Goal: Task Accomplishment & Management: Use online tool/utility

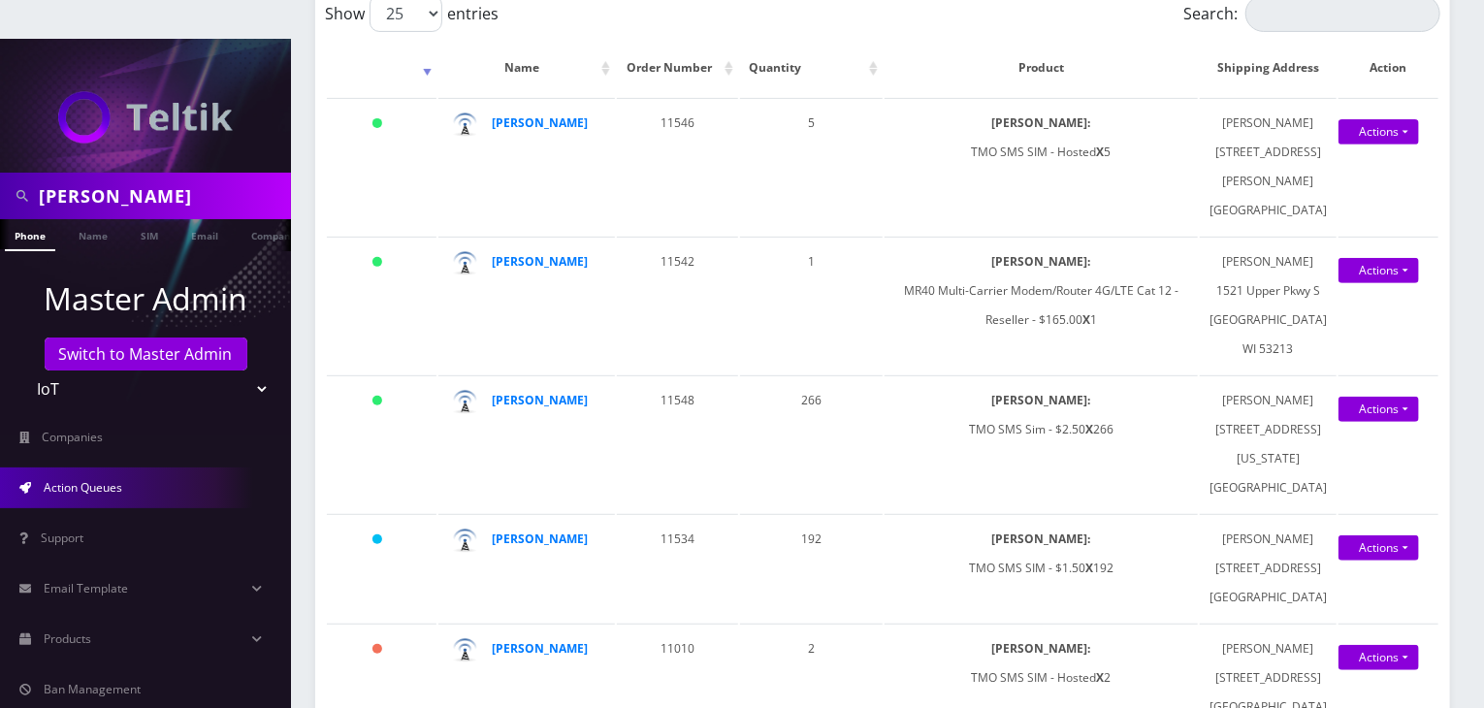
scroll to position [485, 0]
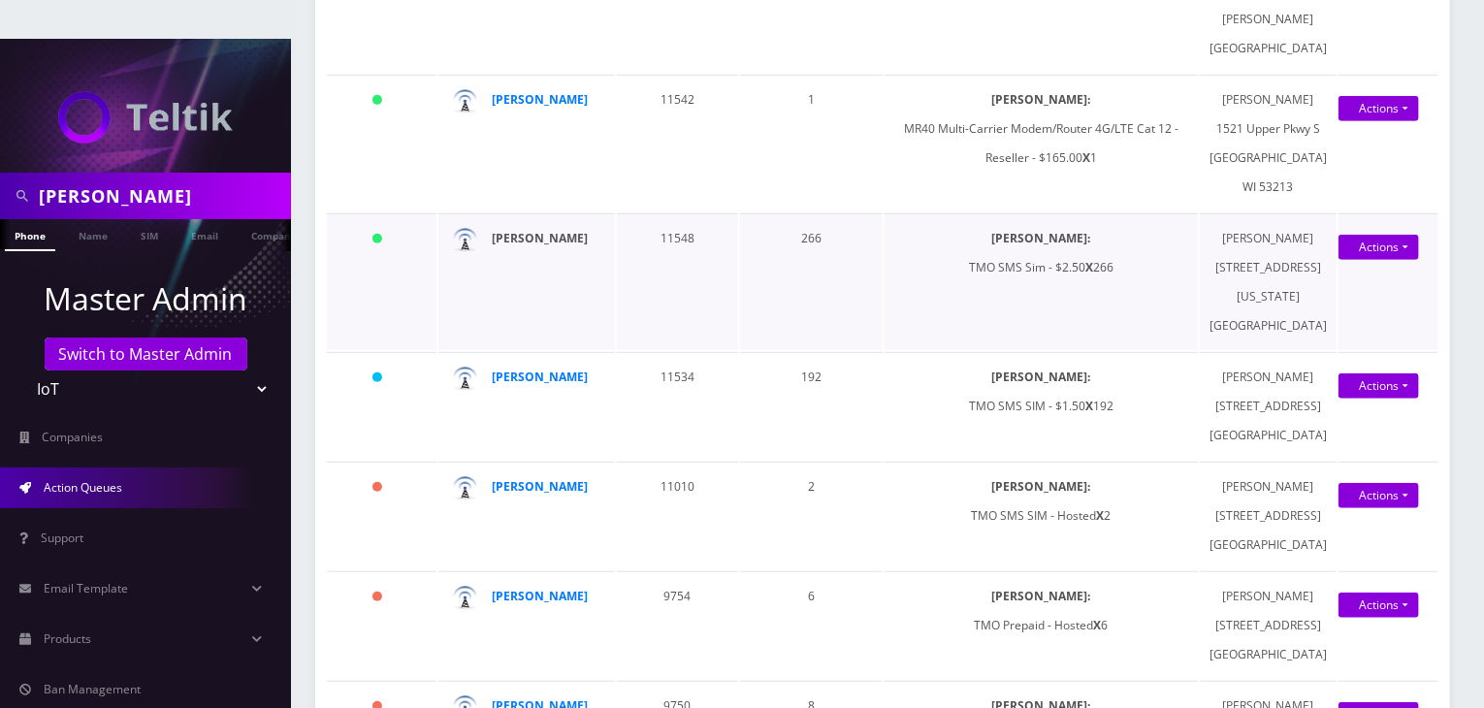
click at [559, 246] on strong "[PERSON_NAME]" at bounding box center [540, 238] width 96 height 16
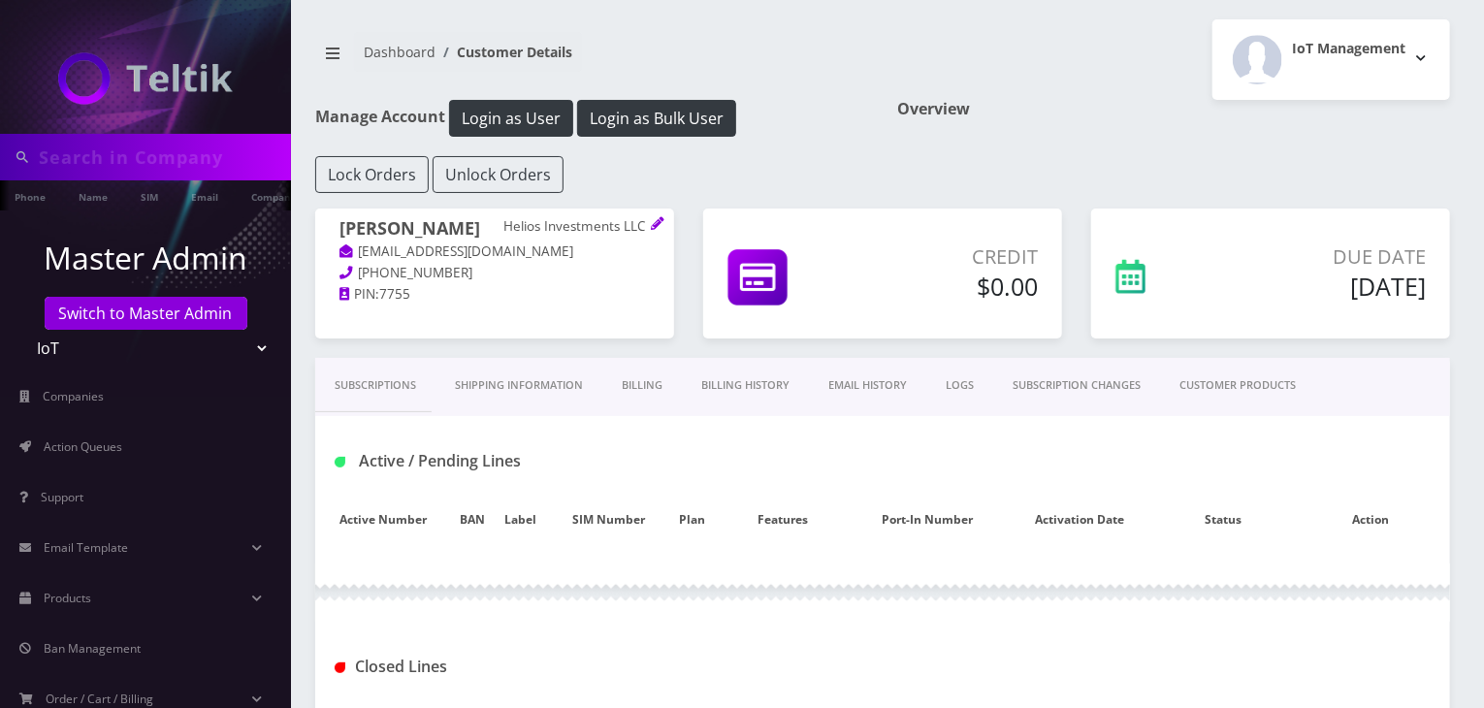
type input "[PERSON_NAME]"
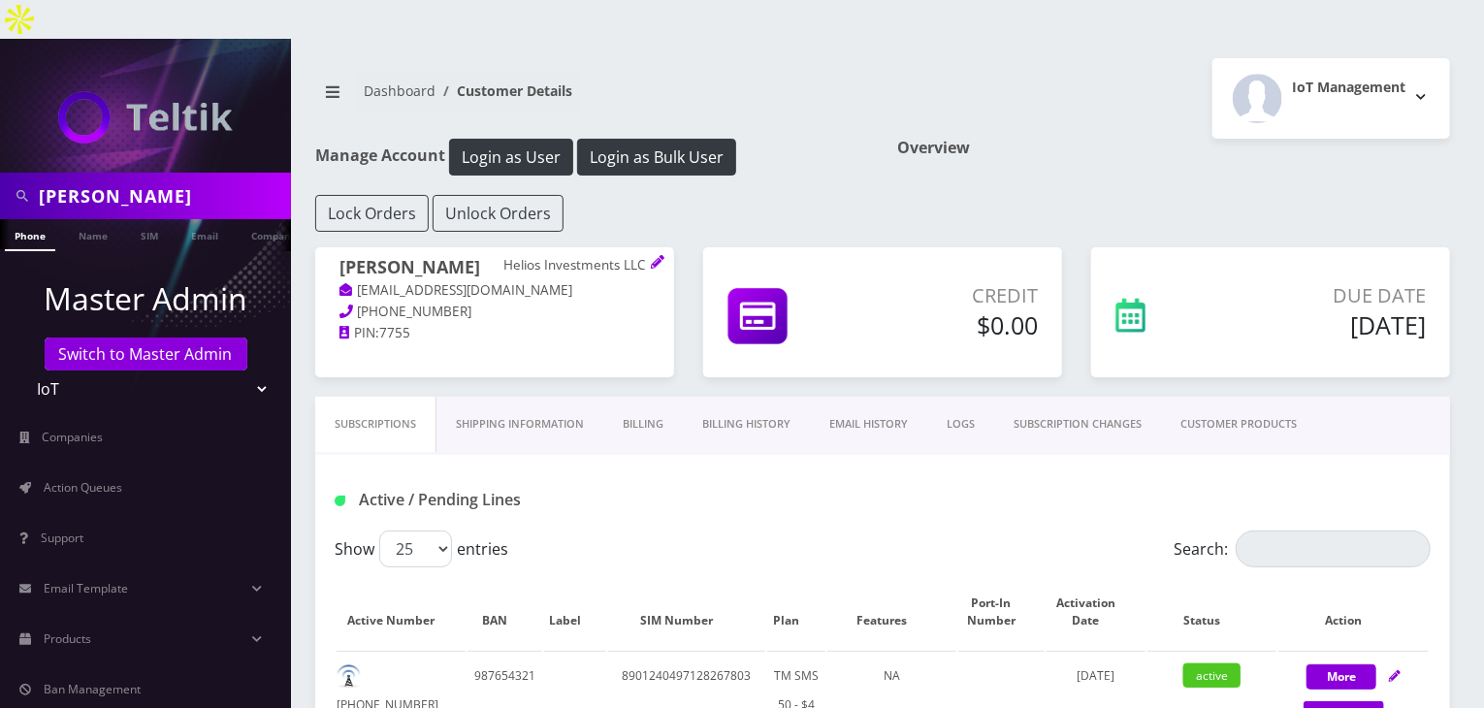
click at [1271, 397] on link "CUSTOMER PRODUCTS" at bounding box center [1238, 424] width 155 height 55
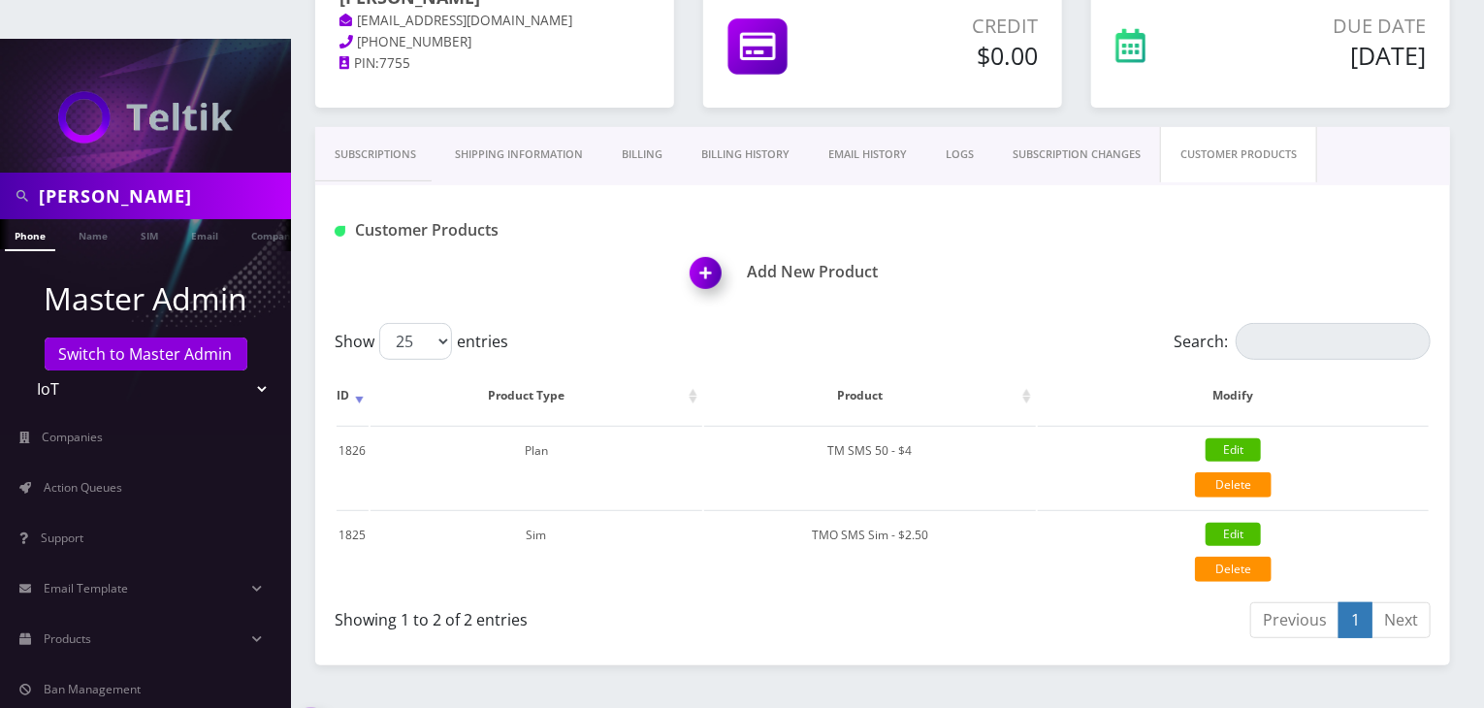
scroll to position [279, 0]
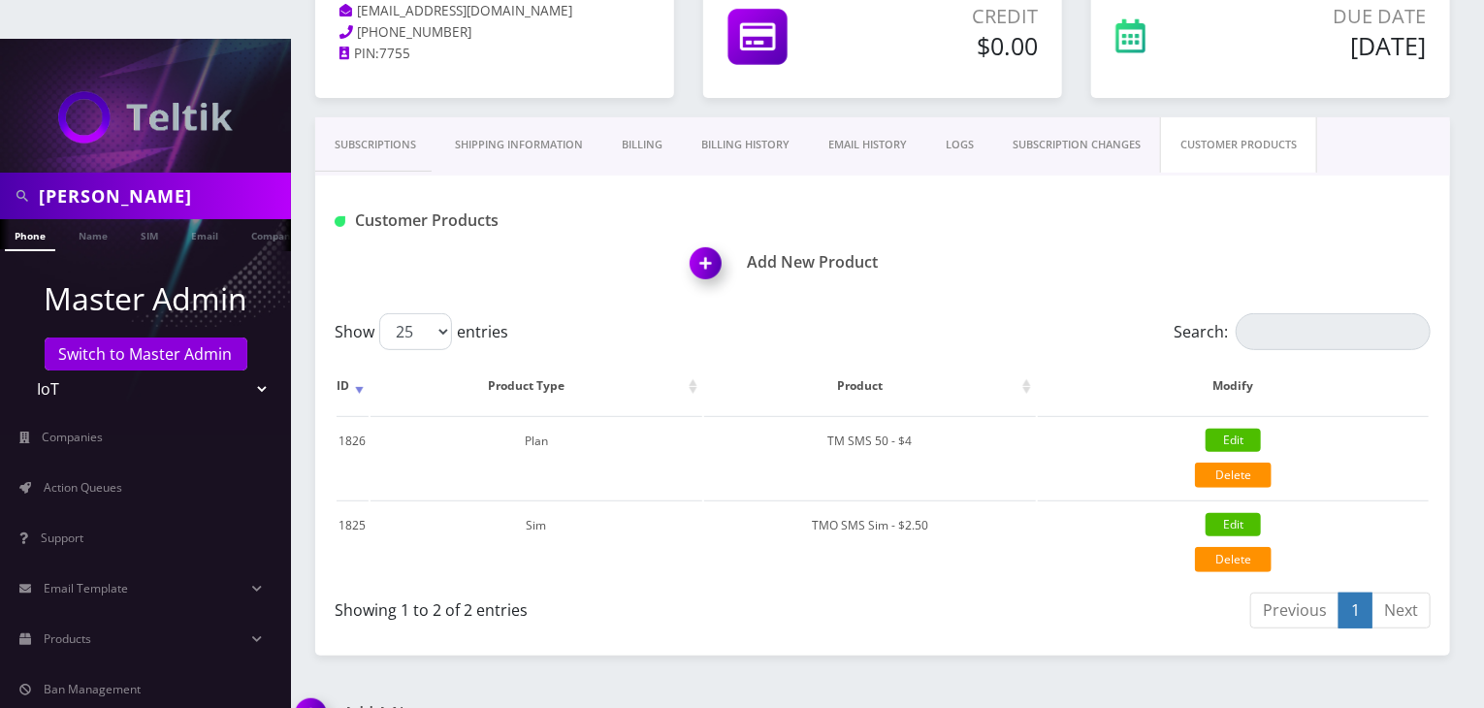
click at [399, 117] on link "Subscriptions" at bounding box center [375, 144] width 120 height 55
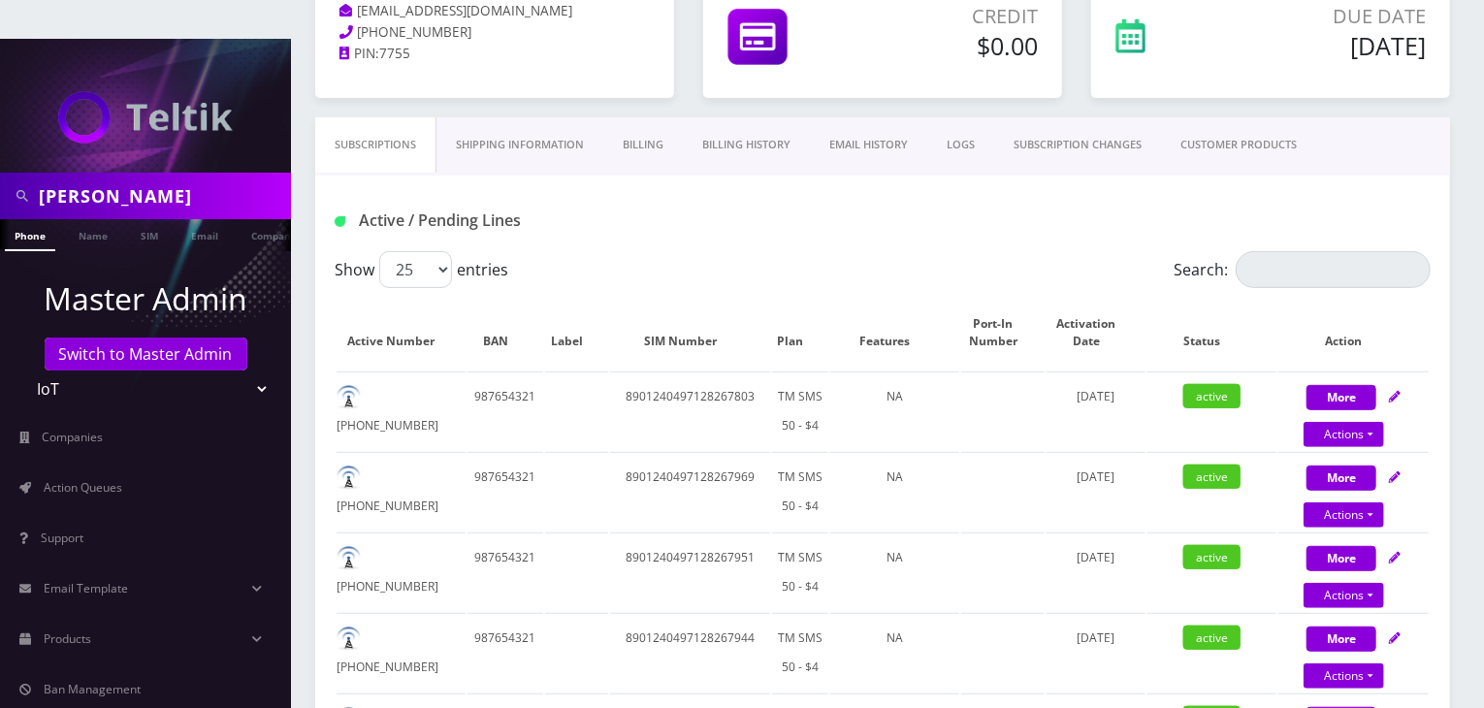
click at [645, 117] on link "Billing" at bounding box center [643, 144] width 80 height 55
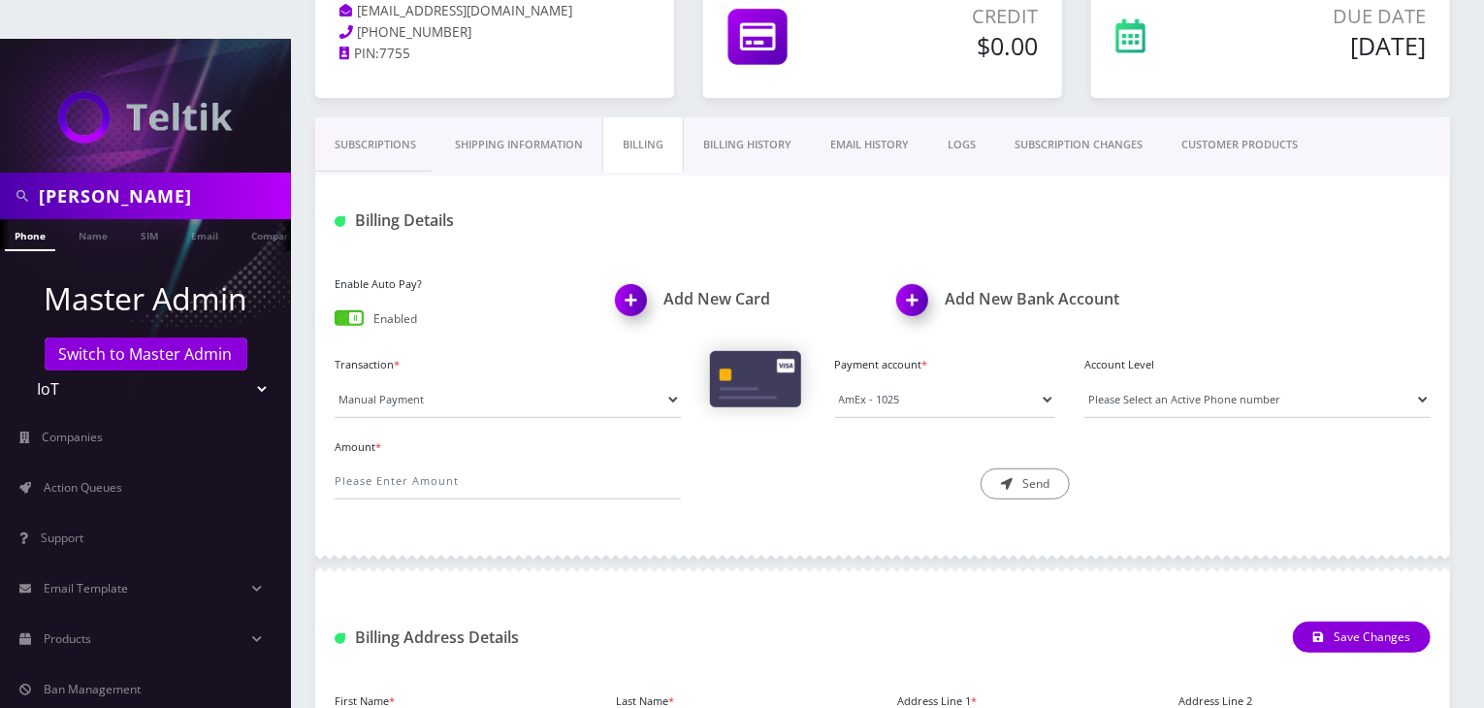
click at [710, 117] on link "Billing History" at bounding box center [747, 144] width 127 height 55
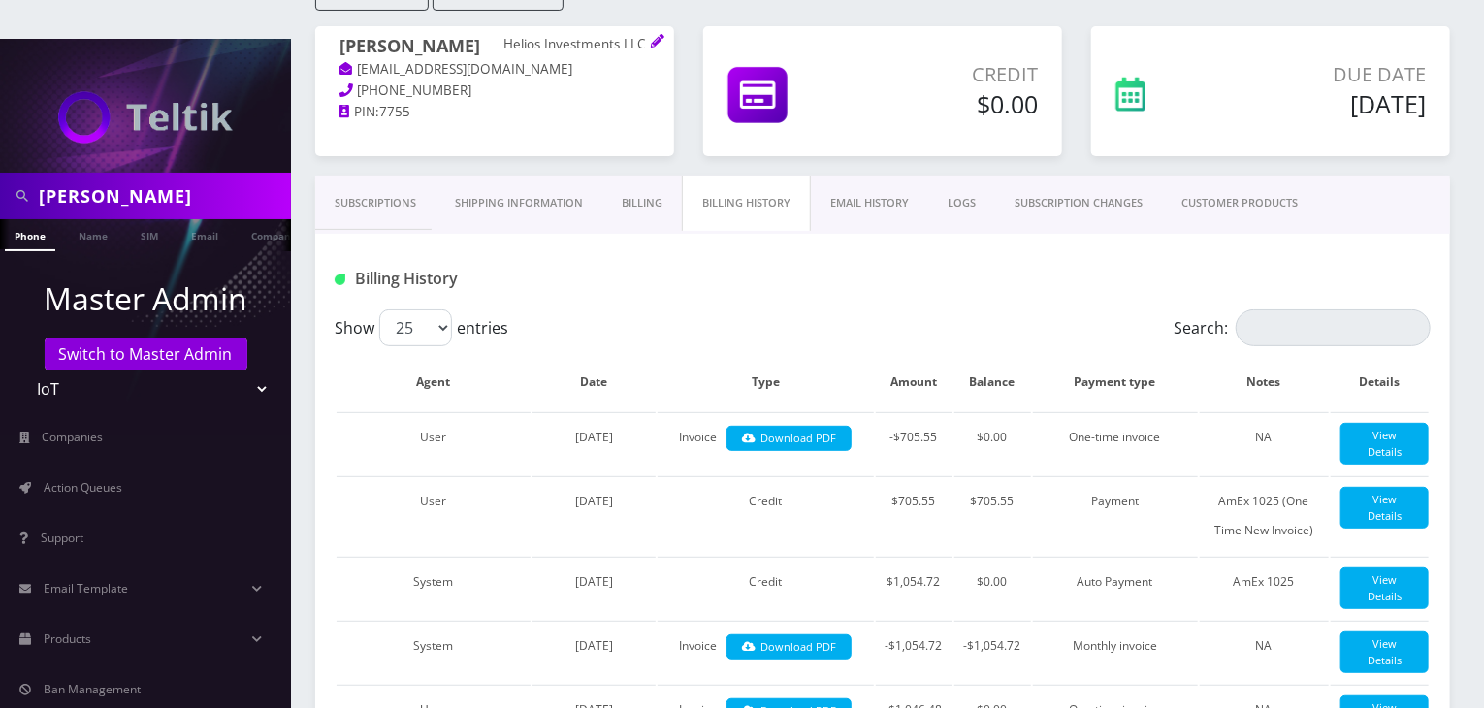
scroll to position [279, 0]
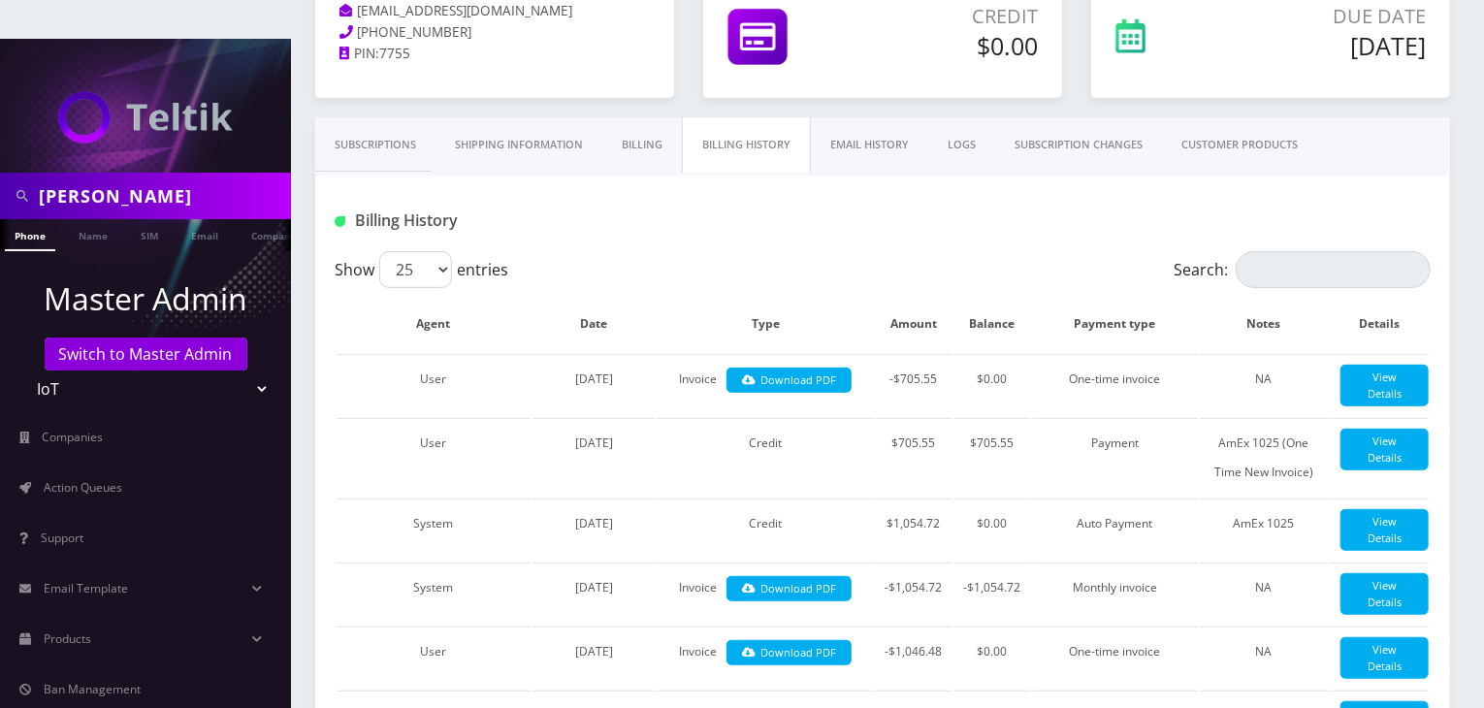
click at [392, 117] on link "Subscriptions" at bounding box center [375, 144] width 120 height 55
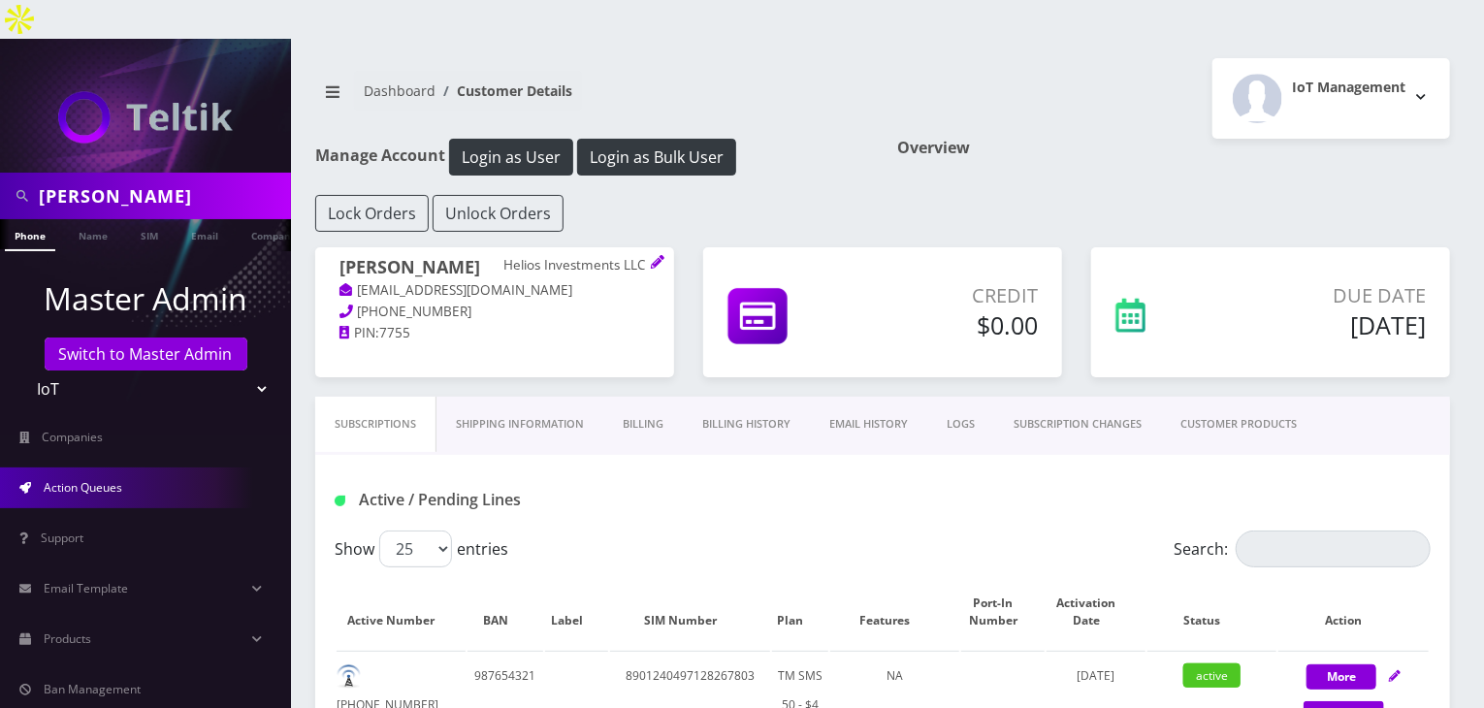
click at [97, 467] on link "Action Queues" at bounding box center [145, 487] width 291 height 41
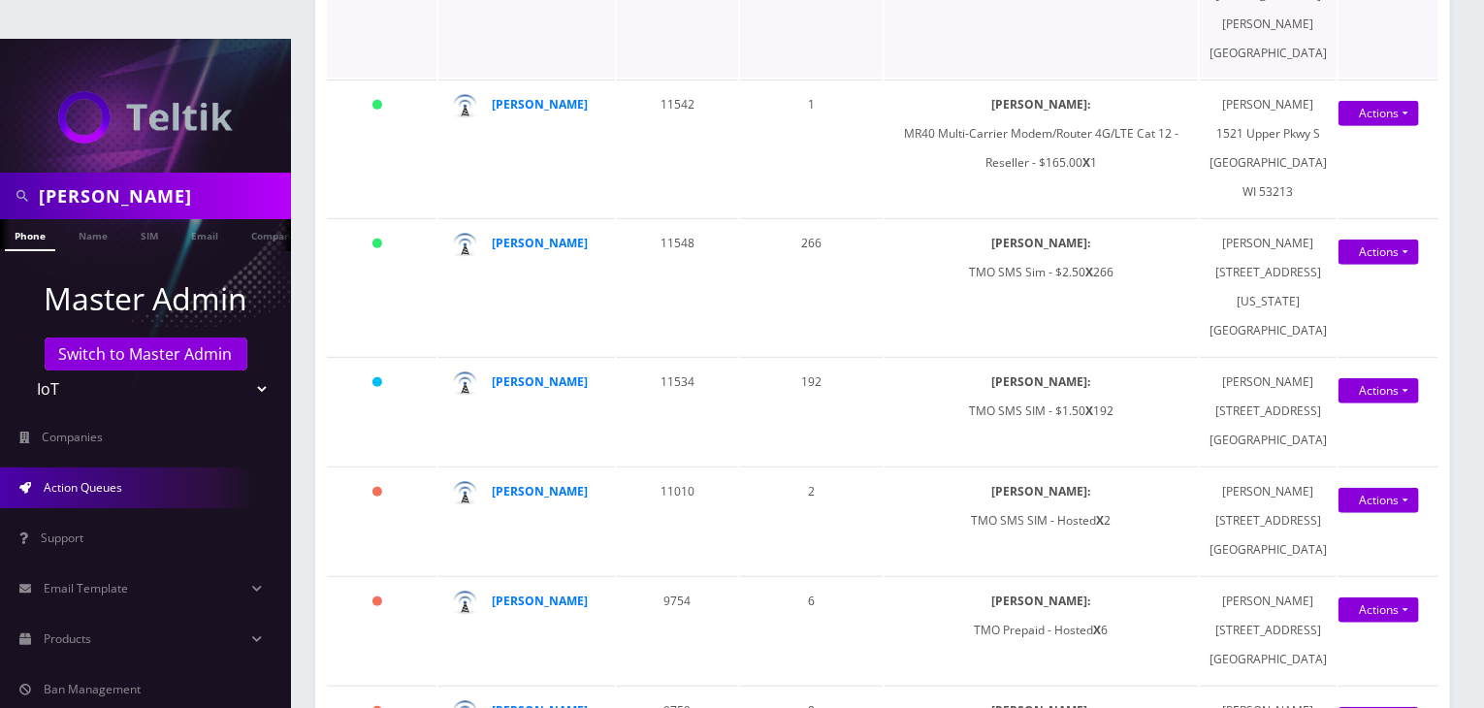
scroll to position [485, 0]
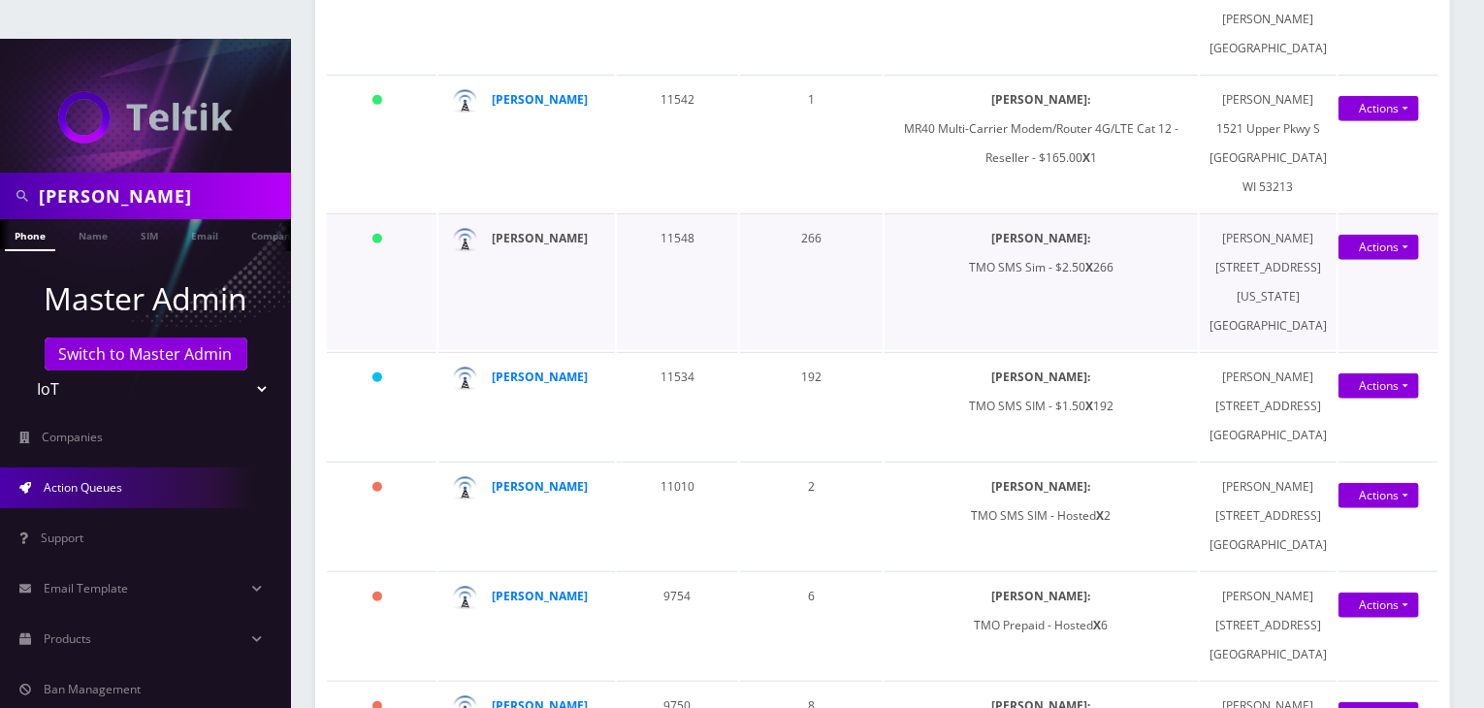
click at [519, 246] on strong "[PERSON_NAME]" at bounding box center [540, 238] width 96 height 16
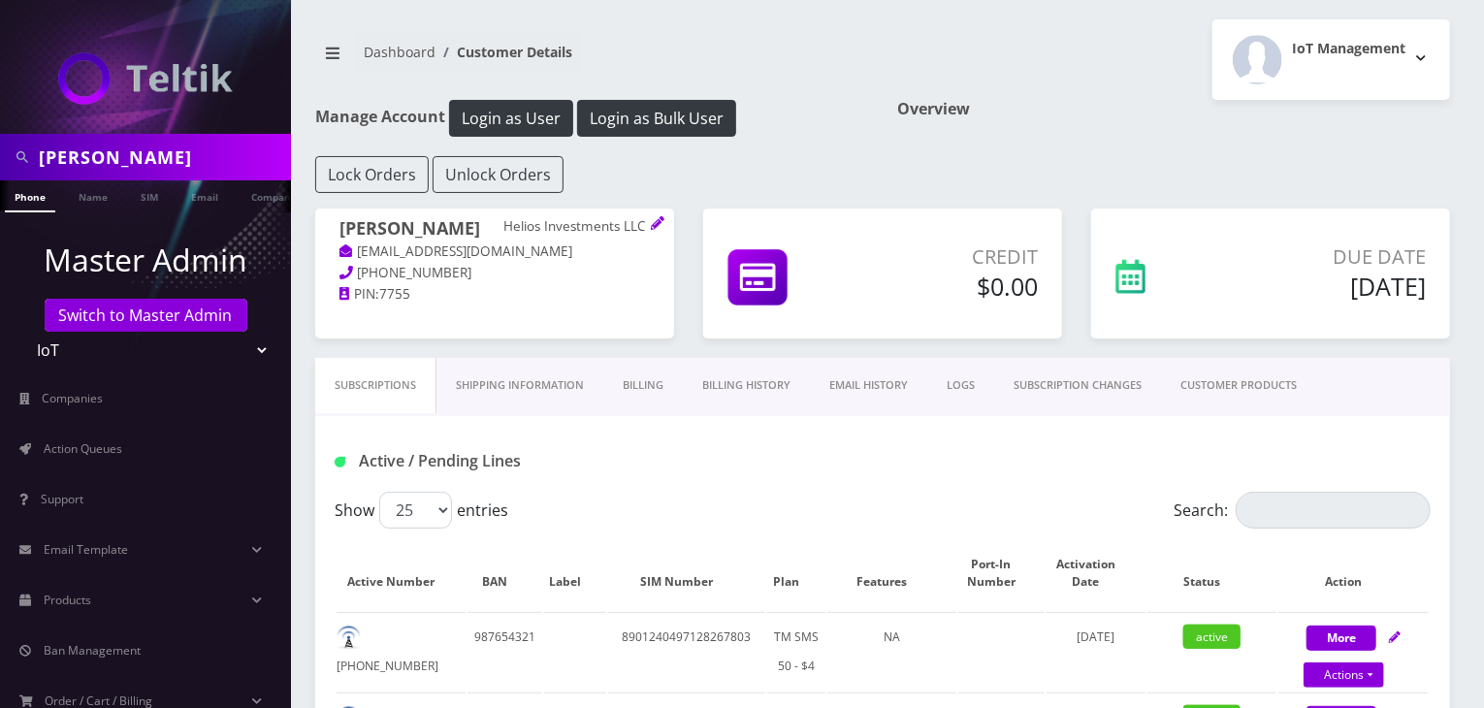
click at [752, 380] on link "Billing History" at bounding box center [746, 385] width 127 height 55
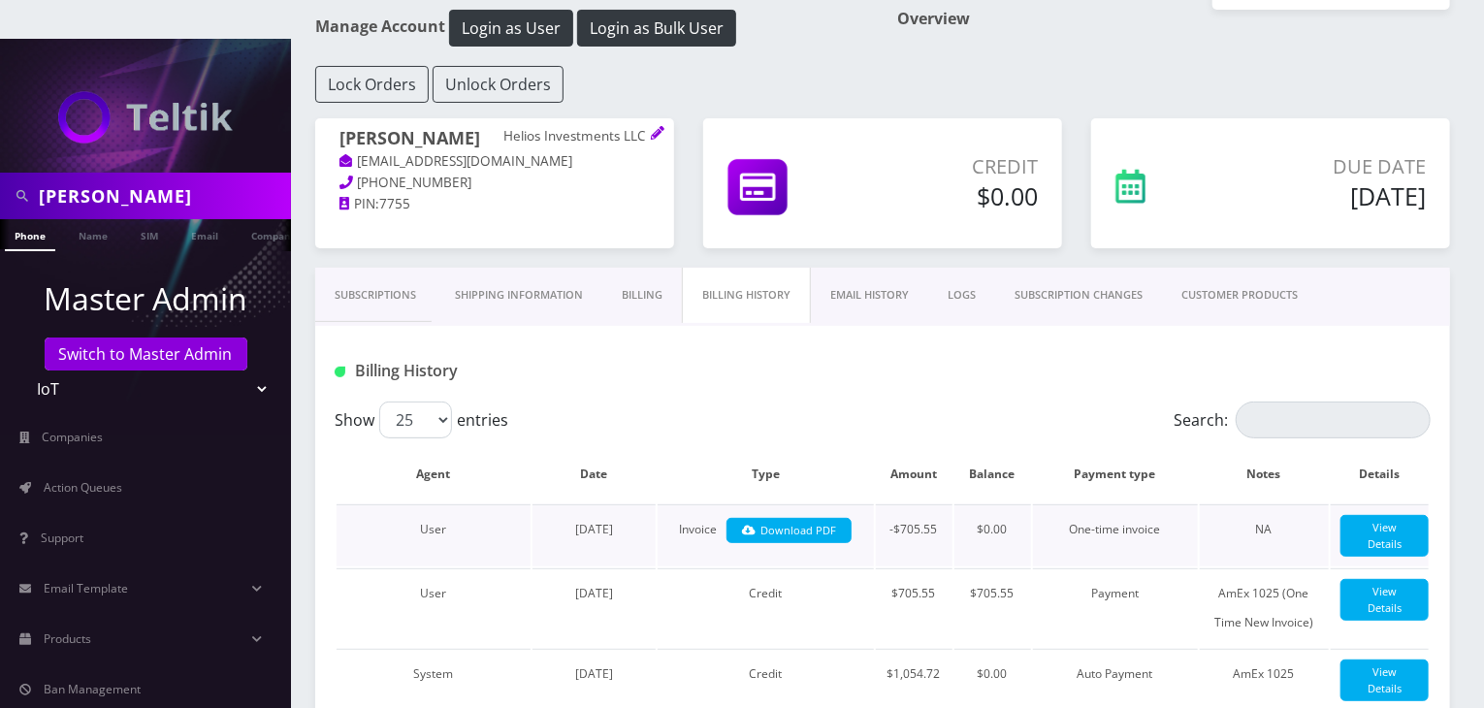
scroll to position [161, 0]
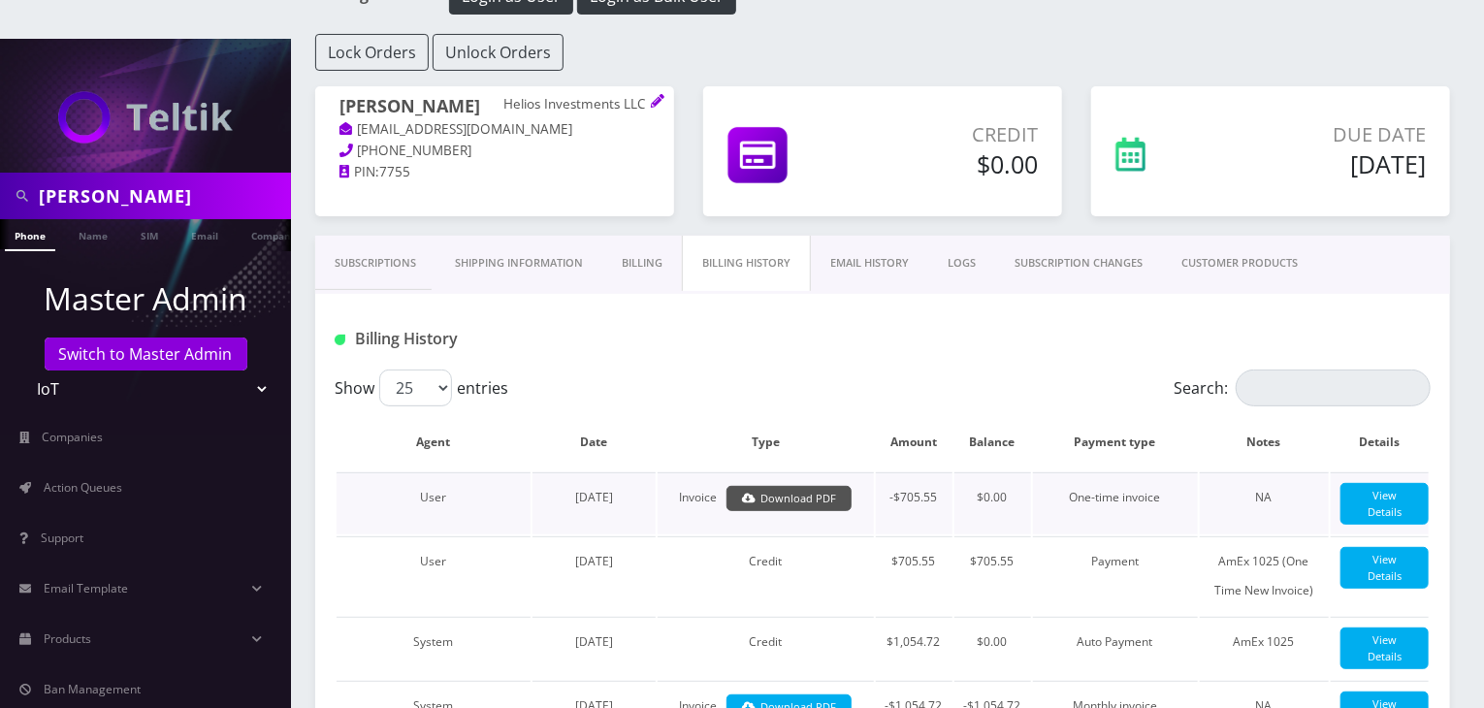
click at [784, 486] on link "Download PDF" at bounding box center [788, 499] width 125 height 26
drag, startPoint x: 160, startPoint y: 149, endPoint x: 0, endPoint y: 156, distance: 160.1
click at [0, 173] on div "[PERSON_NAME]" at bounding box center [145, 196] width 291 height 47
click at [382, 236] on link "Subscriptions" at bounding box center [375, 263] width 120 height 55
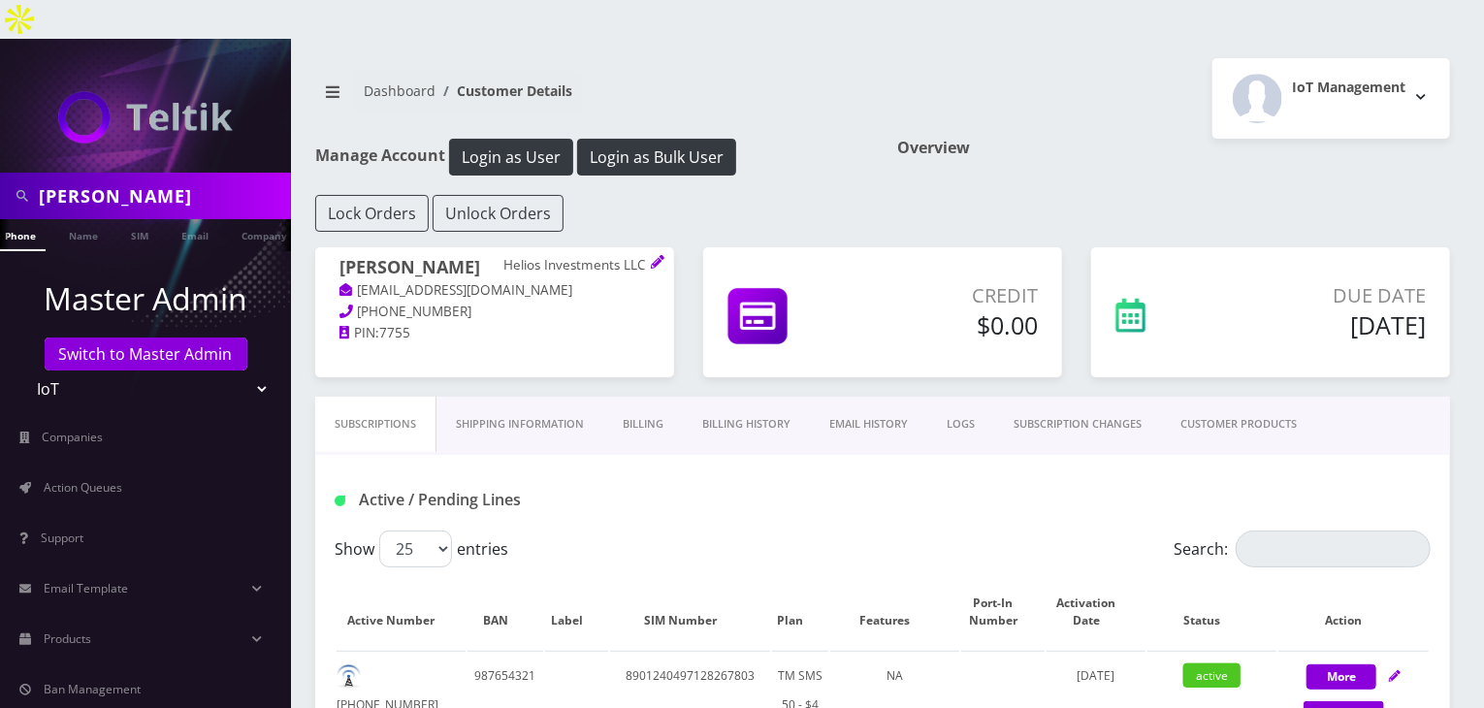
click at [1235, 397] on link "CUSTOMER PRODUCTS" at bounding box center [1238, 424] width 155 height 55
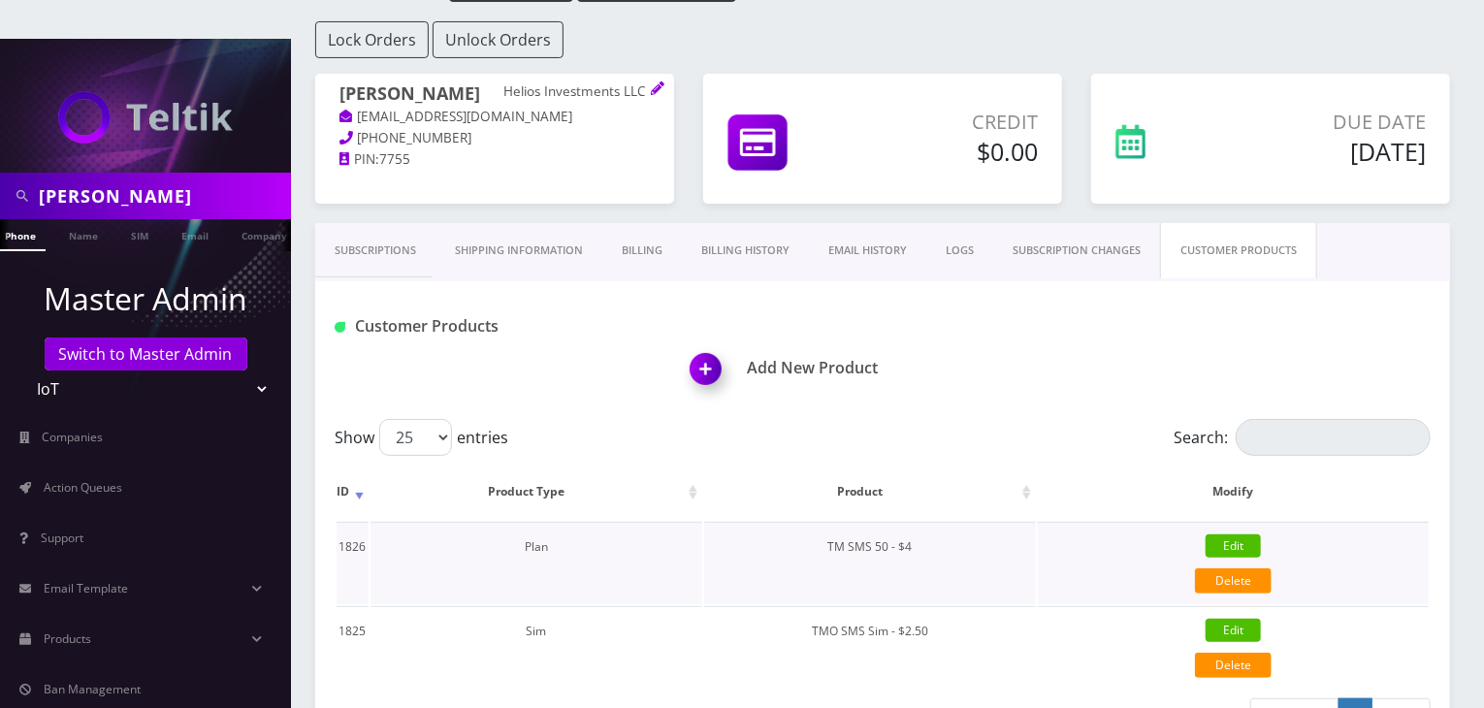
scroll to position [279, 0]
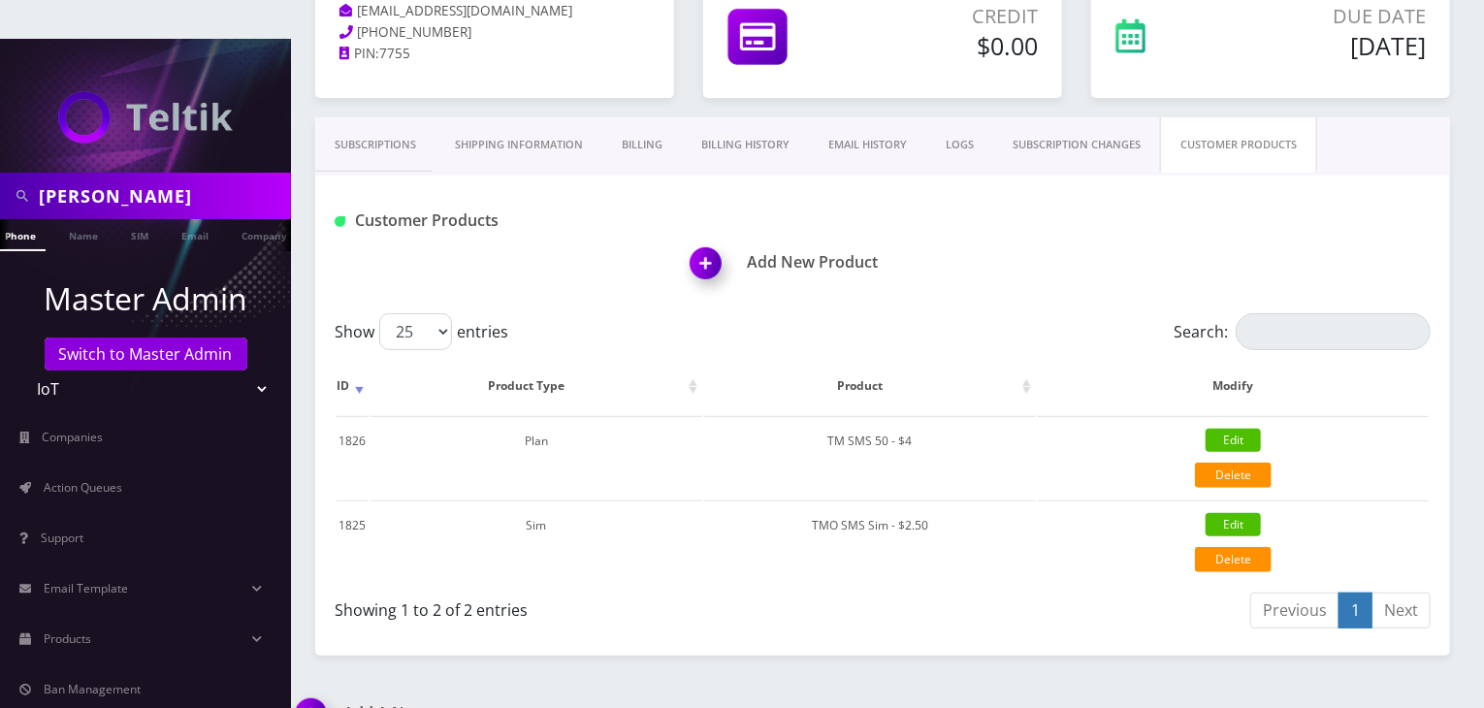
click at [370, 117] on link "Subscriptions" at bounding box center [375, 144] width 120 height 55
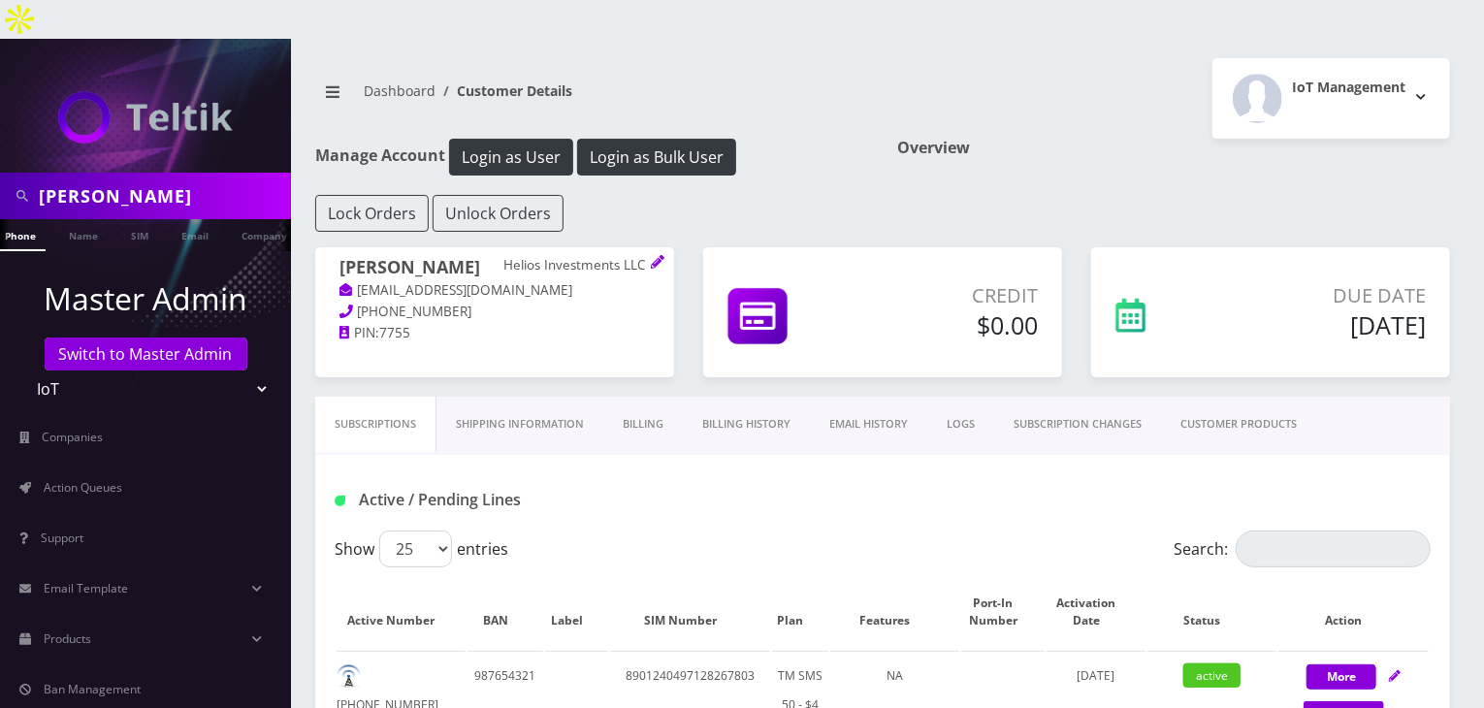
click at [1207, 397] on link "CUSTOMER PRODUCTS" at bounding box center [1238, 424] width 155 height 55
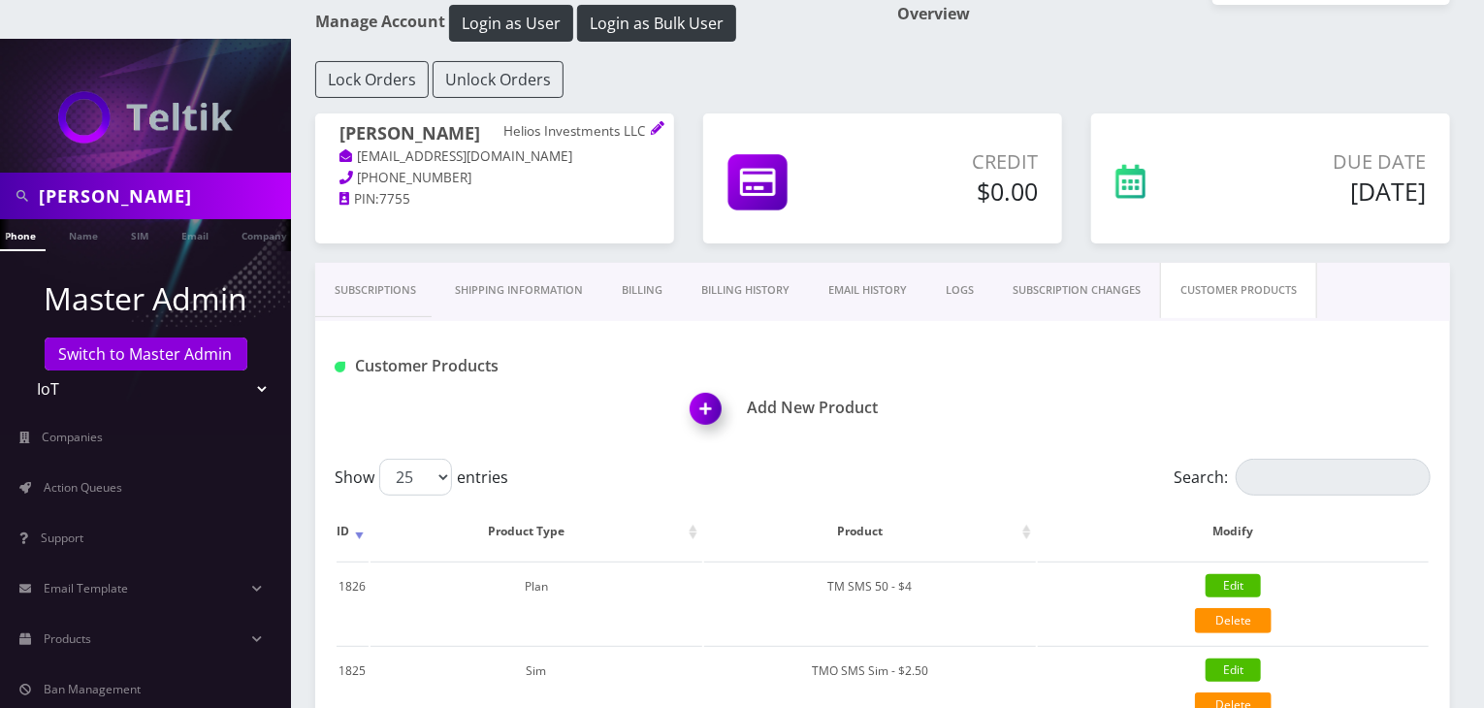
scroll to position [161, 0]
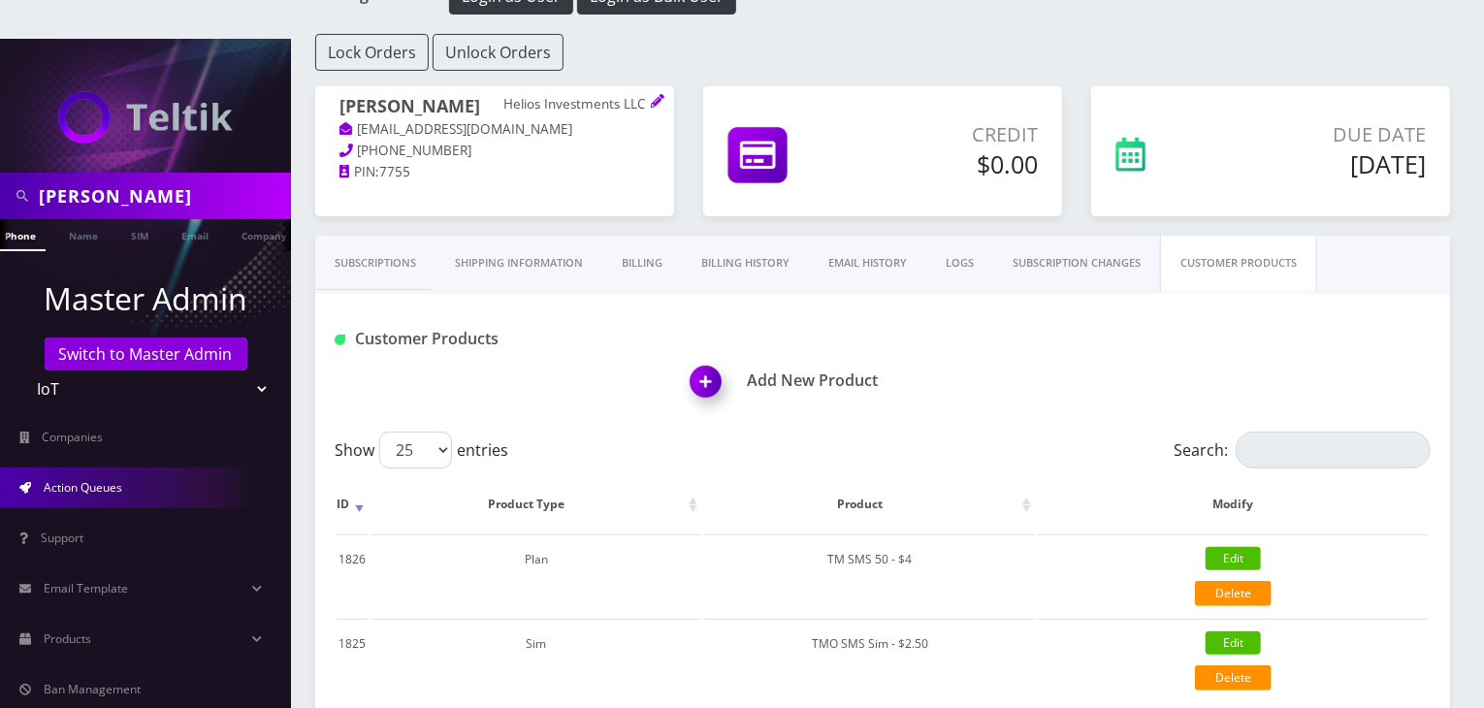
click at [116, 479] on span "Action Queues" at bounding box center [83, 487] width 79 height 16
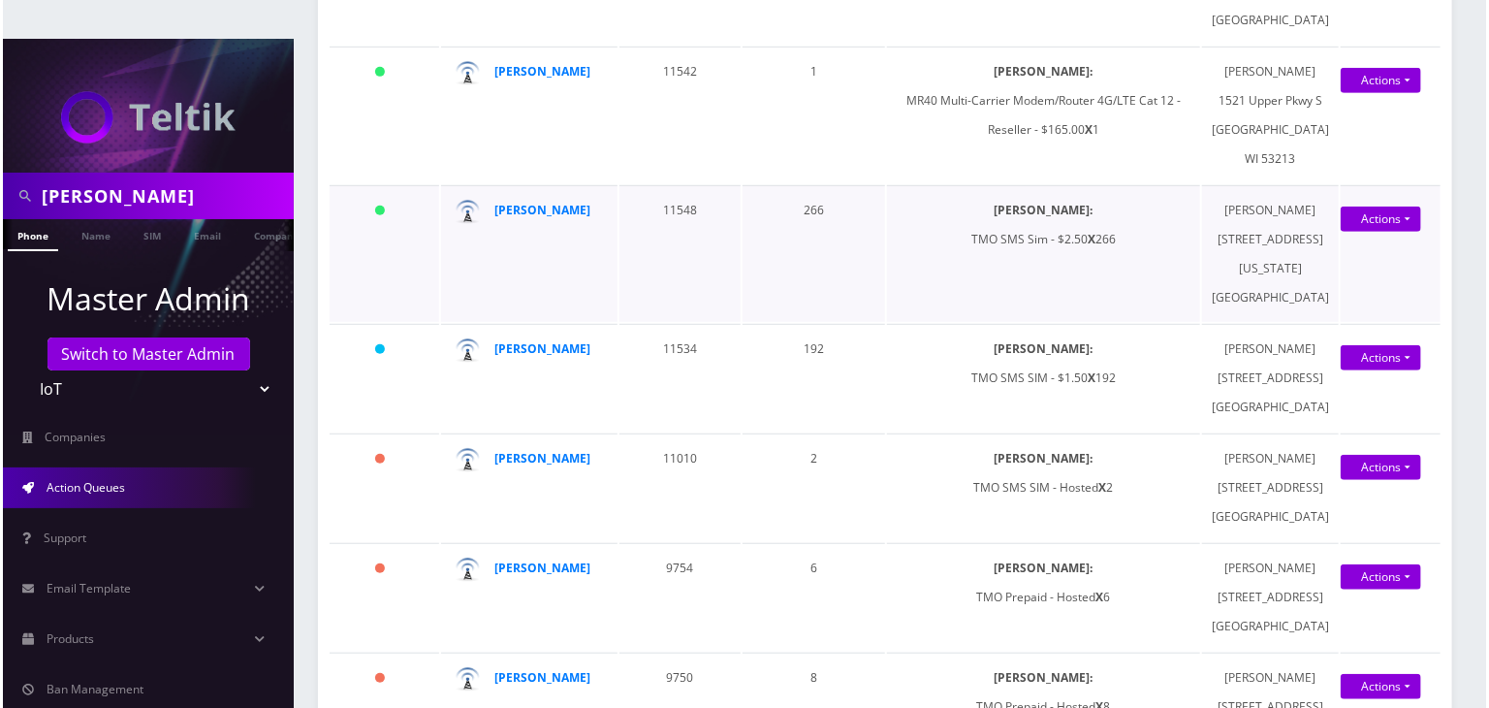
scroll to position [646, 0]
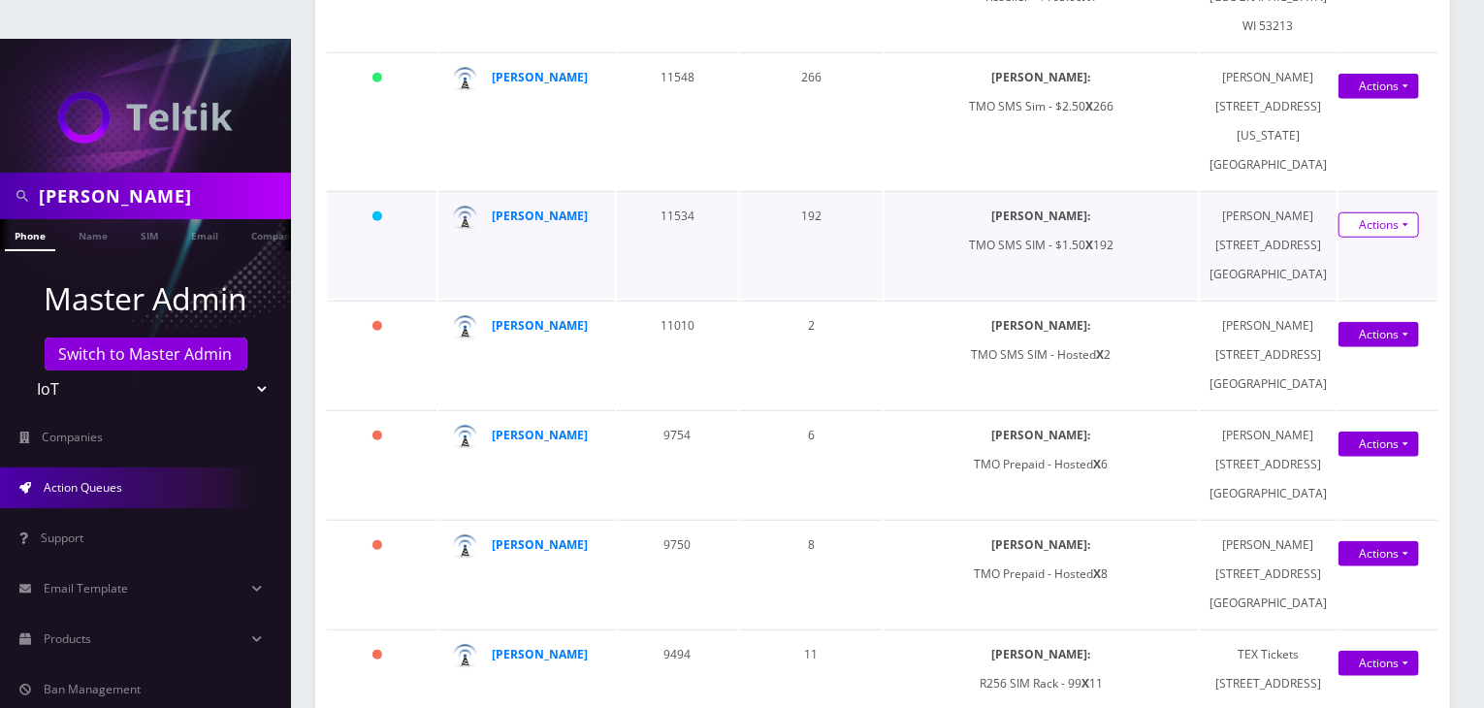
click at [1358, 238] on link "Actions" at bounding box center [1378, 224] width 80 height 25
click at [1341, 275] on link "Shipped" at bounding box center [1367, 260] width 155 height 29
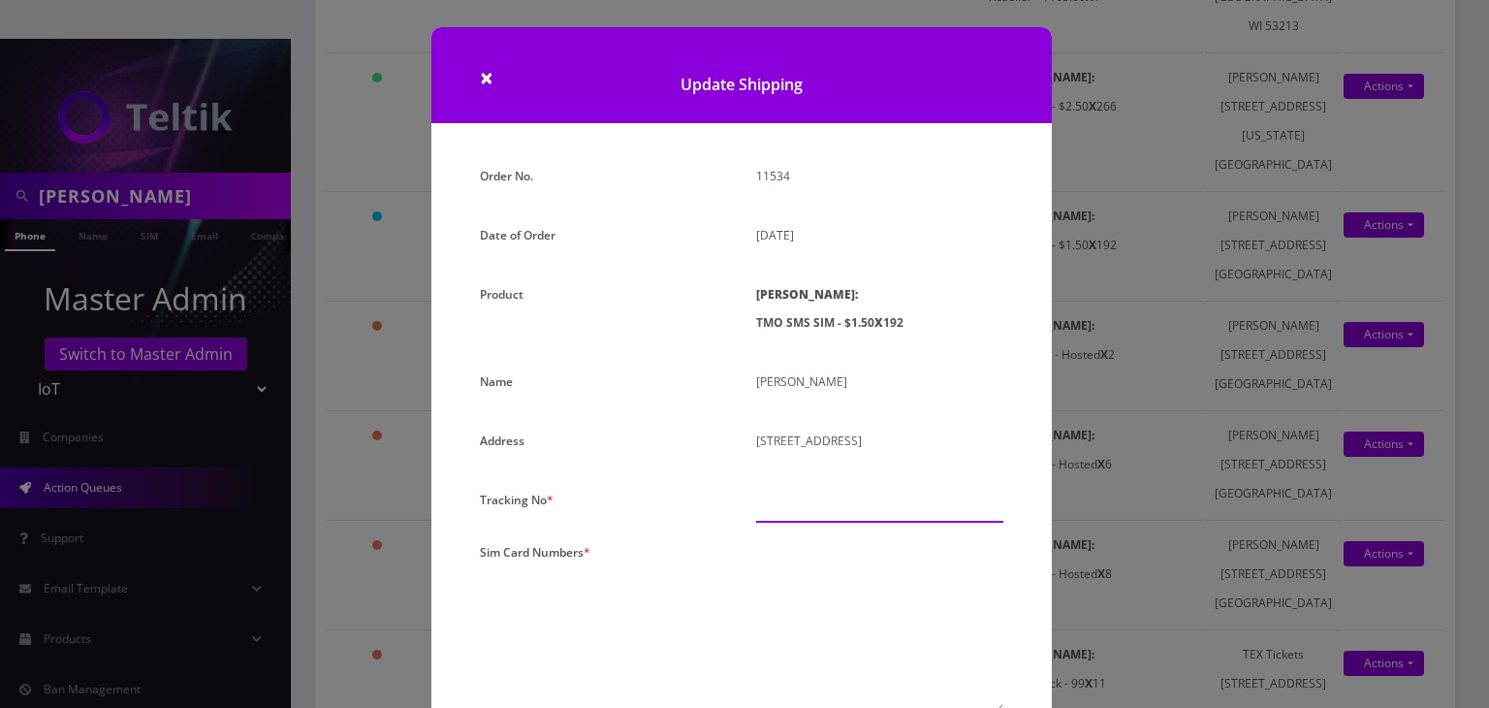
click at [768, 500] on input "text" at bounding box center [879, 504] width 247 height 37
paste input "884246231430"
type input "884246231430"
click at [778, 542] on textarea at bounding box center [879, 626] width 247 height 176
paste textarea "8901240497131673690 8901240497131673708 8901240497131673716 8901240497131673724…"
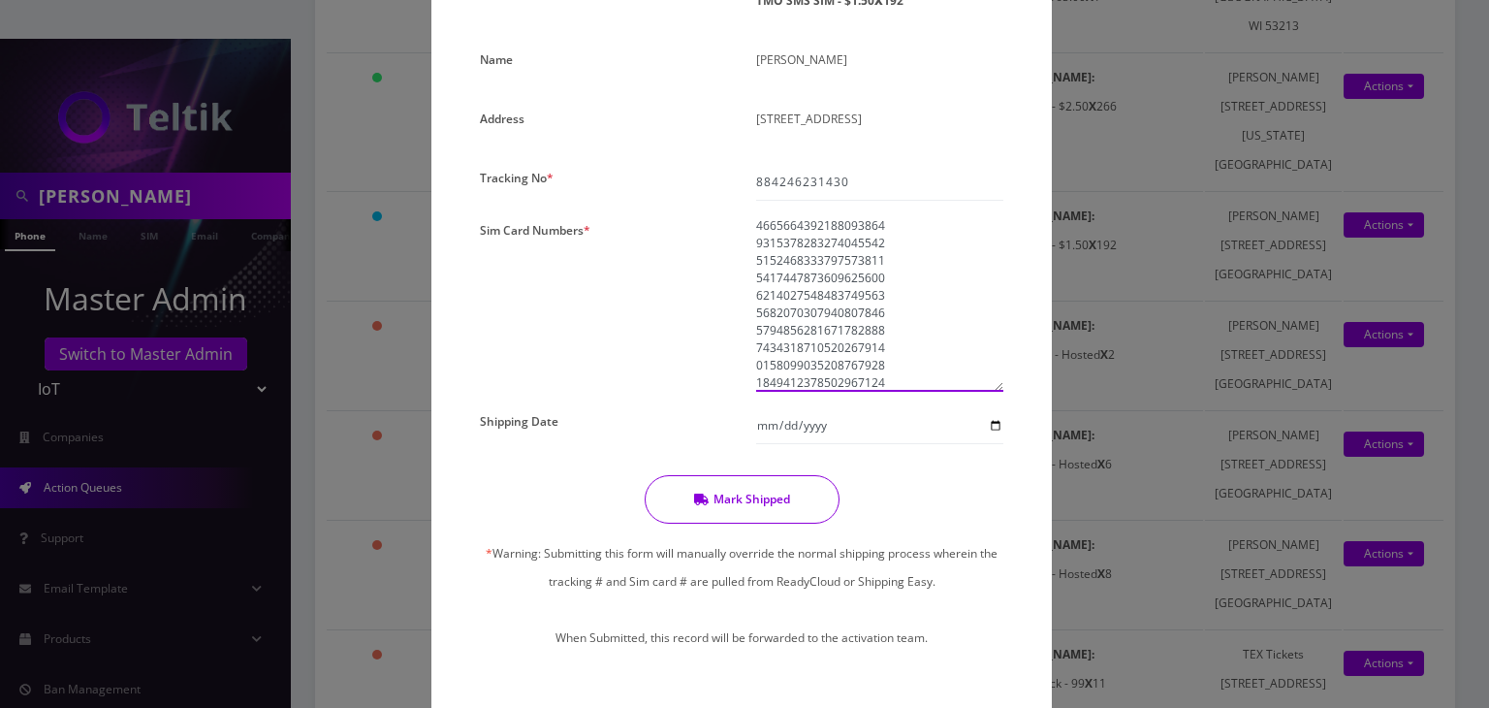
scroll to position [372, 0]
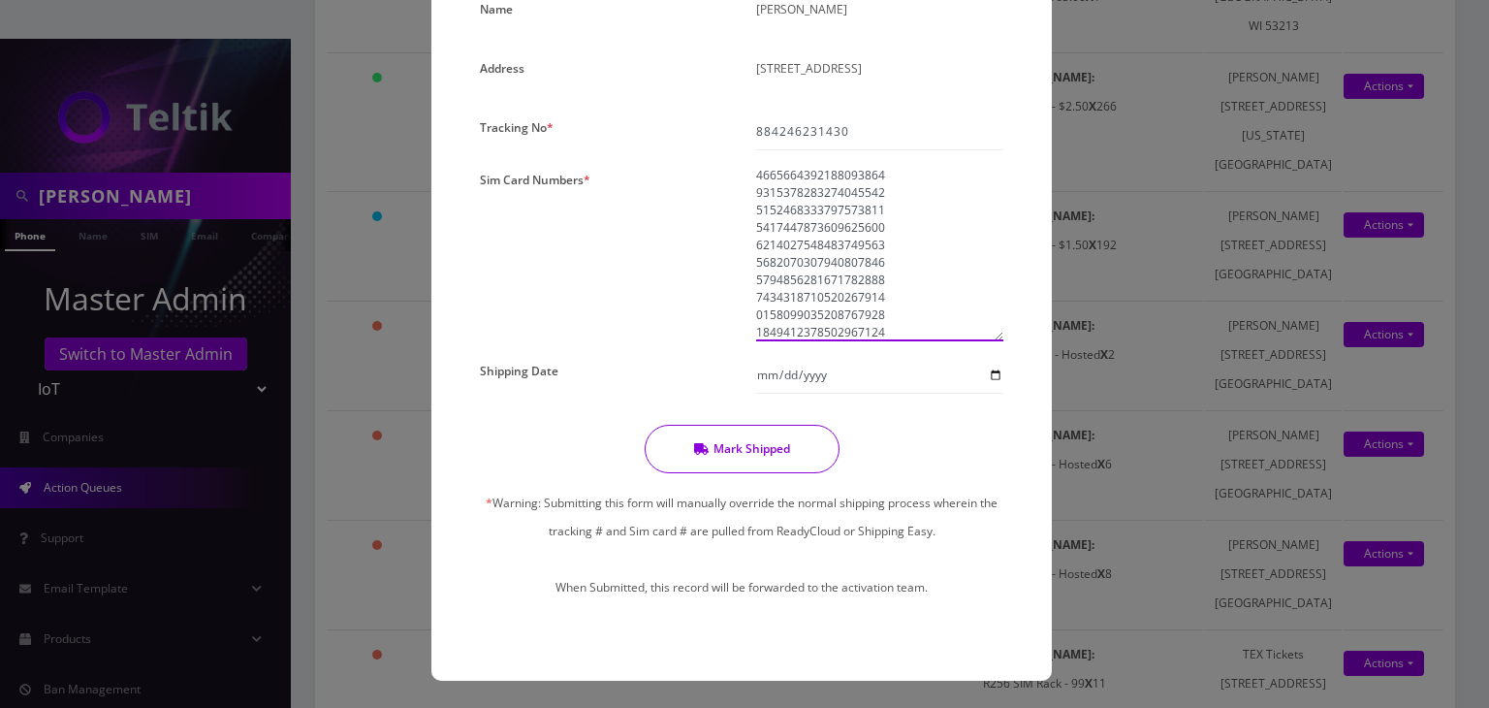
type textarea "8901240497131673690 8901240497131673708 8901240497131673716 8901240497131673724…"
click at [994, 377] on input "Shipping Date" at bounding box center [879, 375] width 247 height 37
type input "2025-09-09"
click at [784, 447] on button "Mark Shipped" at bounding box center [742, 449] width 195 height 48
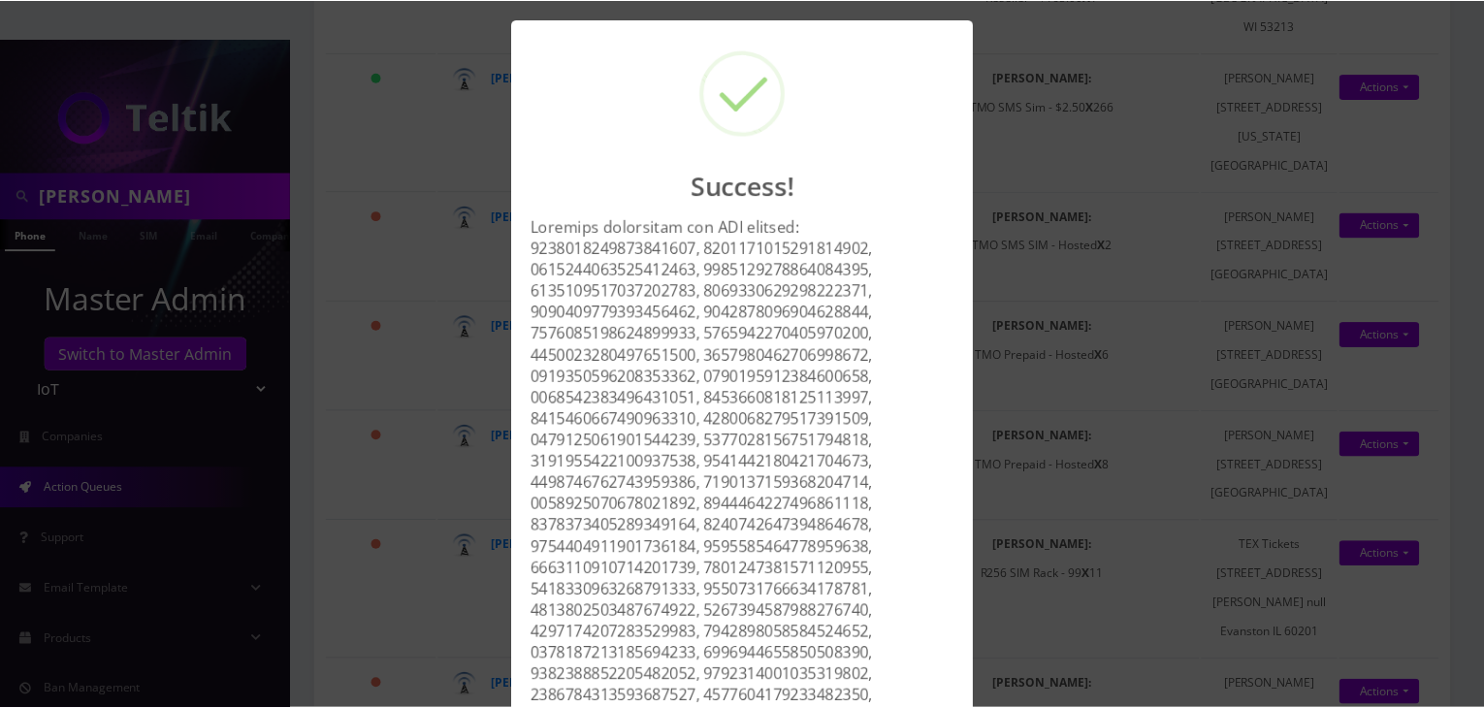
scroll to position [1647, 0]
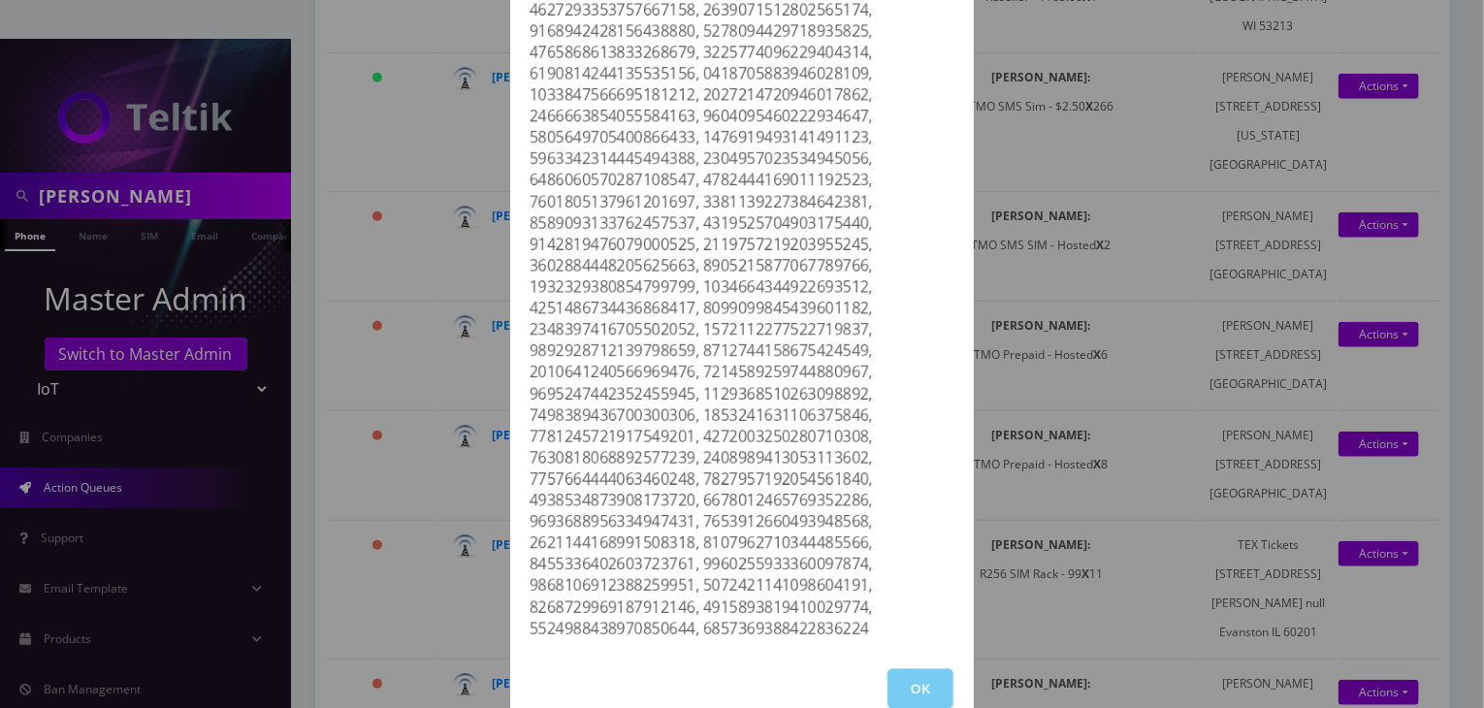
click at [911, 669] on button "OK" at bounding box center [920, 689] width 66 height 40
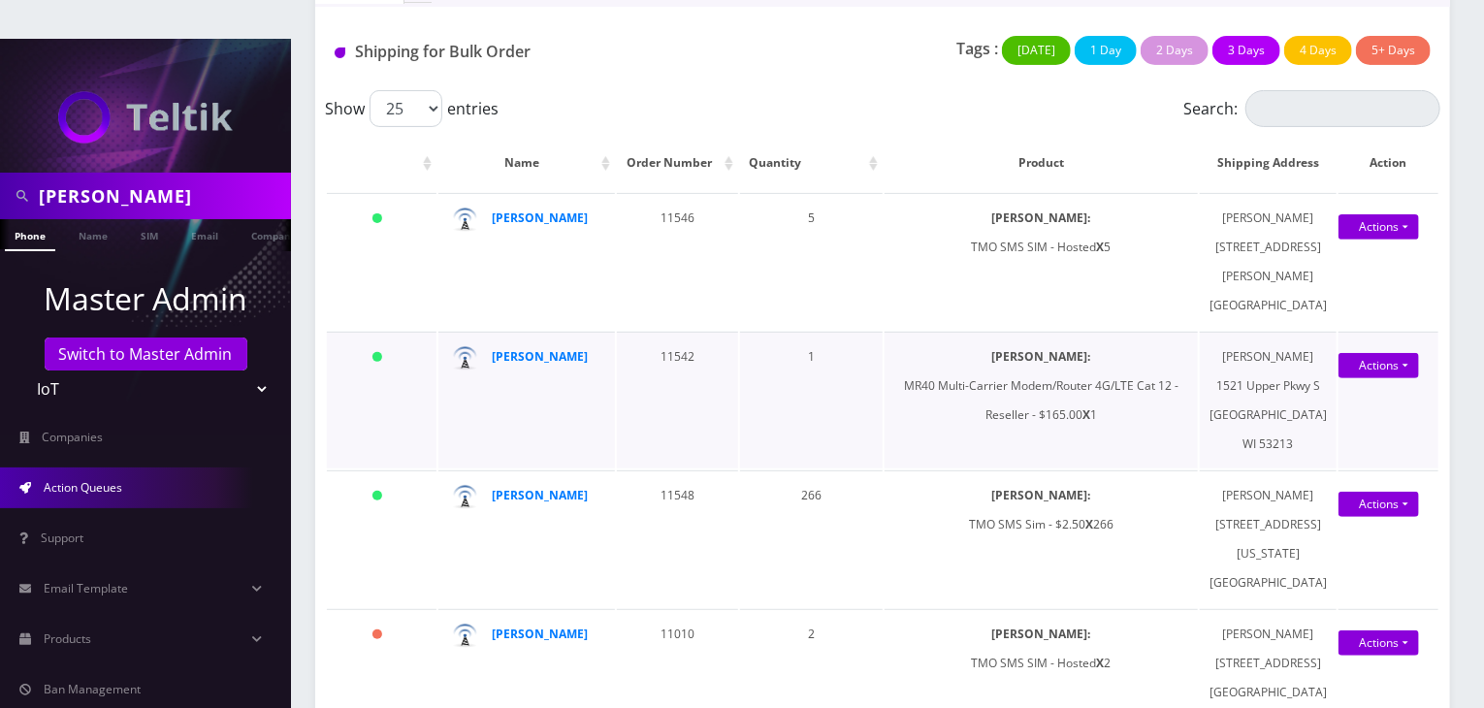
scroll to position [161, 0]
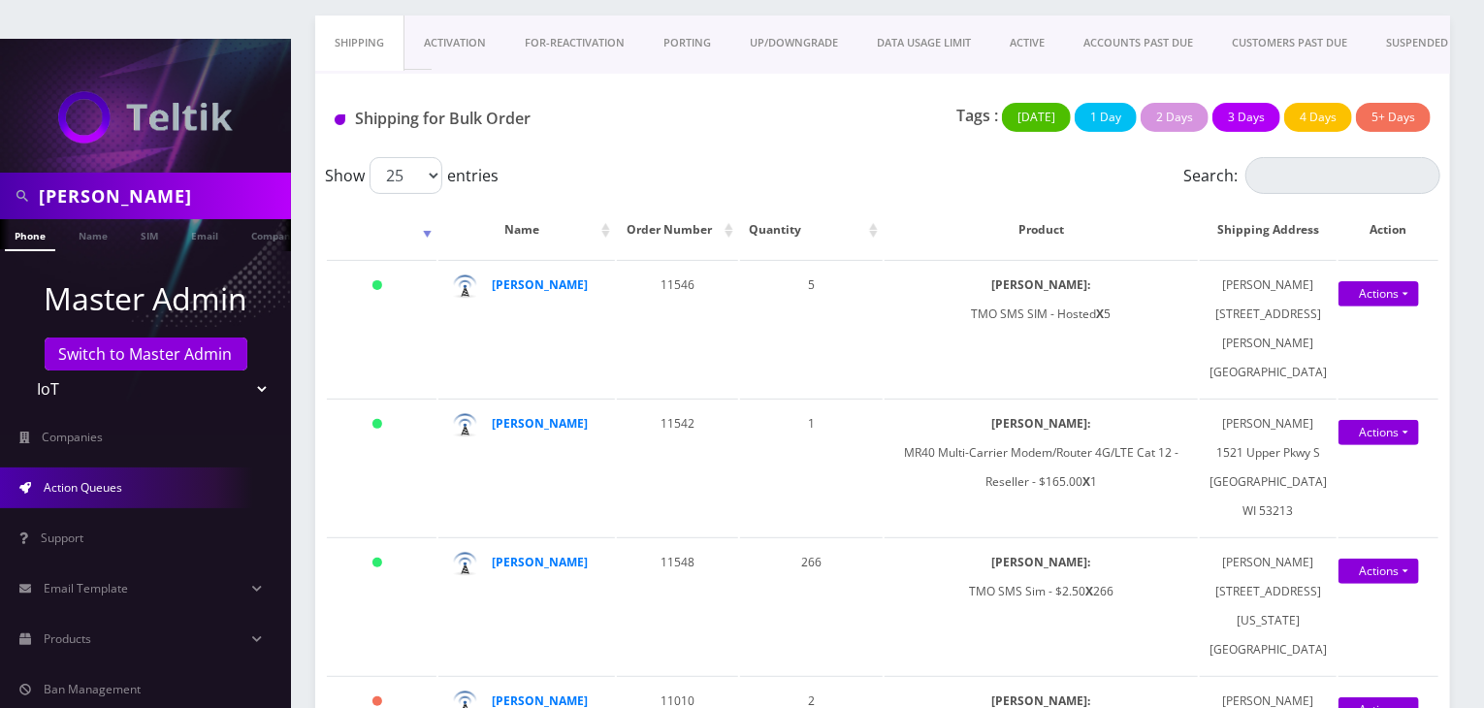
drag, startPoint x: 144, startPoint y: 156, endPoint x: 0, endPoint y: 157, distance: 144.5
click at [0, 173] on div "abe zerou" at bounding box center [145, 196] width 291 height 47
type input "[PERSON_NAME]"
click at [91, 219] on link "Name" at bounding box center [93, 235] width 48 height 32
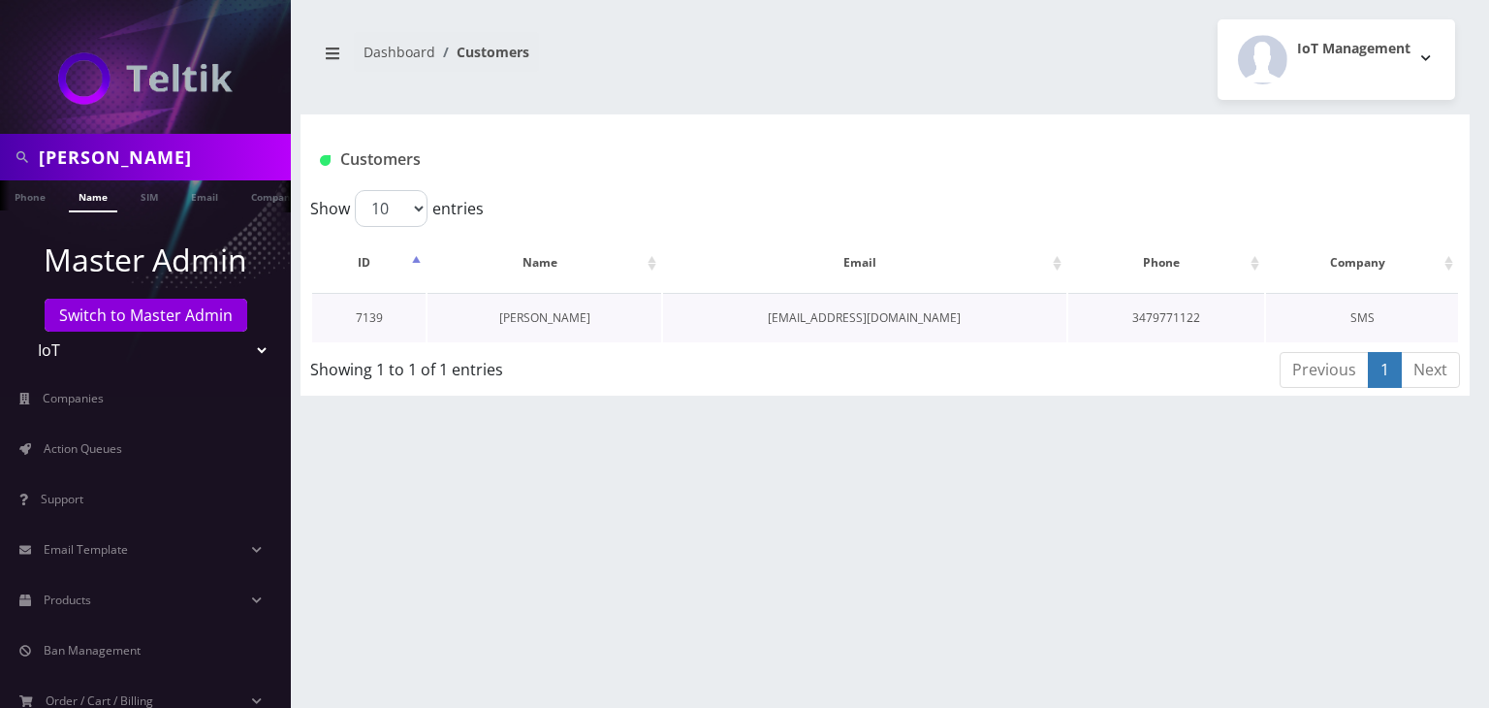
click at [563, 315] on link "[PERSON_NAME]" at bounding box center [544, 317] width 91 height 16
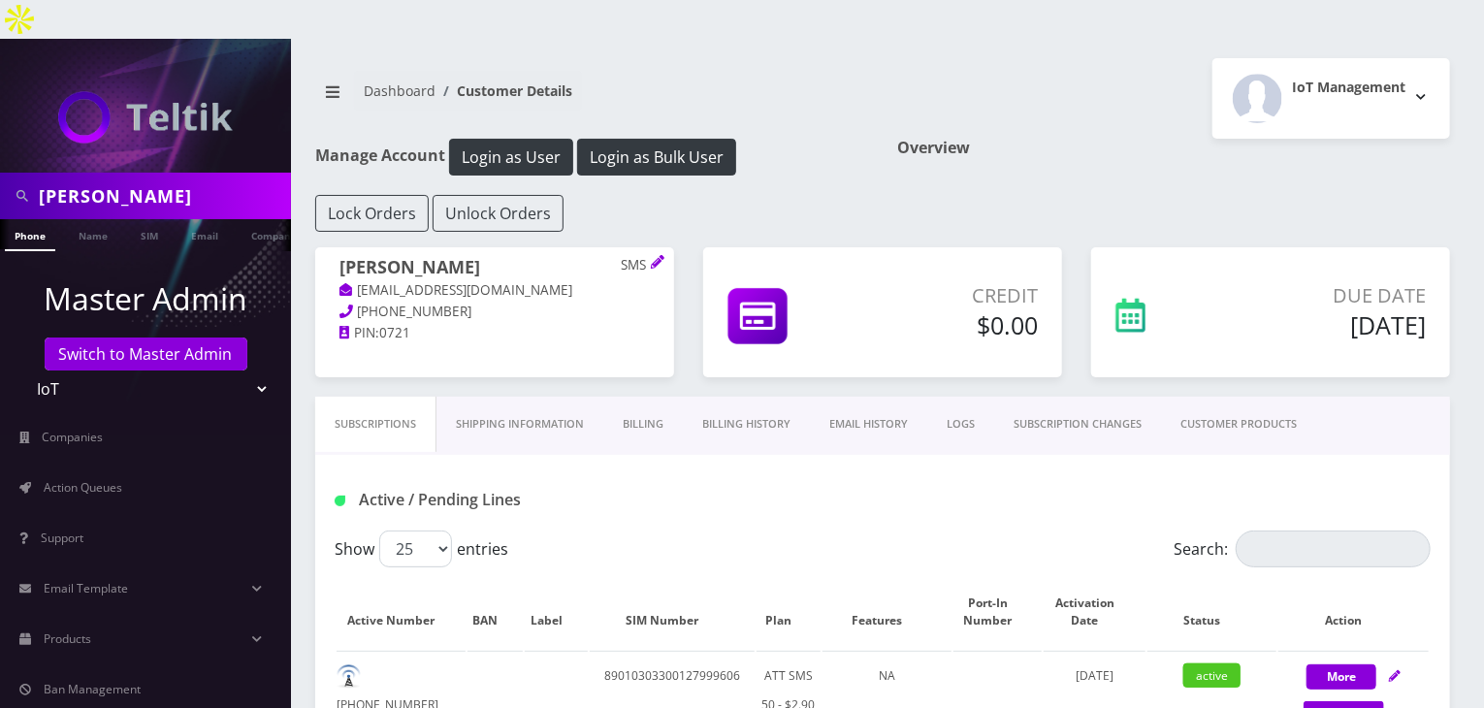
click at [1209, 397] on link "CUSTOMER PRODUCTS" at bounding box center [1238, 424] width 155 height 55
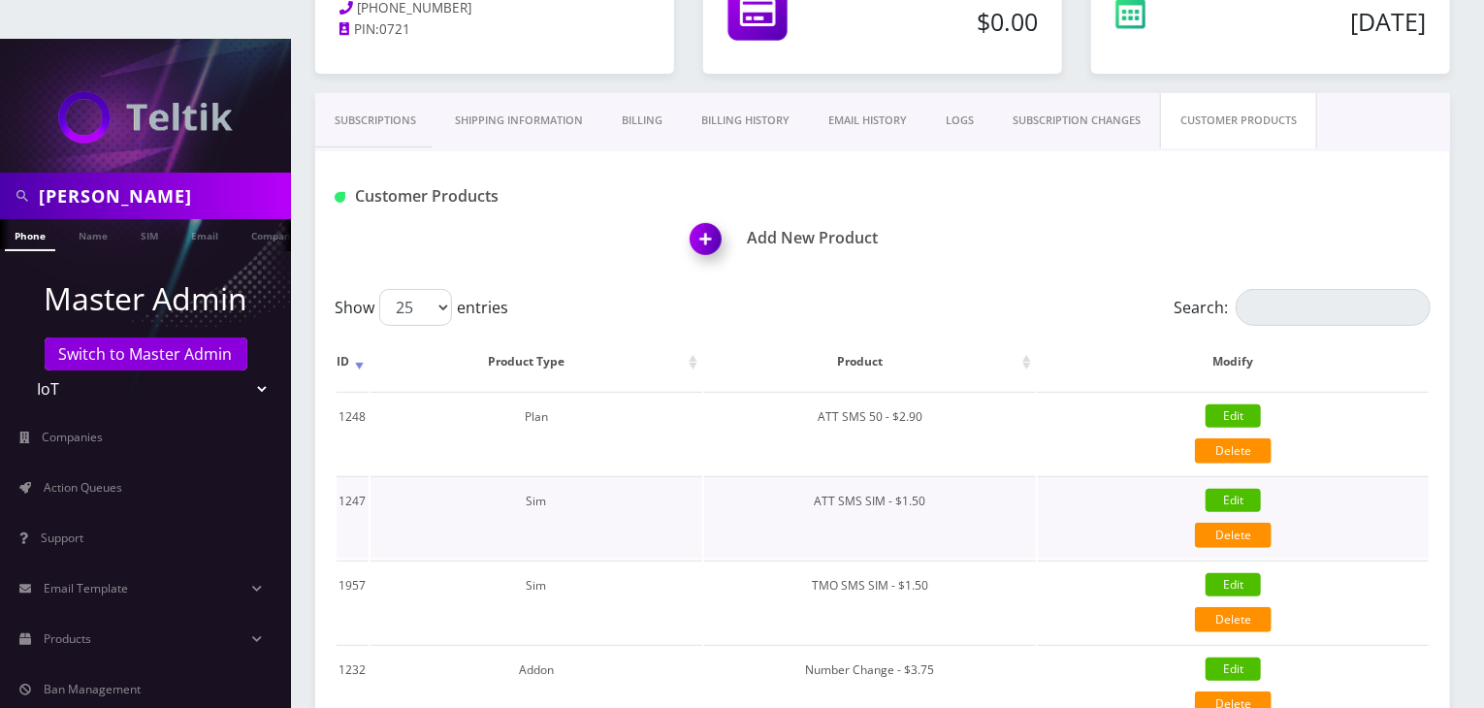
scroll to position [323, 0]
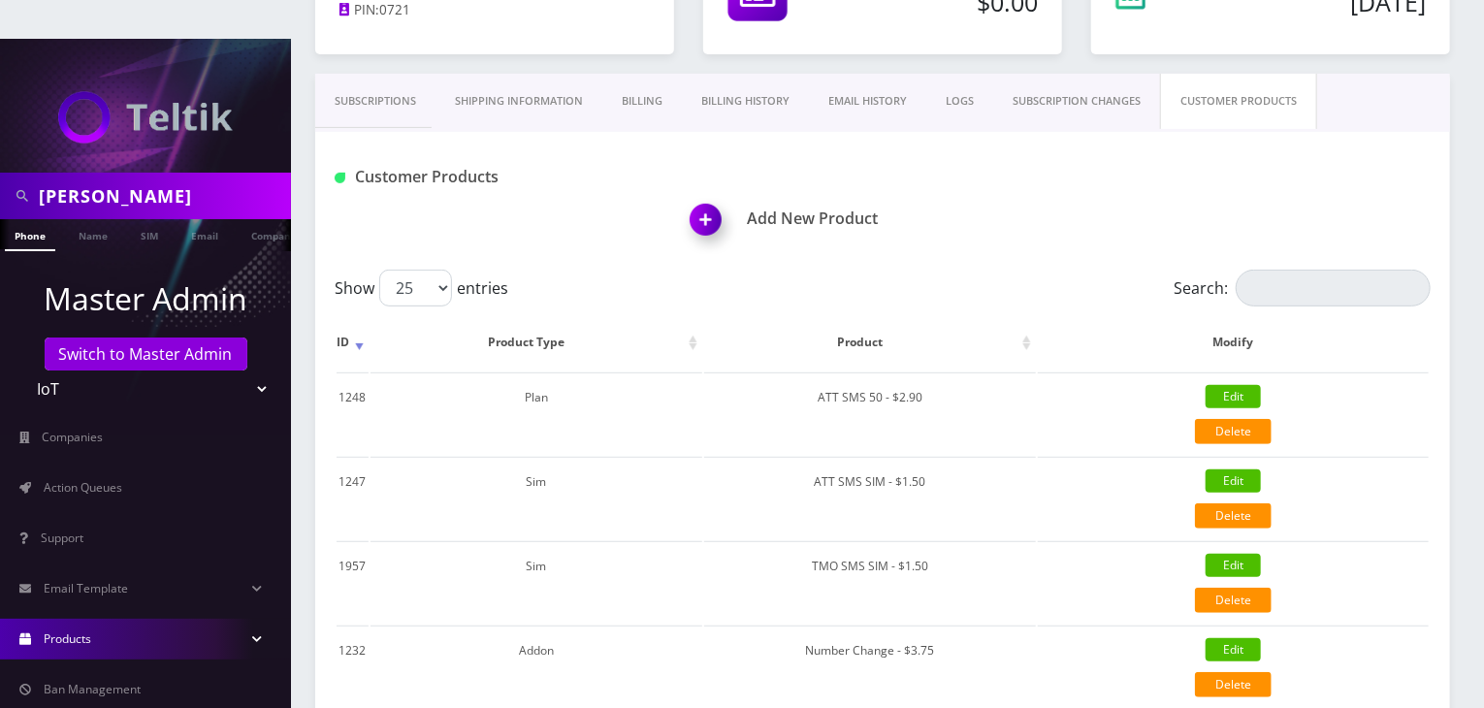
click at [194, 619] on link "Products" at bounding box center [145, 639] width 291 height 41
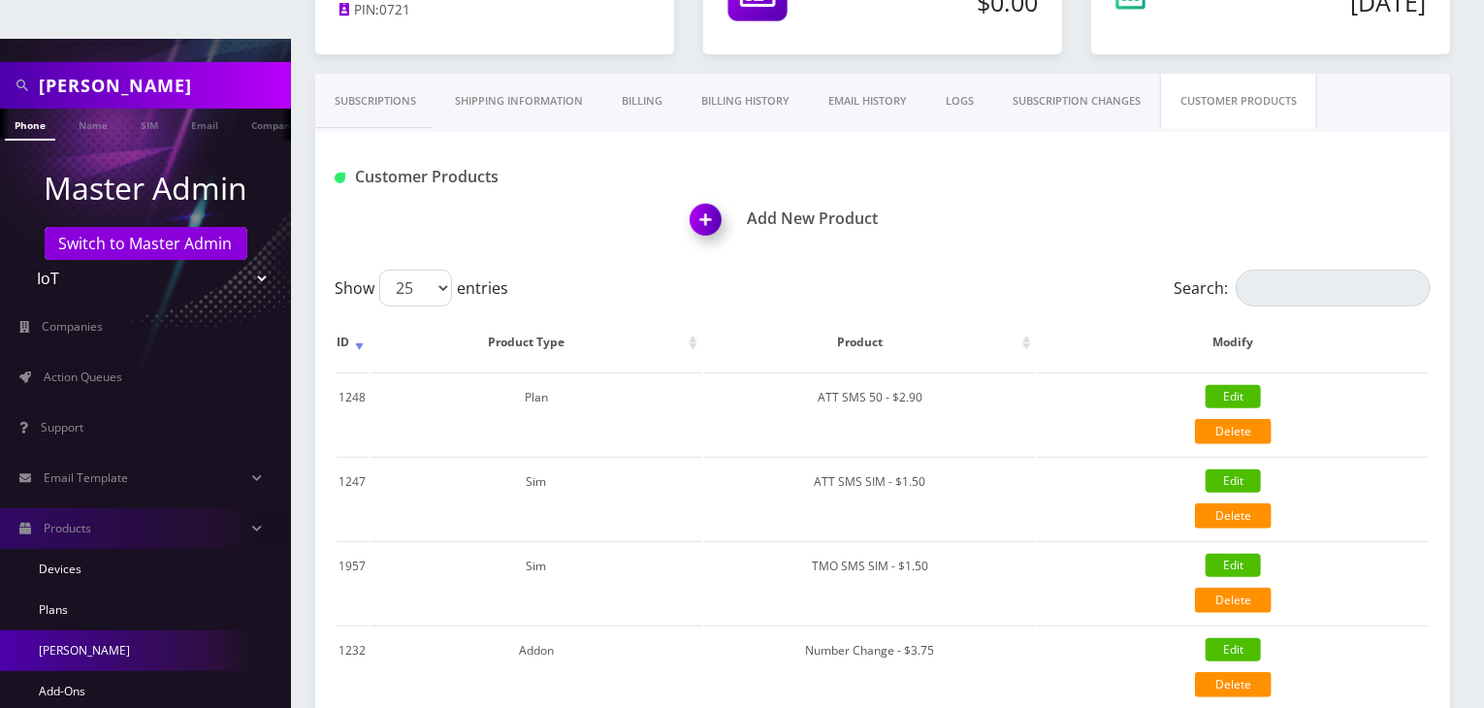
scroll to position [161, 0]
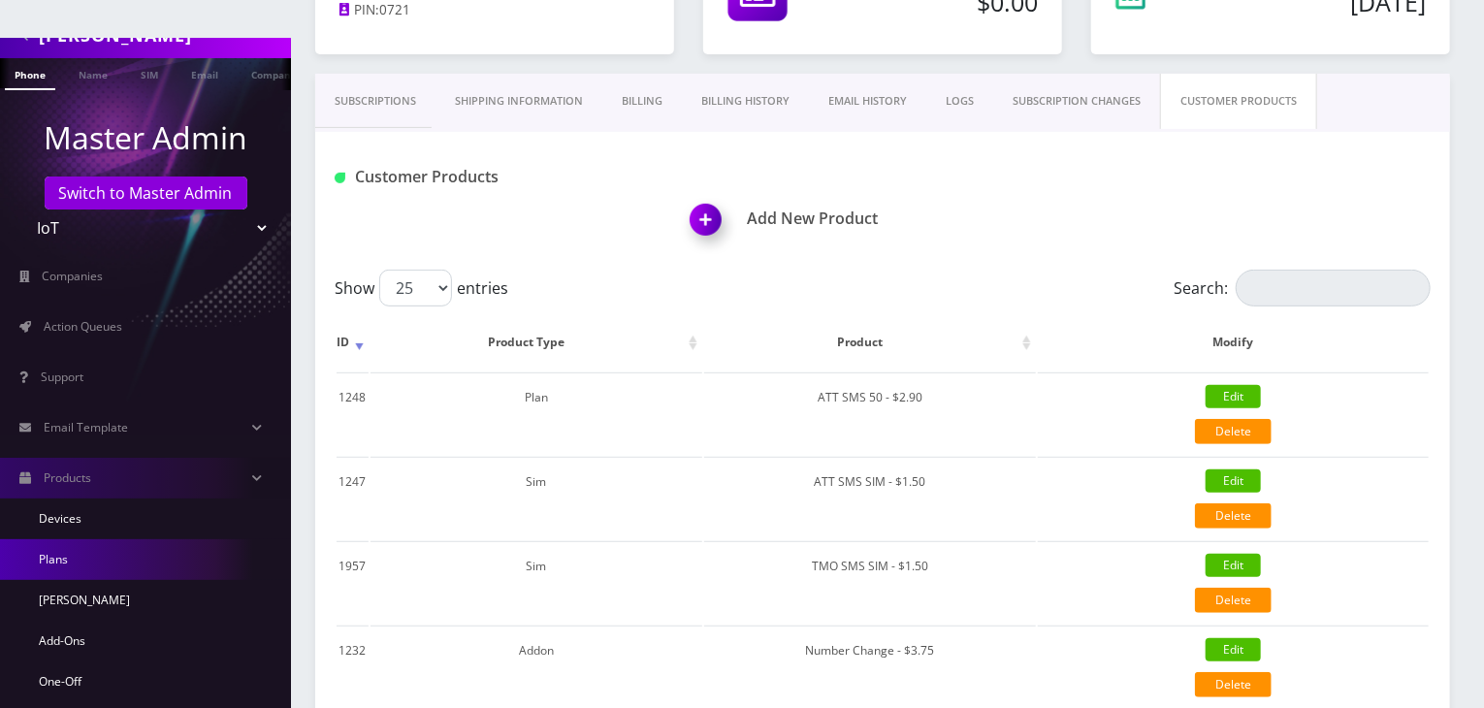
click at [133, 539] on link "Plans" at bounding box center [145, 559] width 291 height 41
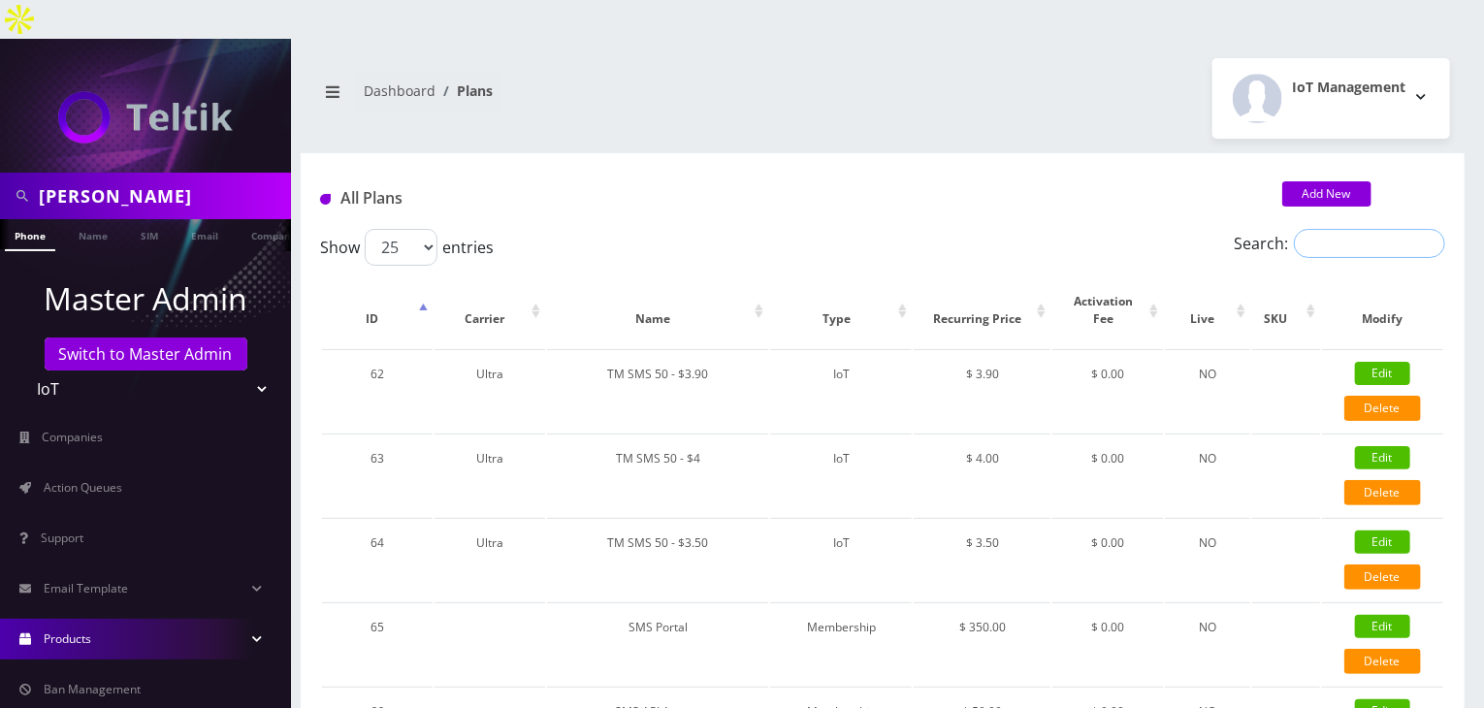
click at [1320, 229] on input "Search:" at bounding box center [1369, 243] width 151 height 29
type input "ultra"
click at [1389, 446] on link "Edit" at bounding box center [1382, 457] width 55 height 23
type input "TM SMS 50 - $4"
select select "7"
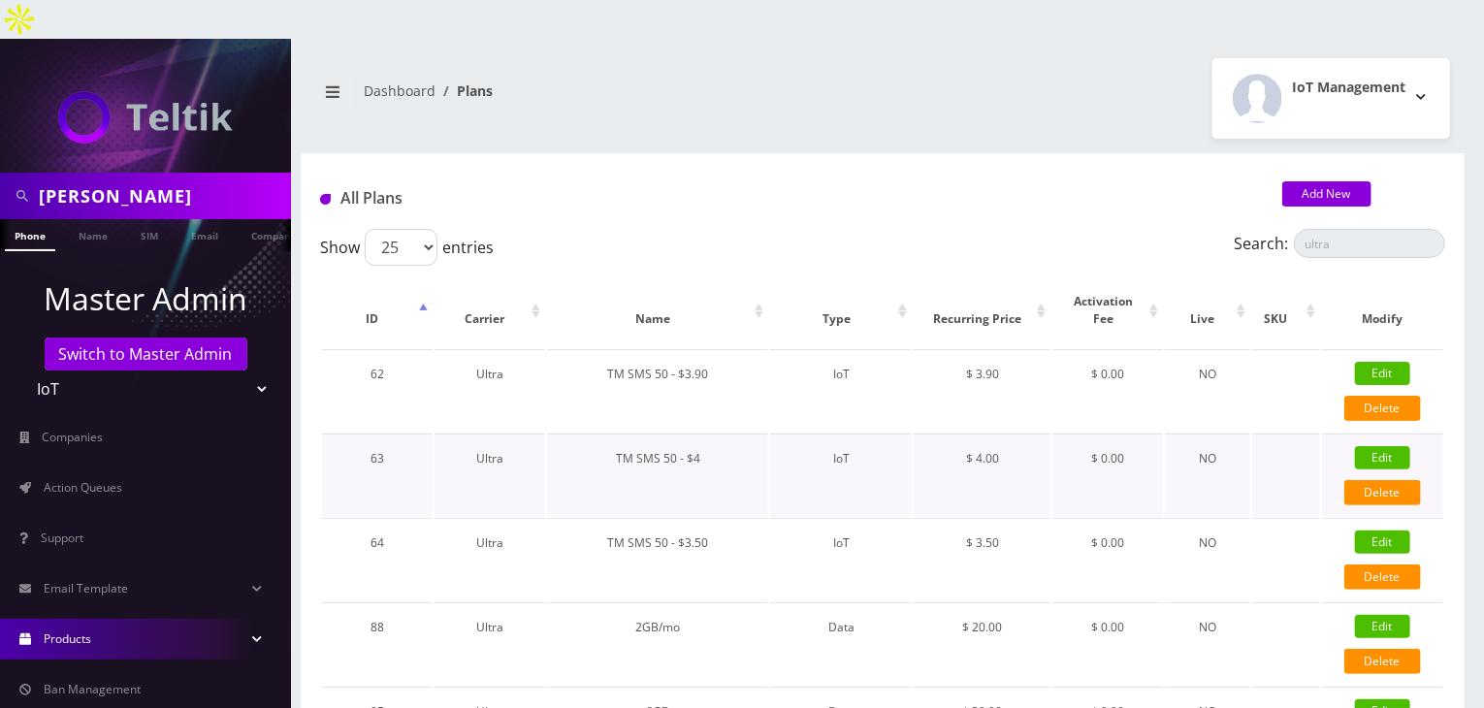
select select "5"
select select "1"
checkbox input "false"
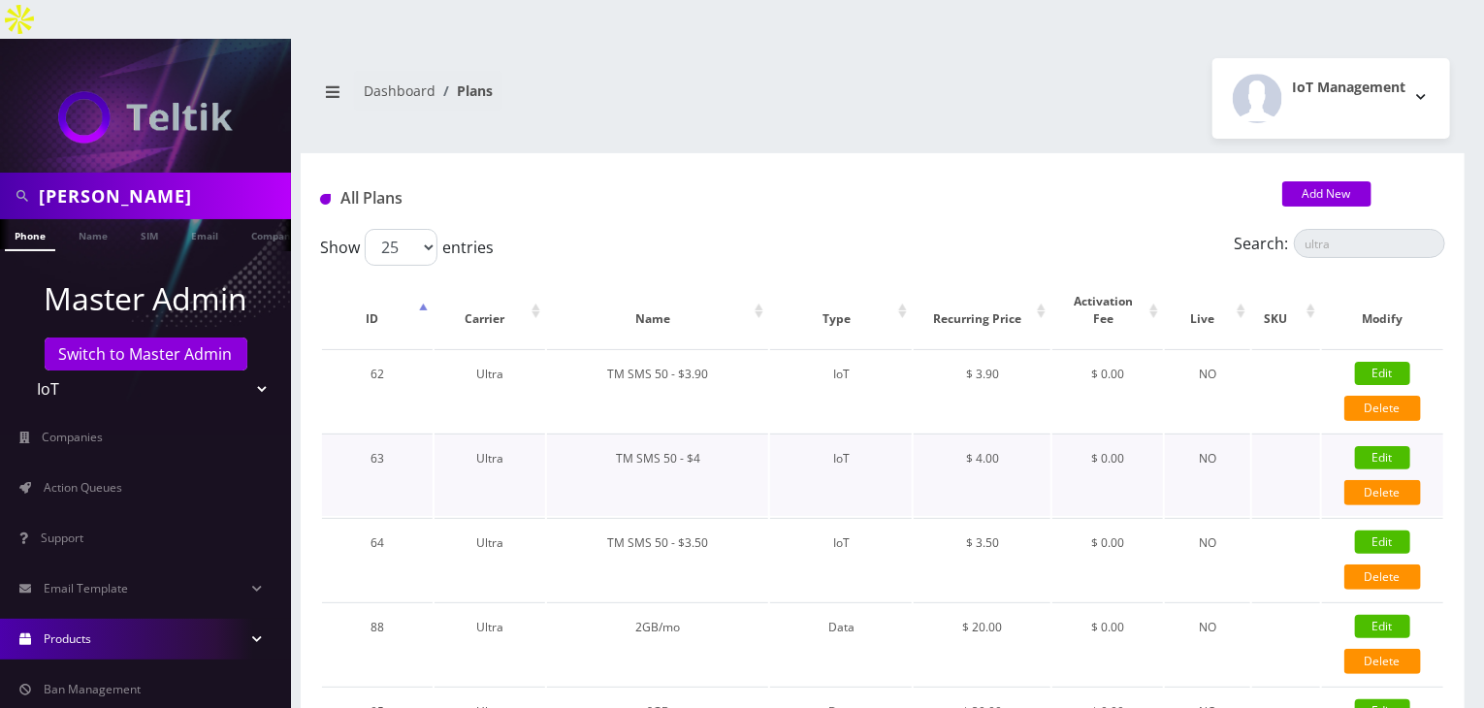
checkbox input "false"
checkbox input "true"
checkbox input "false"
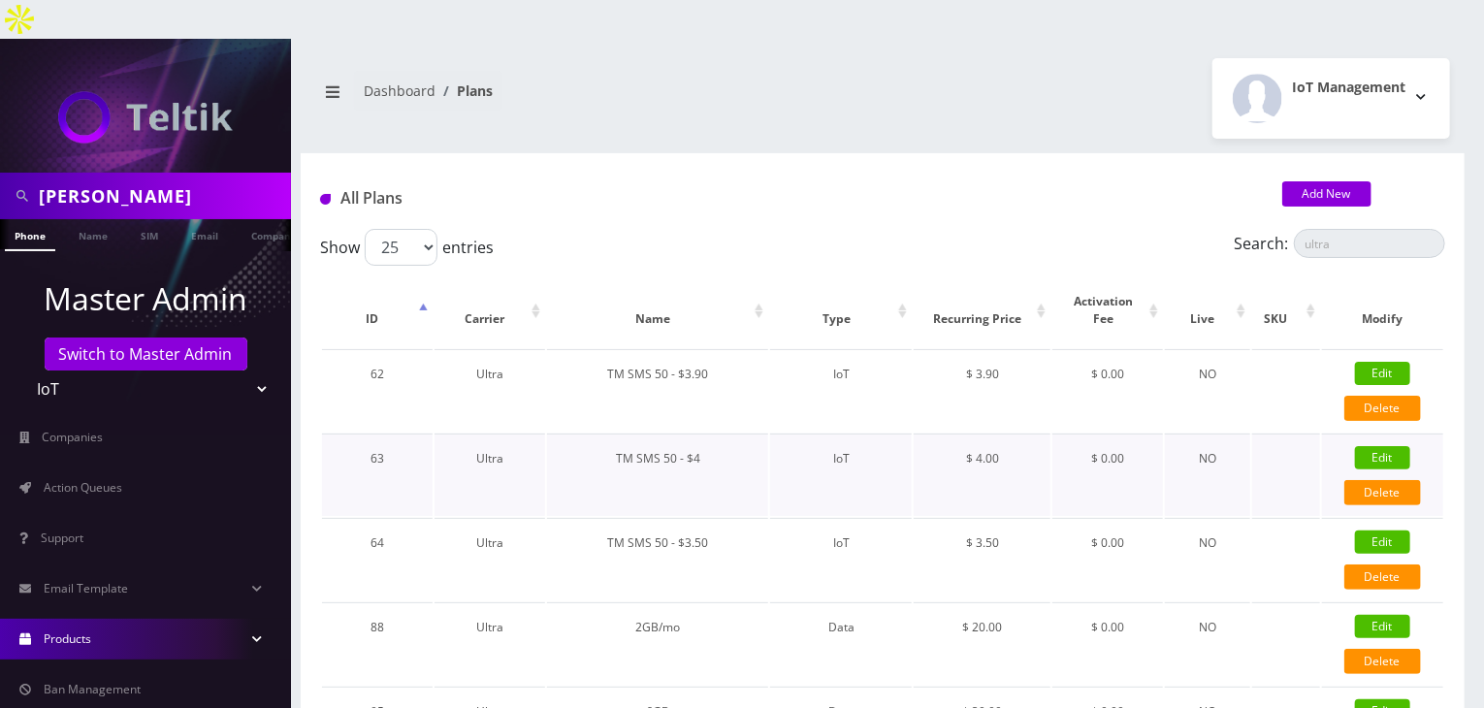
type input "326"
select select "0"
checkbox input "true"
checkbox input "false"
type input "4"
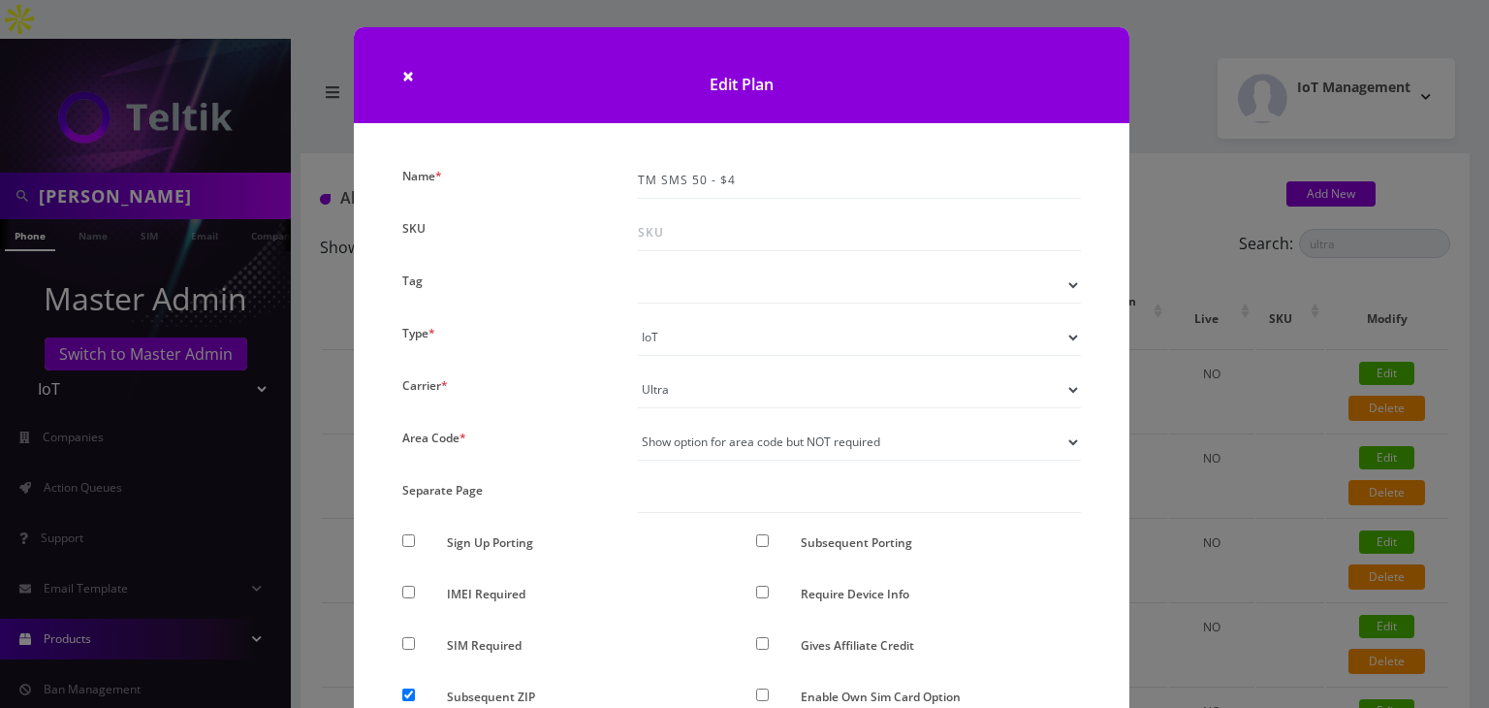
click at [1191, 333] on div "× Edit Plan Name * TM SMS 50 - $4 SKU Tag Type * Voice Data Wearable Membership…" at bounding box center [744, 354] width 1489 height 708
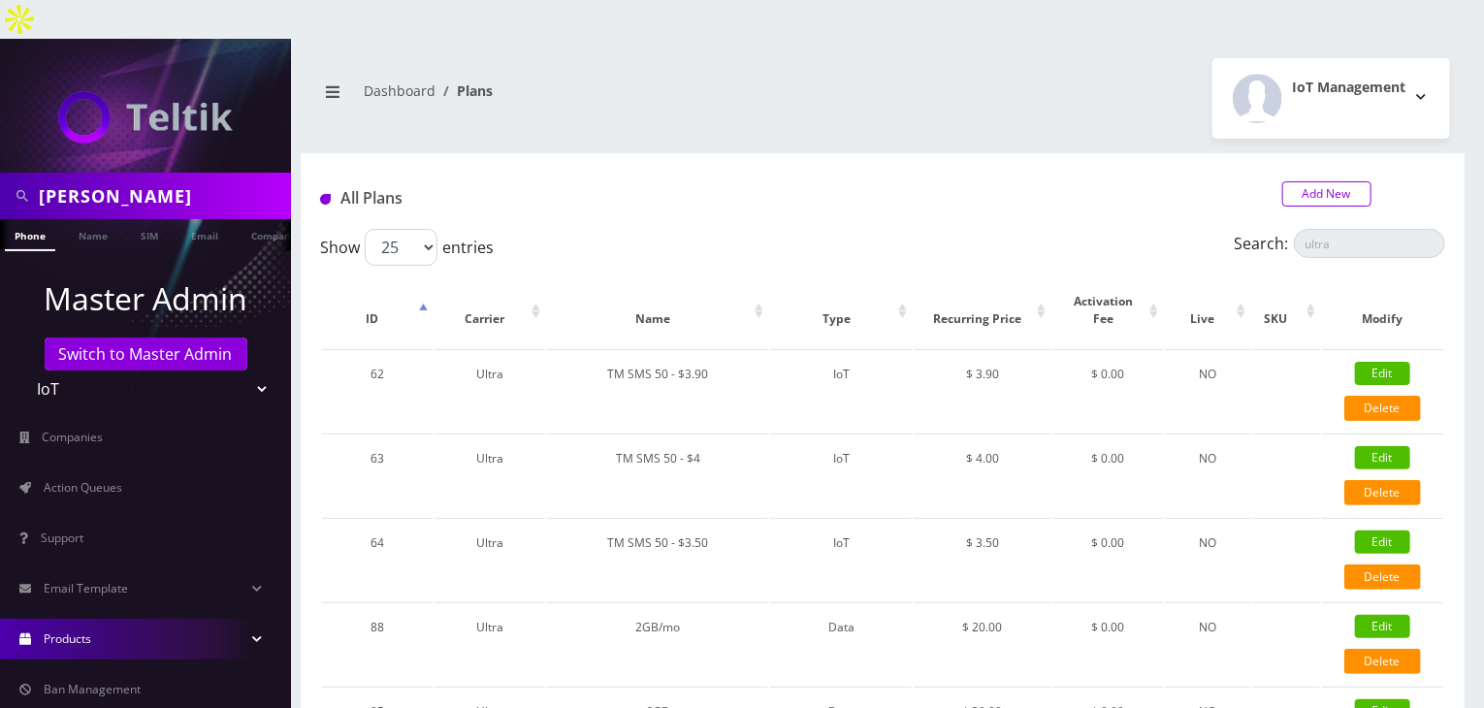
click at [1291, 181] on link "Add New" at bounding box center [1326, 193] width 89 height 25
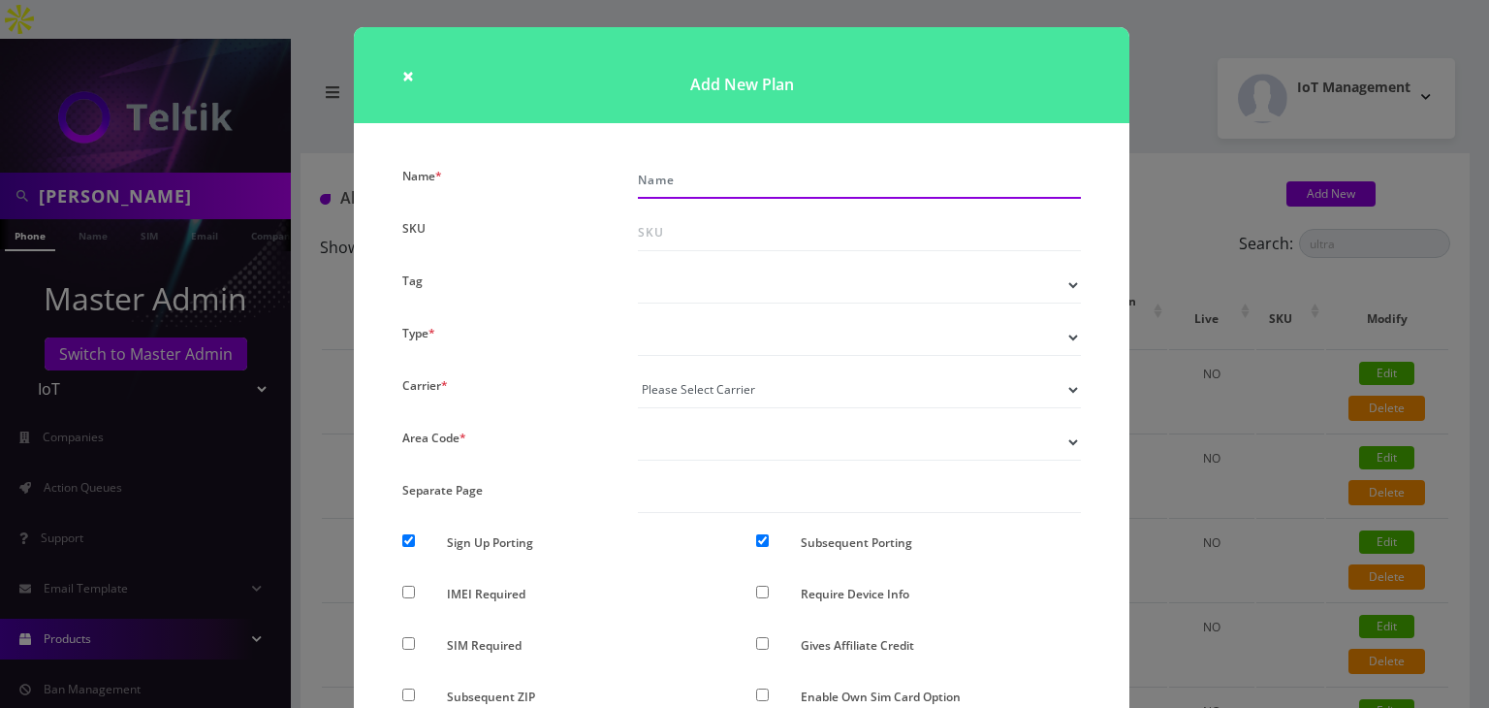
click at [662, 165] on input "Name *" at bounding box center [859, 180] width 443 height 37
type input "TMO SMS 50 - $2"
click at [693, 343] on select "Voice Data Wearable Membership Digits Cloud IoT" at bounding box center [859, 337] width 443 height 37
select select "7"
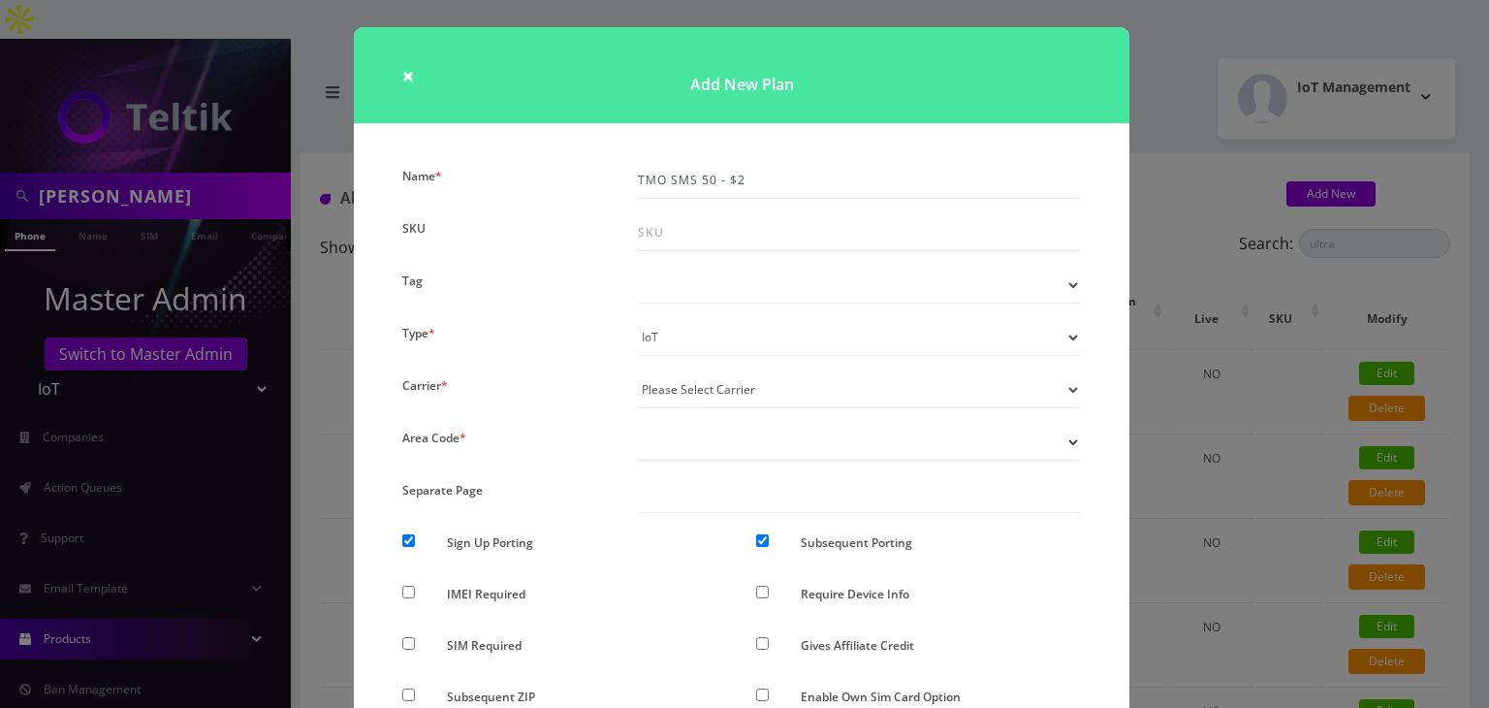
click at [638, 319] on select "Voice Data Wearable Membership Digits Cloud IoT" at bounding box center [859, 337] width 443 height 37
click at [690, 397] on select "Please Select Carrier No carrier / unlocked T-Mobile AT&T Subscription Ultra Ve…" at bounding box center [859, 389] width 443 height 37
select select "5"
click at [638, 371] on select "Please Select Carrier No carrier / unlocked T-Mobile AT&T Subscription Ultra Ve…" at bounding box center [859, 389] width 443 height 37
click at [1220, 406] on div "× Add New Plan Name * TMO SMS 50 - $2 SKU Tag Type * Voice Data Wearable Member…" at bounding box center [744, 354] width 1489 height 708
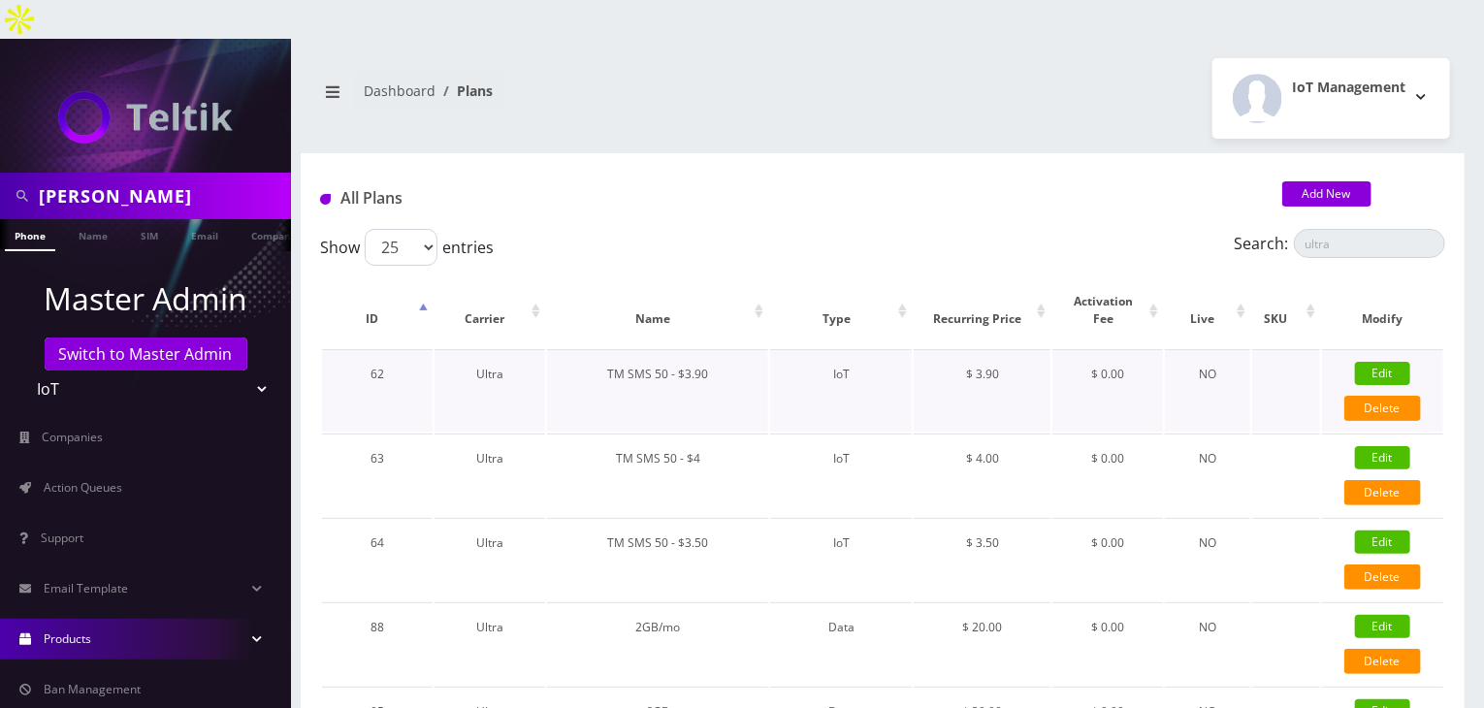
click at [1375, 362] on link "Edit" at bounding box center [1382, 373] width 55 height 23
type input "TM SMS 50 - $3.90"
checkbox input "false"
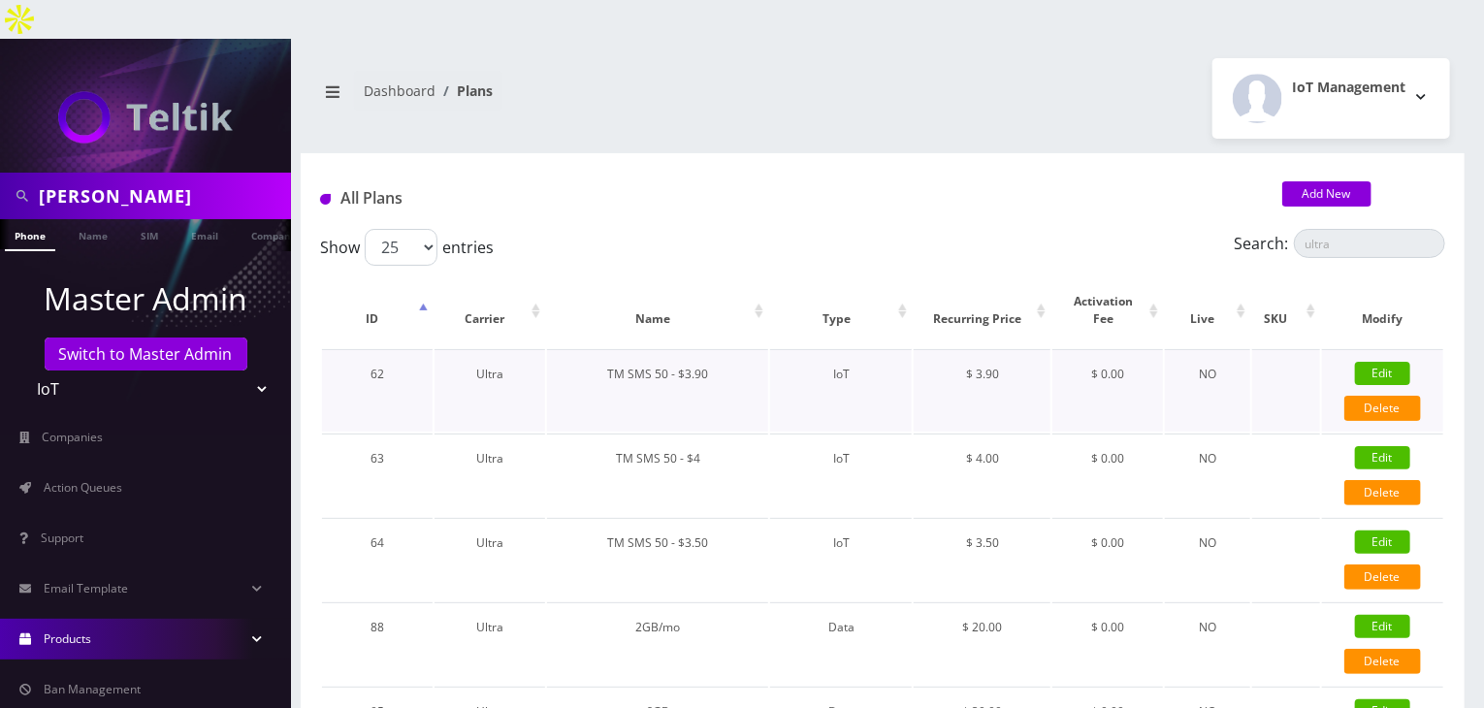
checkbox input "false"
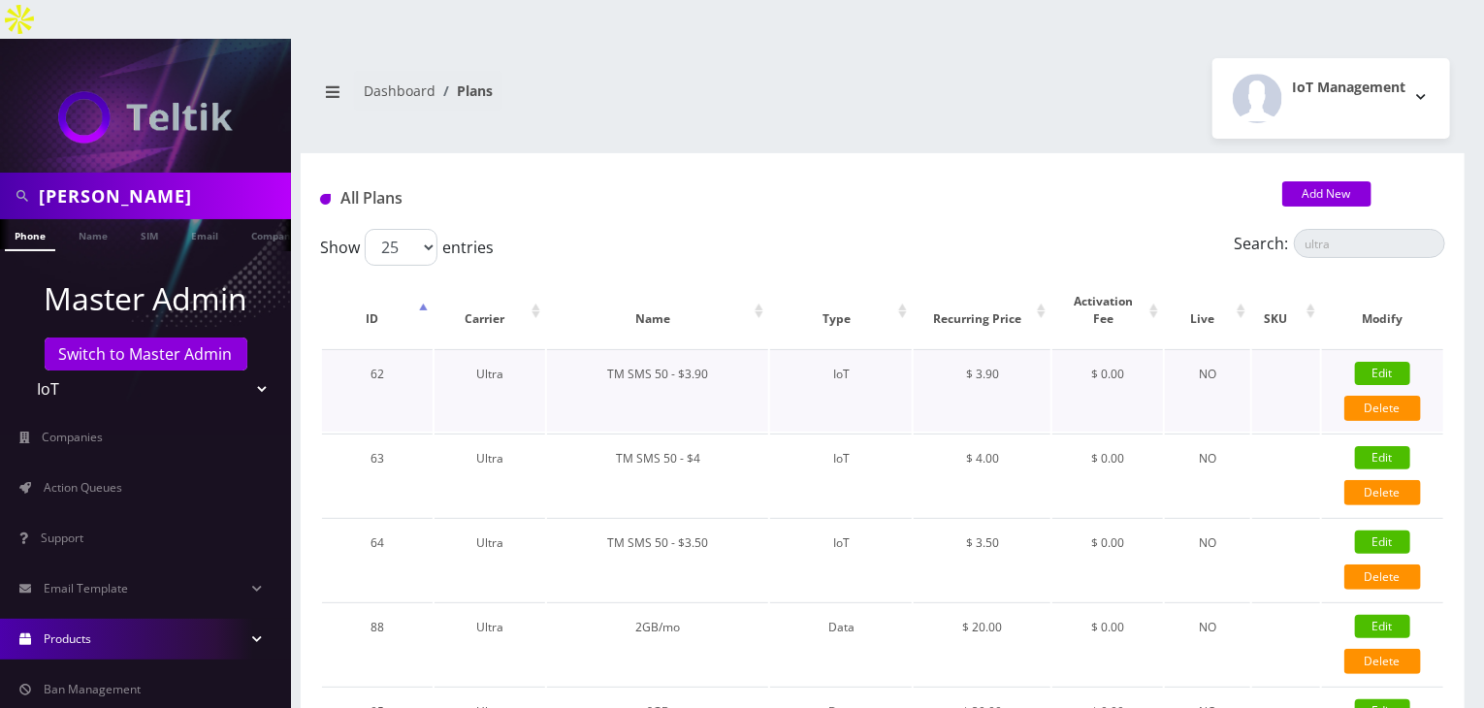
type input "0"
select select "2"
checkbox input "true"
checkbox input "false"
type input "3.9"
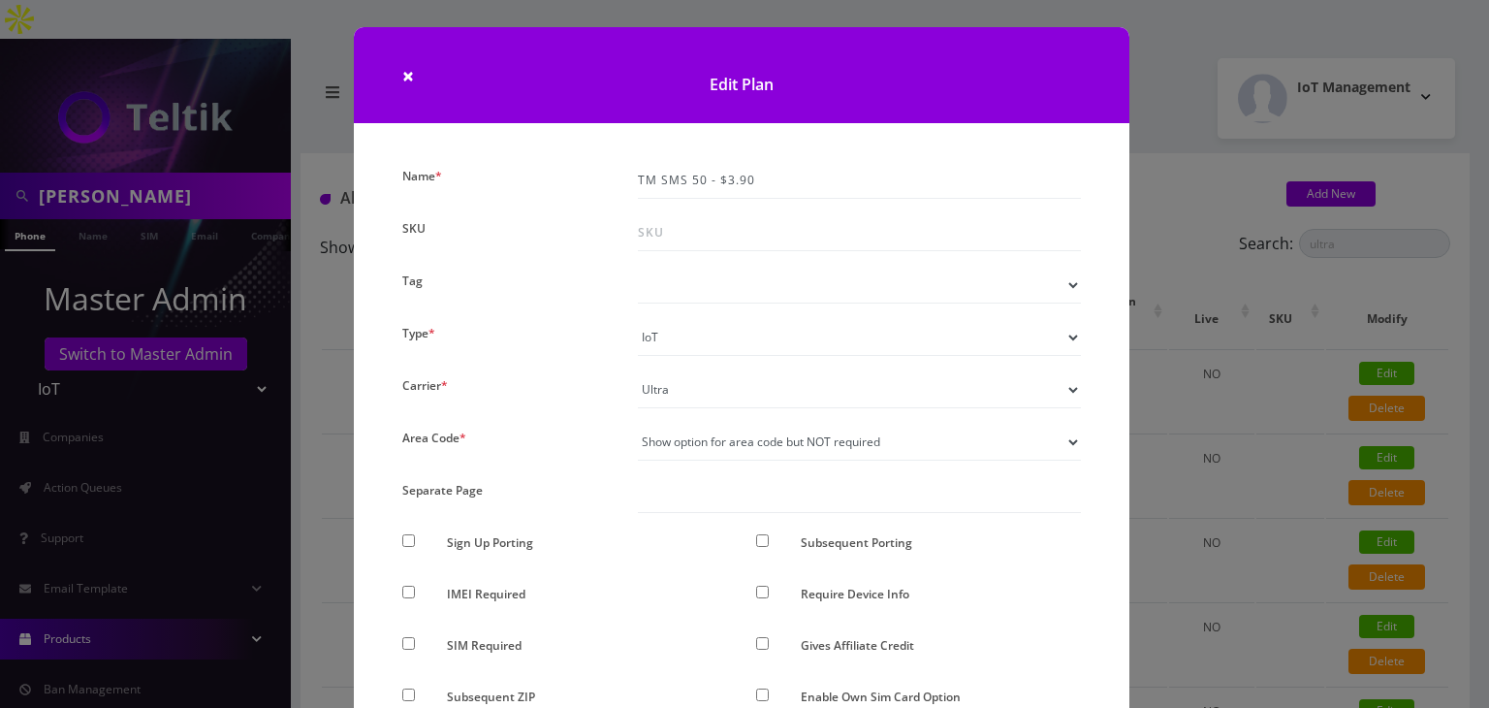
click at [1196, 340] on div "× Edit Plan Name * TM SMS 50 - $3.90 SKU Tag Type * Voice Data Wearable Members…" at bounding box center [744, 354] width 1489 height 708
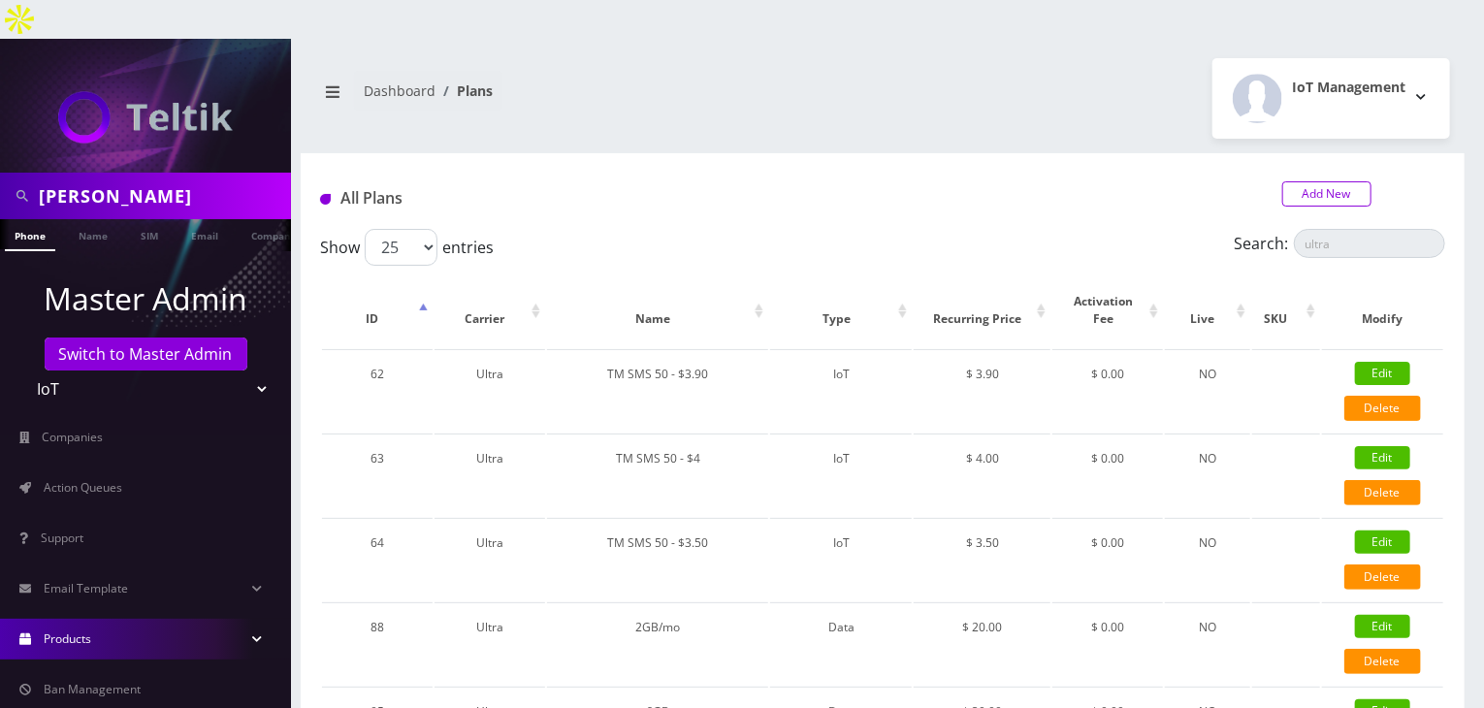
click at [1307, 181] on link "Add New" at bounding box center [1326, 193] width 89 height 25
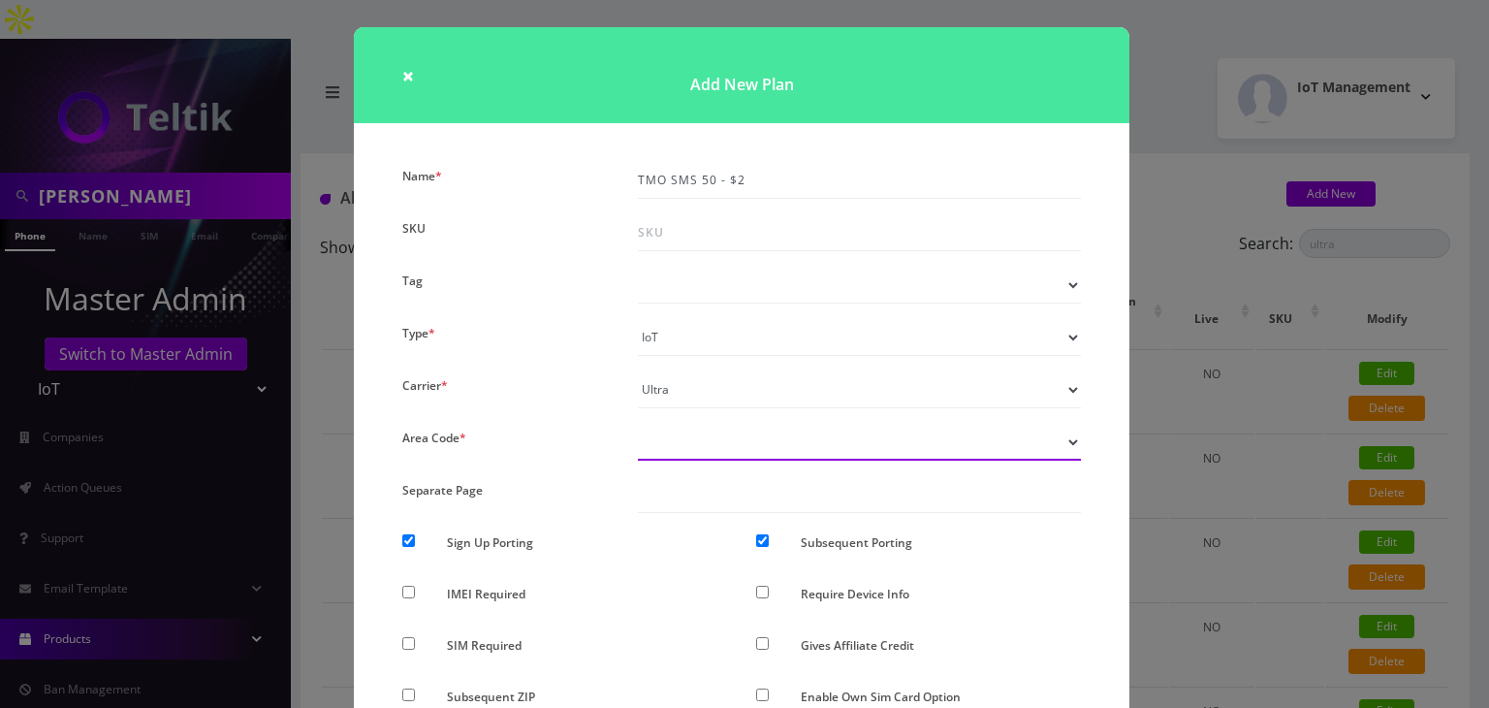
click at [688, 451] on select "Don’t show option Show option for area code but NOT required Show option for ar…" at bounding box center [859, 442] width 443 height 37
select select "1"
click at [638, 424] on select "Don’t show option Show option for area code but NOT required Show option for ar…" at bounding box center [859, 442] width 443 height 37
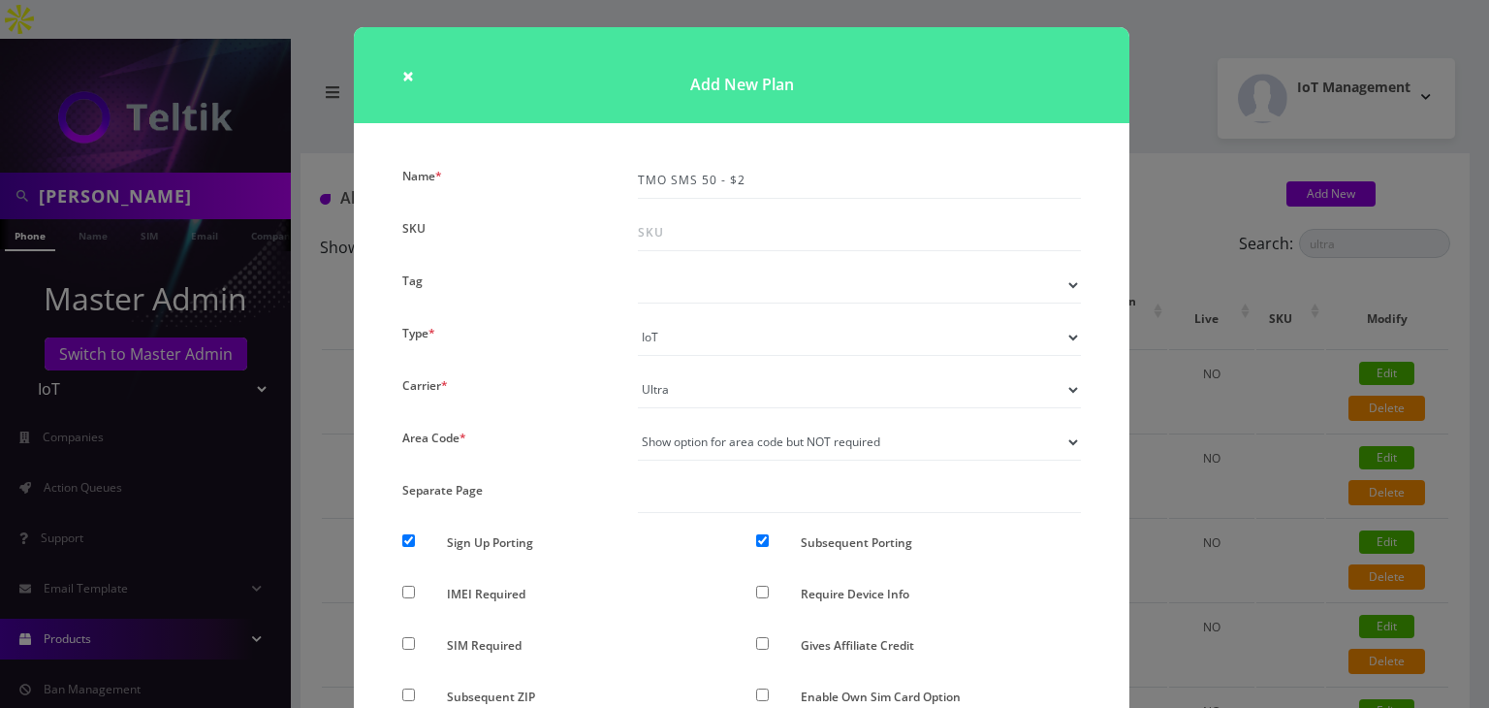
click at [396, 539] on div at bounding box center [417, 546] width 59 height 36
click at [762, 537] on input "Subsequent Porting" at bounding box center [762, 540] width 13 height 13
checkbox input "false"
click at [407, 536] on input "Sign Up Porting" at bounding box center [408, 540] width 13 height 13
checkbox input "false"
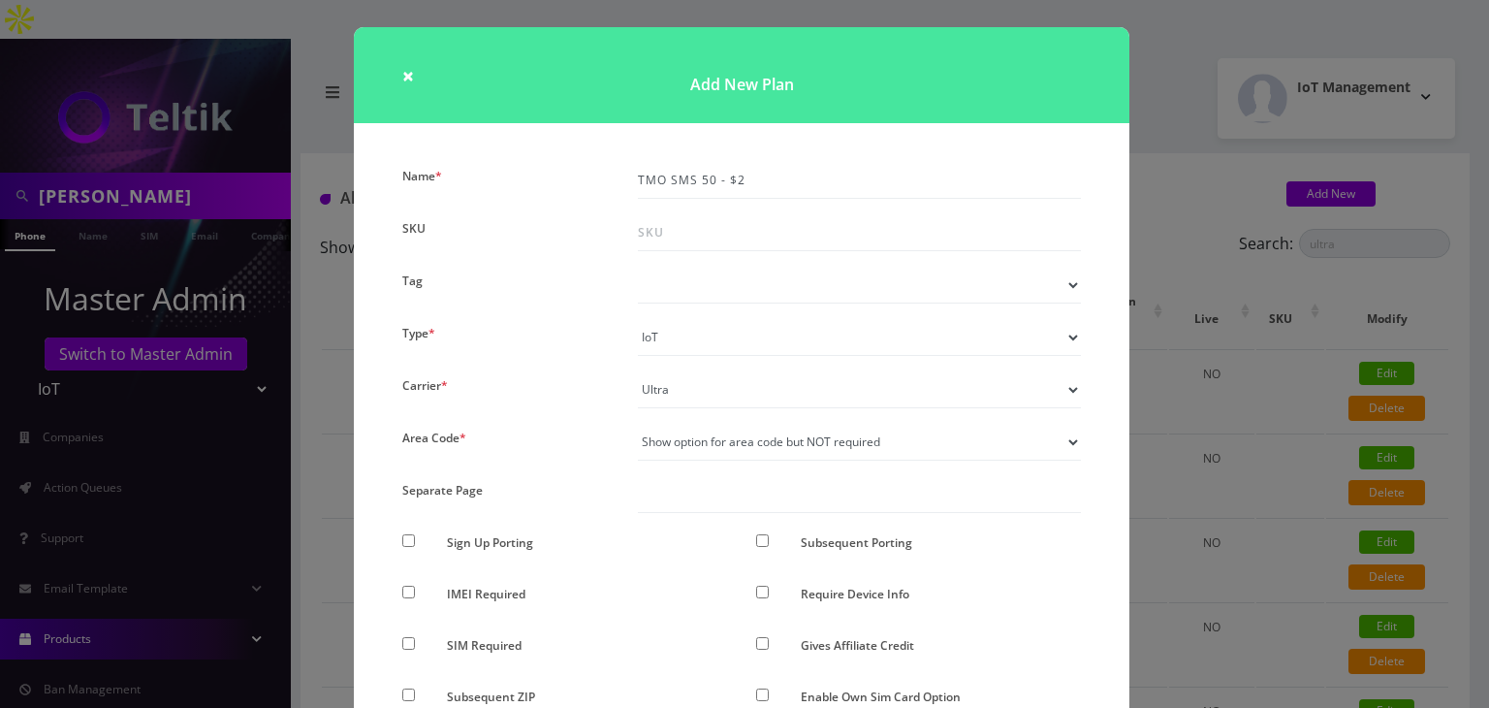
drag, startPoint x: 1237, startPoint y: 393, endPoint x: 1254, endPoint y: 385, distance: 18.2
click at [1237, 393] on div "× Add New Plan Name * TMO SMS 50 - $2 SKU Tag Type * Voice Data Wearable Member…" at bounding box center [744, 354] width 1489 height 708
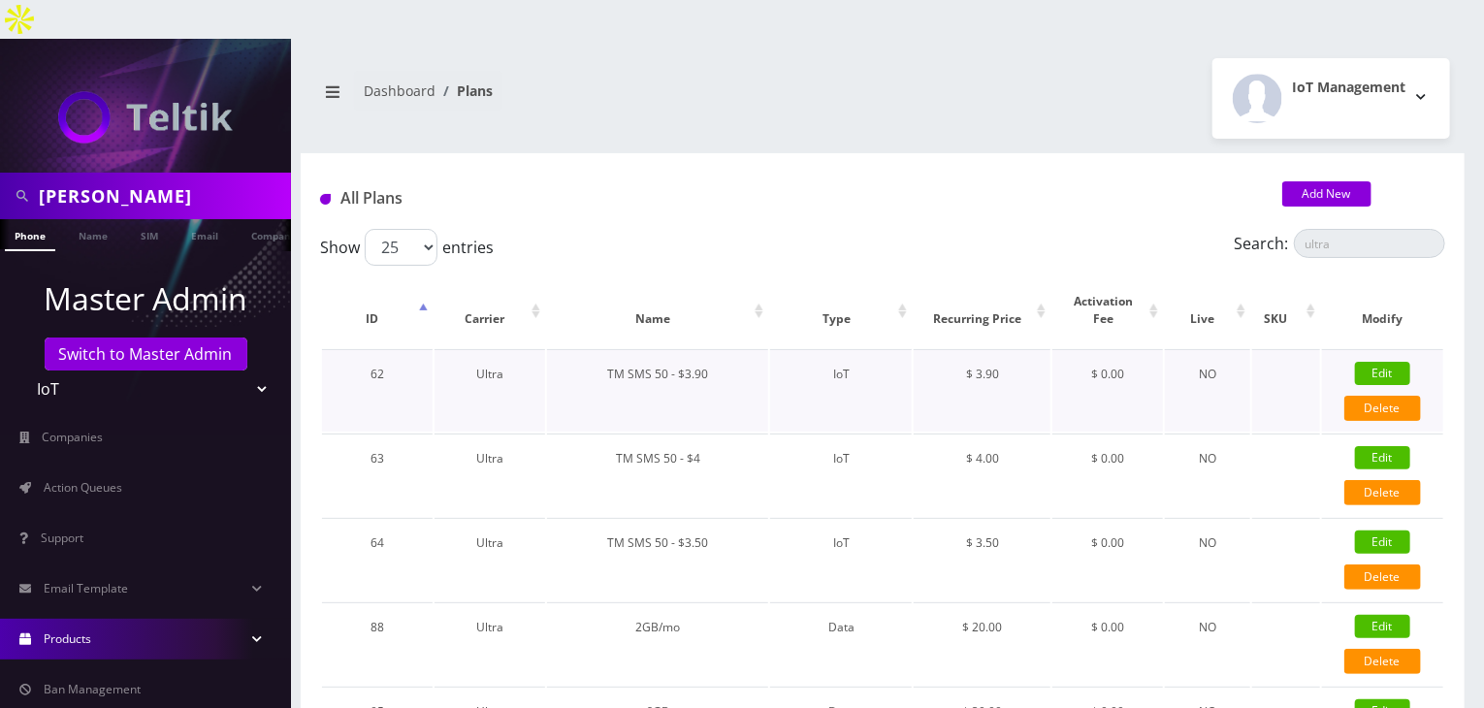
click at [1385, 362] on link "Edit" at bounding box center [1382, 373] width 55 height 23
checkbox input "false"
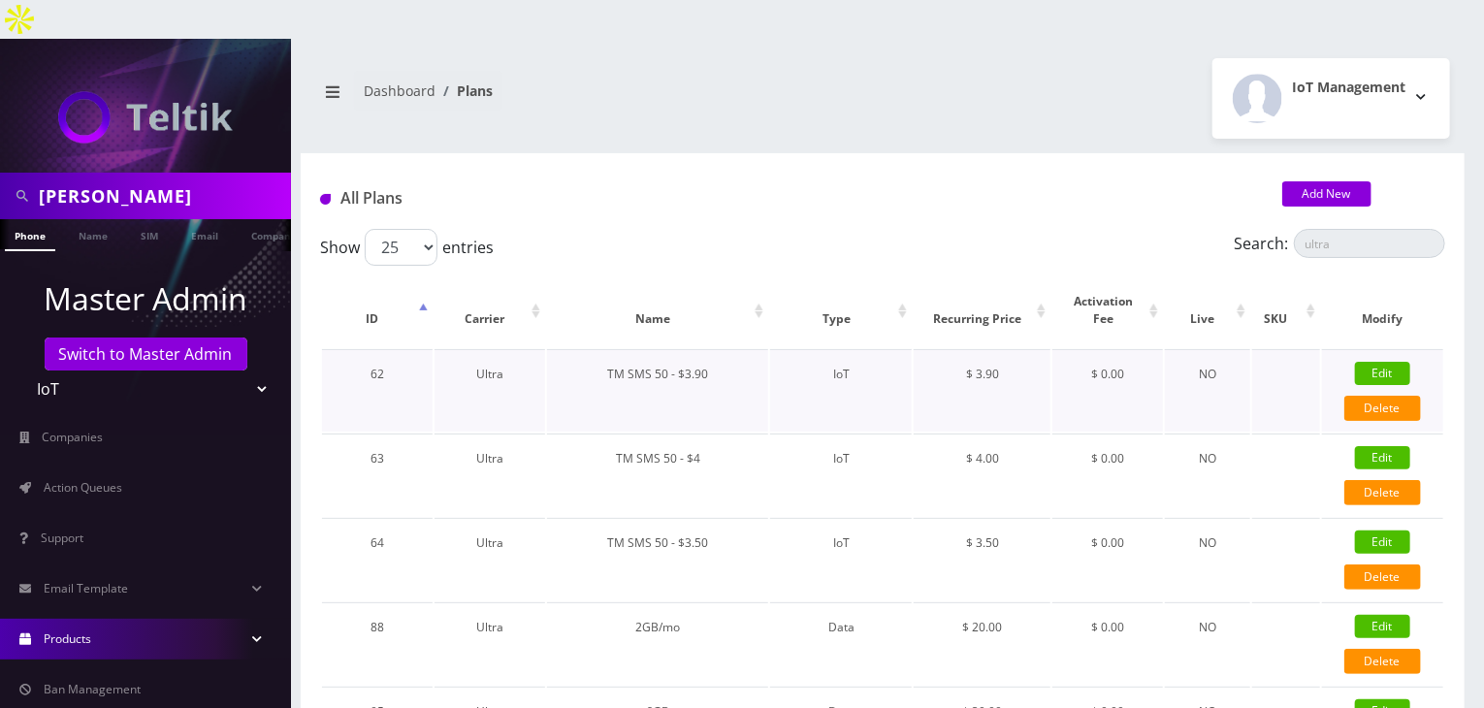
checkbox input "false"
checkbox input "true"
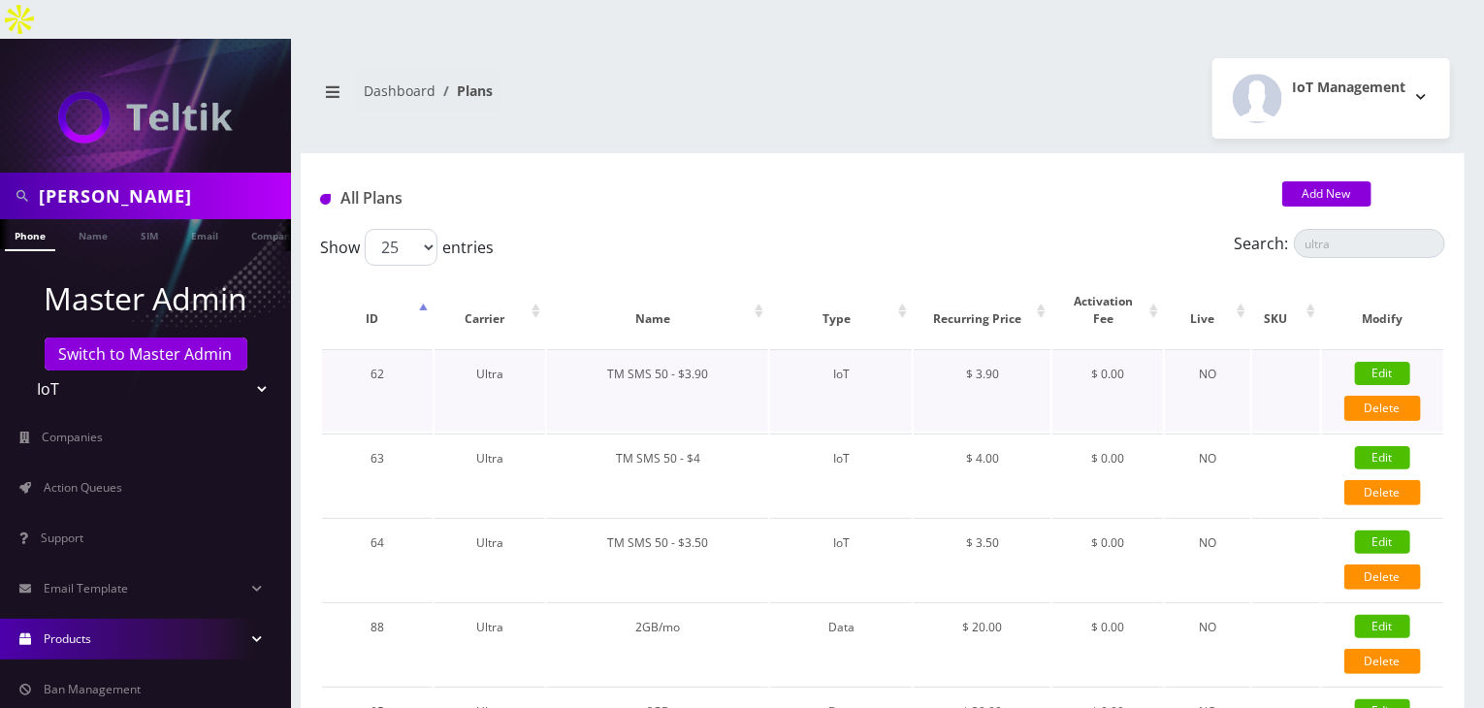
checkbox input "false"
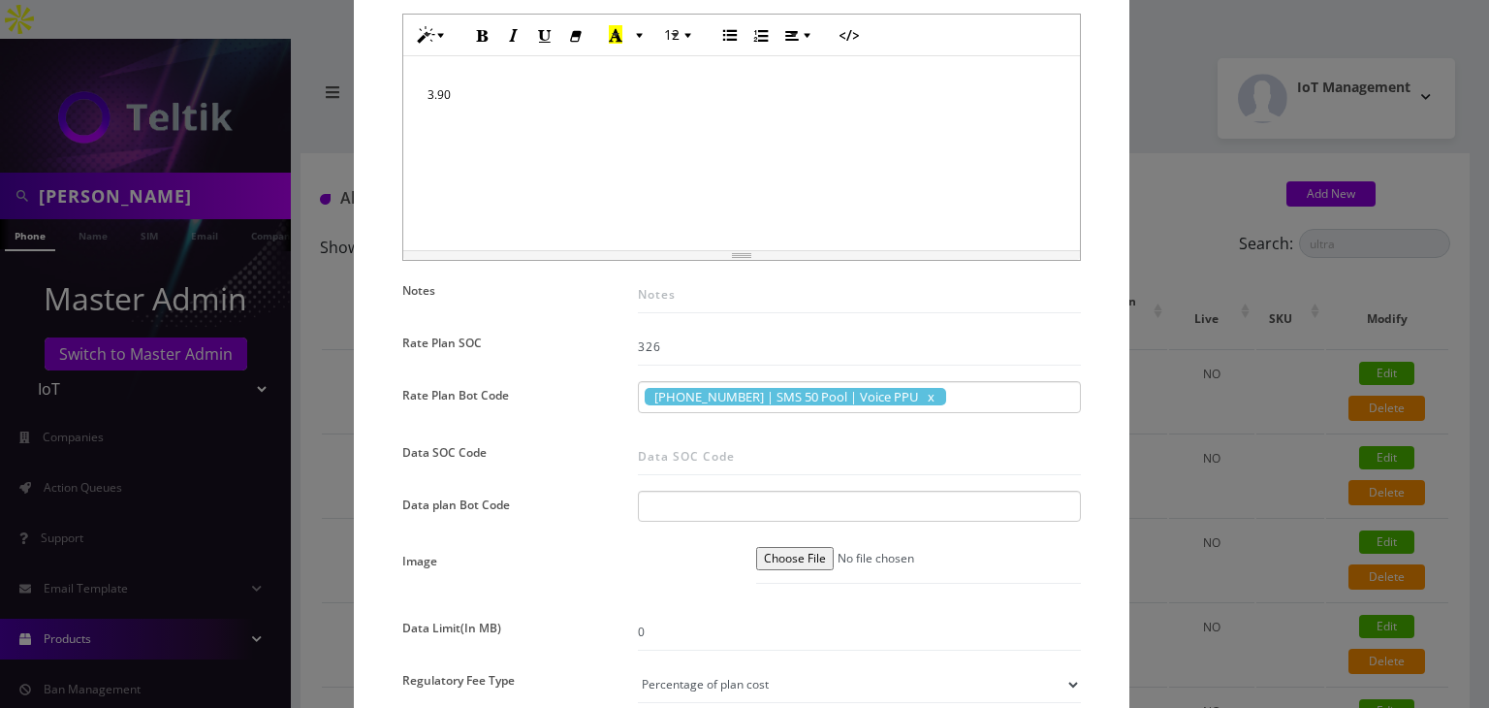
scroll to position [970, 0]
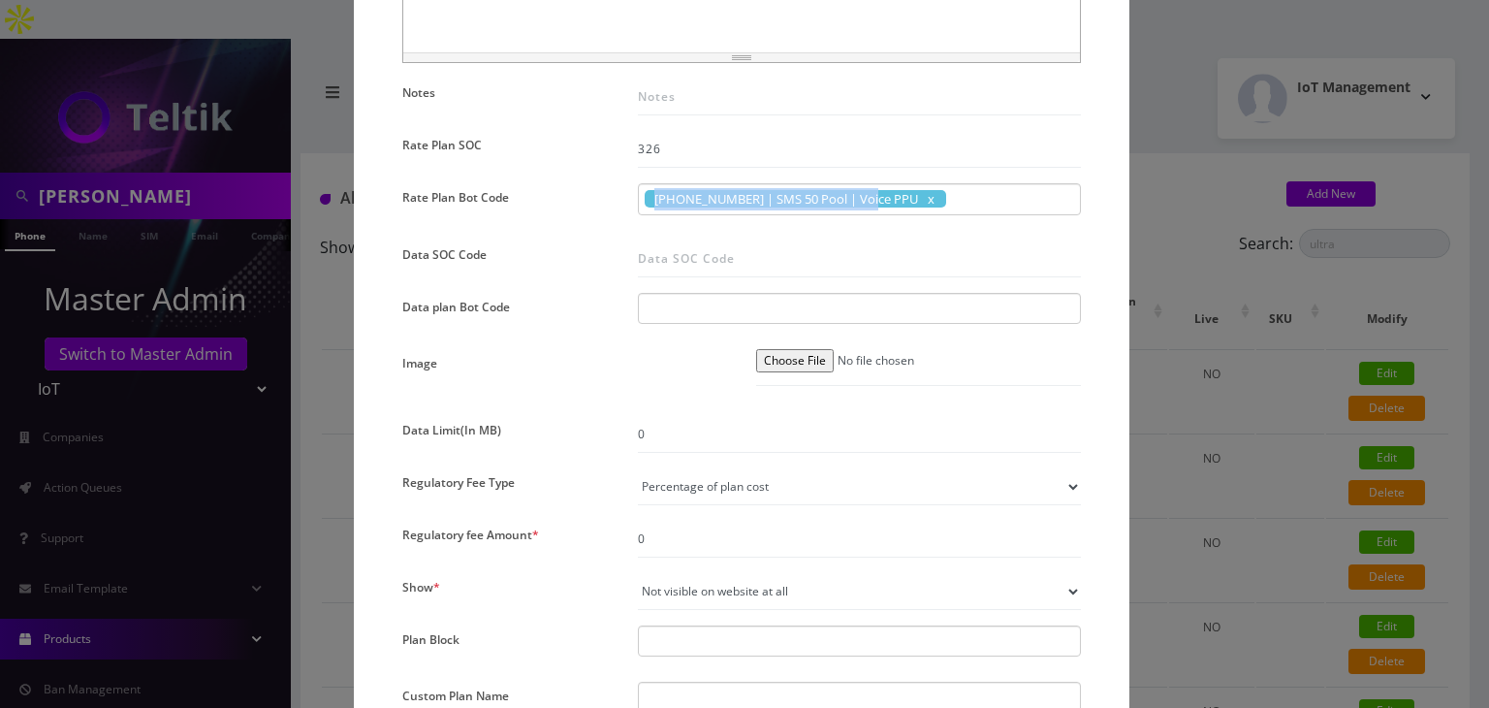
copy span "30340058 | SMS 50 Pool | Voice PPU"
drag, startPoint x: 650, startPoint y: 195, endPoint x: 751, endPoint y: 222, distance: 104.4
click at [751, 222] on div "Name * TM SMS 50 - $3.90 SKU Tag Type * Voice Data Wearable Membership Digits C…" at bounding box center [742, 189] width 708 height 1994
click at [1233, 335] on div "× Edit Plan Name * TM SMS 50 - $3.90 SKU Tag Type * Voice Data Wearable Members…" at bounding box center [744, 354] width 1489 height 708
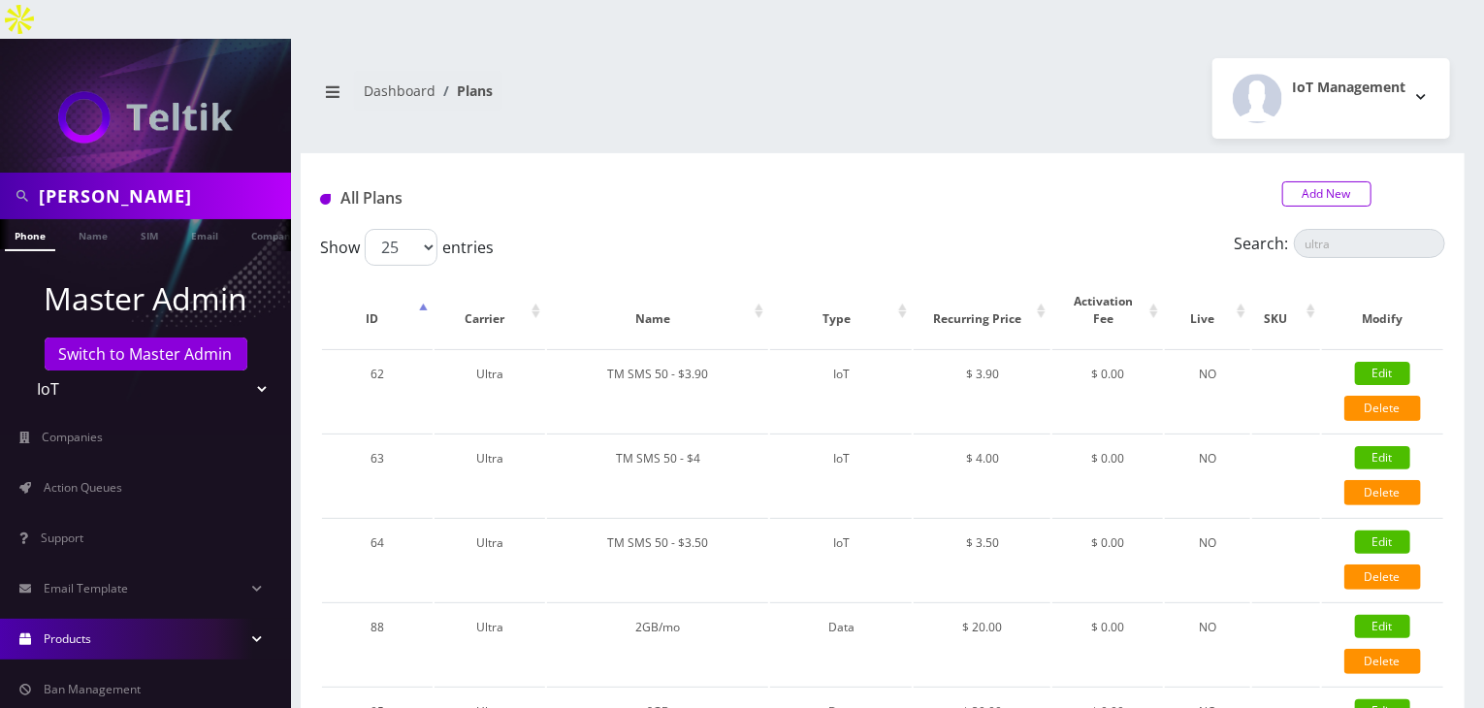
click at [1320, 181] on link "Add New" at bounding box center [1326, 193] width 89 height 25
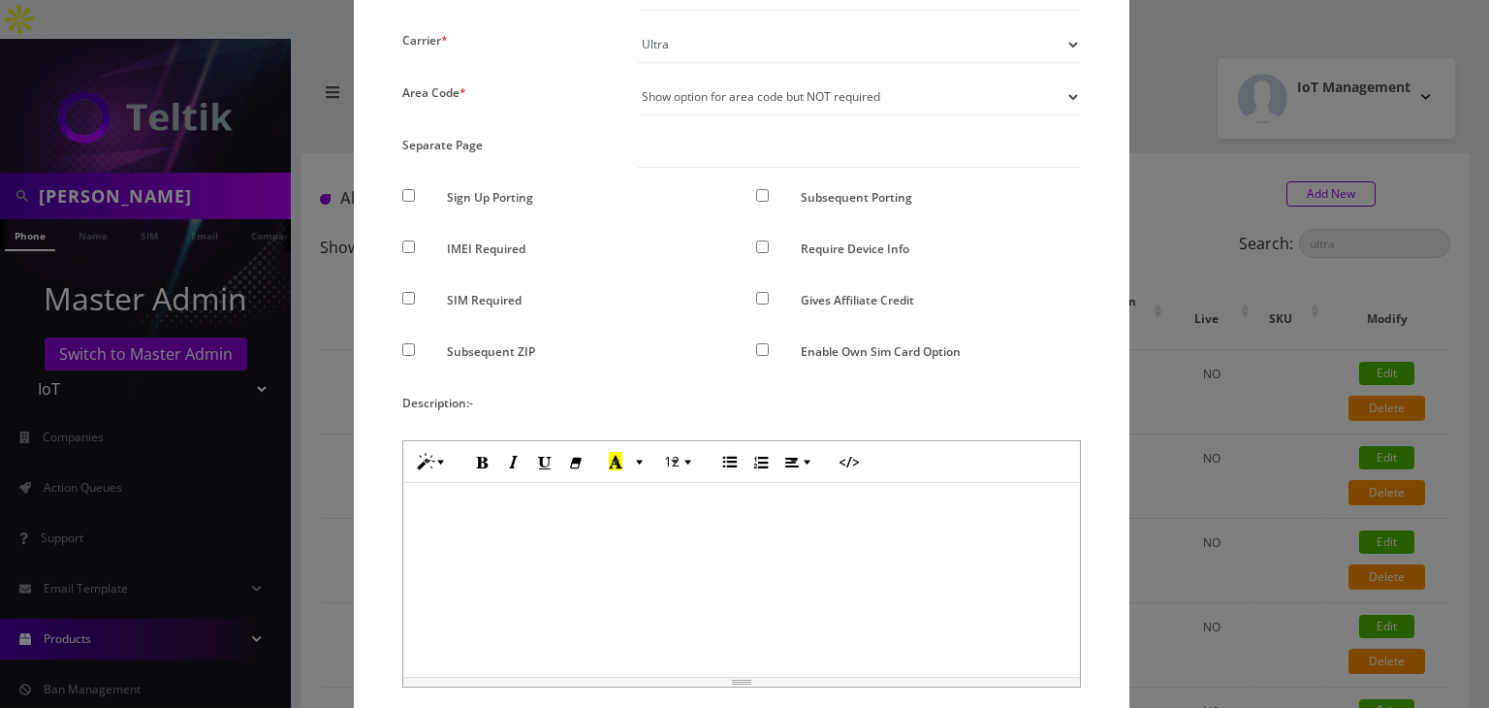
scroll to position [646, 0]
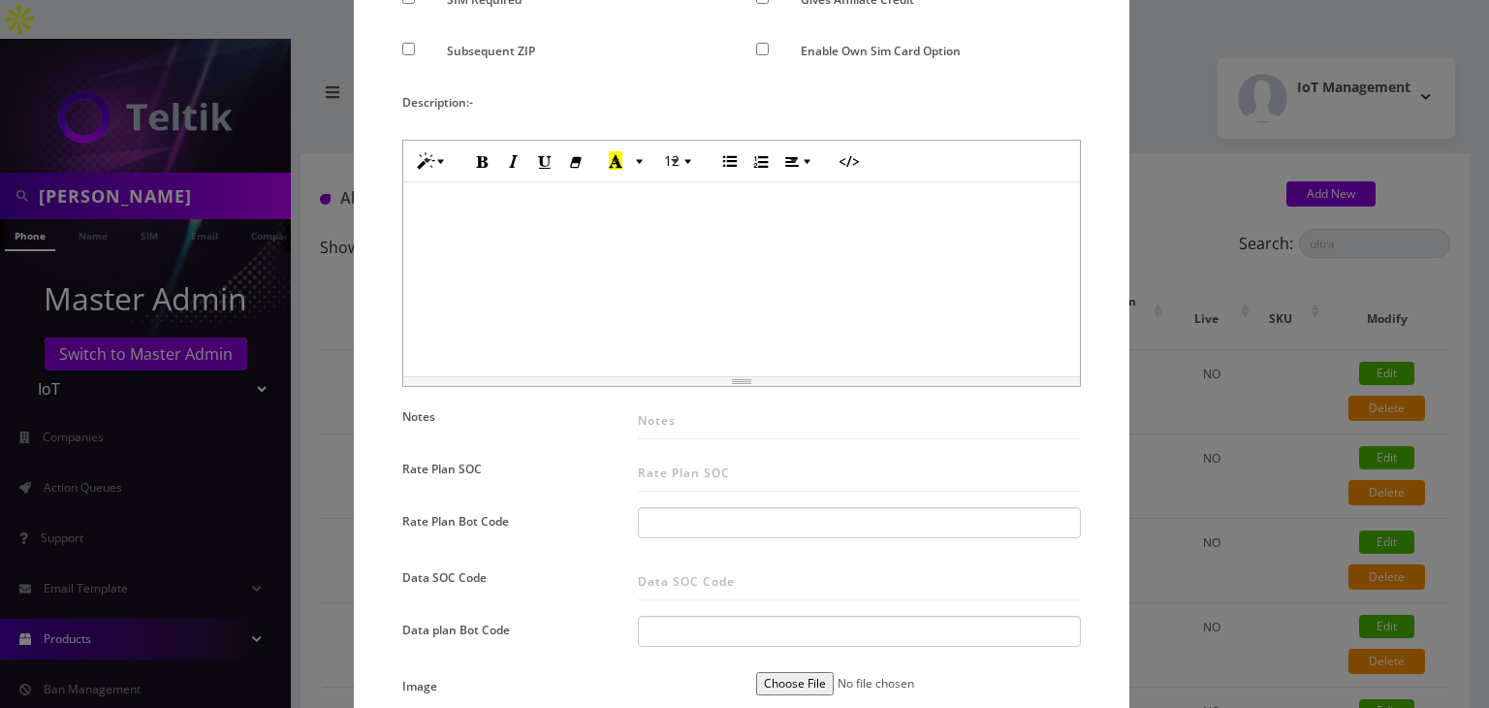
click at [678, 513] on div at bounding box center [859, 522] width 443 height 31
paste input "30340058 | SMS 50 Pool | Voice PPU"
type input "30340058 | SMS 50 Pool | Voice PPU"
click at [1285, 445] on div "× Add New Plan Name * TMO SMS 50 - $2 SKU Tag Type * Voice Data Wearable Member…" at bounding box center [744, 354] width 1489 height 708
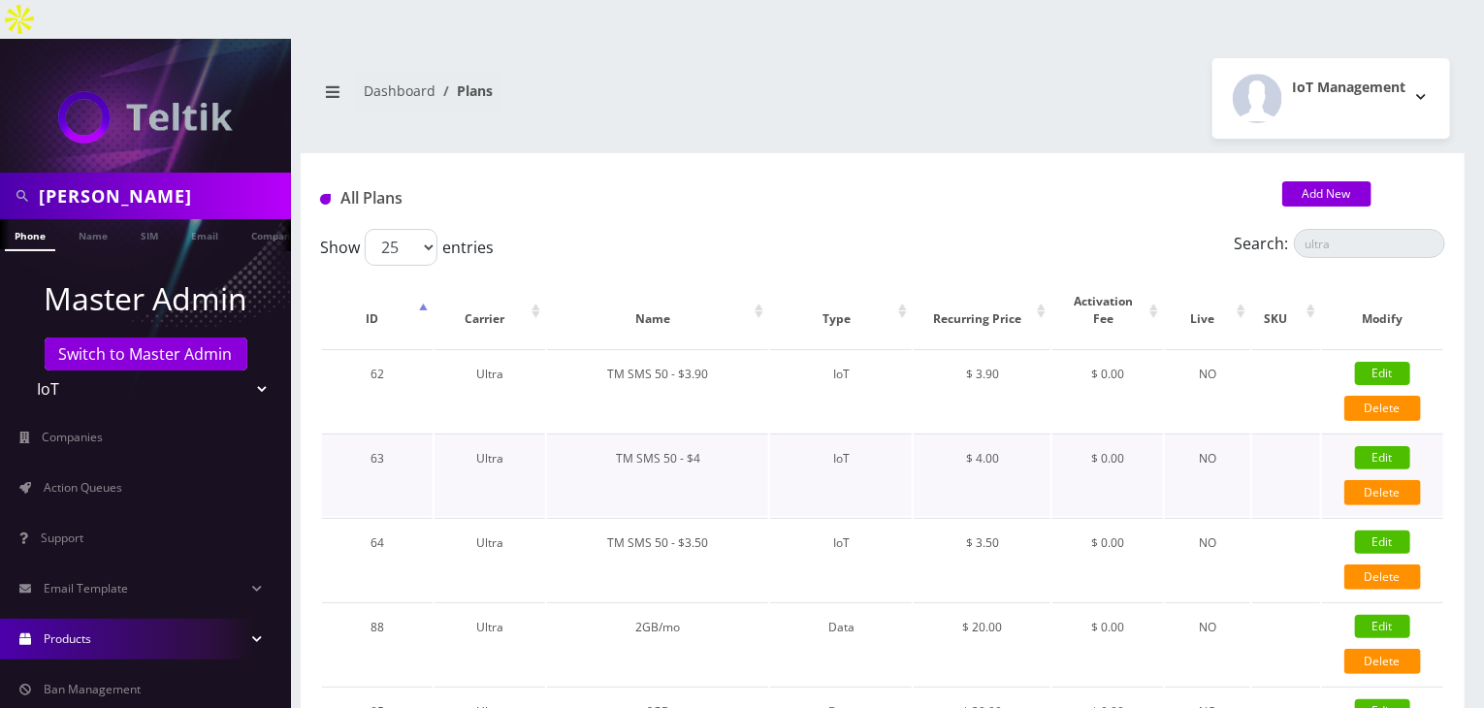
click at [1377, 446] on link "Edit" at bounding box center [1382, 457] width 55 height 23
type input "TM SMS 50 - $4"
checkbox input "false"
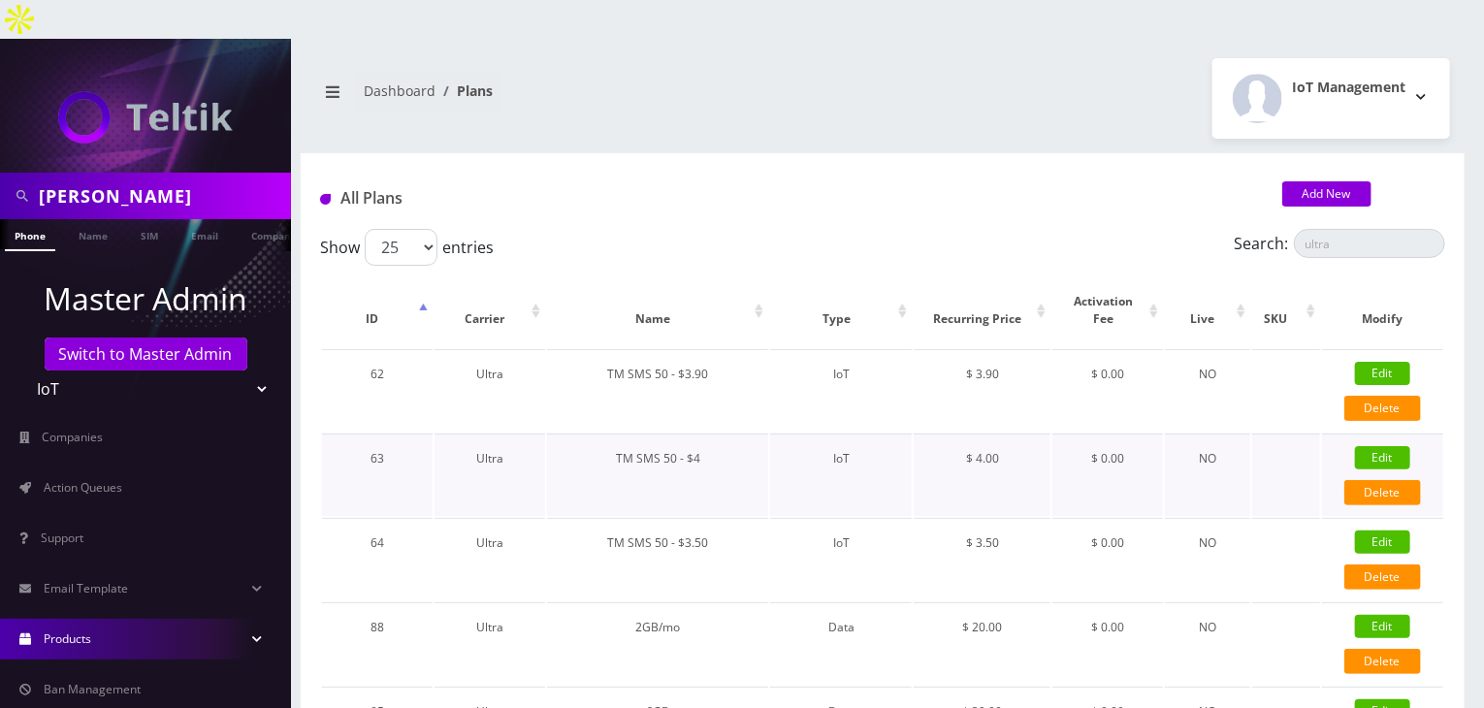
checkbox input "false"
checkbox input "true"
checkbox input "false"
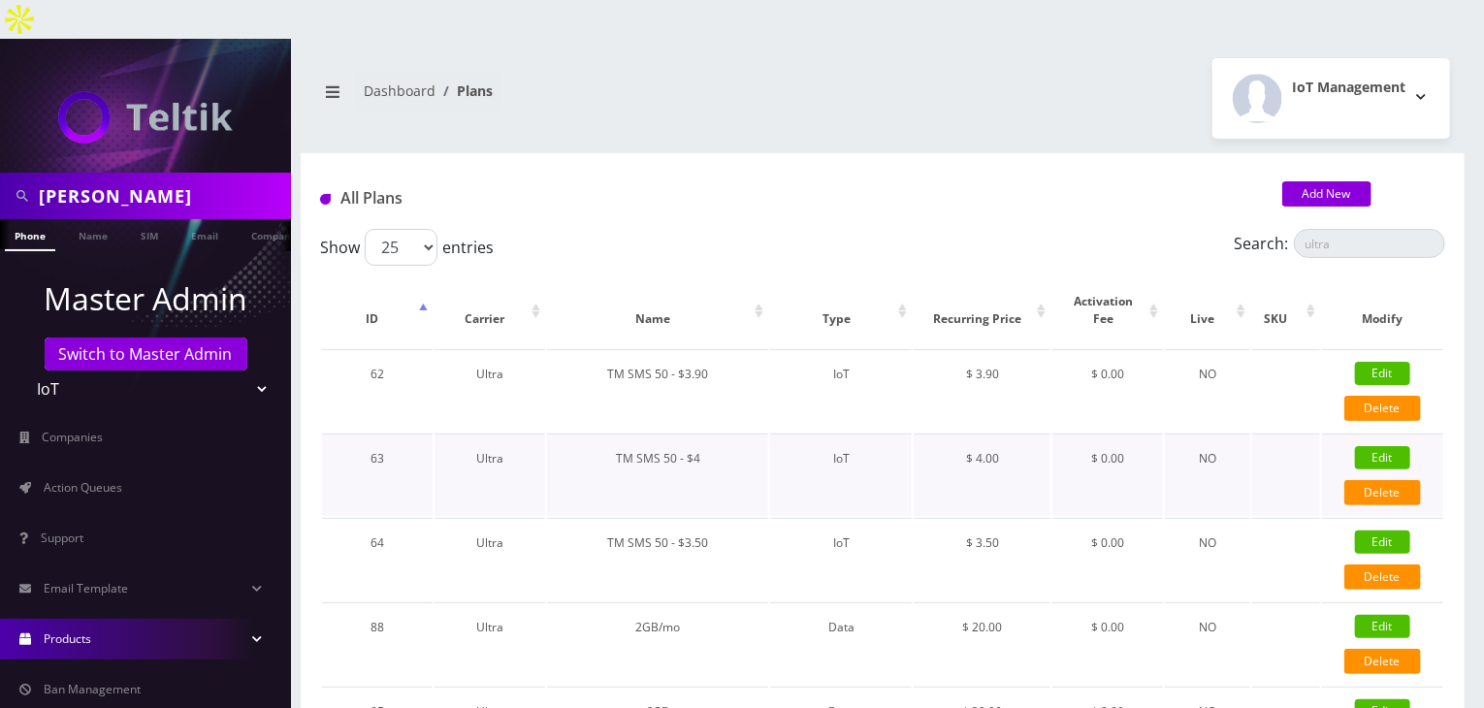
select select "1"
checkbox input "true"
checkbox input "false"
type input "4"
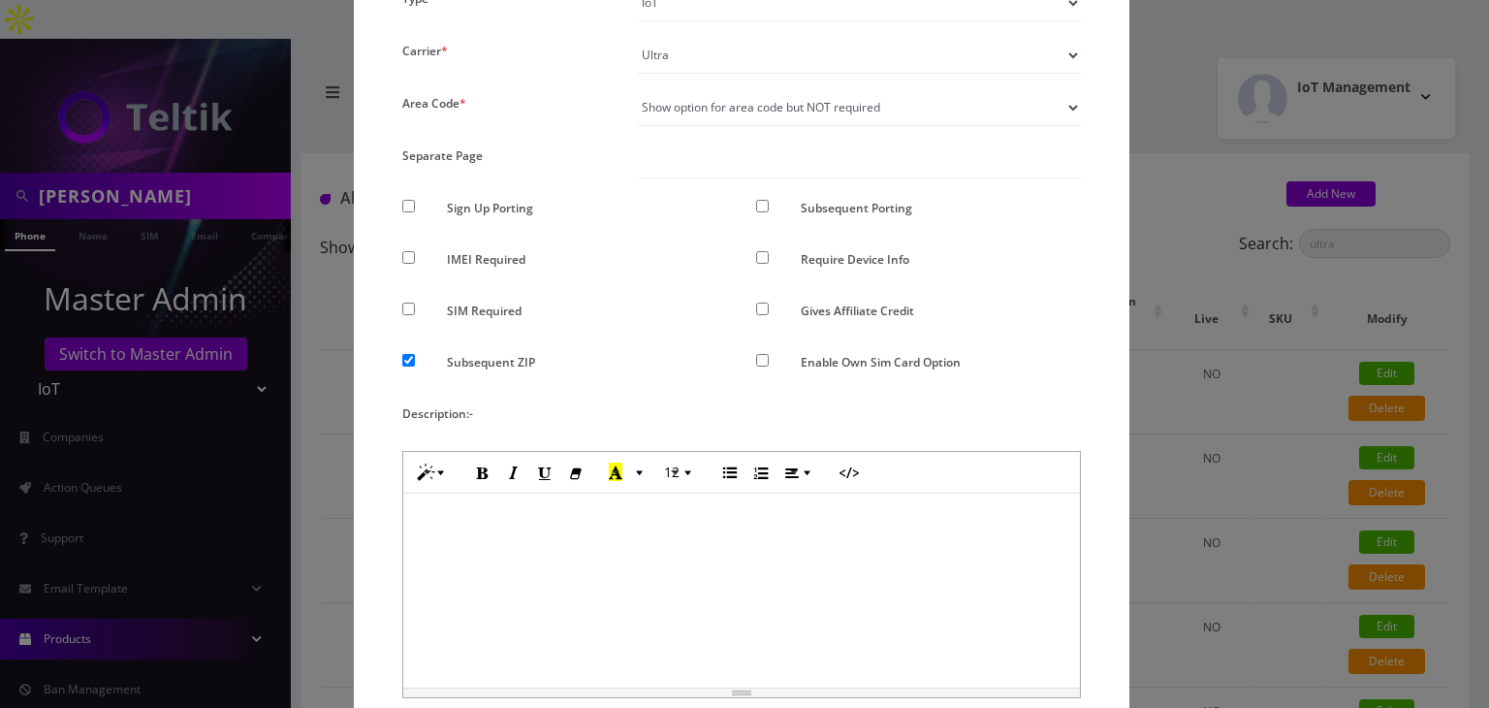
scroll to position [646, 0]
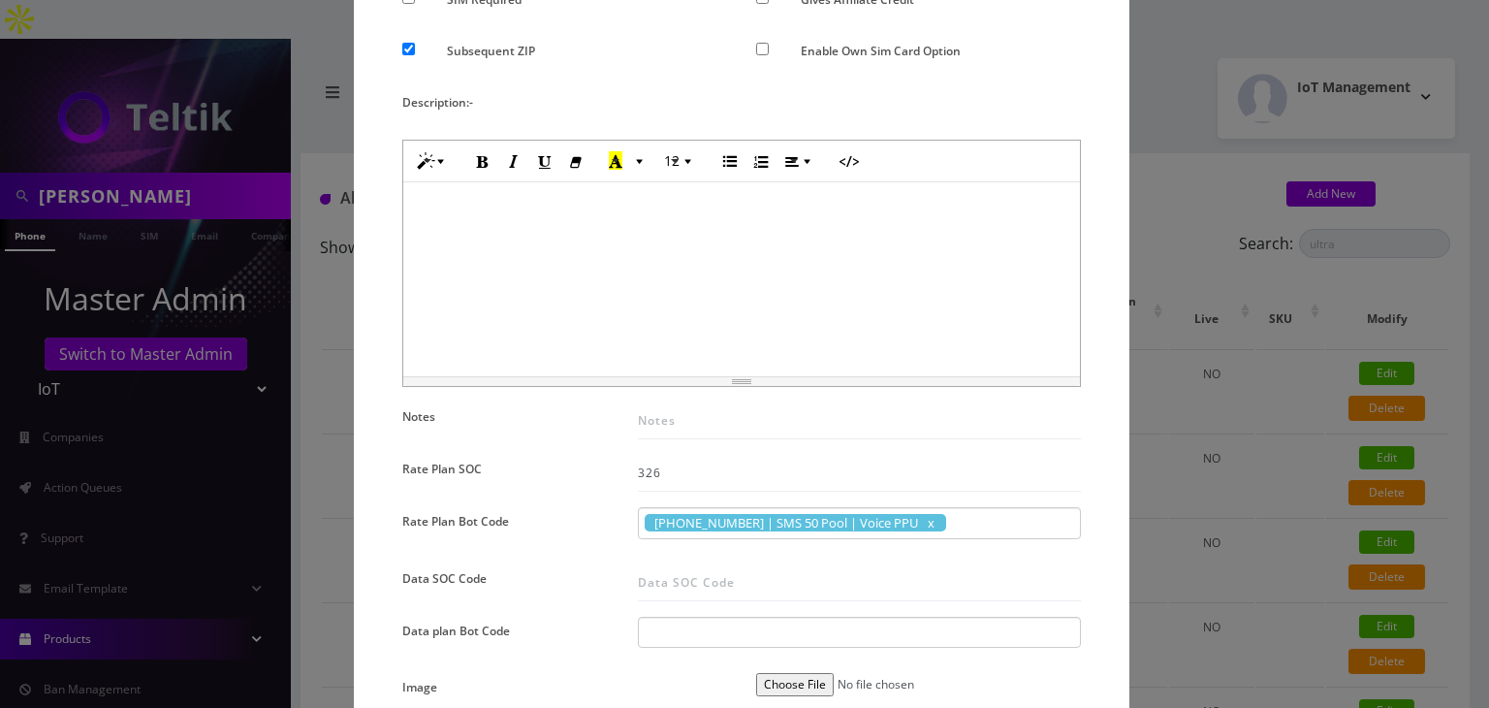
click at [1345, 476] on div "× Edit Plan Name * TM SMS 50 - $4 SKU Tag Type * Voice Data Wearable Membership…" at bounding box center [744, 354] width 1489 height 708
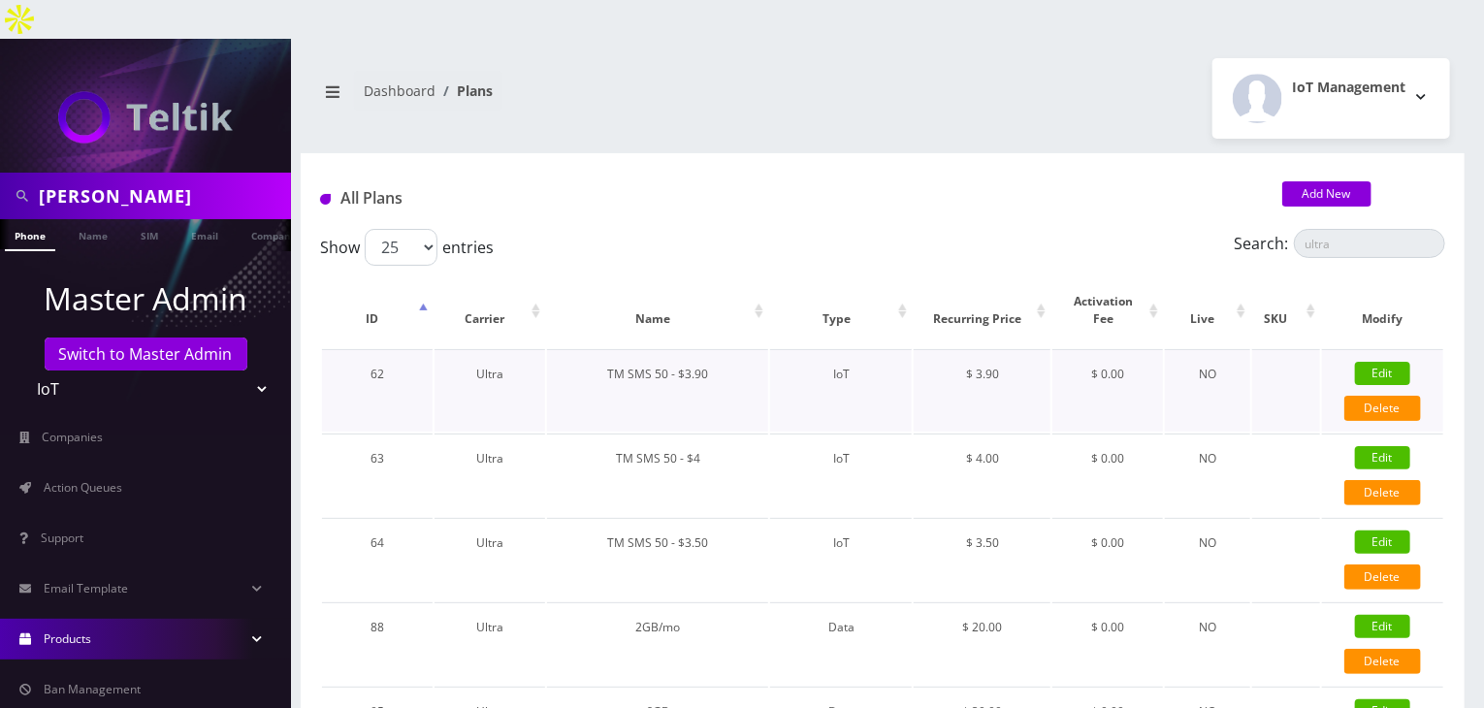
click at [1381, 362] on link "Edit" at bounding box center [1382, 373] width 55 height 23
type input "TM SMS 50 - $3.90"
checkbox input "false"
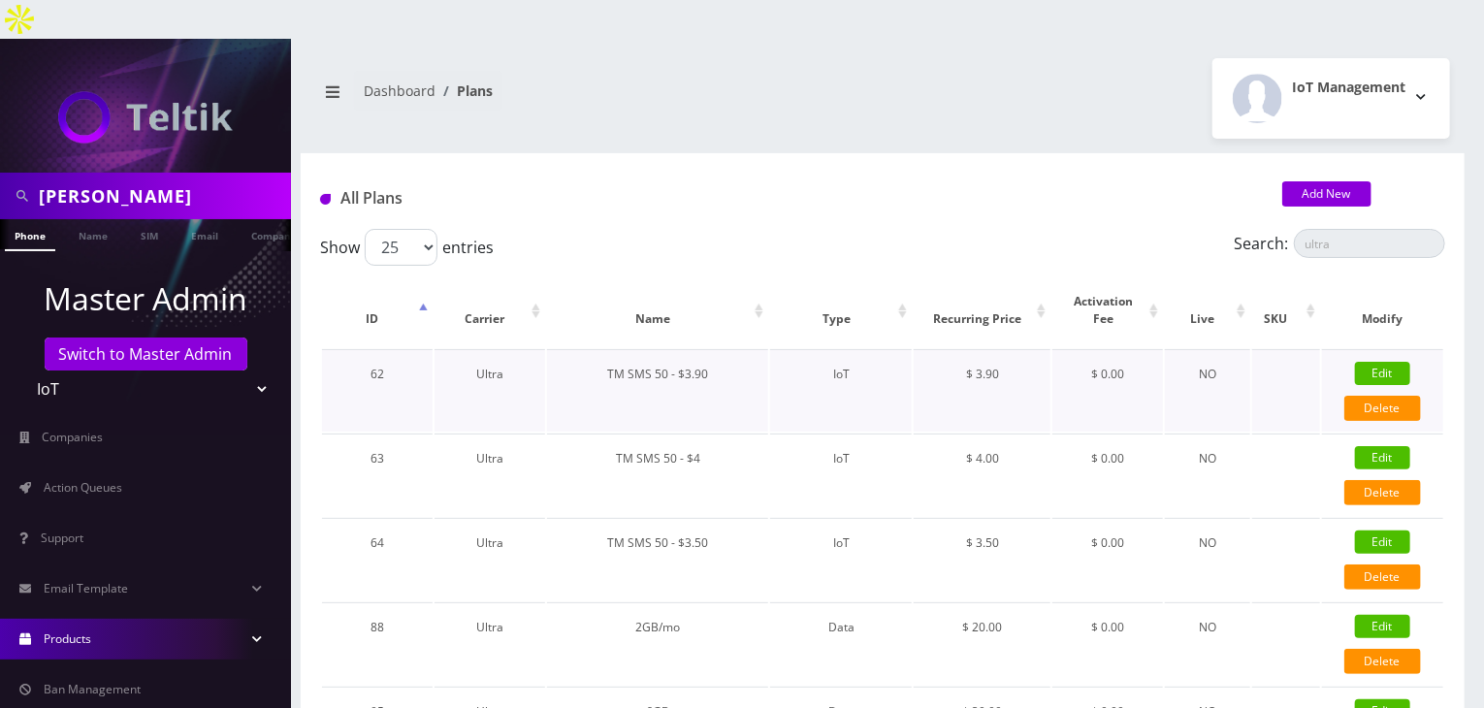
checkbox input "false"
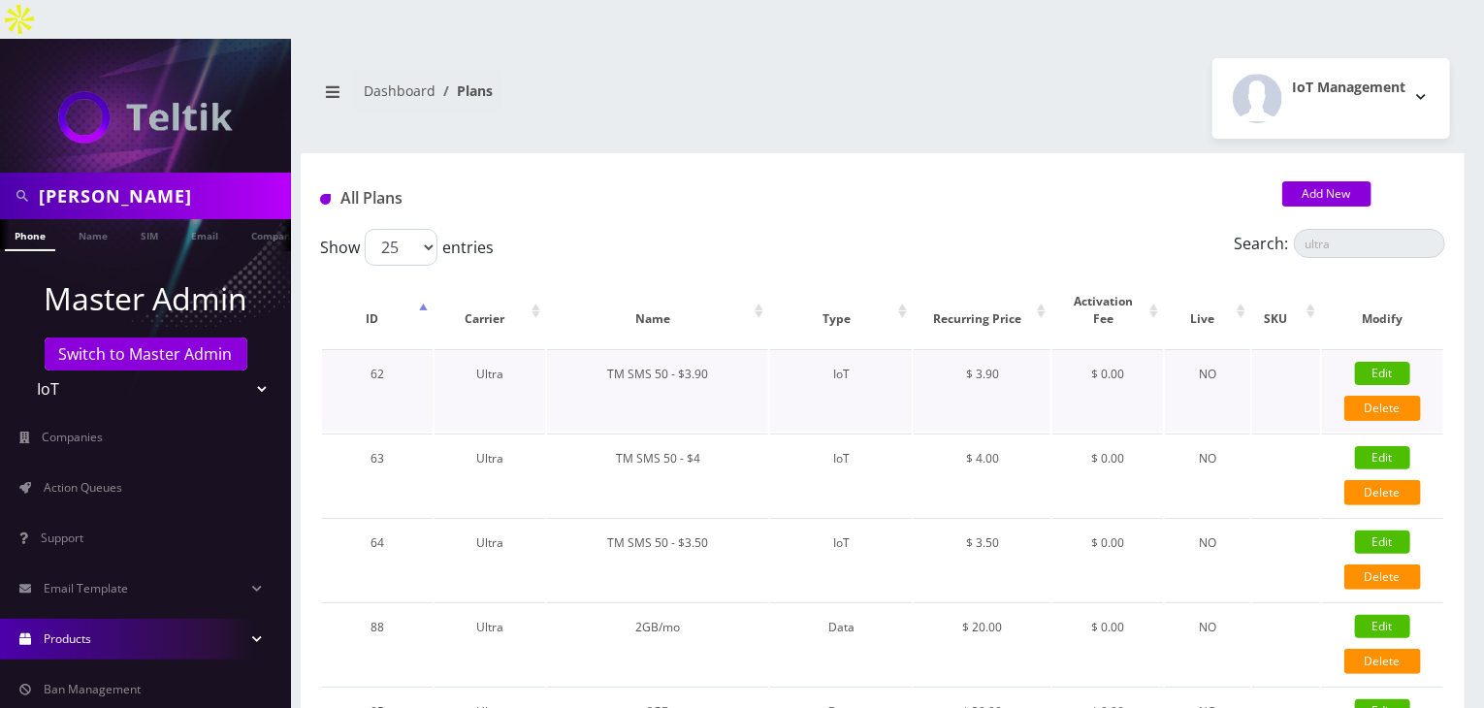
type input "0"
select select "2"
checkbox input "true"
checkbox input "false"
type input "3.9"
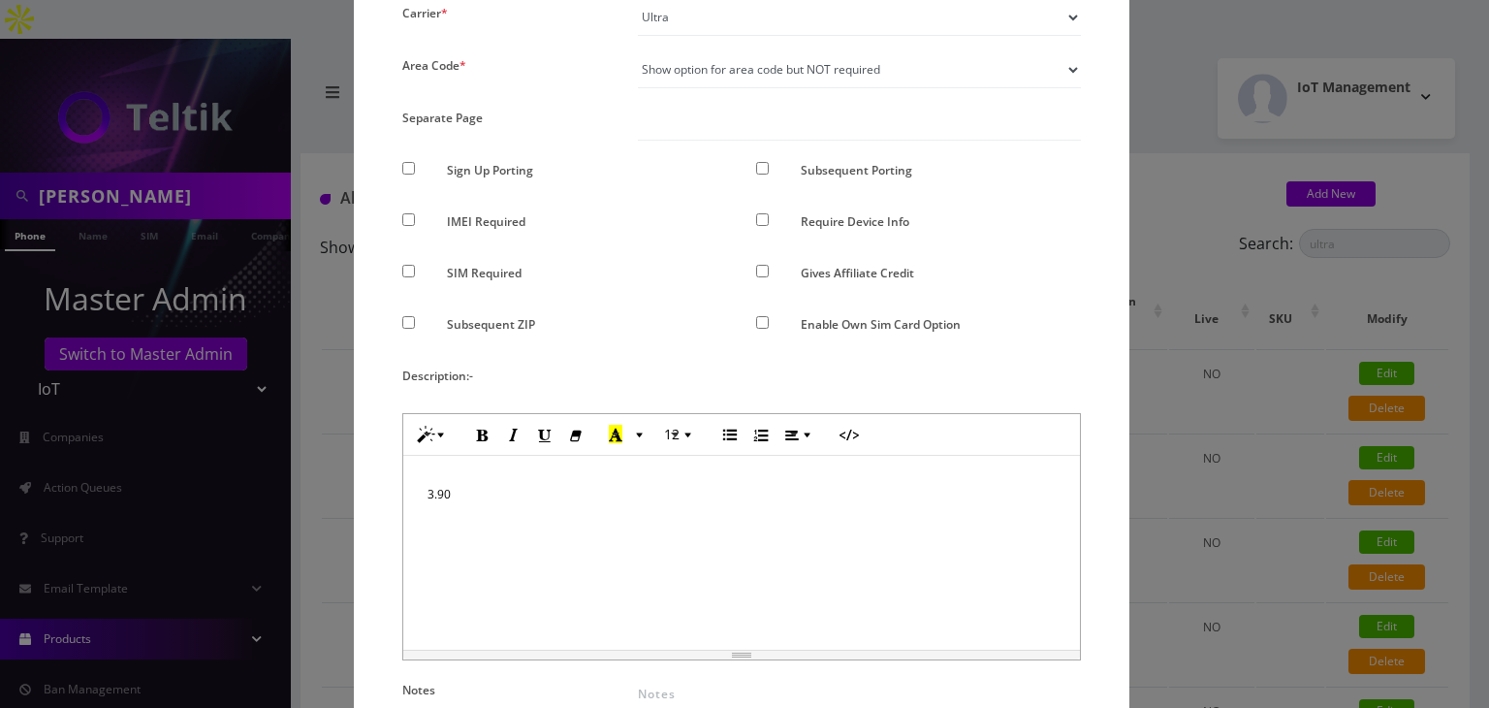
scroll to position [808, 0]
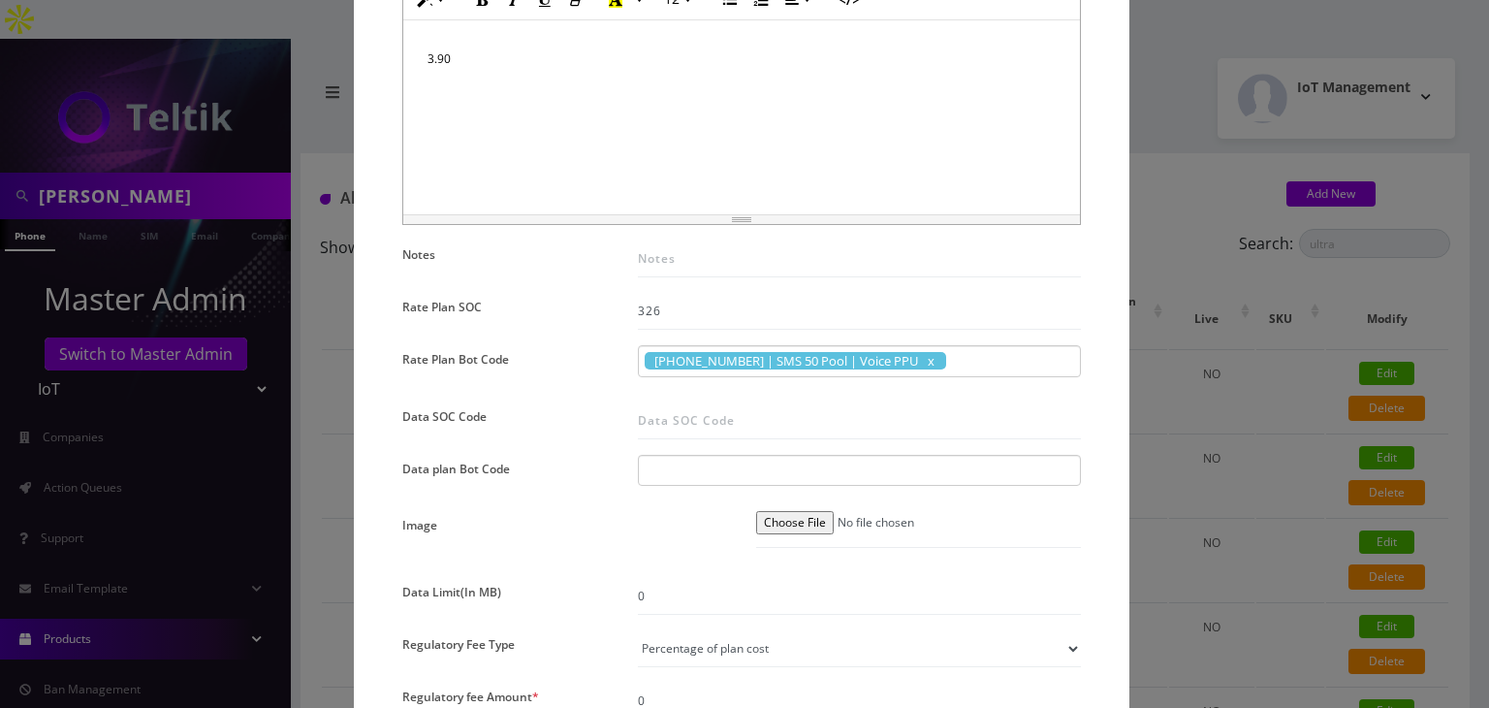
click at [1276, 377] on div "× Edit Plan Name * TM SMS 50 - $3.90 SKU Tag Type * Voice Data Wearable Members…" at bounding box center [744, 354] width 1489 height 708
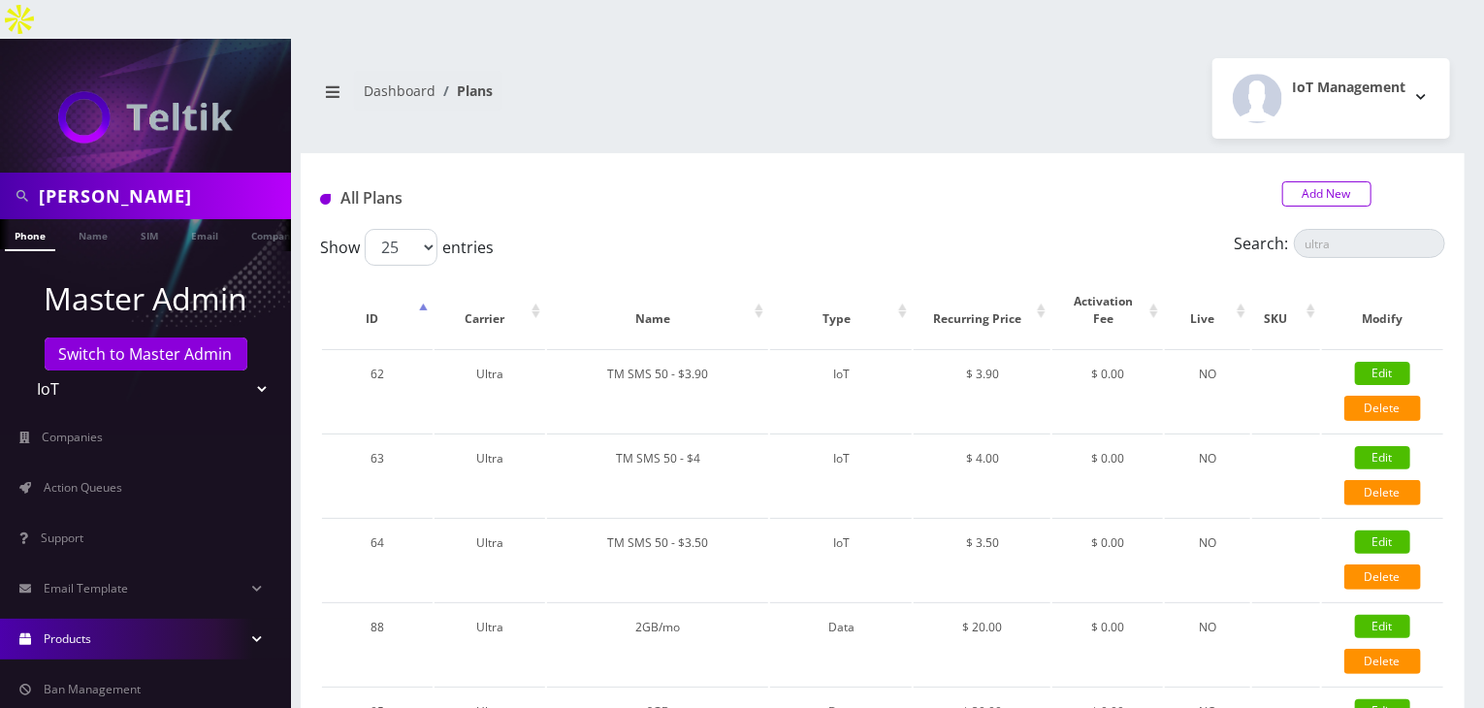
click at [1307, 181] on link "Add New" at bounding box center [1326, 193] width 89 height 25
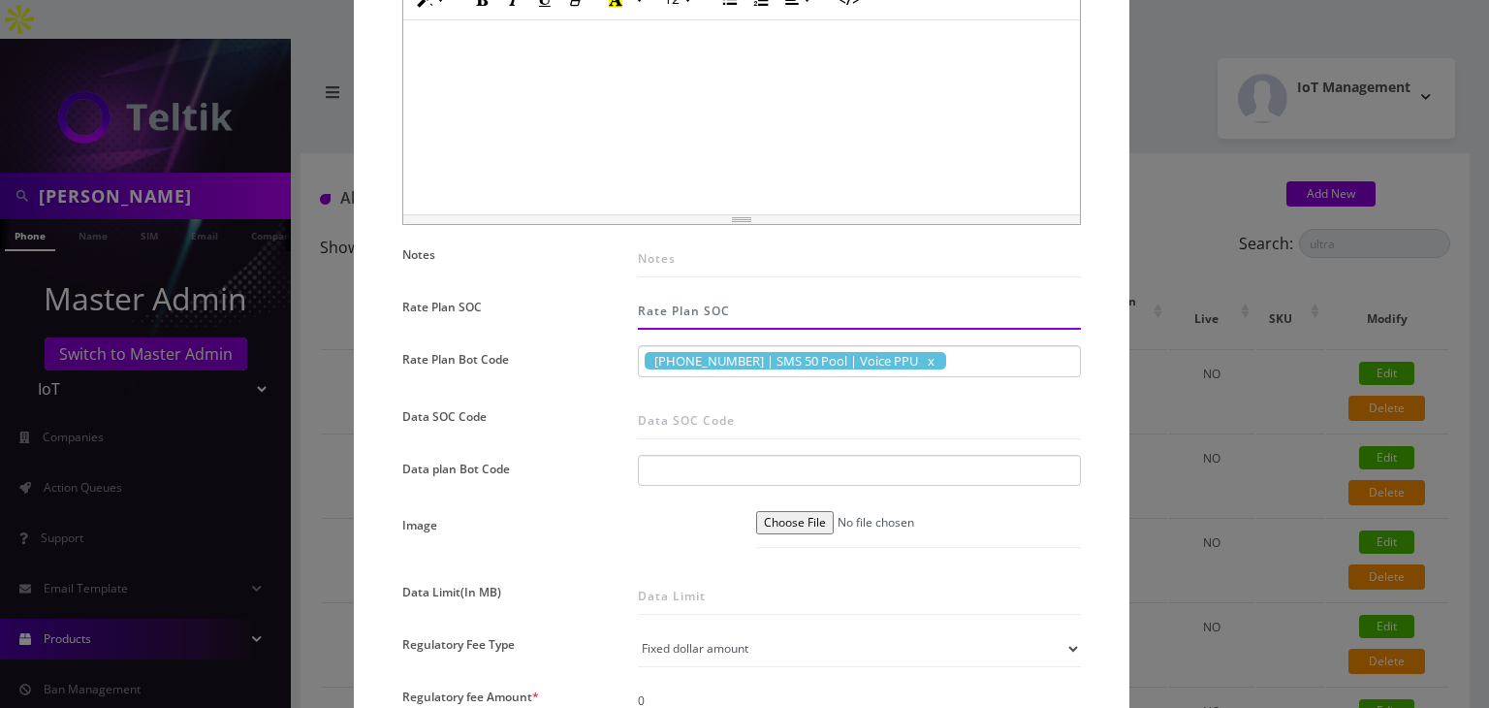
click at [690, 316] on input "Rate Plan SOC" at bounding box center [859, 311] width 443 height 37
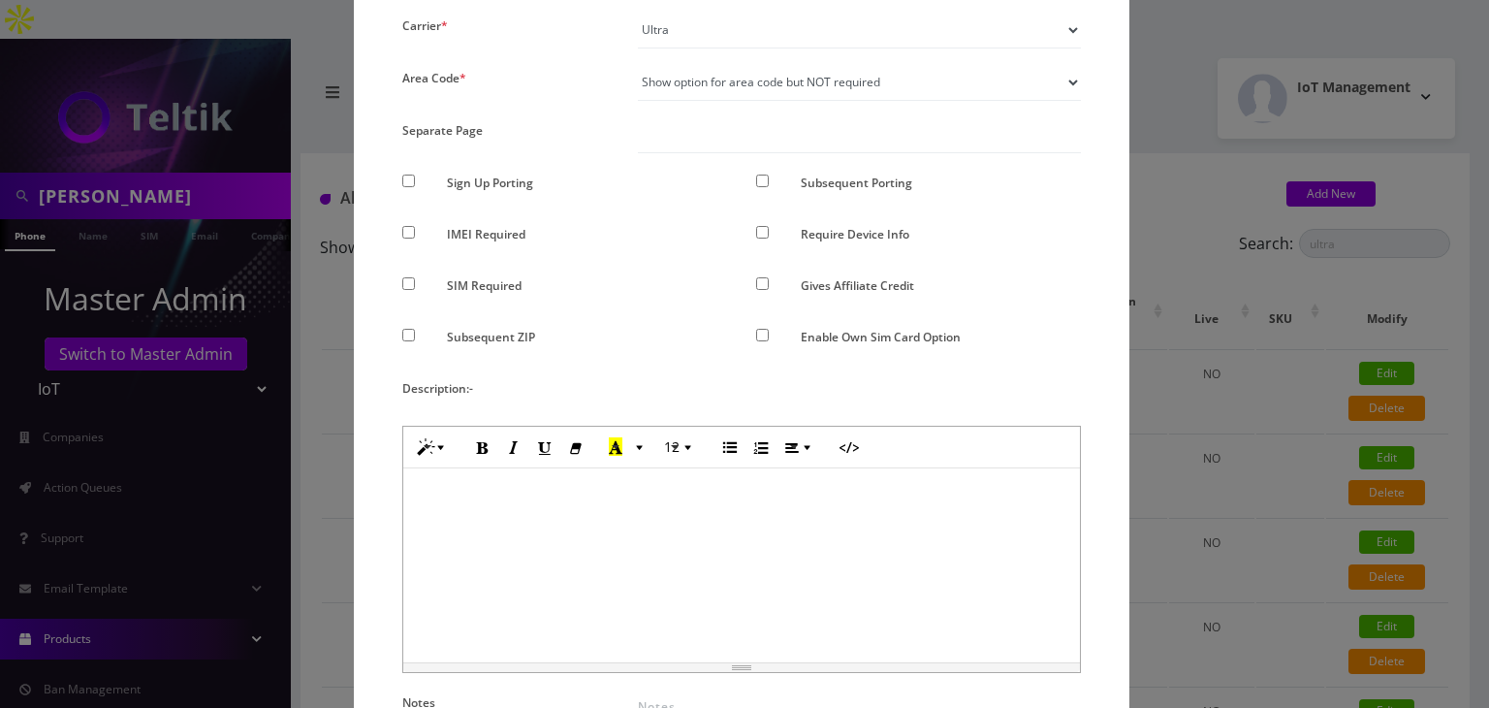
scroll to position [323, 0]
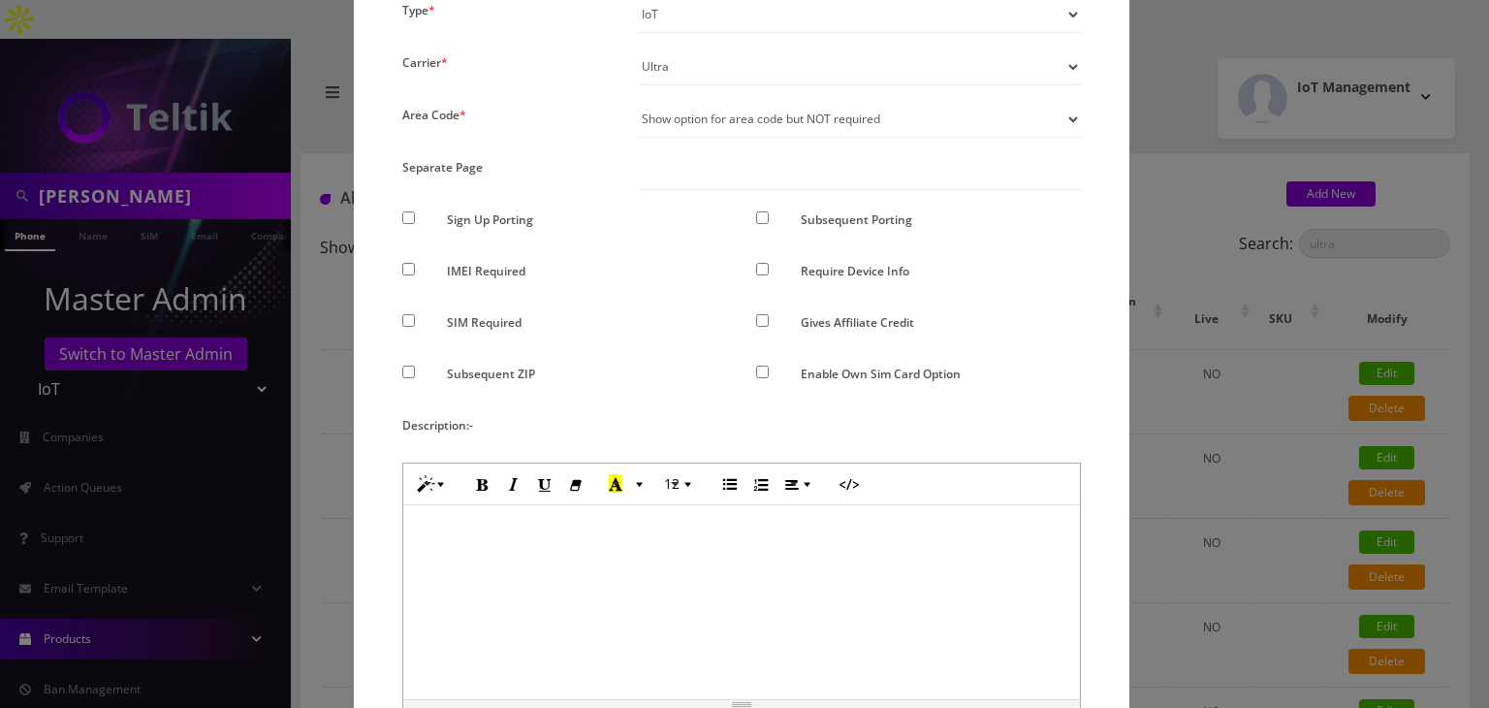
type input "326"
click at [1243, 272] on div "× Add New Plan Name * TMO SMS 50 - $2 SKU Tag Type * Voice Data Wearable Member…" at bounding box center [744, 354] width 1489 height 708
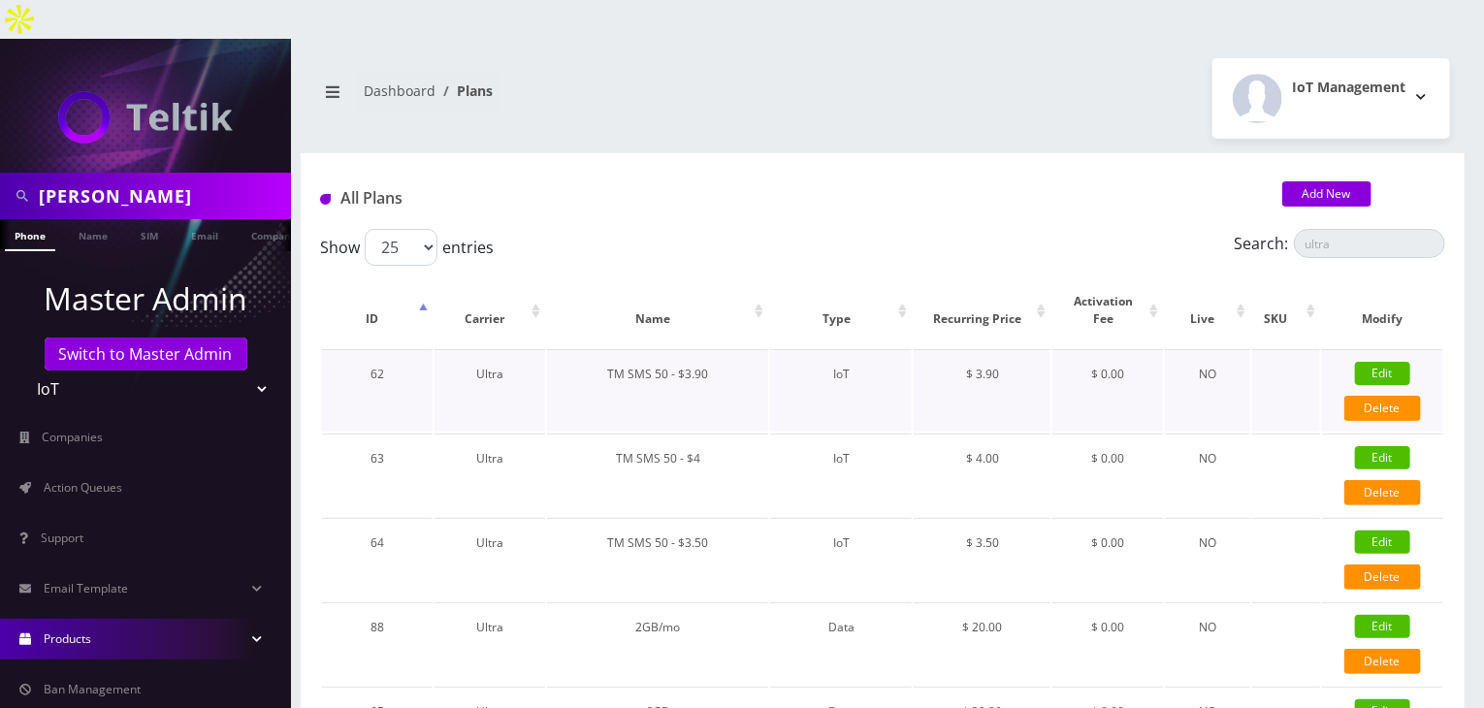
click at [1390, 362] on link "Edit" at bounding box center [1382, 373] width 55 height 23
checkbox input "false"
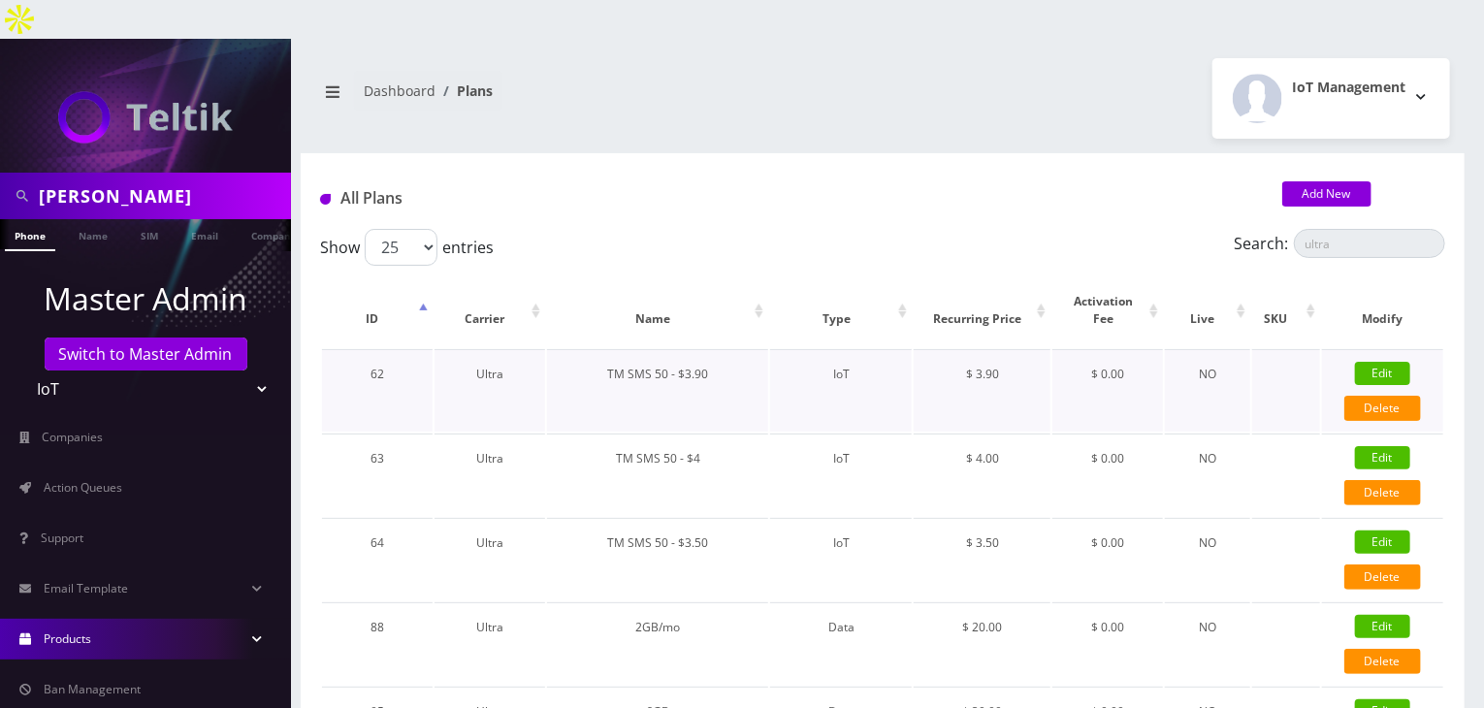
checkbox input "false"
checkbox input "true"
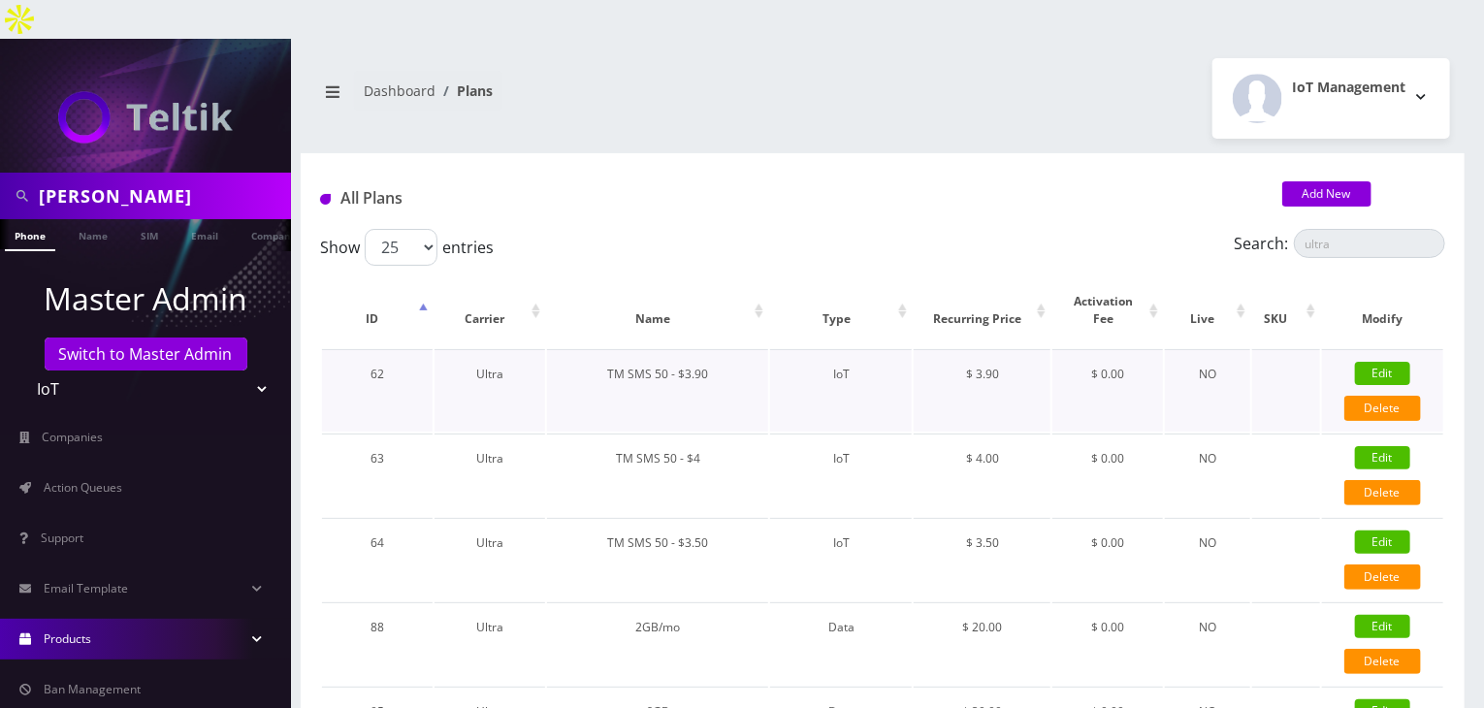
checkbox input "false"
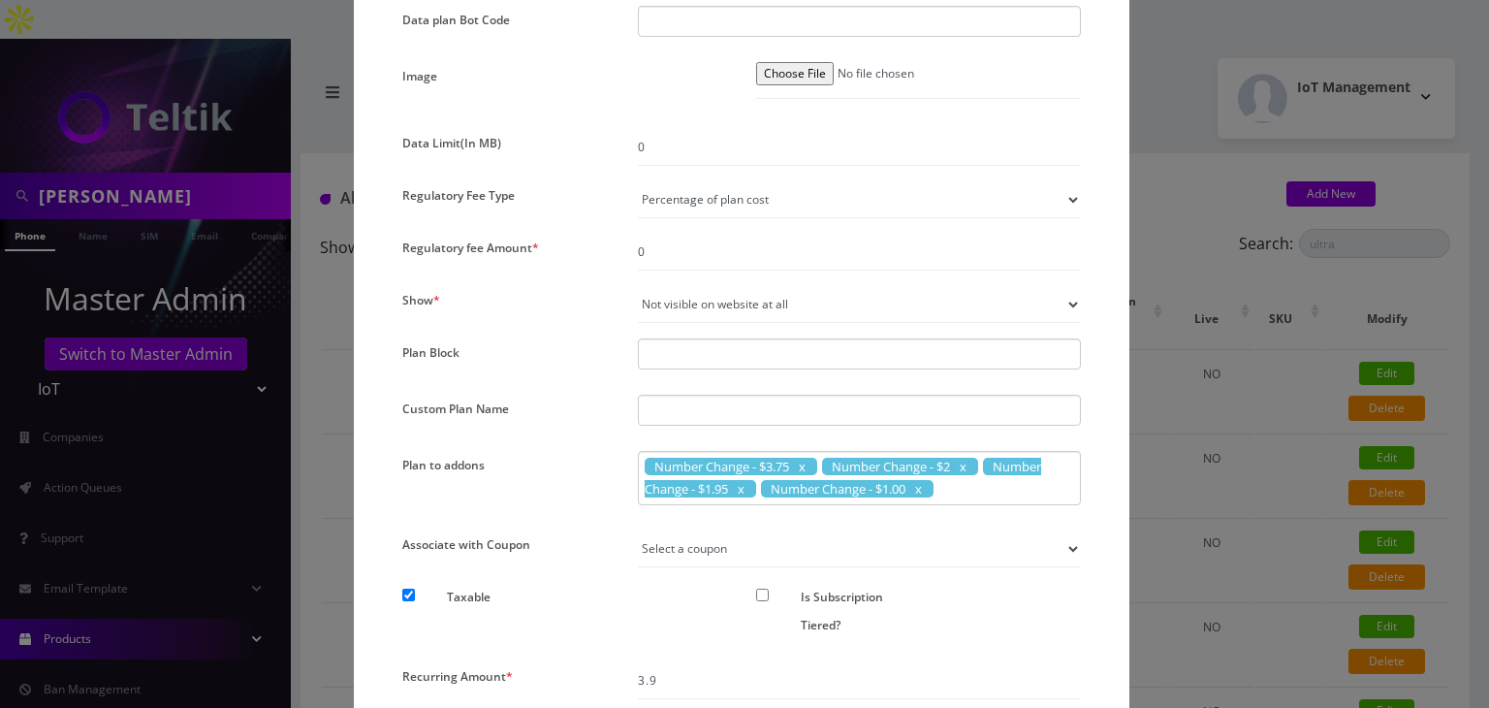
scroll to position [1293, 0]
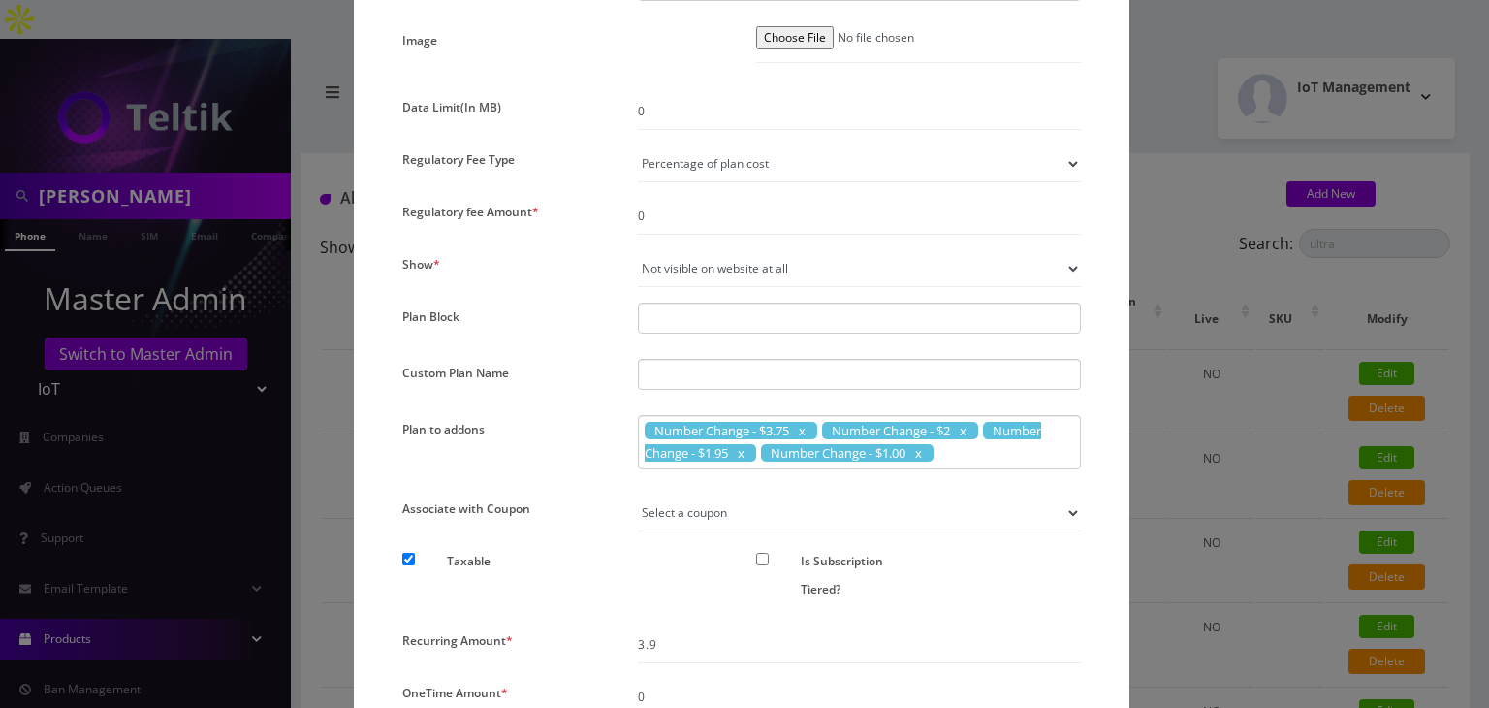
click at [1231, 400] on div "× Edit Plan Name * TM SMS 50 - $3.90 SKU Tag Type * Voice Data Wearable Members…" at bounding box center [744, 354] width 1489 height 708
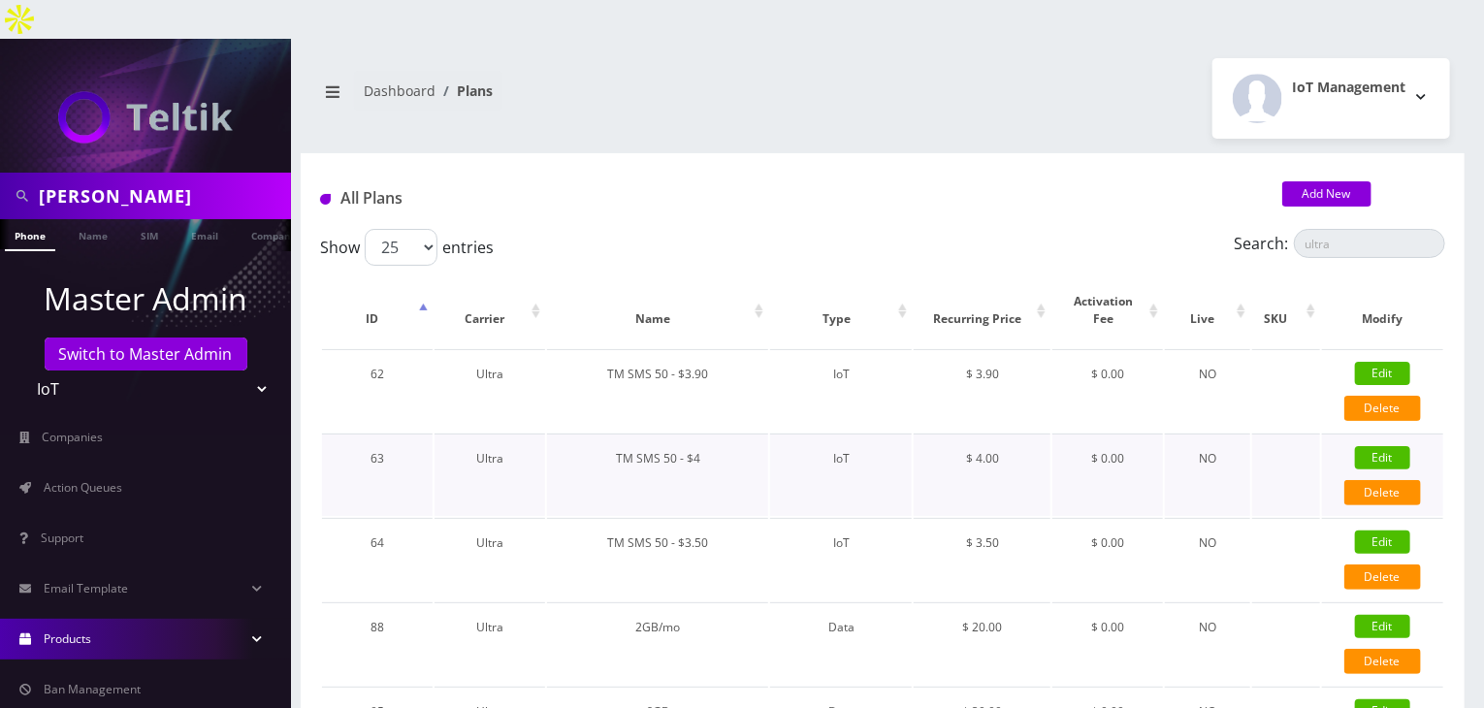
click at [1391, 446] on link "Edit" at bounding box center [1382, 457] width 55 height 23
type input "TM SMS 50 - $4"
checkbox input "false"
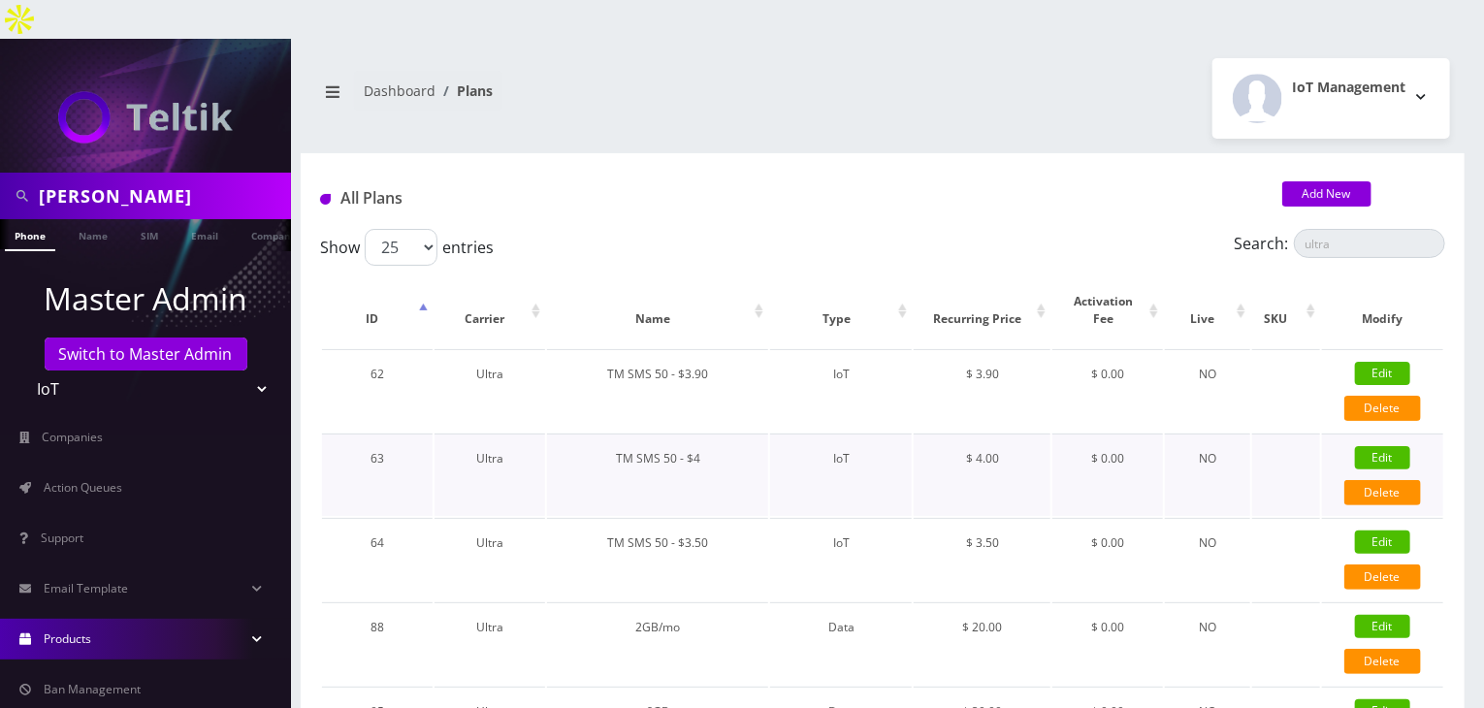
checkbox input "false"
checkbox input "true"
checkbox input "false"
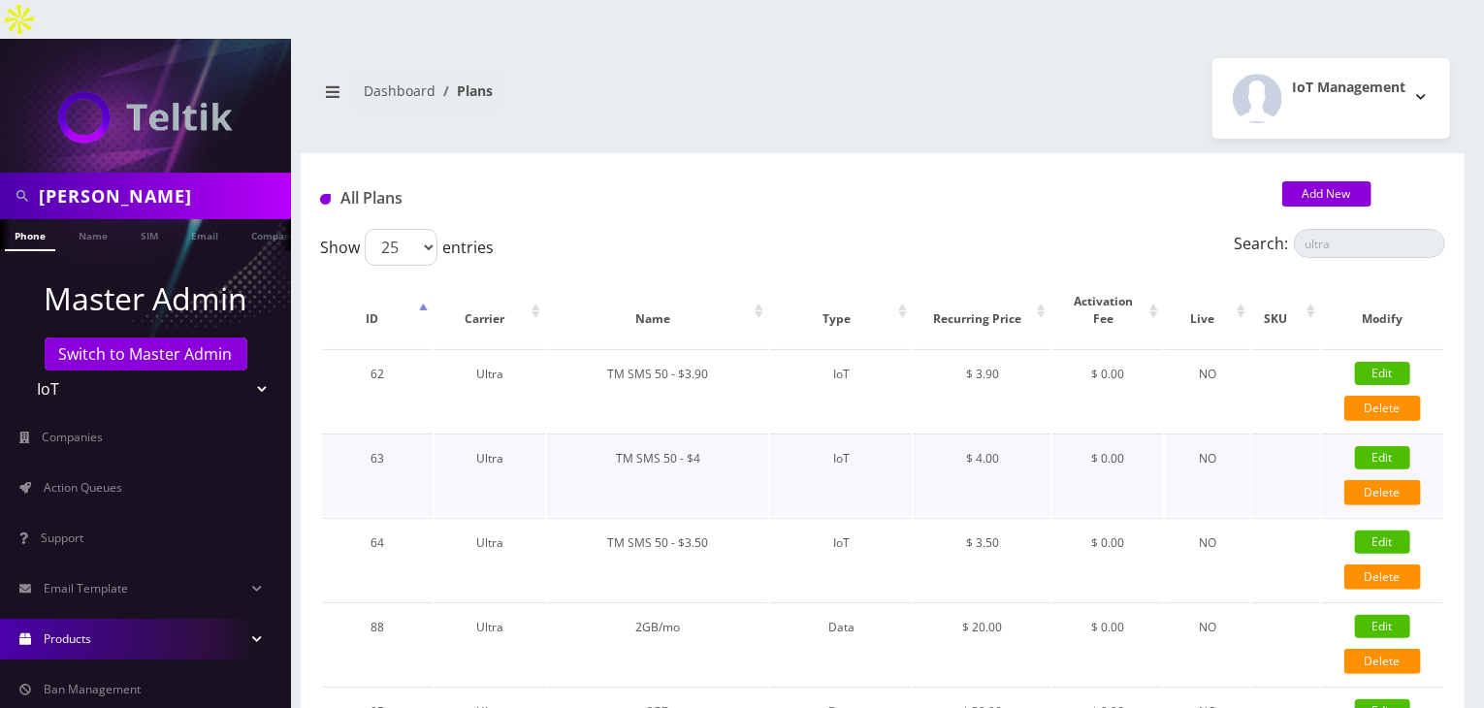
select select "1"
checkbox input "true"
checkbox input "false"
type input "4"
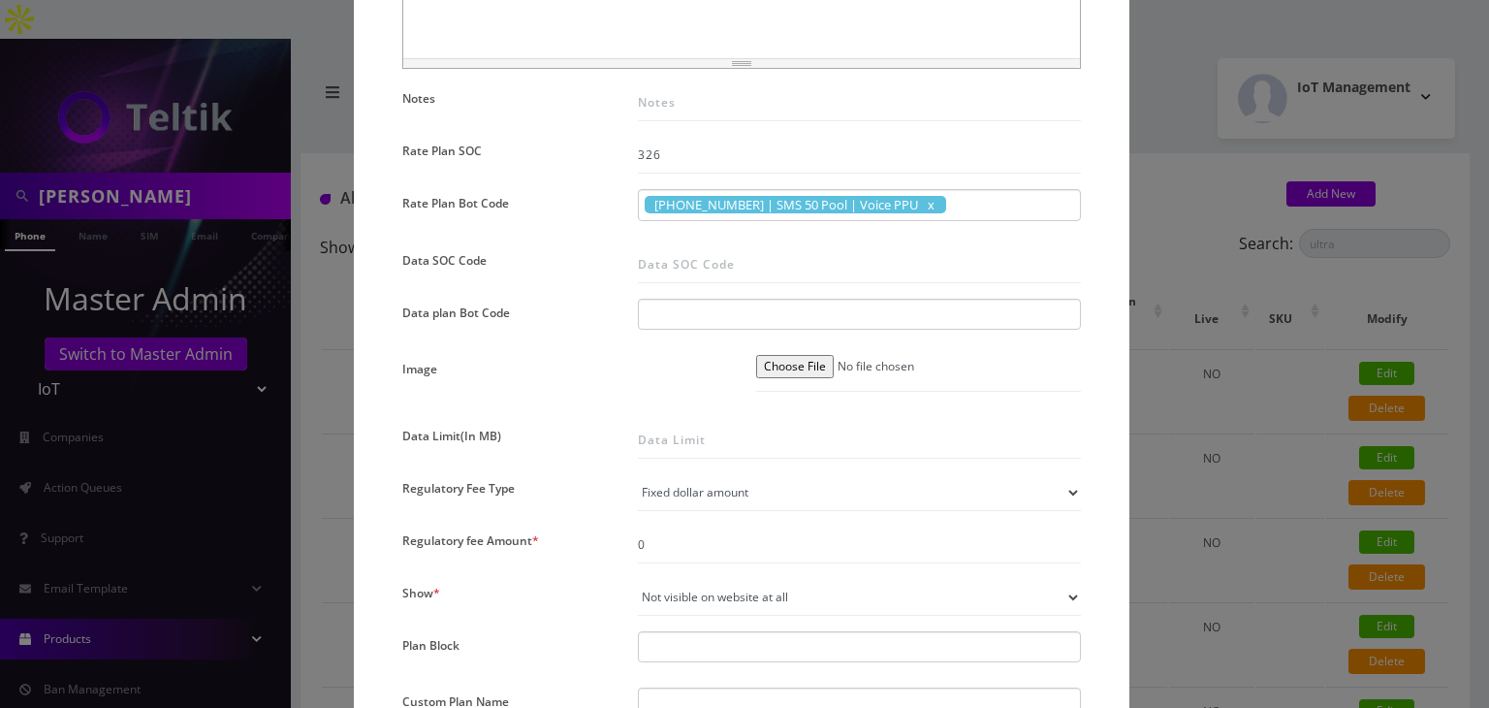
scroll to position [808, 0]
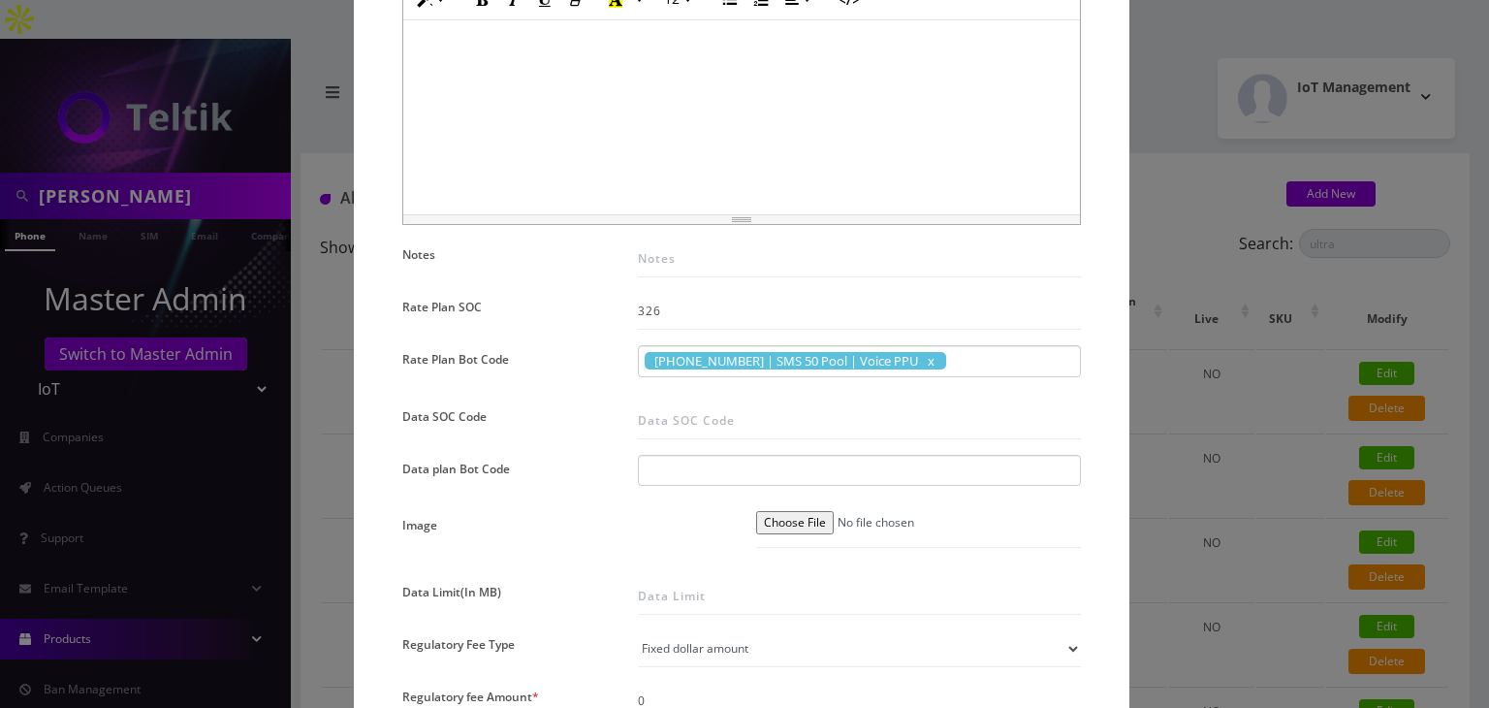
click at [1245, 373] on div "× Edit Plan Name * TM SMS 50 - $4 SKU Tag Type * Voice Data Wearable Membership…" at bounding box center [744, 354] width 1489 height 708
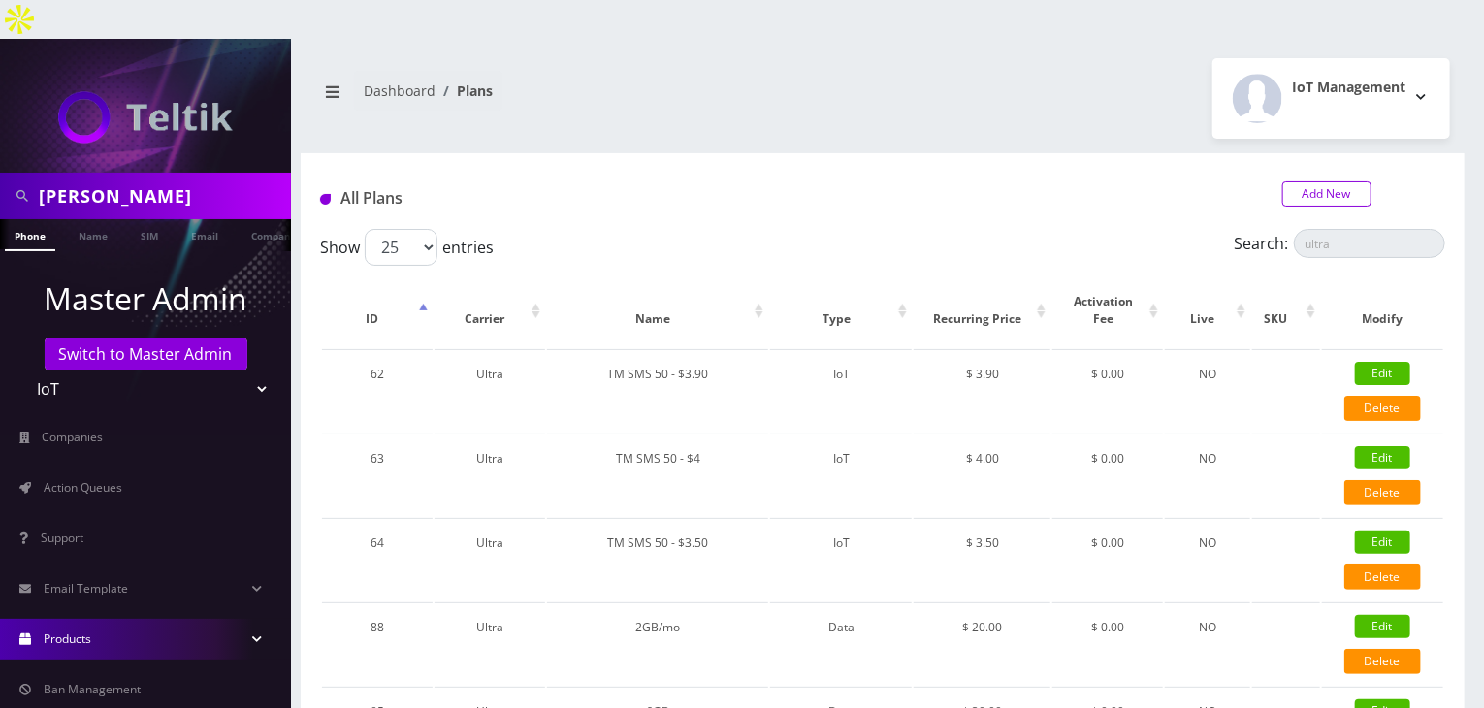
click at [1325, 181] on link "Add New" at bounding box center [1326, 193] width 89 height 25
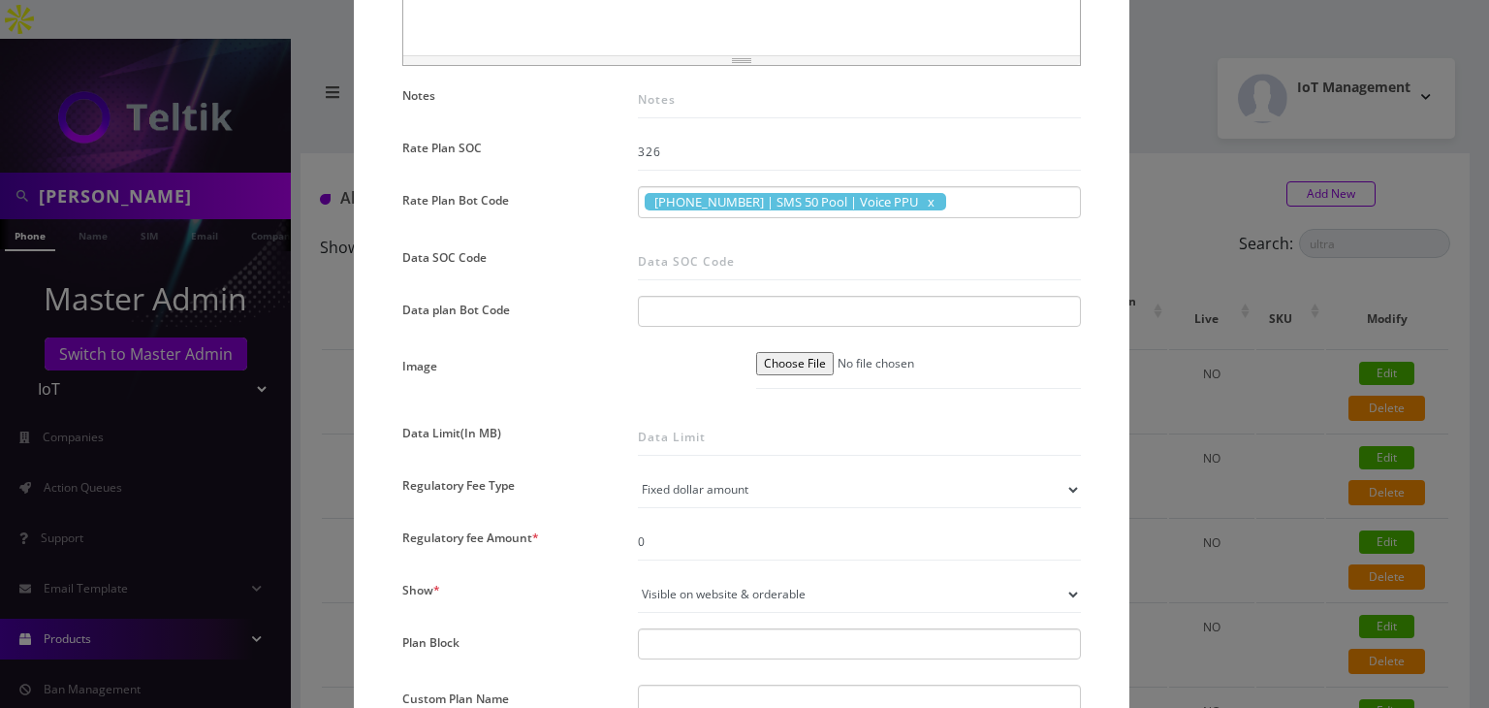
scroll to position [1131, 0]
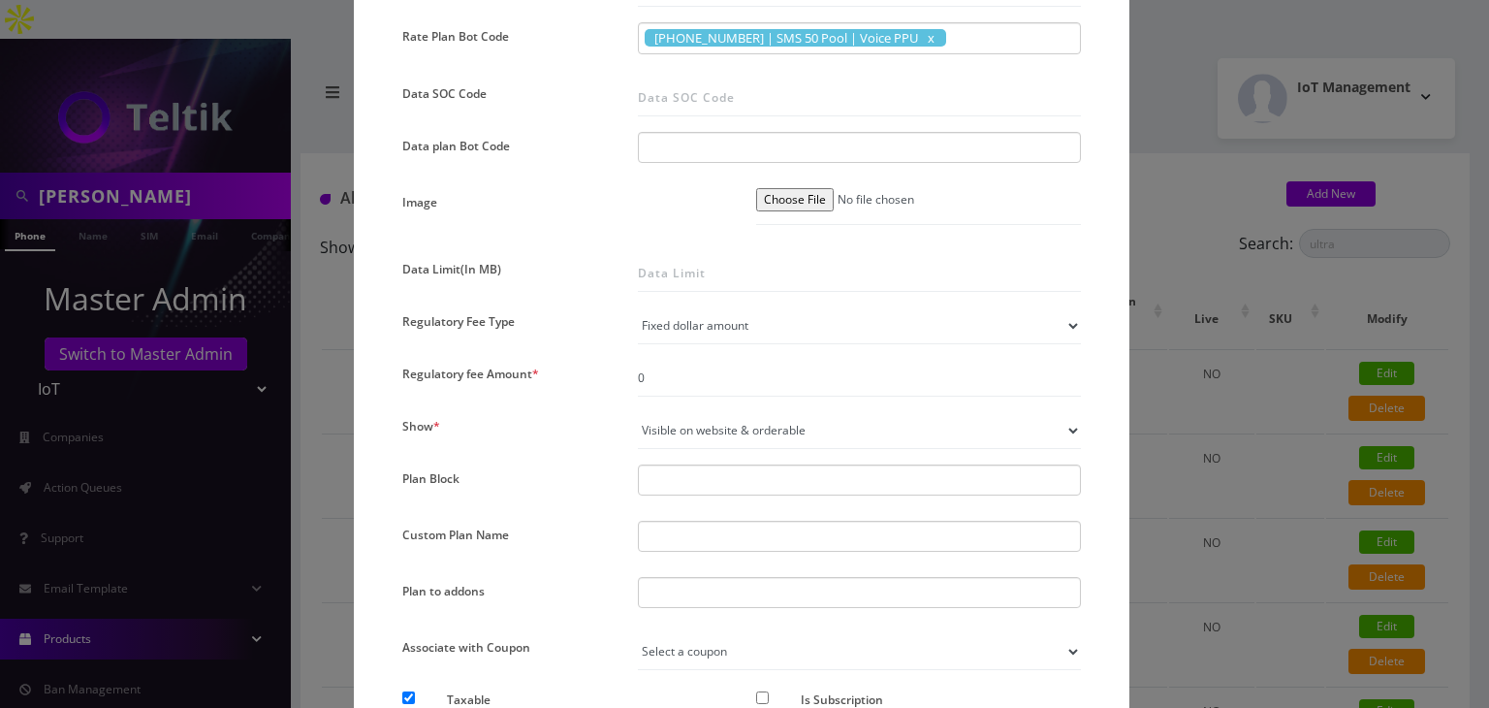
click at [727, 429] on select "Not visible on website at all Visible on website & orderable Visible on website…" at bounding box center [859, 430] width 443 height 37
select select "0"
click at [638, 412] on select "Not visible on website at all Visible on website & orderable Visible on website…" at bounding box center [859, 430] width 443 height 37
click at [696, 377] on input "0" at bounding box center [859, 378] width 443 height 37
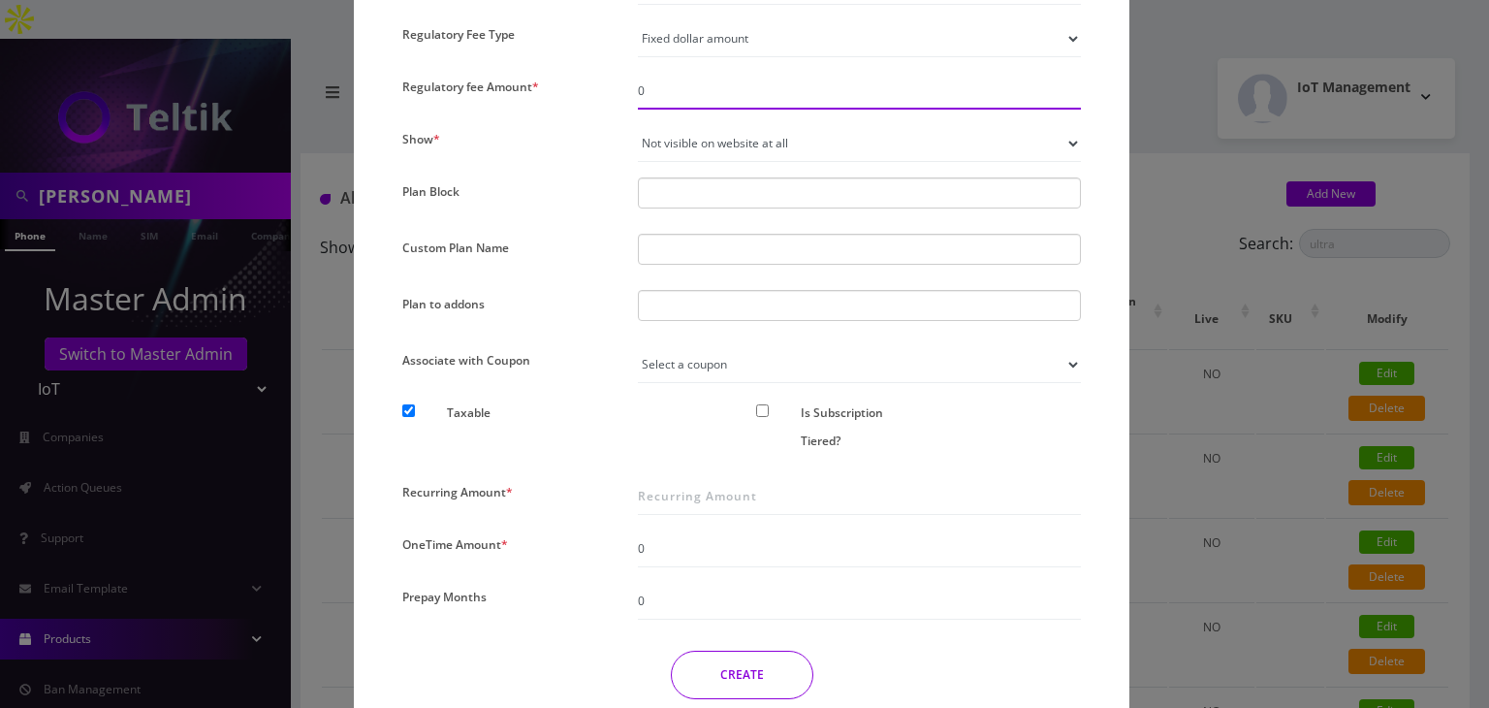
scroll to position [1455, 0]
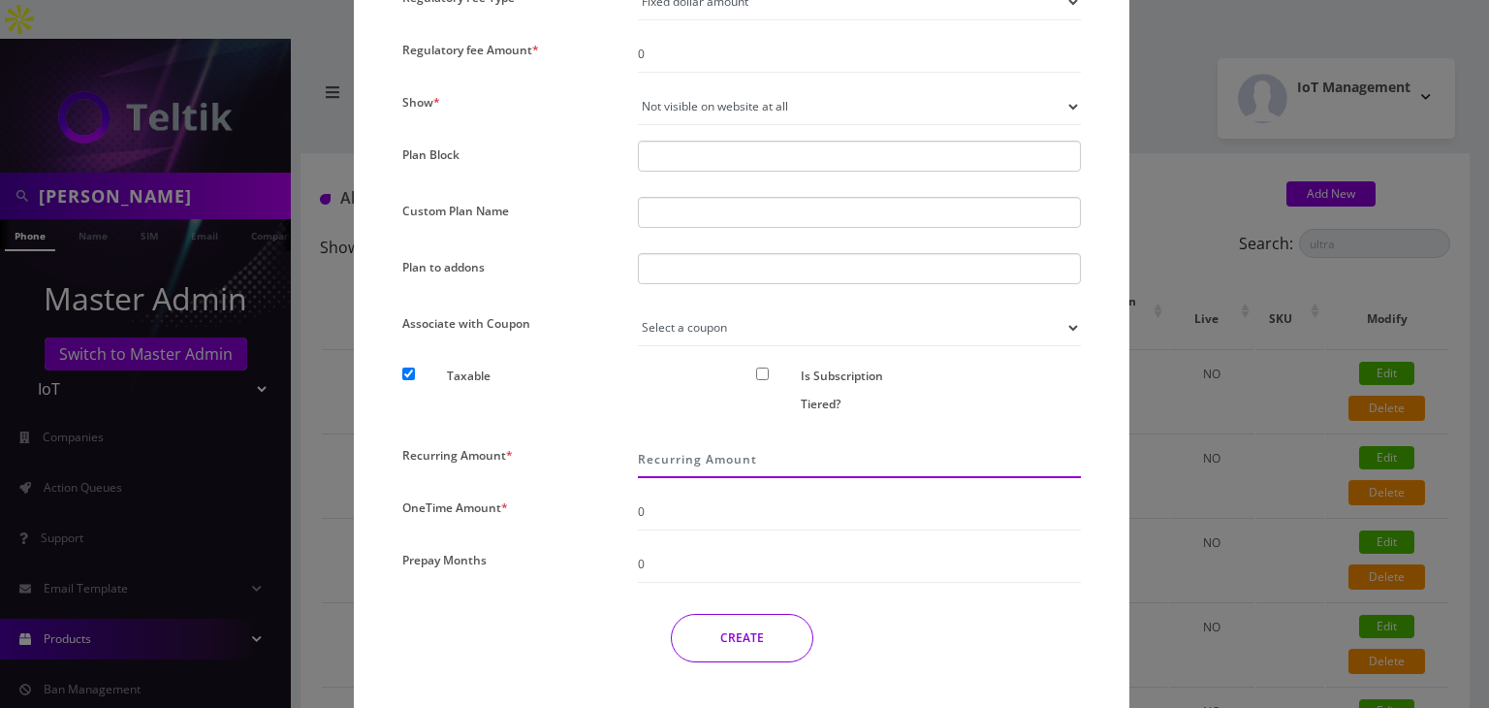
click at [655, 459] on input "Recurring Amount *" at bounding box center [859, 459] width 443 height 37
type input "2"
click at [524, 634] on div "CREATE" at bounding box center [742, 638] width 708 height 48
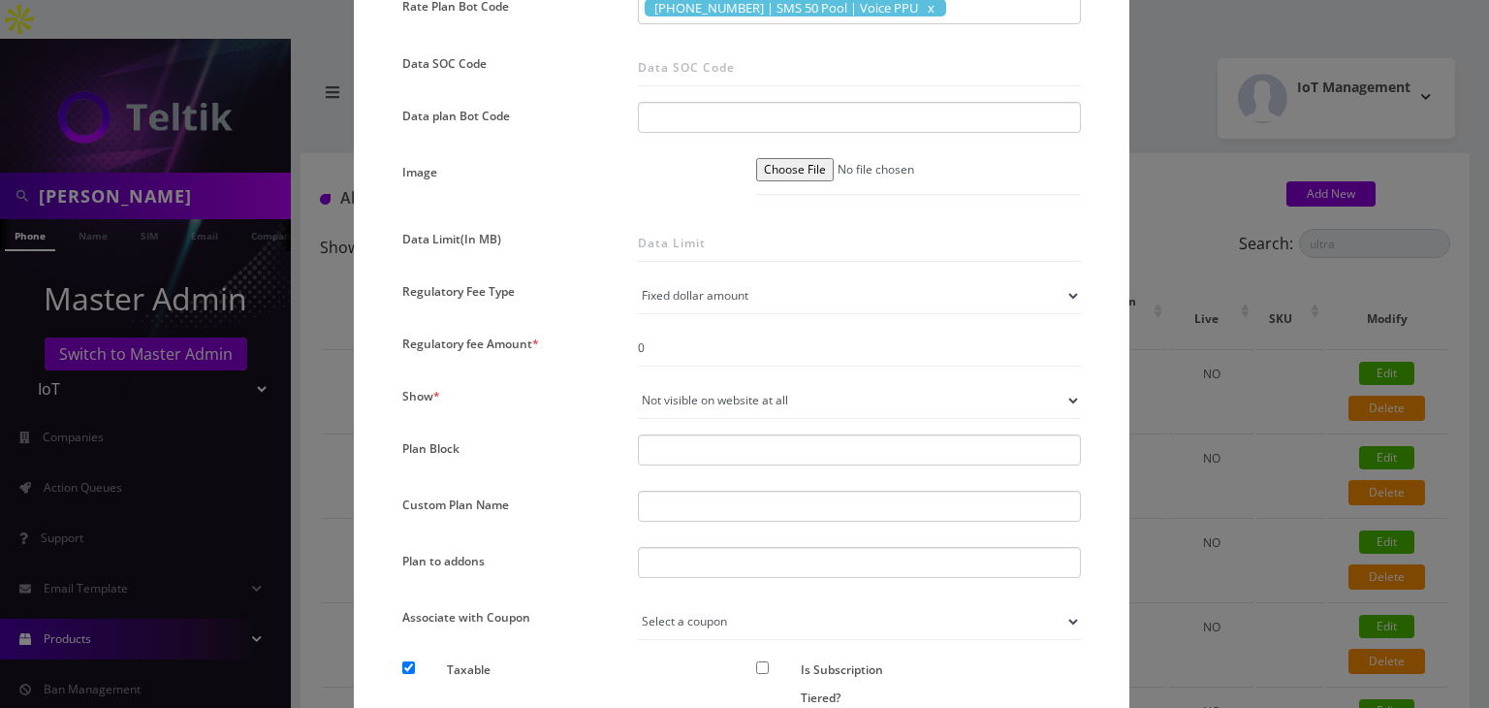
scroll to position [1131, 0]
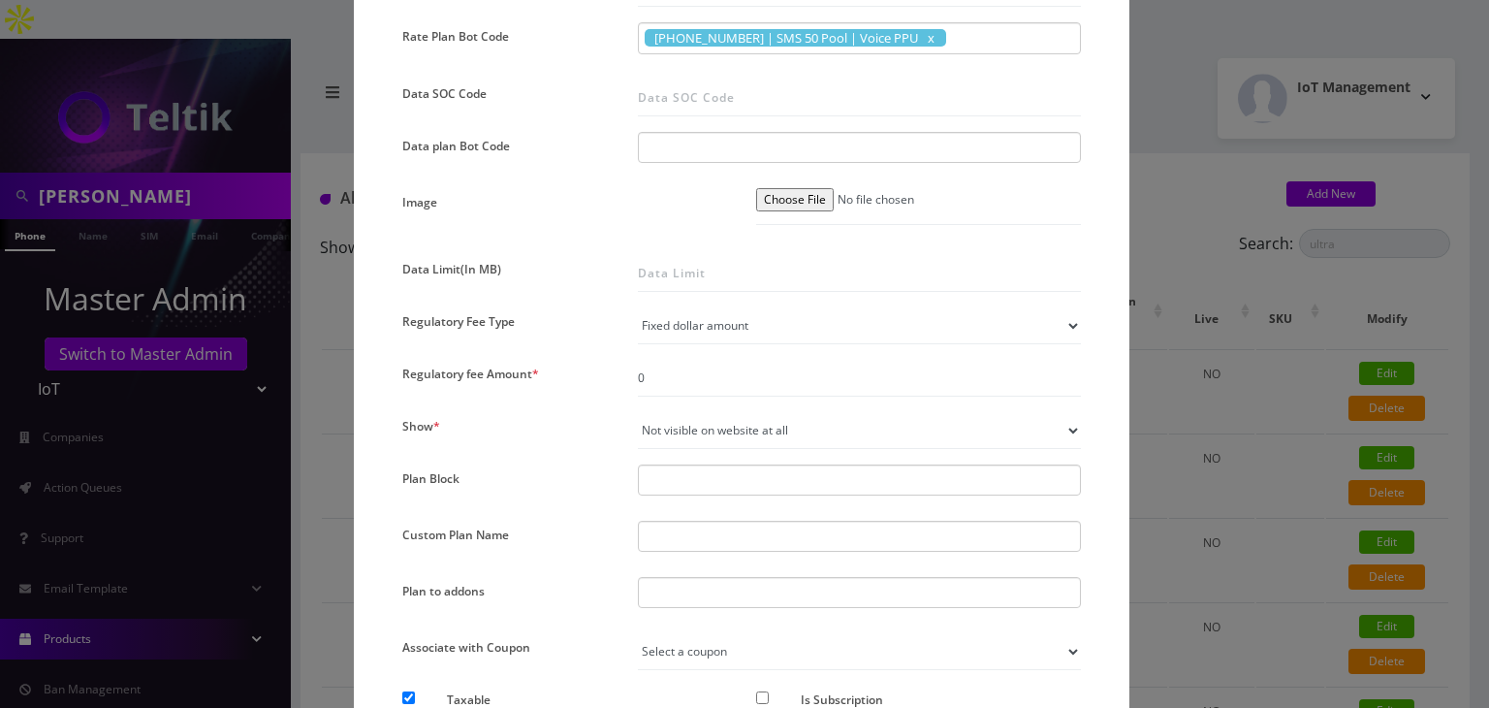
click at [1203, 354] on div "× Add New Plan Name * TMO SMS 50 - $2 SKU Tag Type * Voice Data Wearable Member…" at bounding box center [744, 354] width 1489 height 708
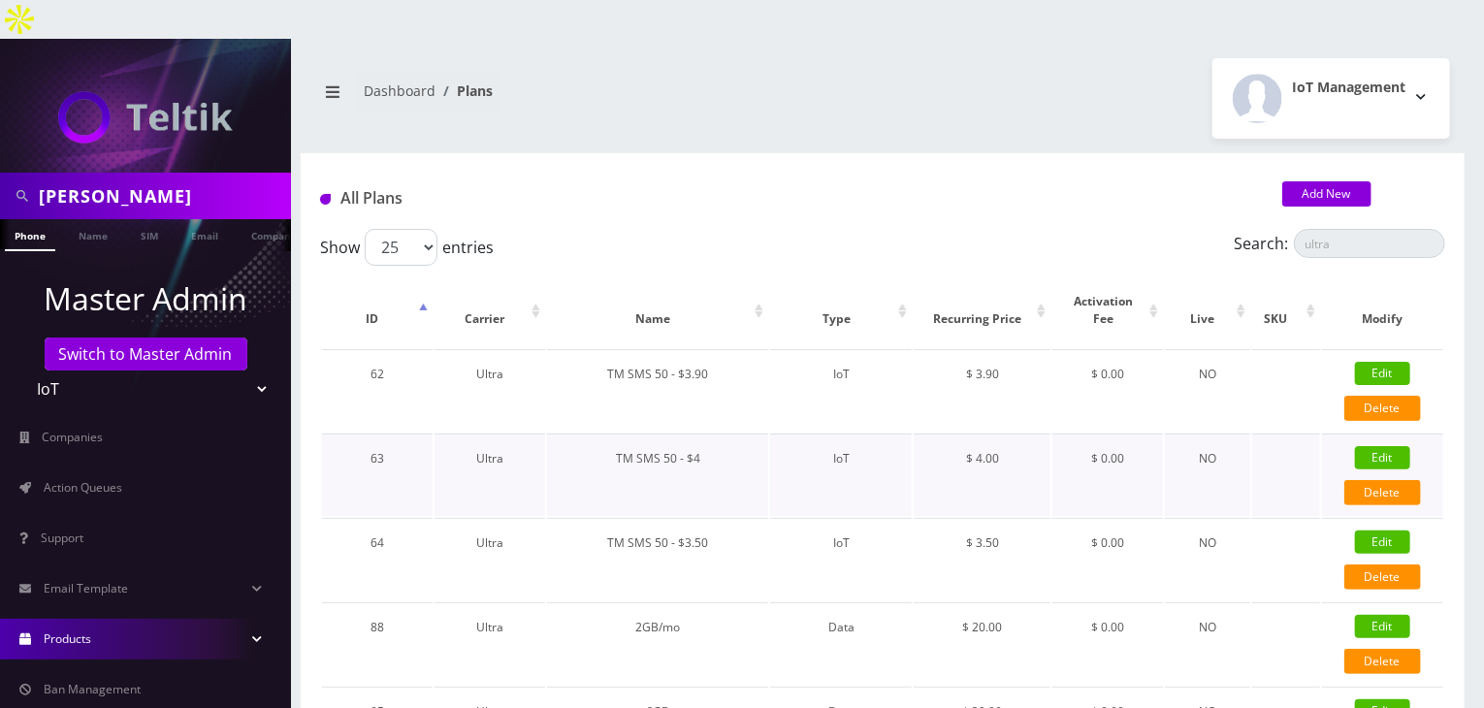
click at [1373, 446] on link "Edit" at bounding box center [1382, 457] width 55 height 23
checkbox input "false"
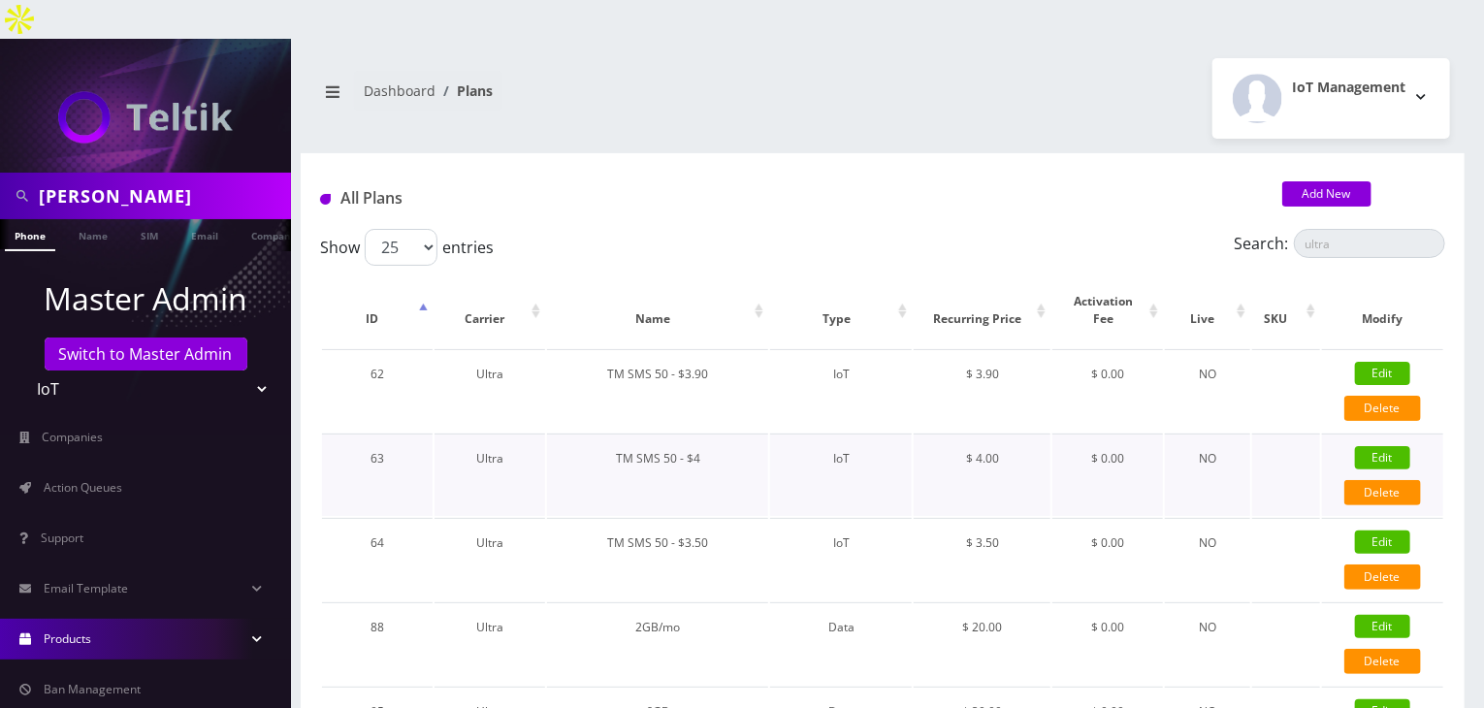
checkbox input "false"
checkbox input "true"
checkbox input "false"
checkbox input "true"
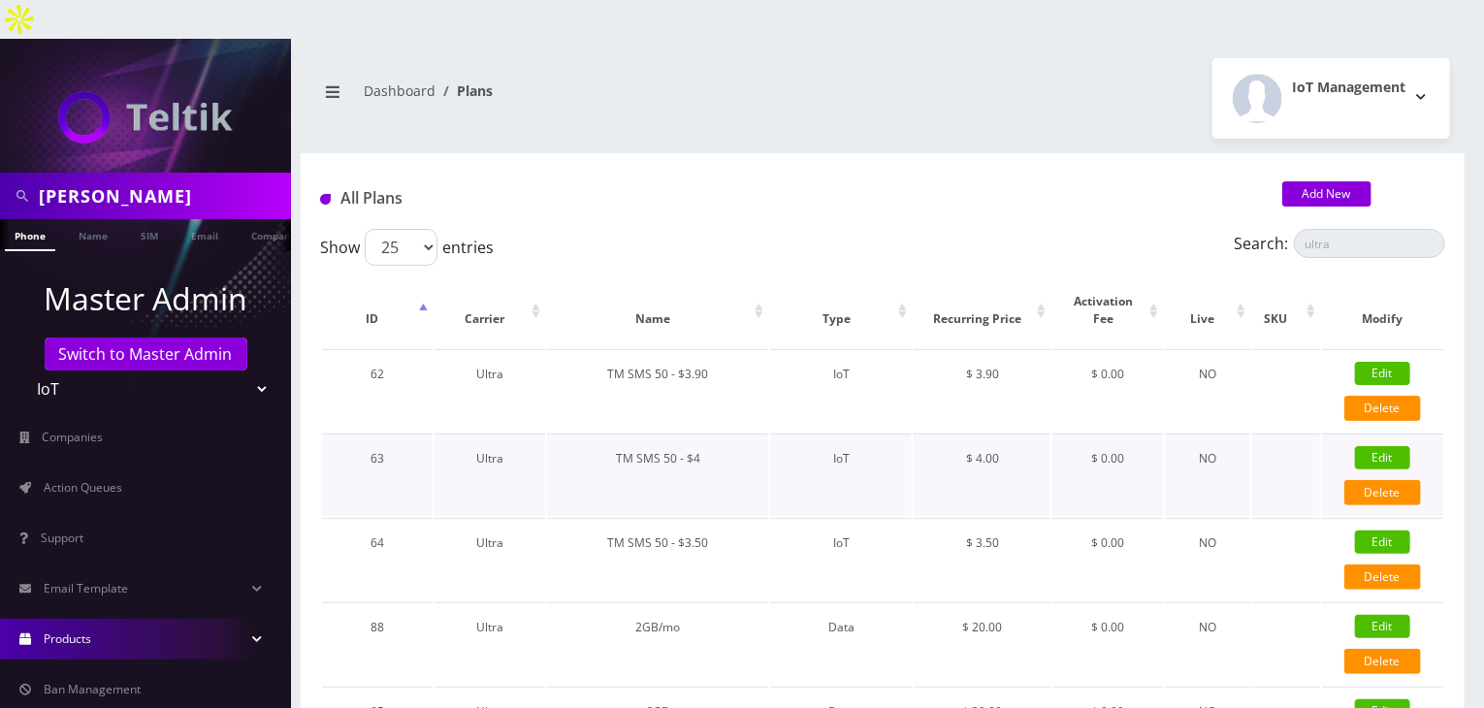
checkbox input "false"
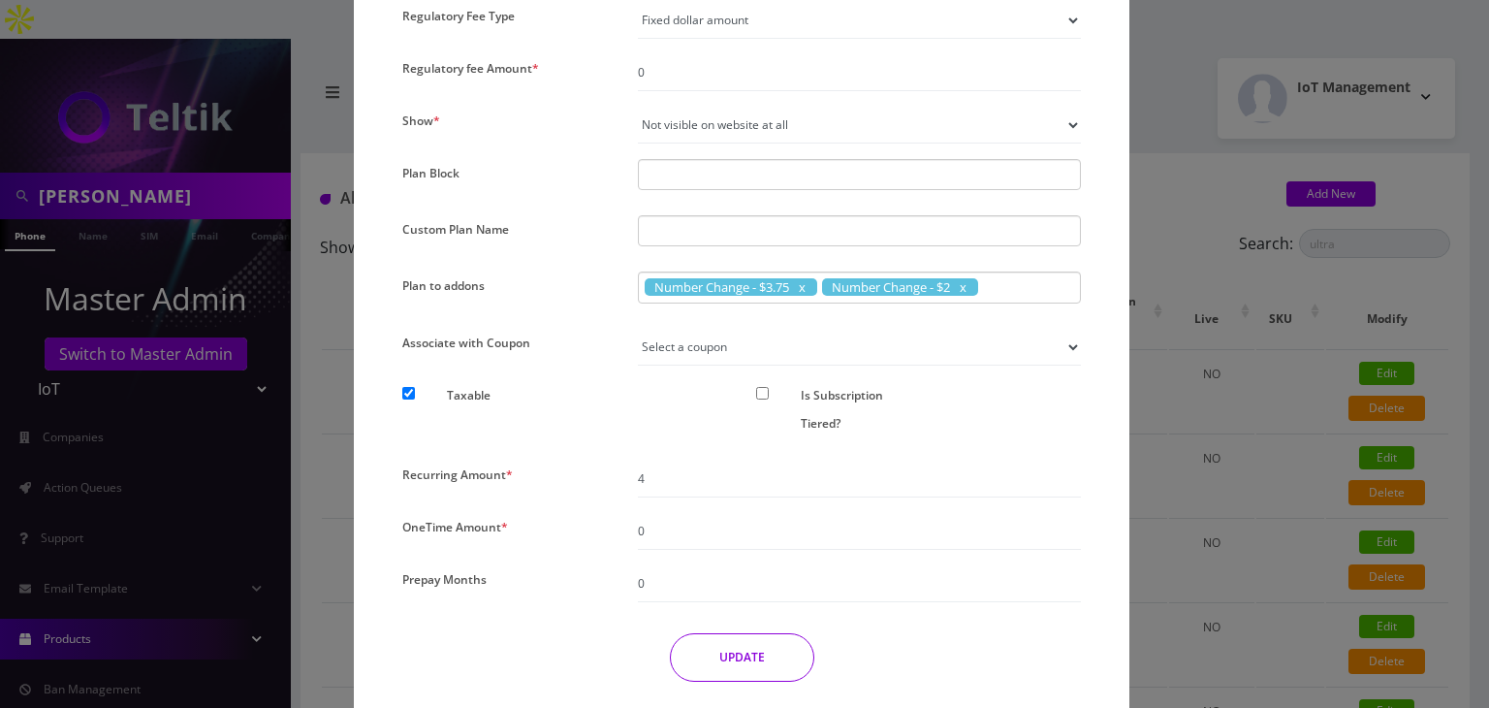
scroll to position [1455, 0]
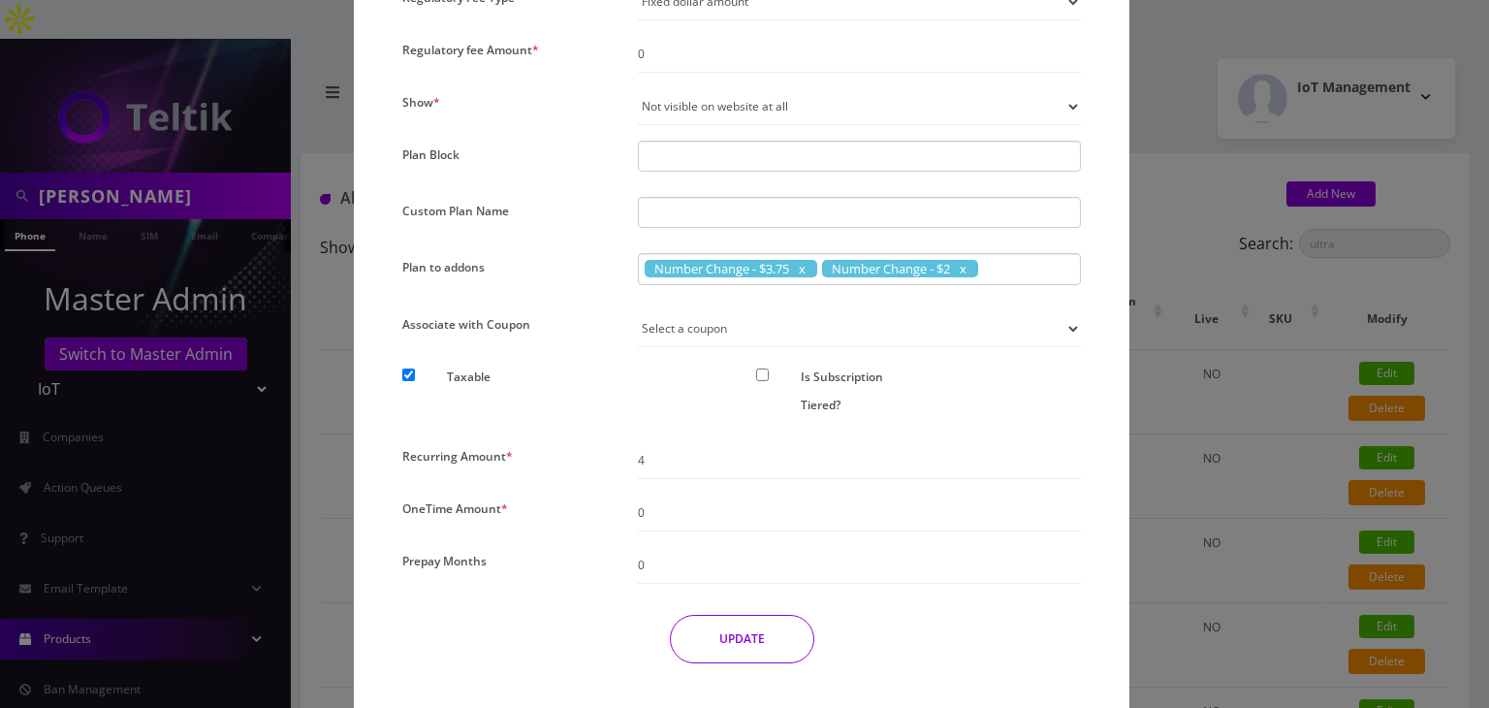
click at [1165, 373] on div "× Edit Plan Name * TM SMS 50 - $4 SKU Tag Type * Voice Data Wearable Membership…" at bounding box center [744, 354] width 1489 height 708
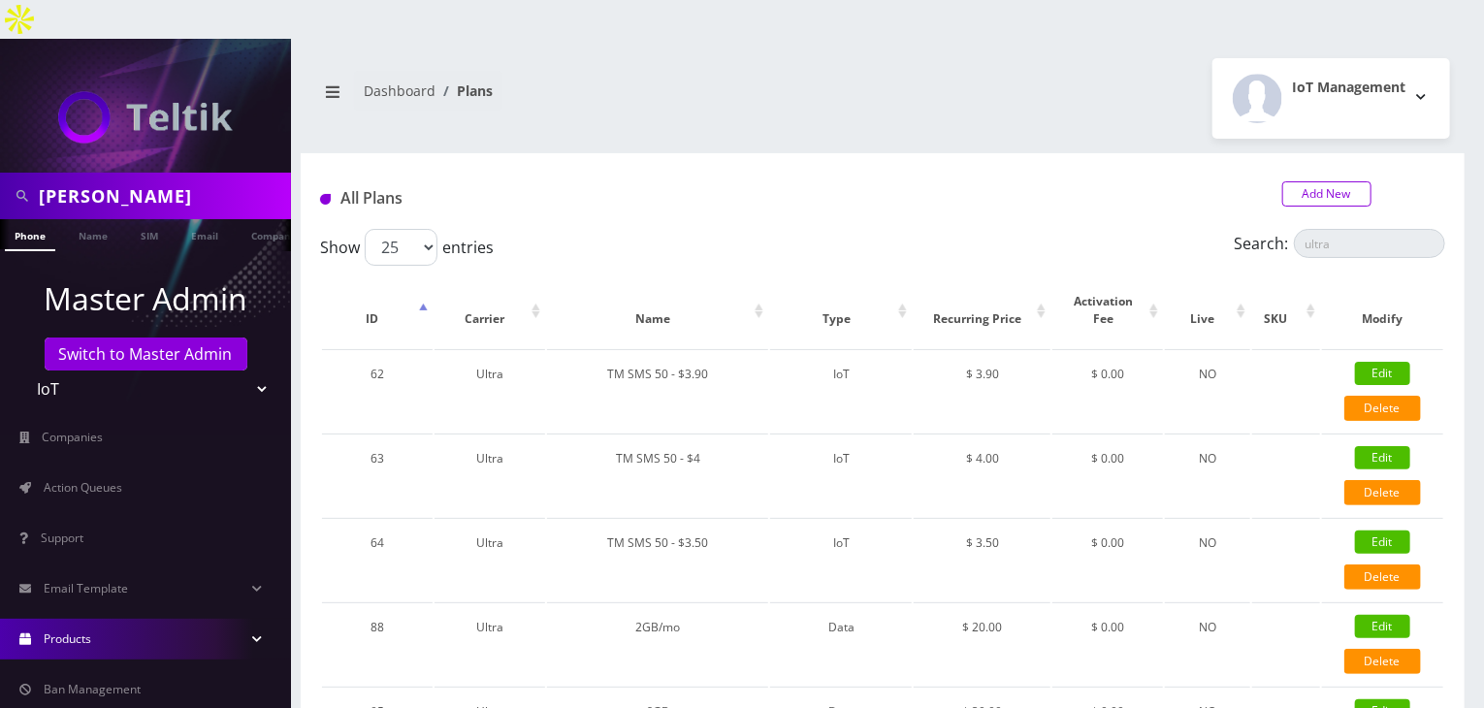
click at [1323, 181] on link "Add New" at bounding box center [1326, 193] width 89 height 25
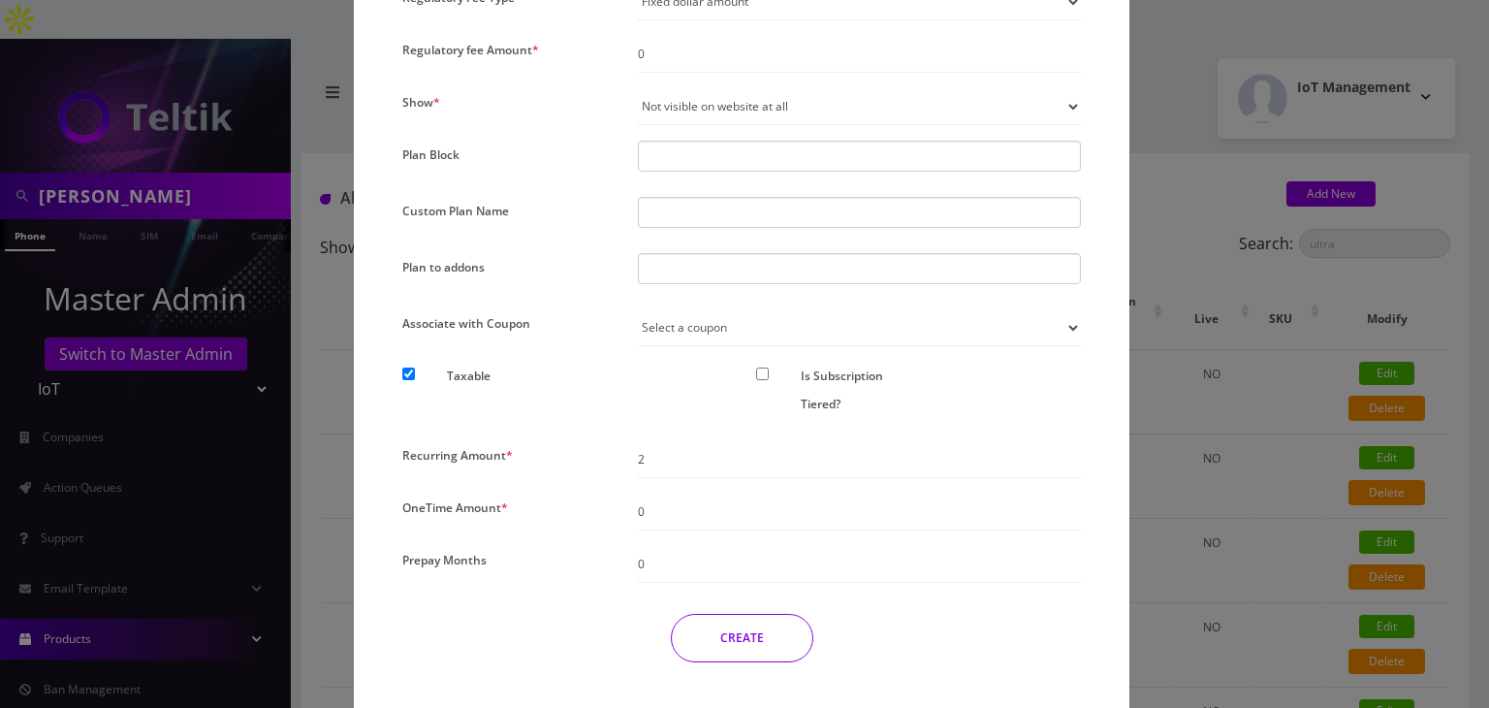
click at [706, 269] on div at bounding box center [859, 268] width 443 height 31
type input "number Change - $3.75"
type input "num"
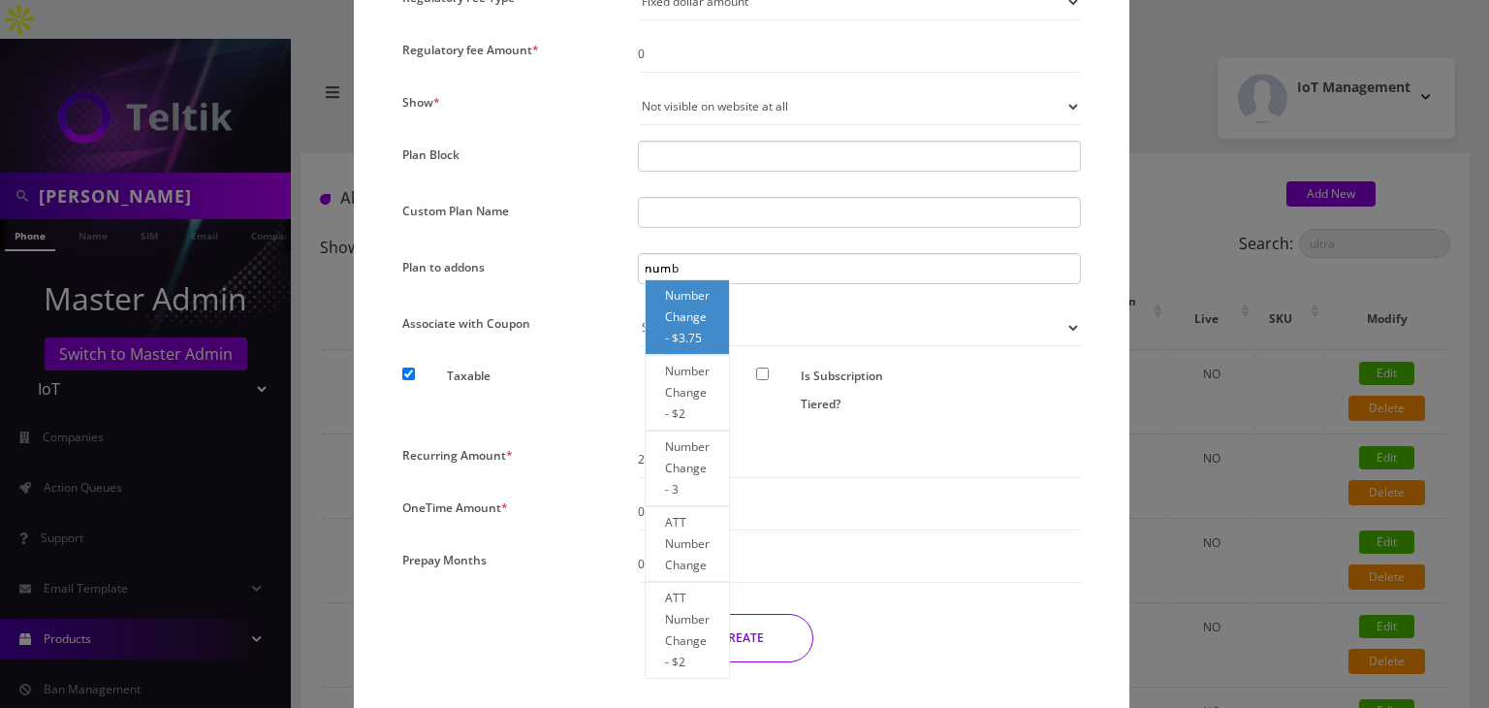
click at [688, 306] on div "Number Change - $3.75" at bounding box center [687, 317] width 85 height 76
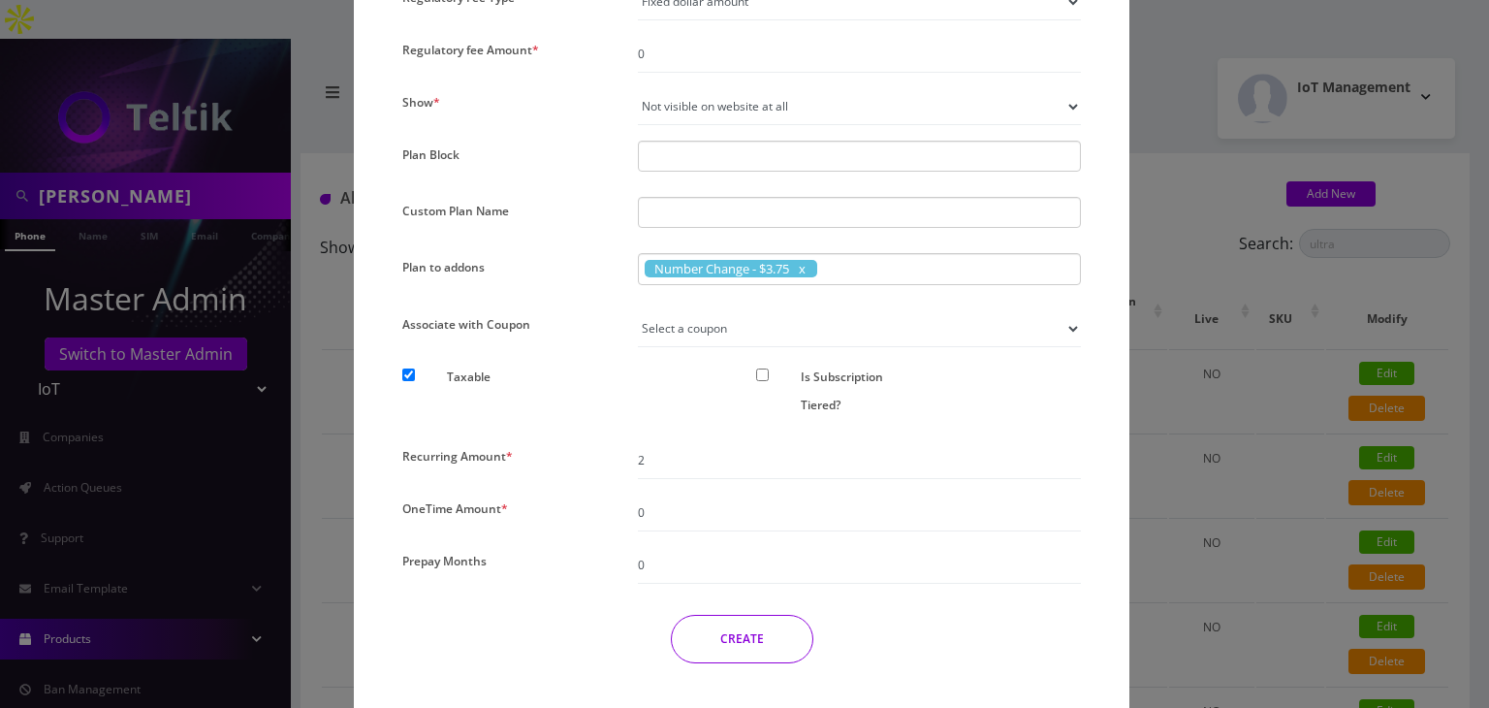
click at [1171, 422] on div "× Add New Plan Name * TMO SMS 50 - $2 SKU Tag Type * Voice Data Wearable Member…" at bounding box center [744, 354] width 1489 height 708
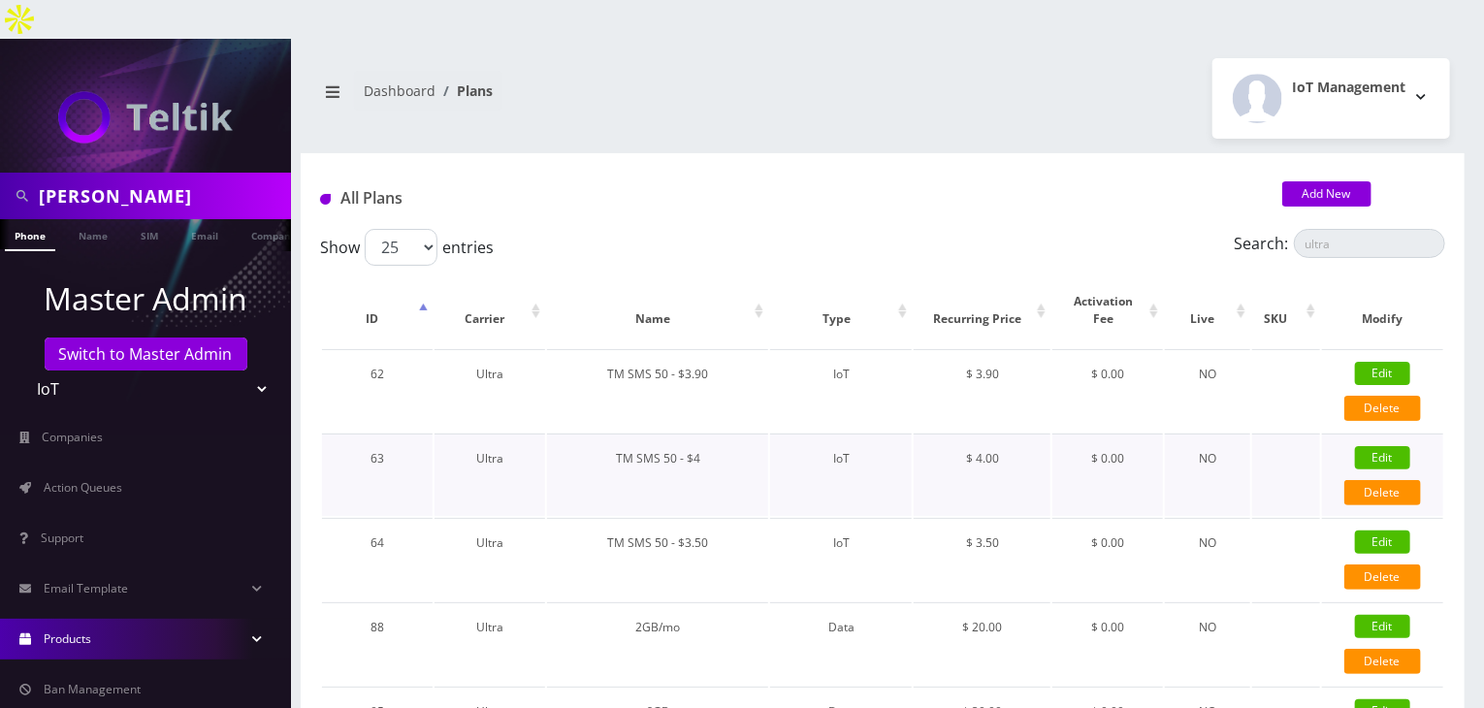
click at [1384, 446] on link "Edit" at bounding box center [1382, 457] width 55 height 23
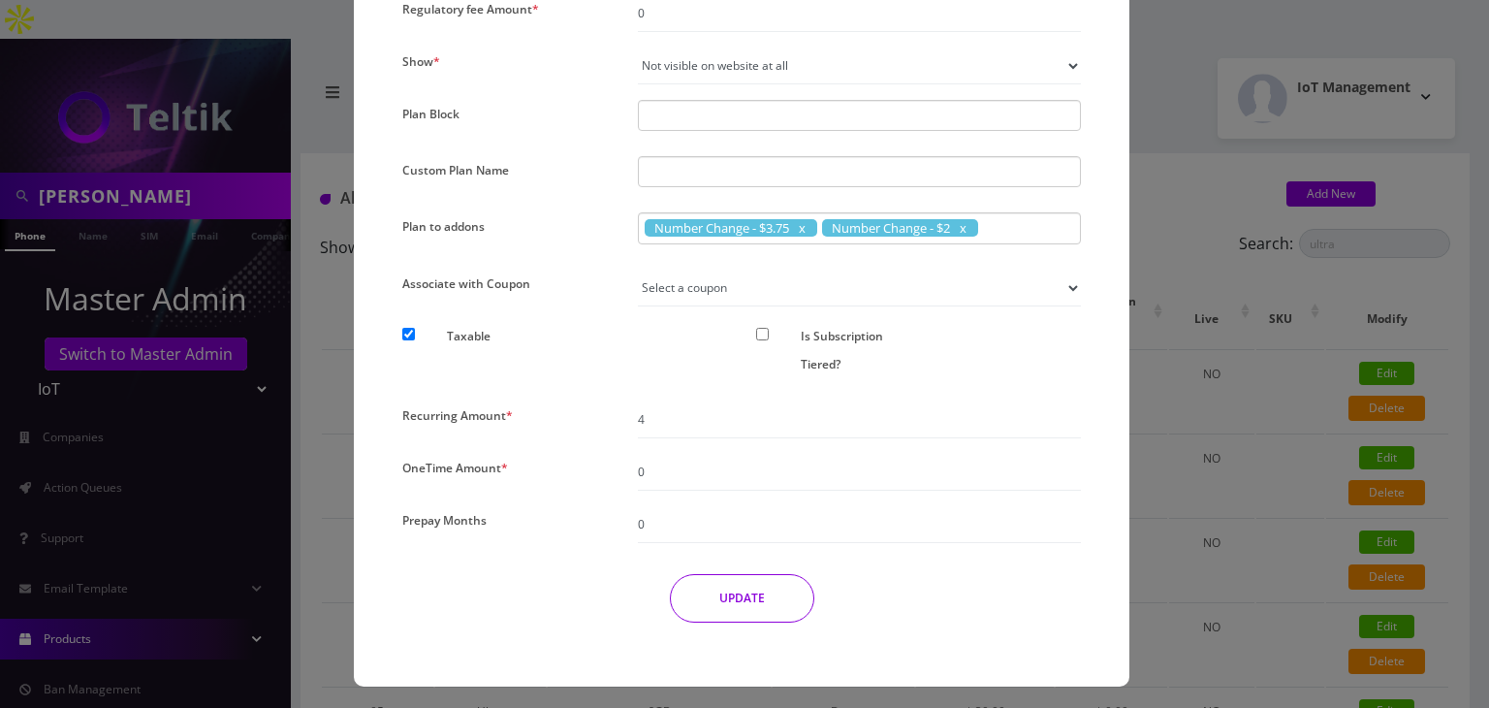
scroll to position [1496, 0]
click at [1181, 419] on div "× Edit Plan Name * TM SMS 50 - $4 SKU Tag Type * Voice Data Wearable Membership…" at bounding box center [744, 354] width 1489 height 708
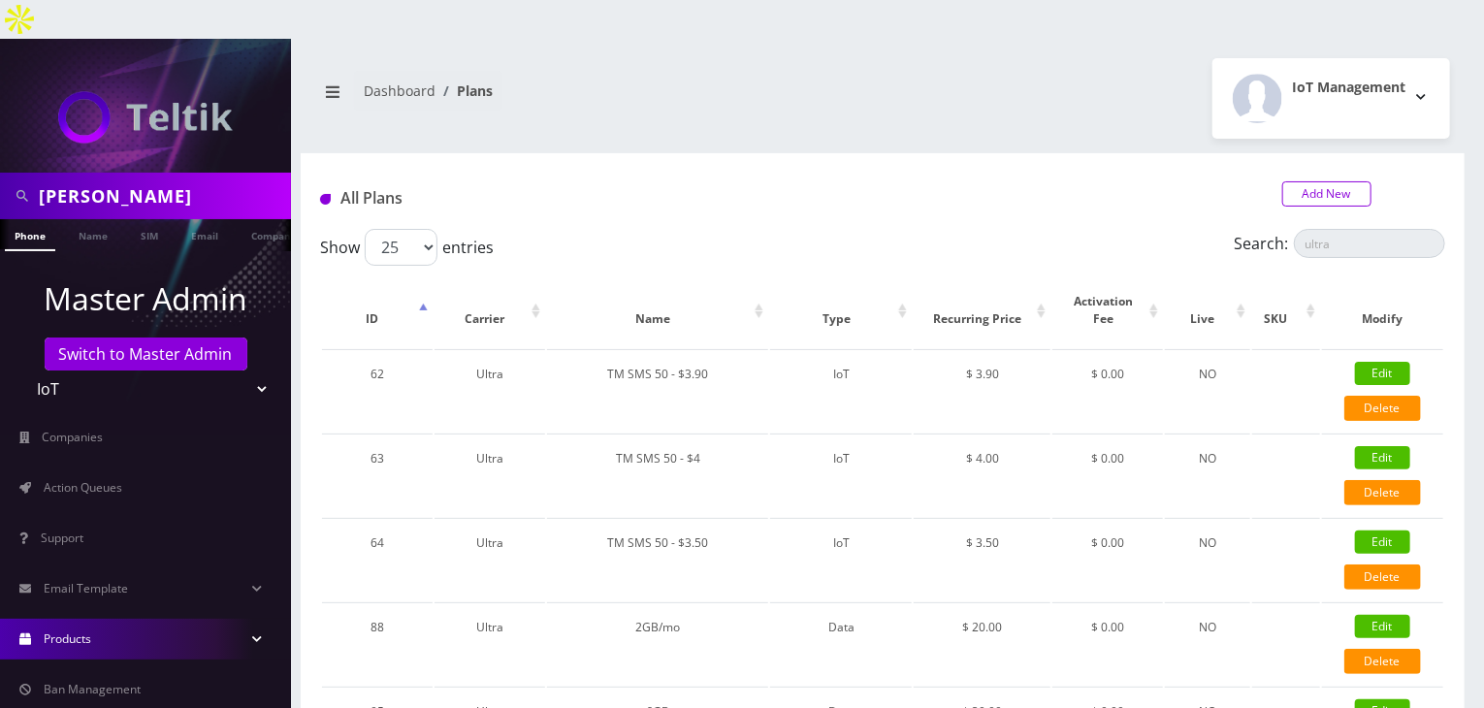
click at [1308, 181] on link "Add New" at bounding box center [1326, 193] width 89 height 25
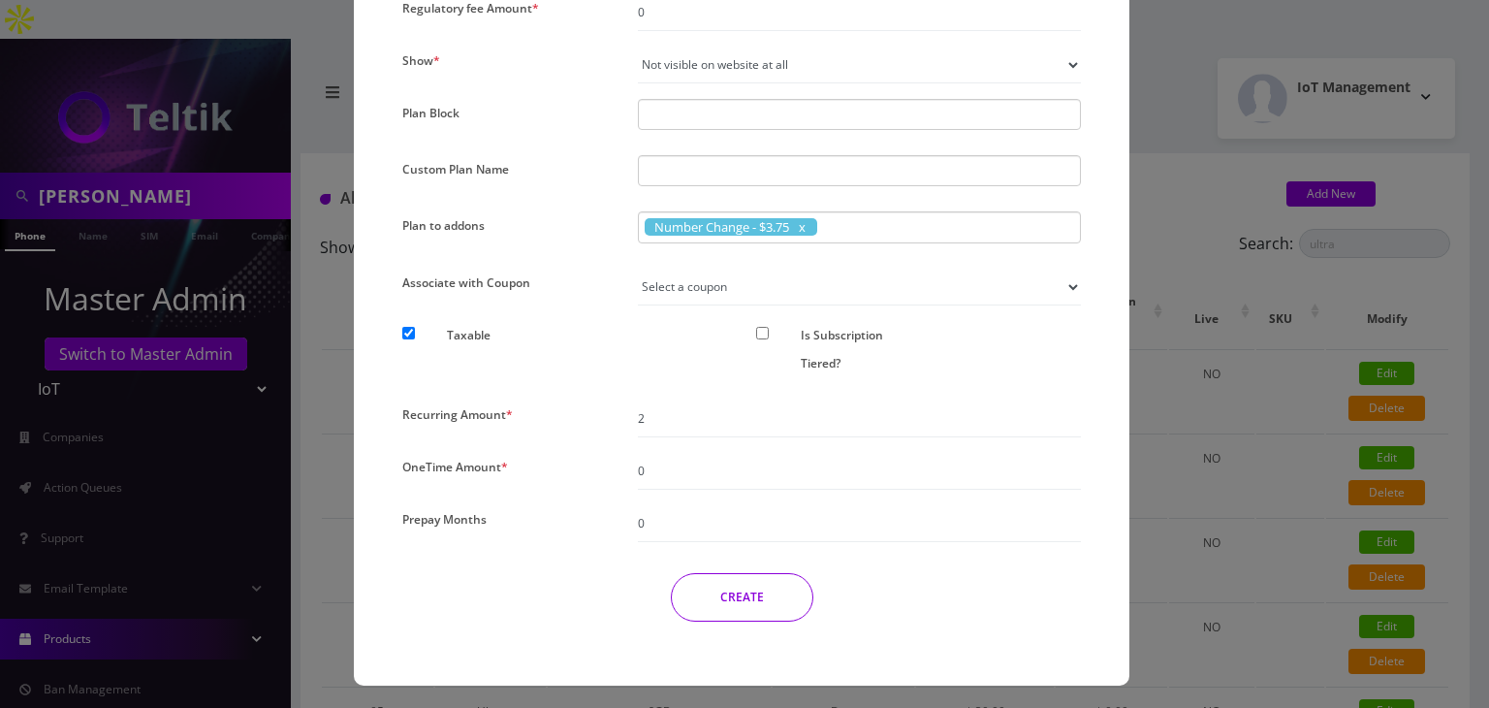
click at [757, 593] on button "CREATE" at bounding box center [742, 597] width 143 height 48
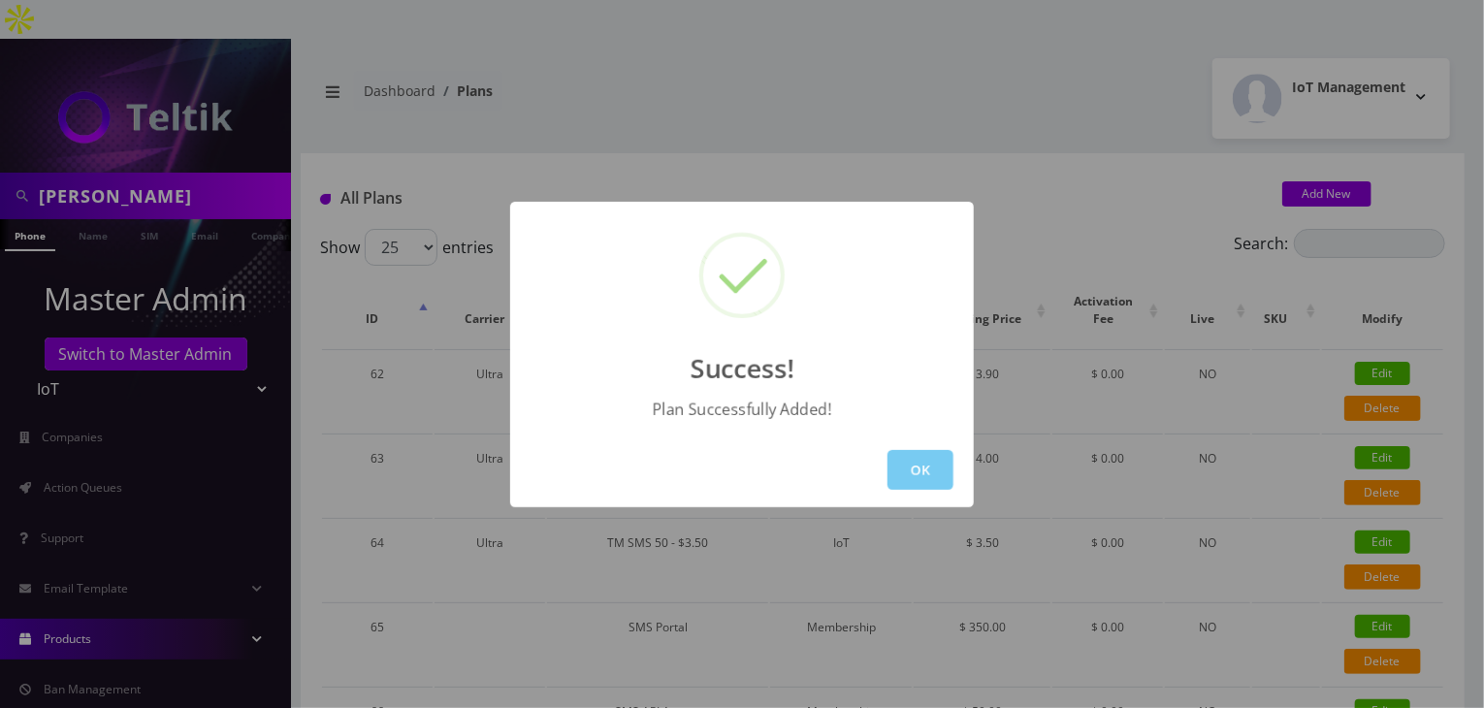
click at [927, 463] on button "OK" at bounding box center [920, 470] width 66 height 40
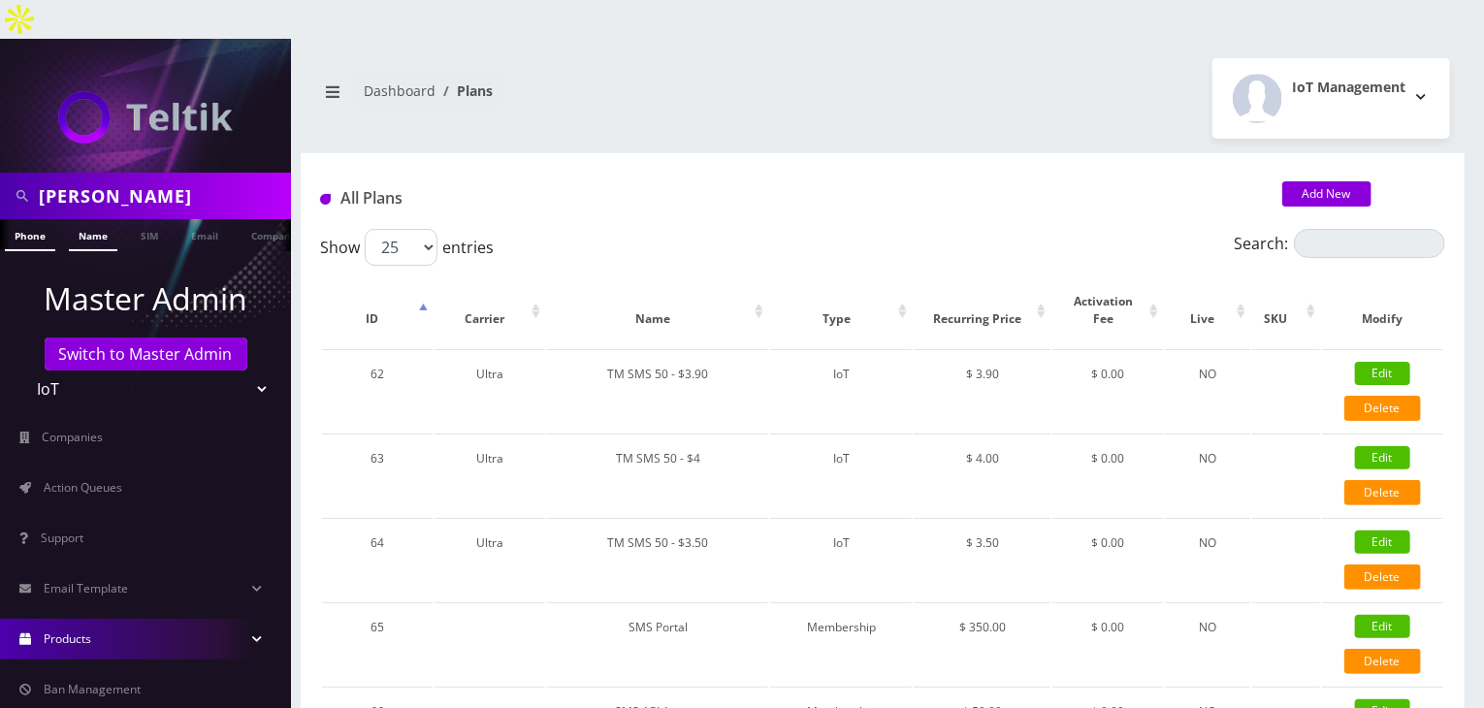
click at [104, 219] on link "Name" at bounding box center [93, 235] width 48 height 32
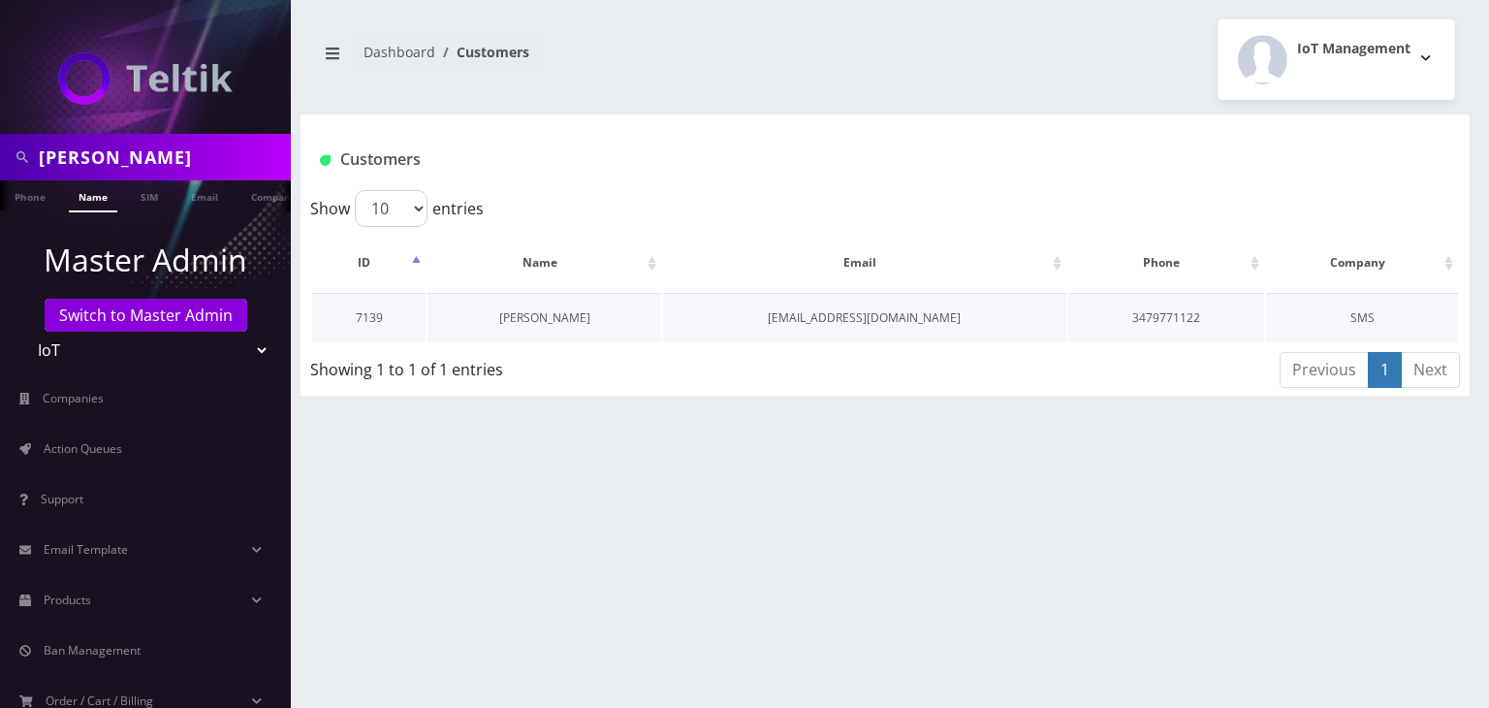
click at [572, 320] on link "[PERSON_NAME]" at bounding box center [544, 317] width 91 height 16
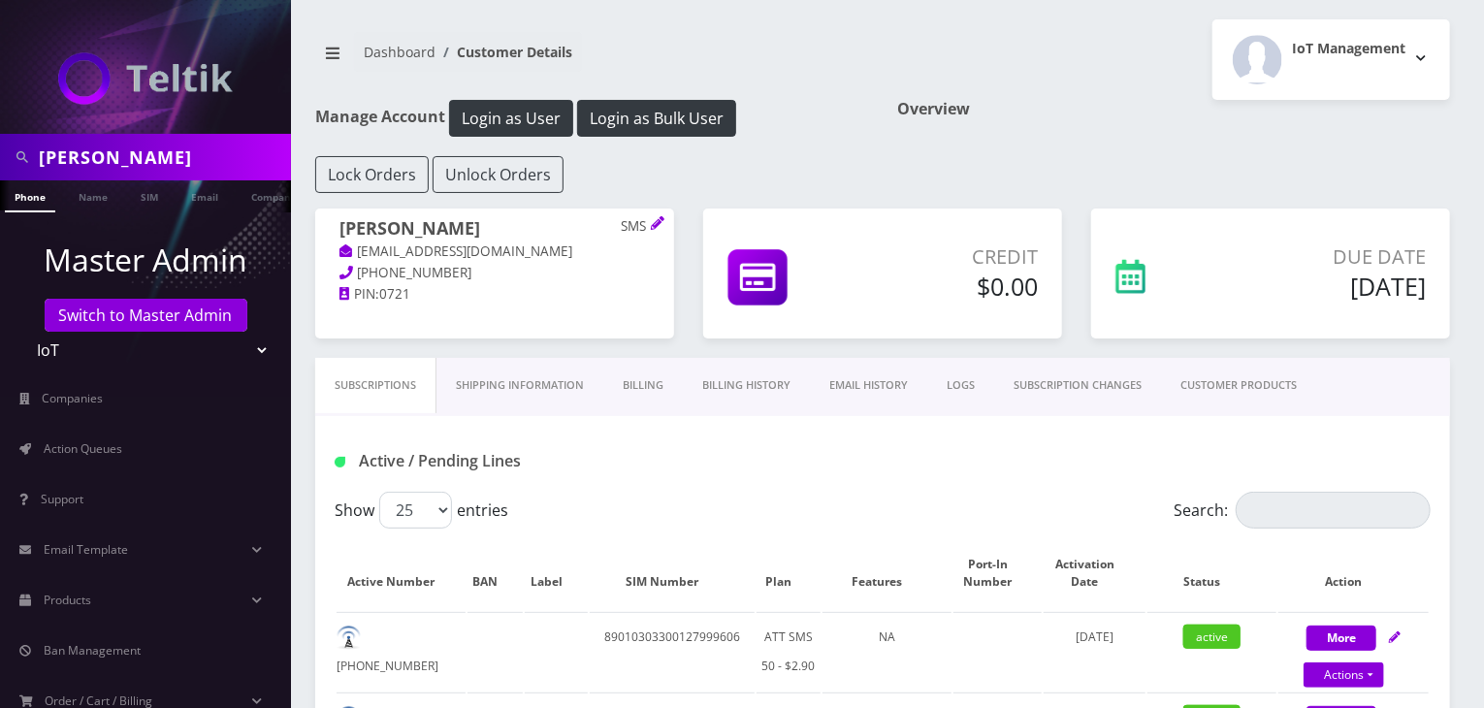
click at [1230, 385] on link "CUSTOMER PRODUCTS" at bounding box center [1238, 385] width 155 height 55
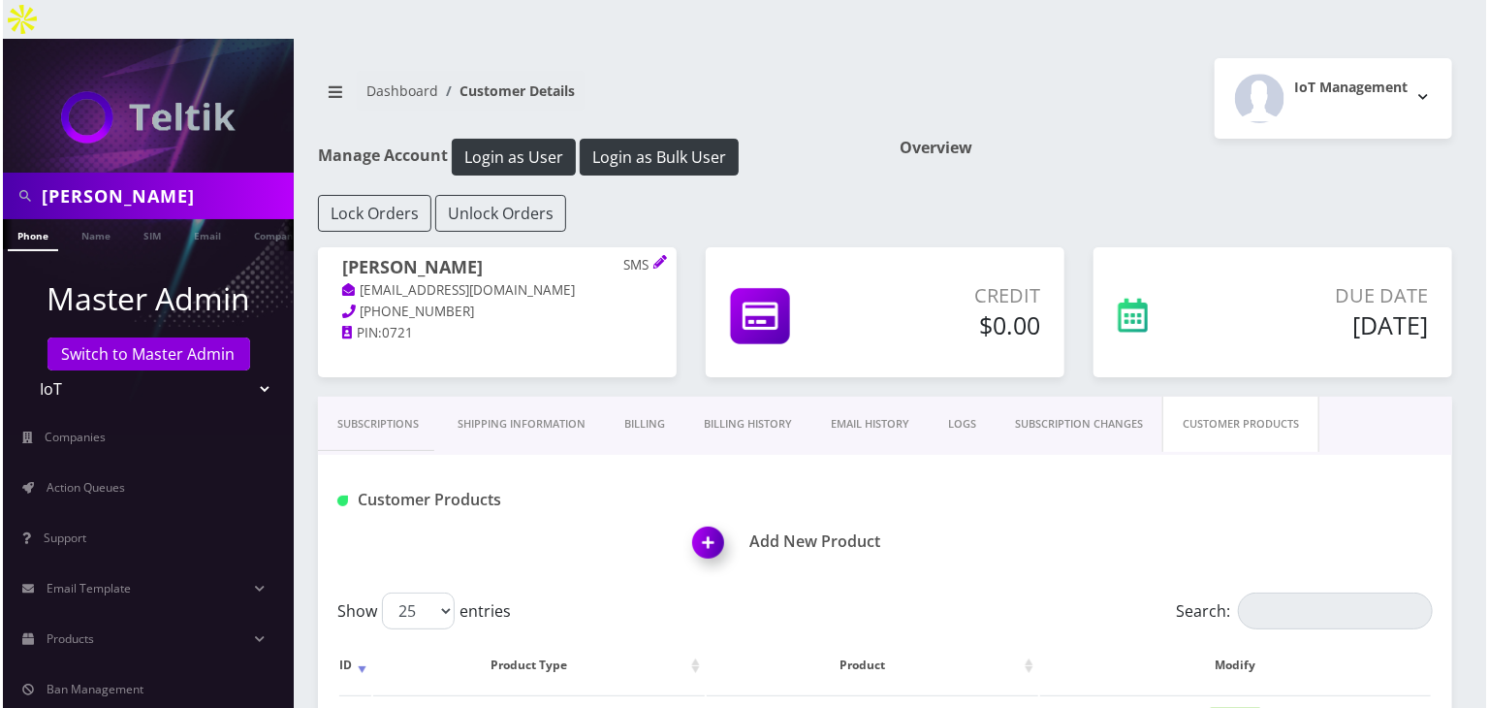
scroll to position [323, 0]
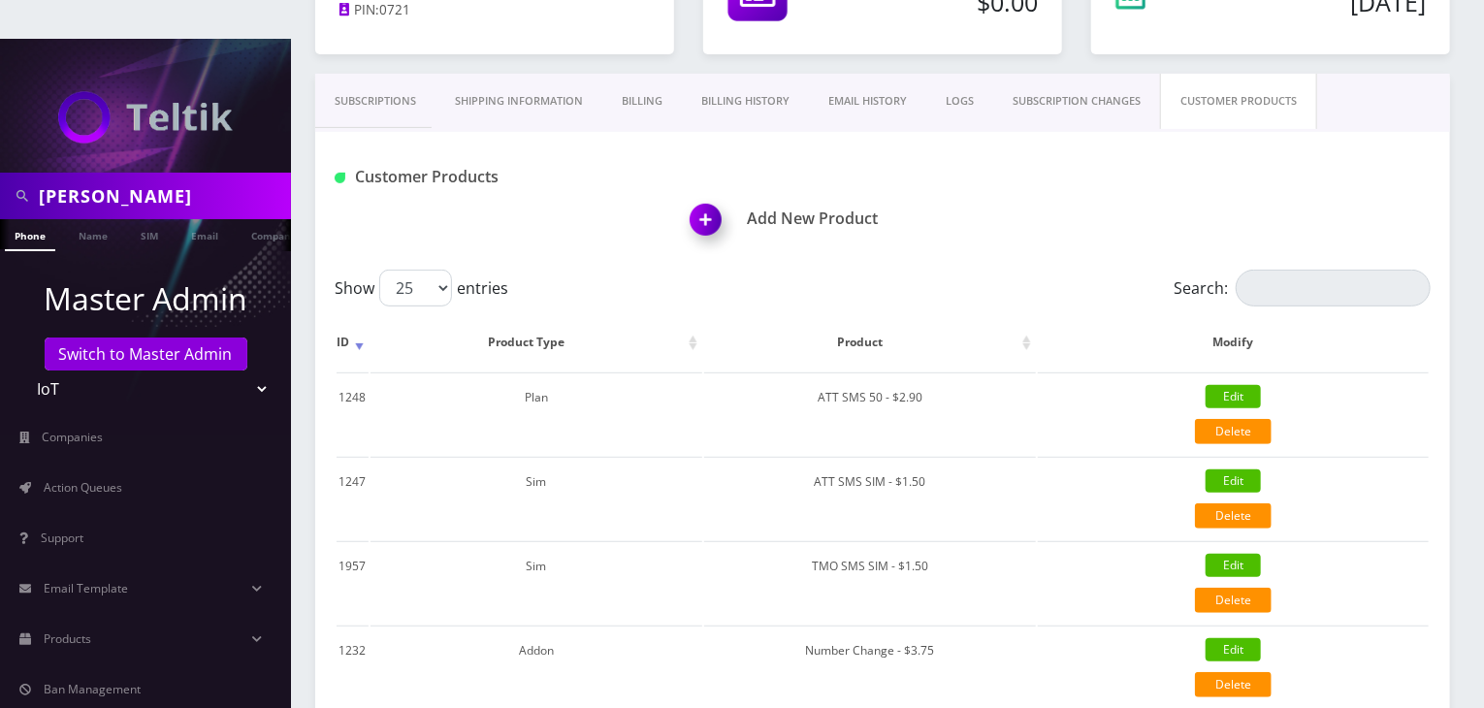
click at [706, 198] on img at bounding box center [709, 226] width 57 height 57
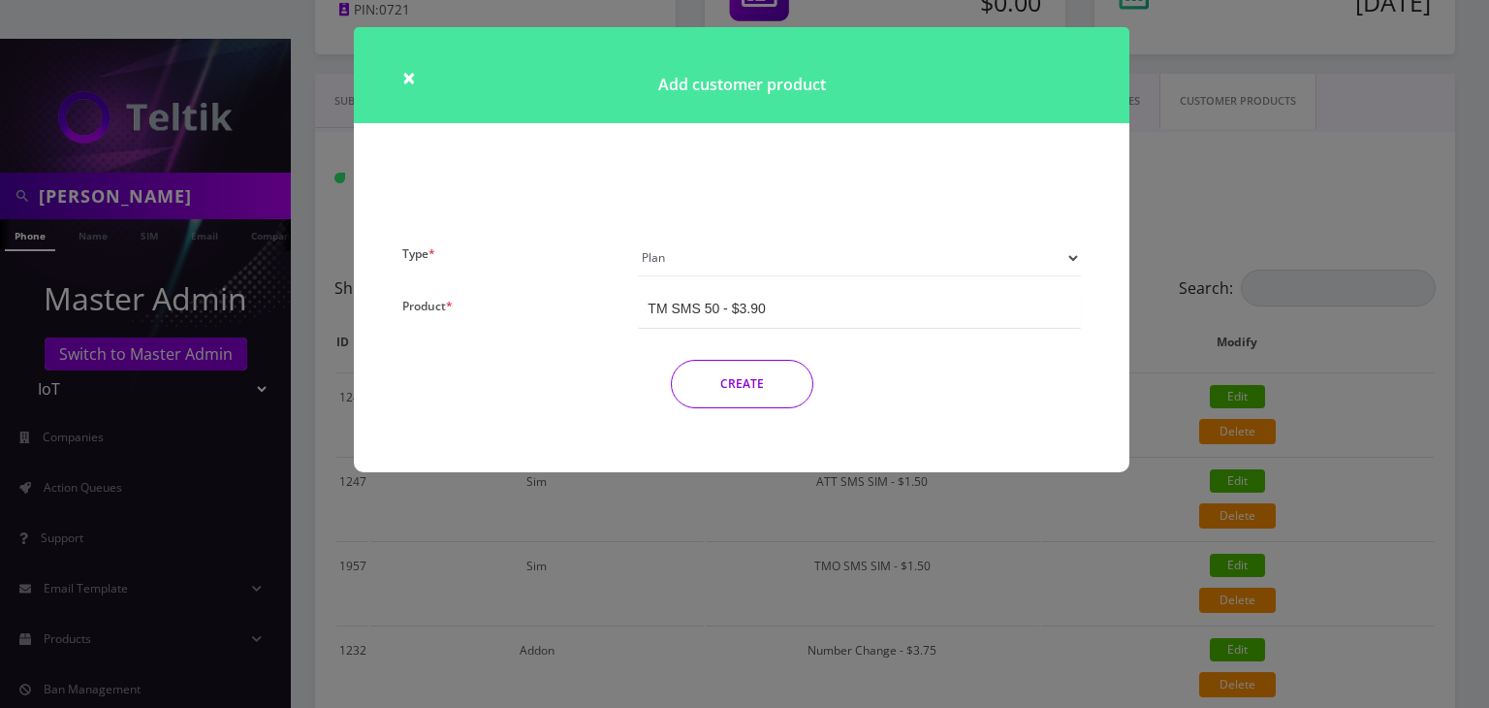
click at [702, 307] on div "TM SMS 50 - $3.90" at bounding box center [706, 308] width 117 height 19
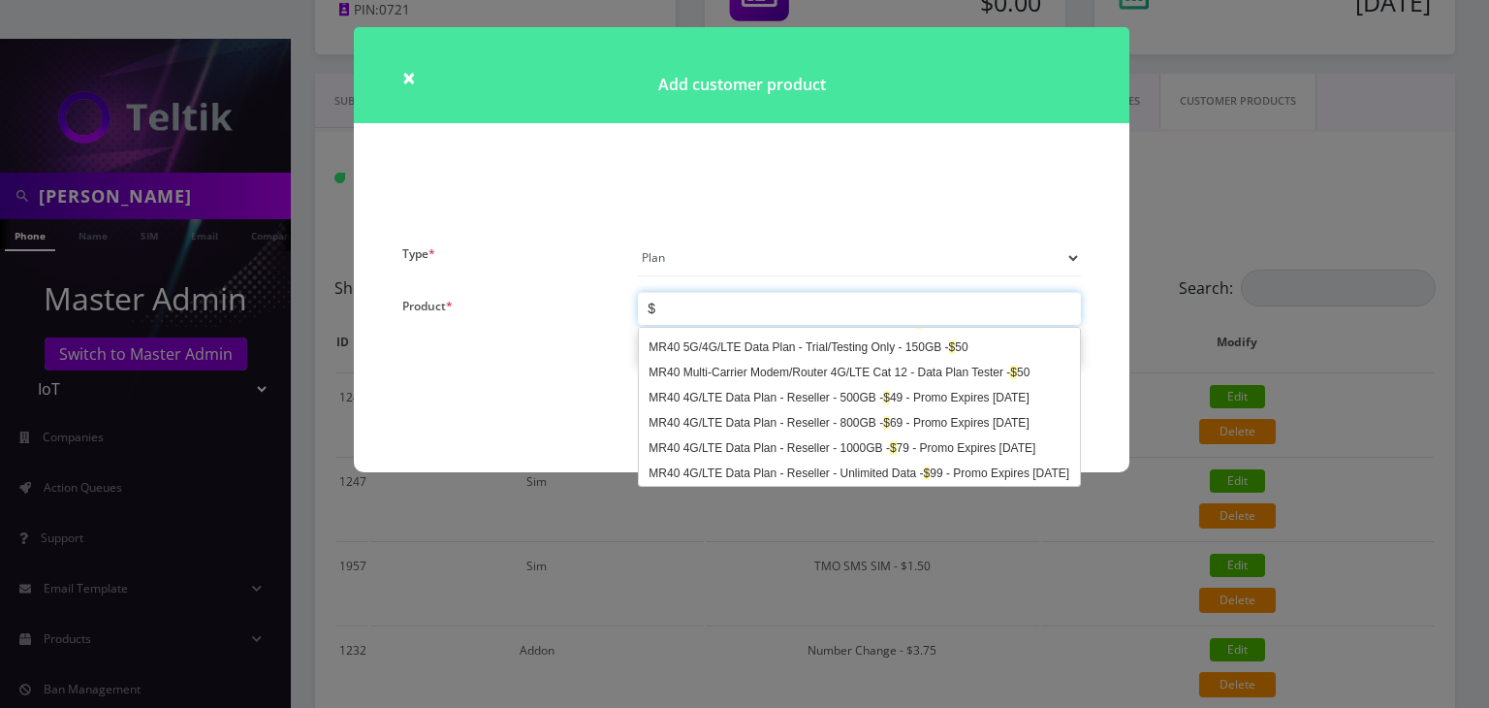
scroll to position [656, 0]
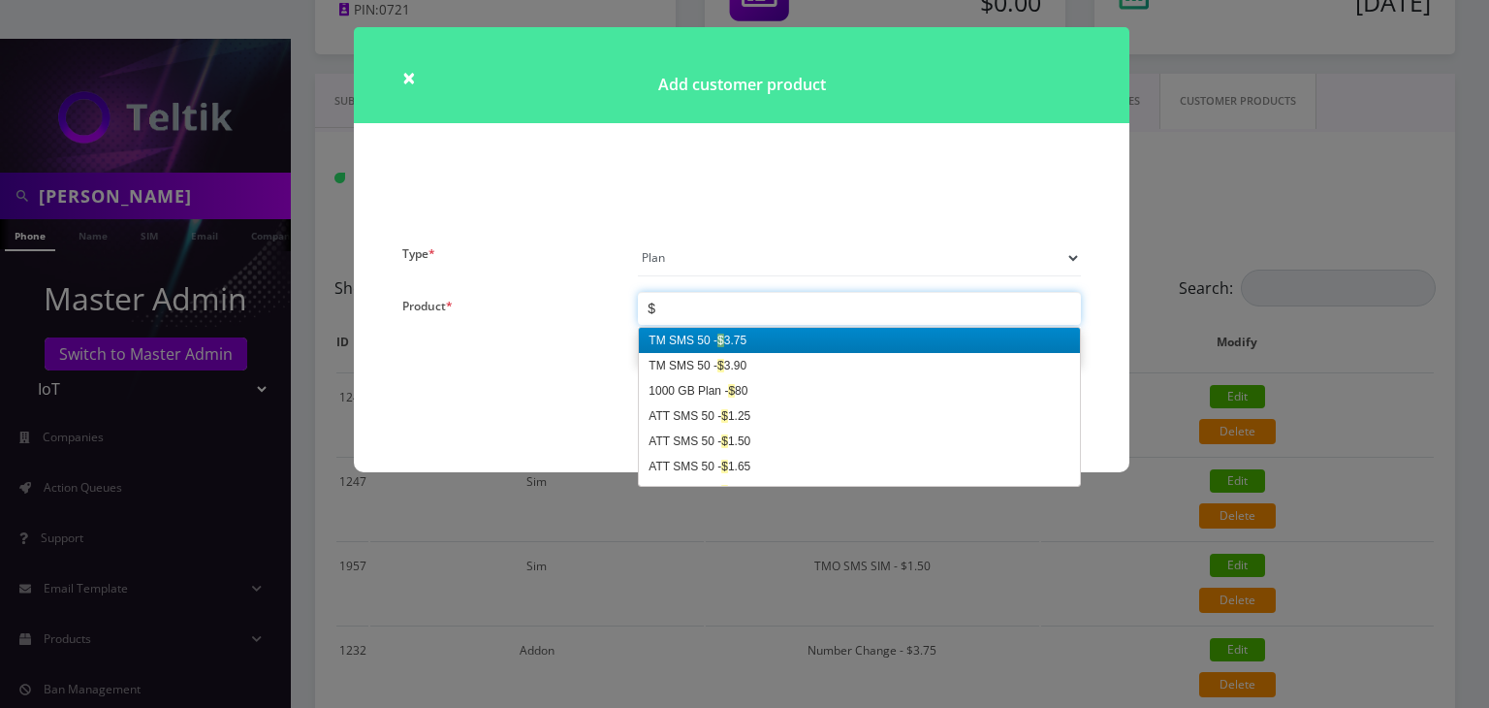
type input "$2"
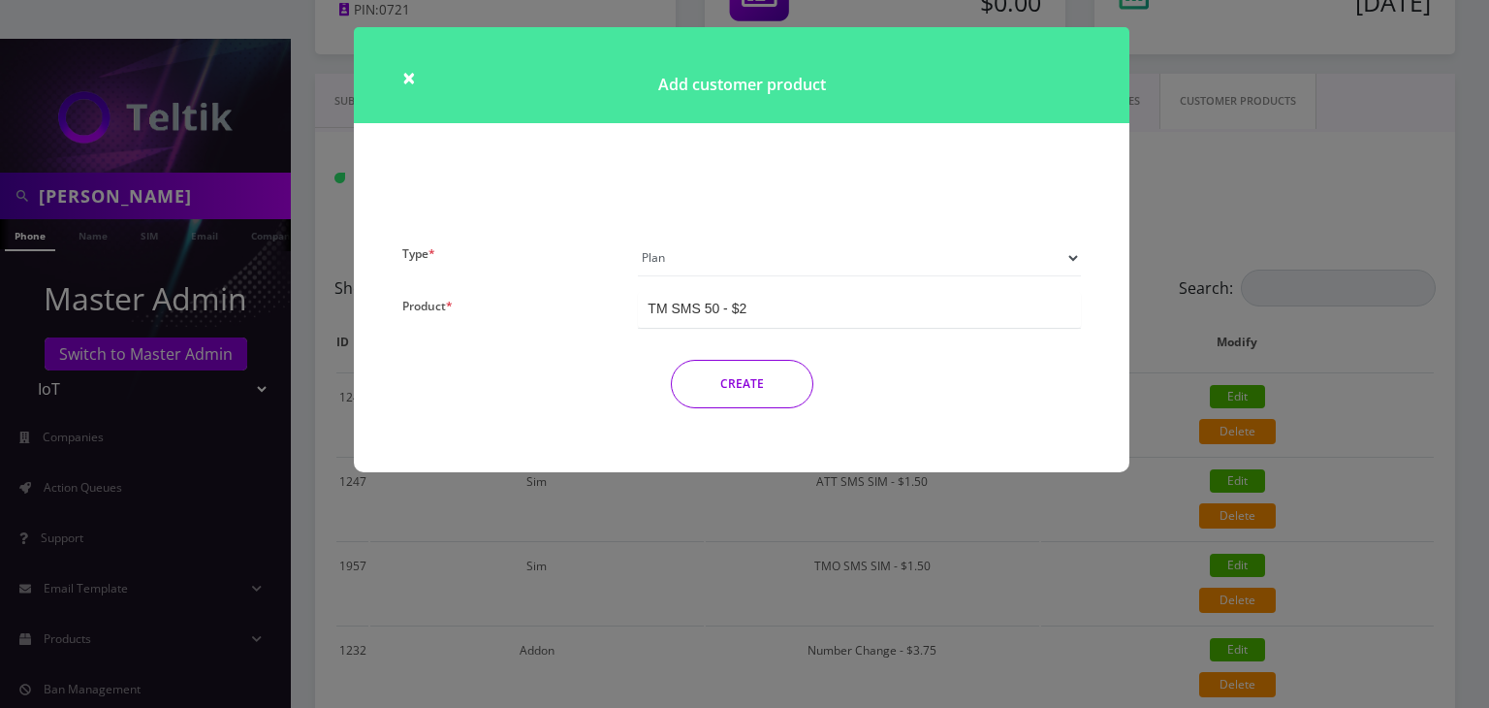
scroll to position [0, 0]
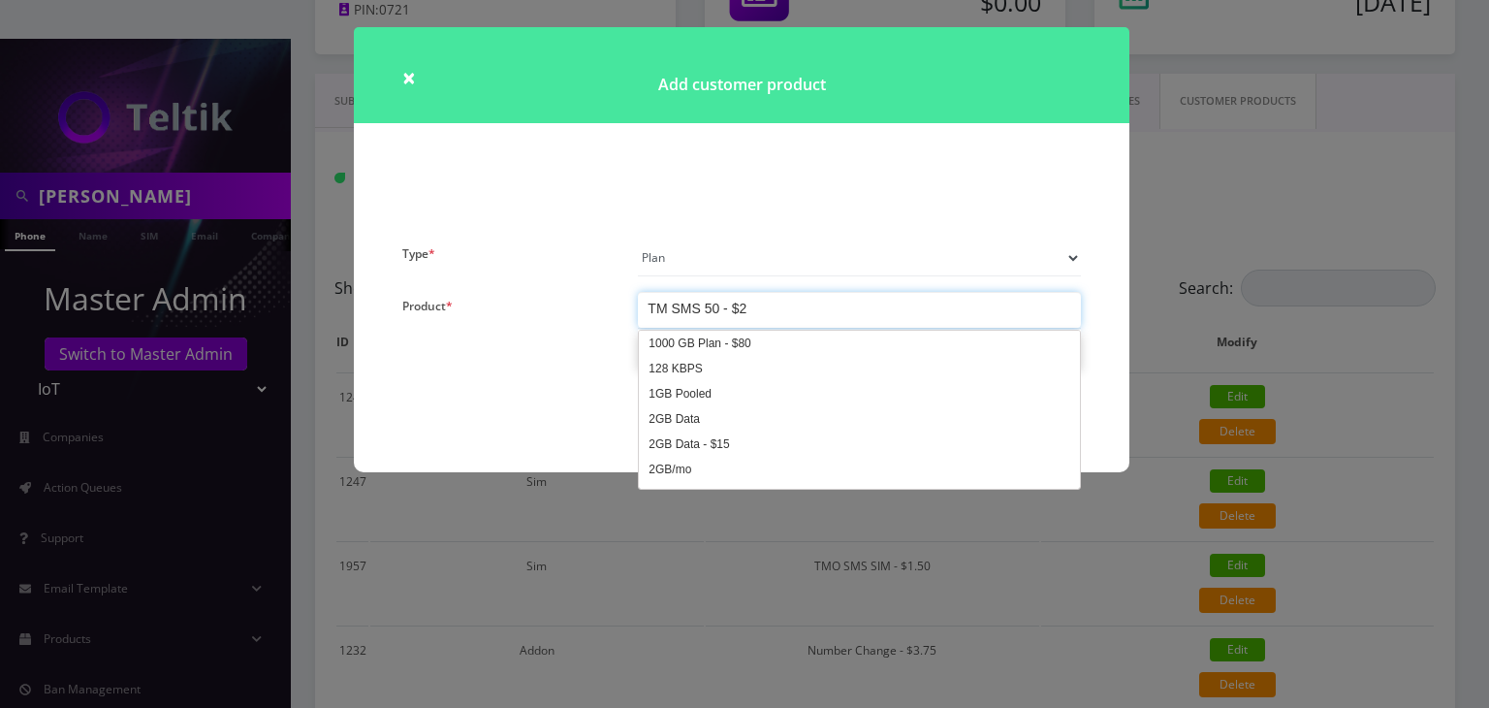
click at [796, 300] on div "TM SMS 50 - $2" at bounding box center [859, 310] width 443 height 36
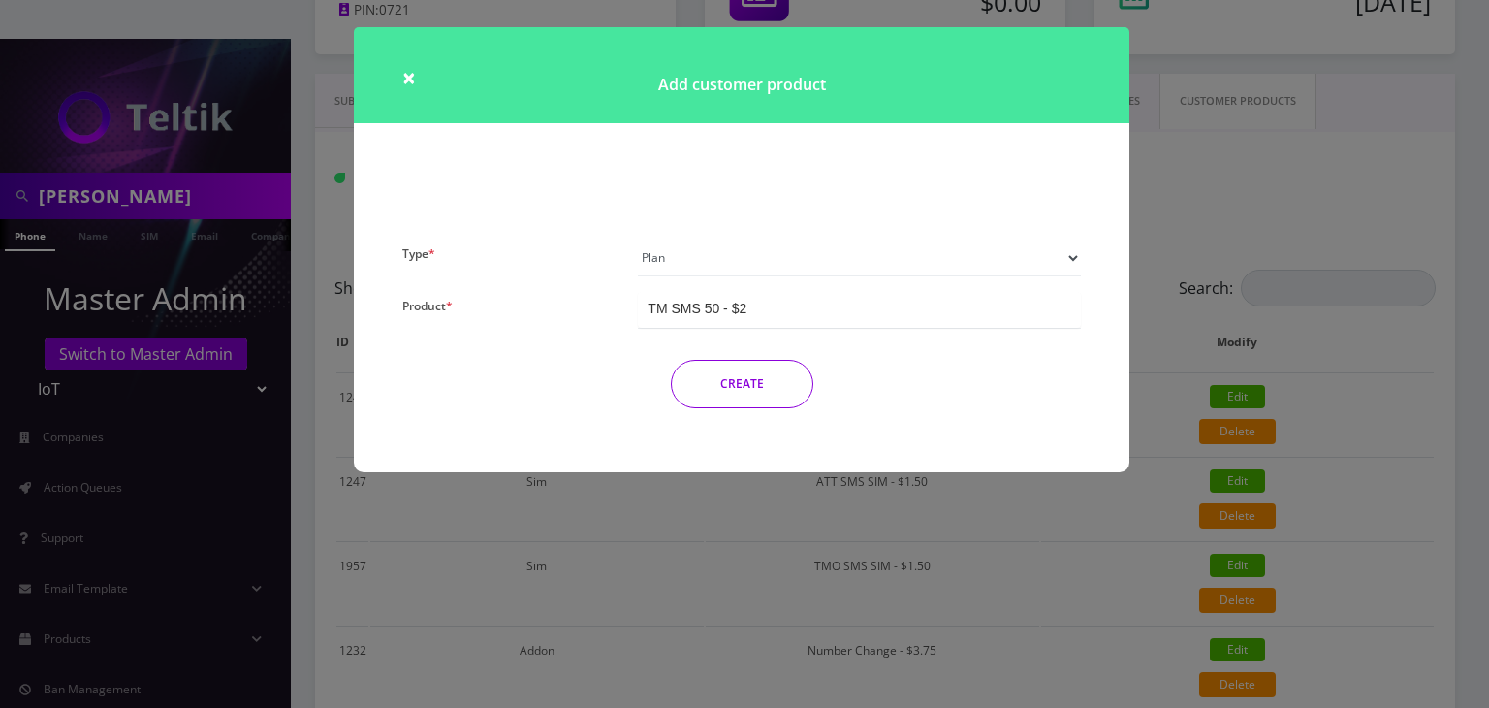
drag, startPoint x: 786, startPoint y: 307, endPoint x: 593, endPoint y: 307, distance: 193.0
click at [593, 307] on div "Type * Plan Device Sim Addon One-off Product * TM SMS 50 - $2 TM SMS 50 - $2 10…" at bounding box center [742, 332] width 708 height 184
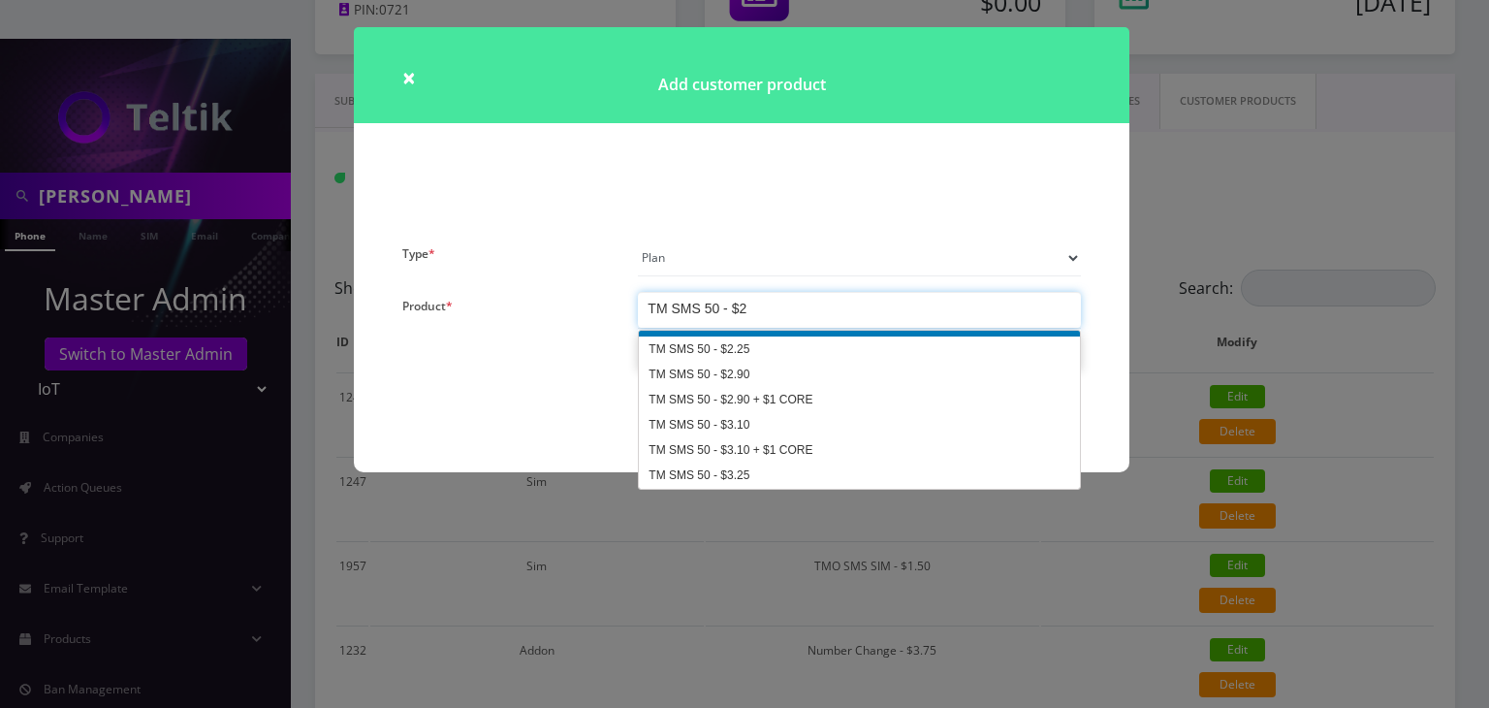
click at [721, 293] on div "TM SMS 50 - $2" at bounding box center [859, 310] width 443 height 36
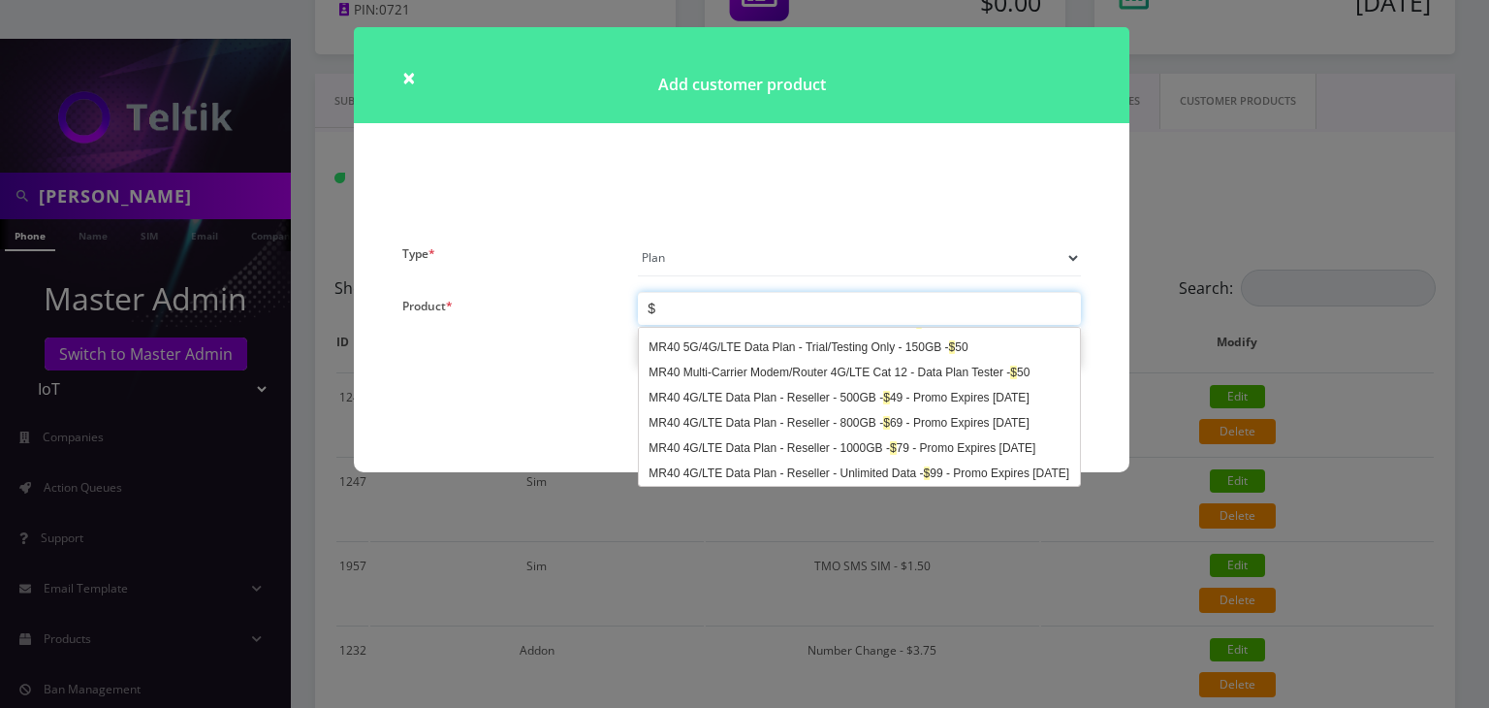
scroll to position [454, 0]
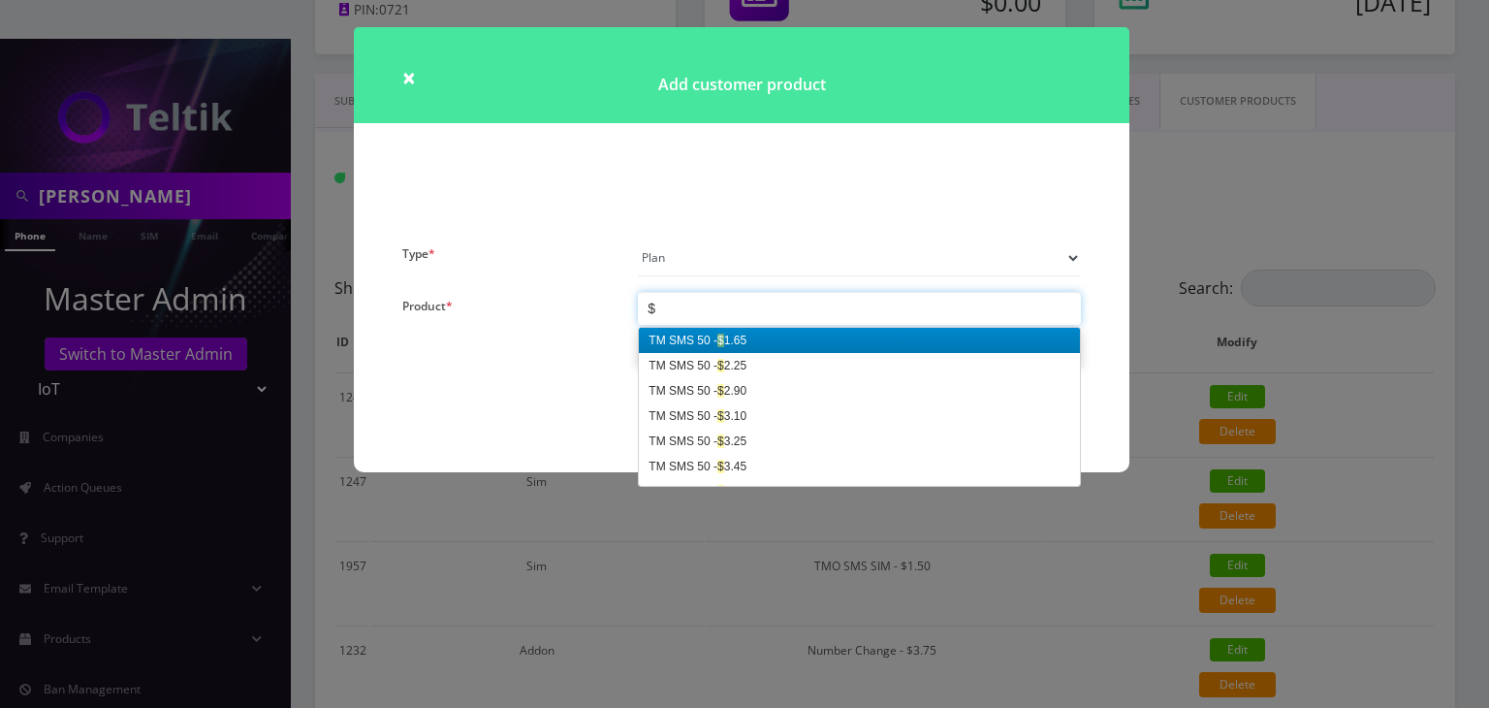
type input "$2"
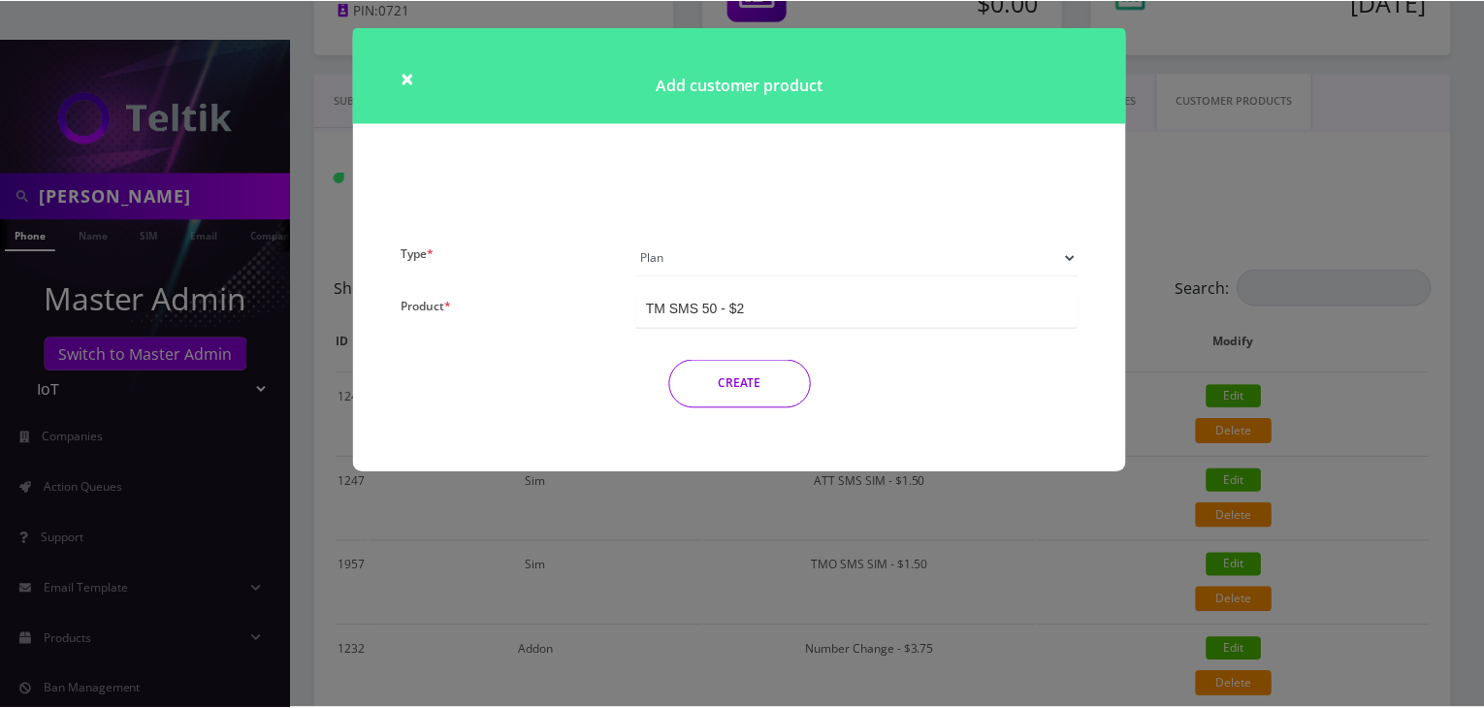
scroll to position [0, 0]
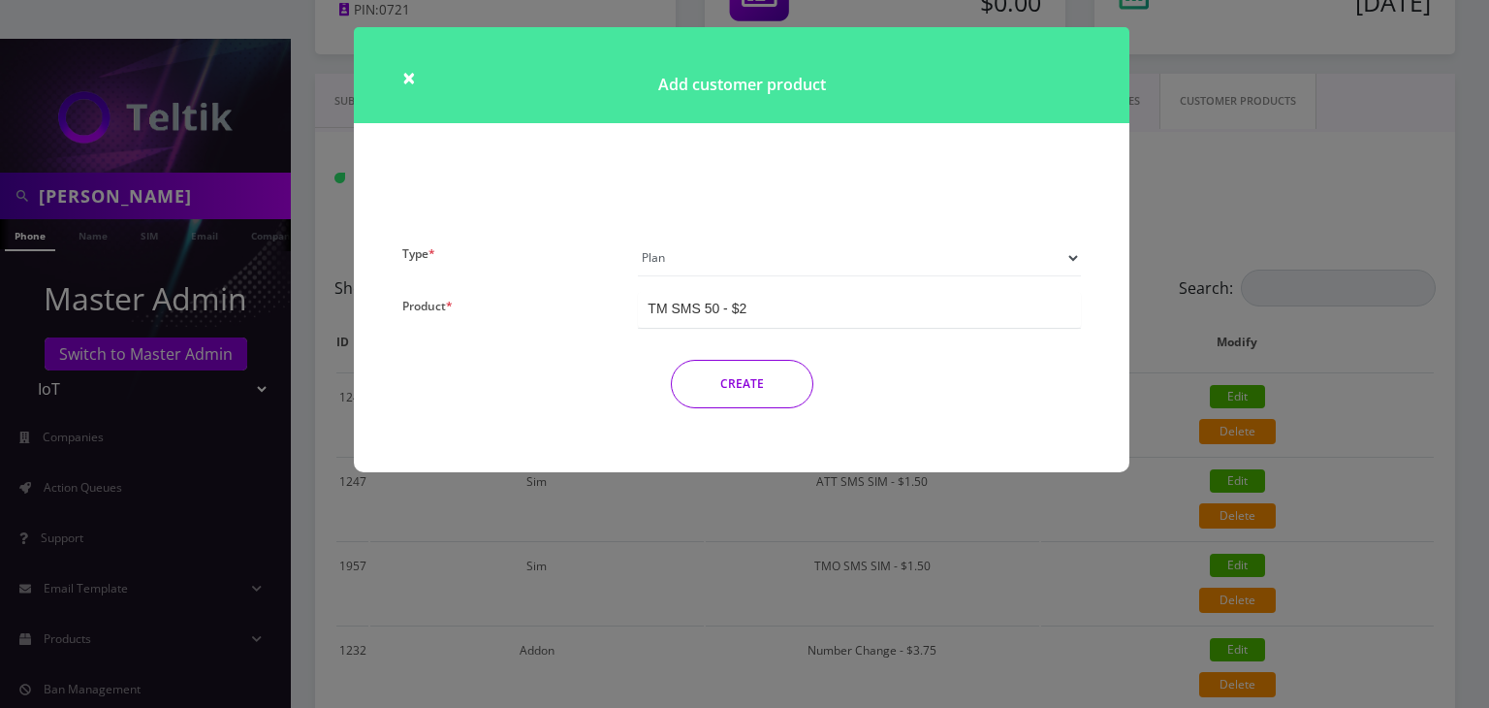
click at [769, 371] on button "CREATE" at bounding box center [742, 384] width 143 height 48
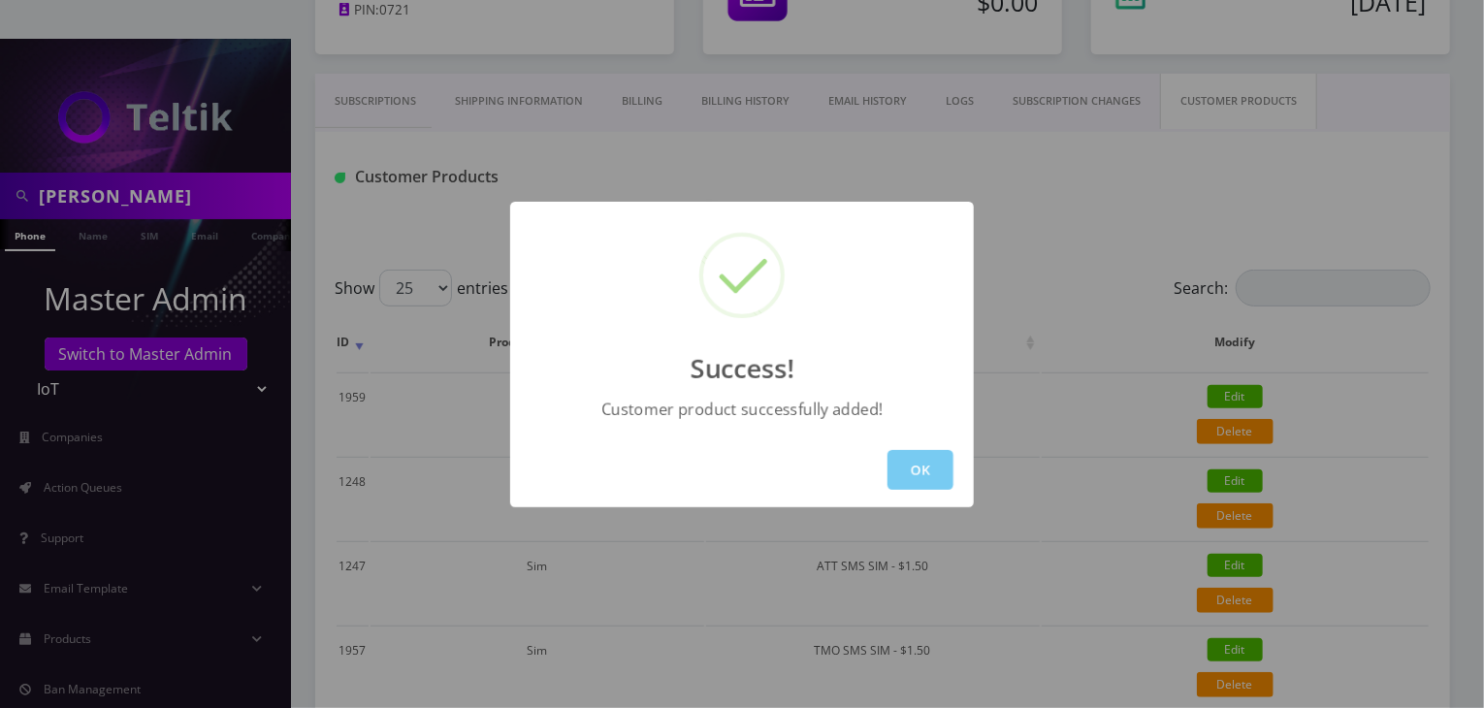
click at [931, 456] on button "OK" at bounding box center [920, 470] width 66 height 40
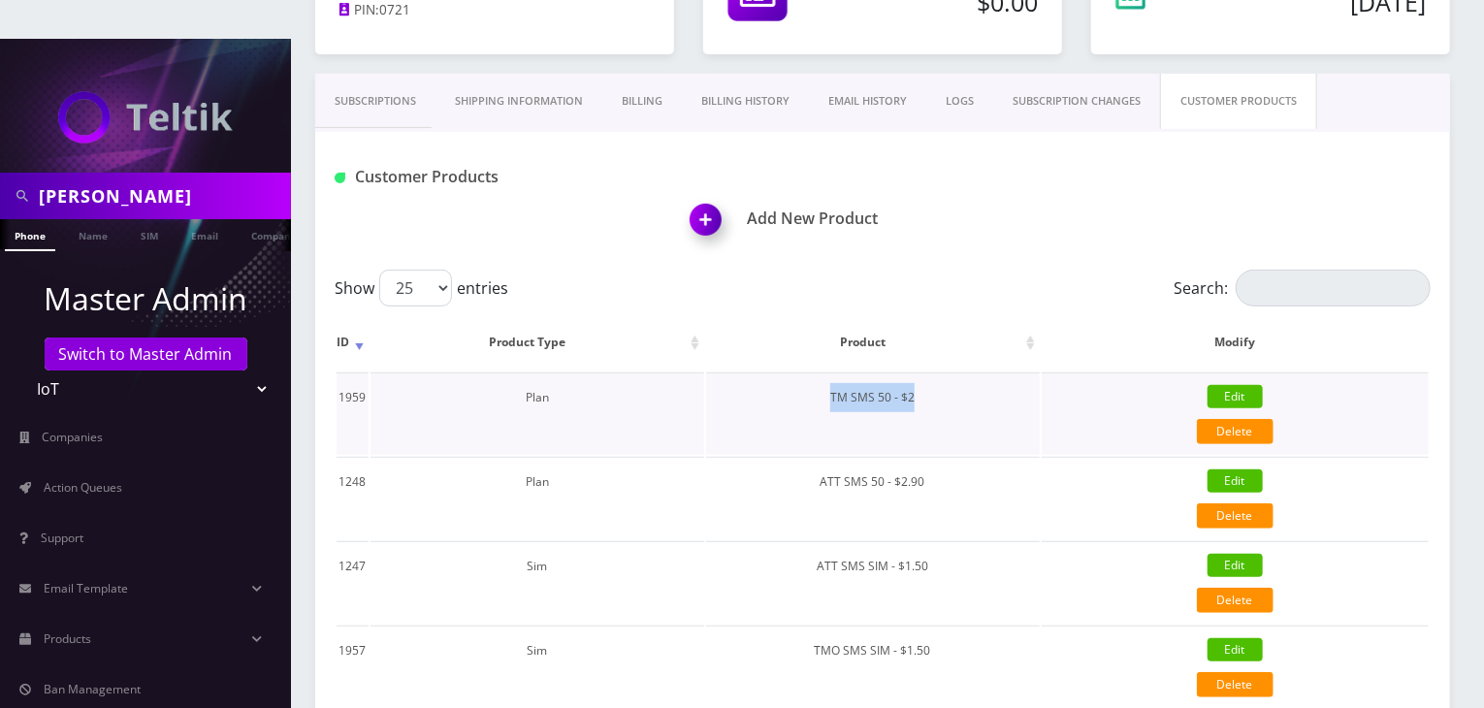
drag, startPoint x: 826, startPoint y: 361, endPoint x: 922, endPoint y: 364, distance: 96.0
click at [922, 372] on td "TM SMS 50 - $2" at bounding box center [873, 413] width 334 height 82
copy td "TM SMS 50 - $2"
click at [237, 619] on link "Products" at bounding box center [145, 639] width 291 height 41
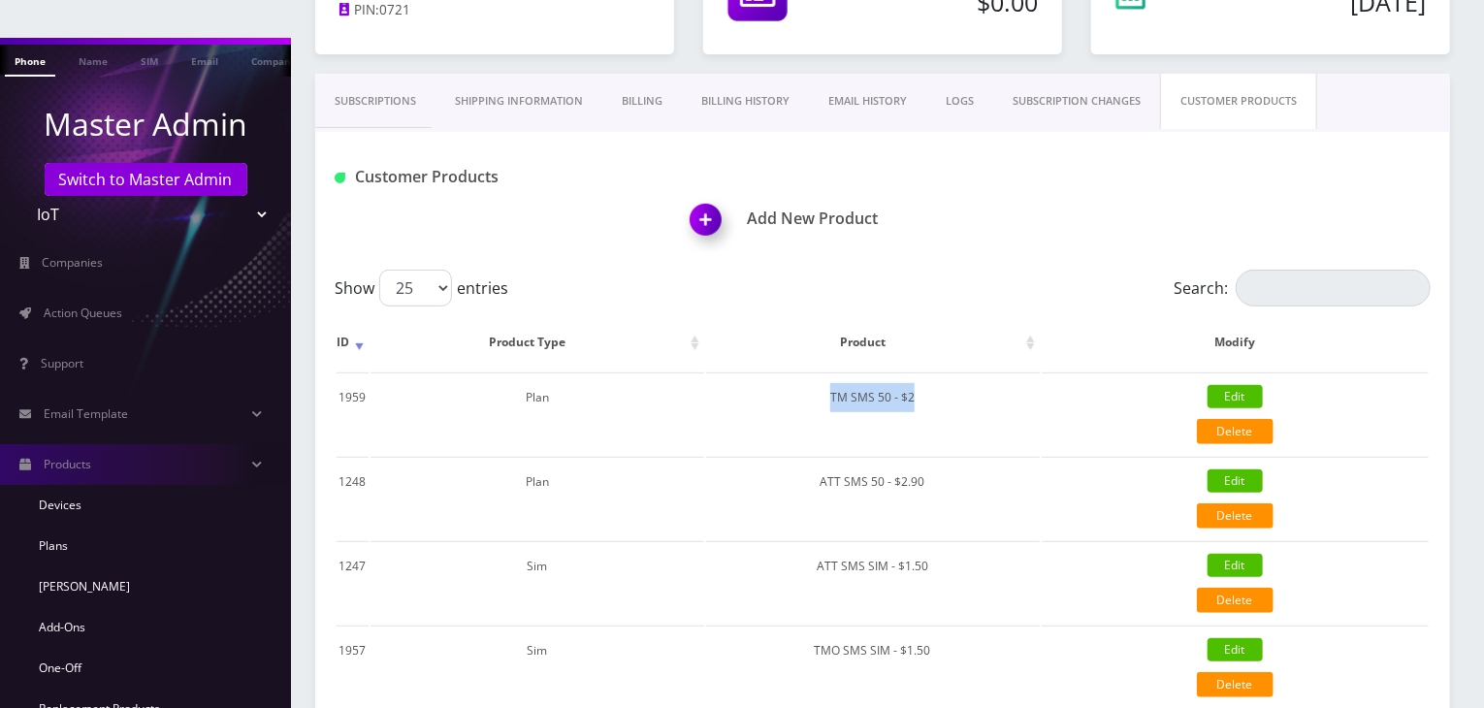
scroll to position [323, 0]
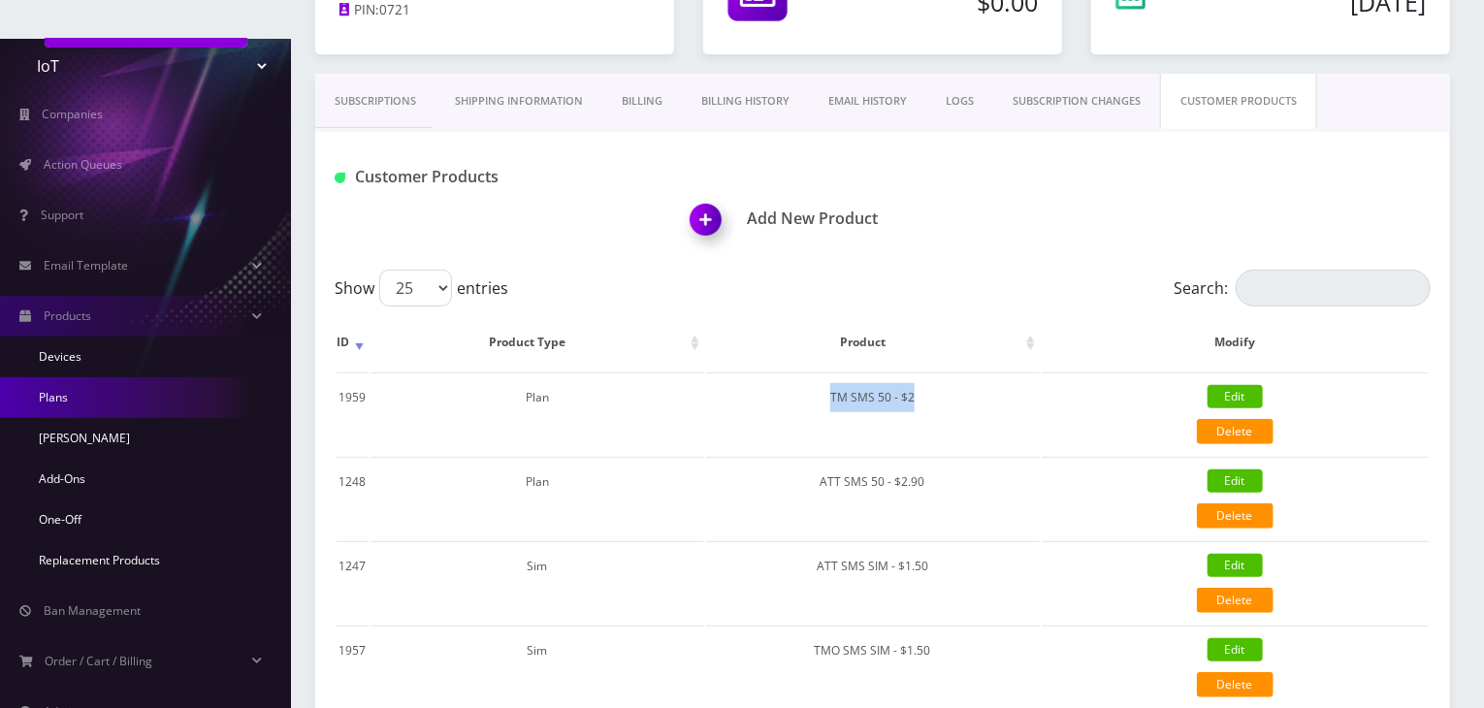
click at [62, 377] on link "Plans" at bounding box center [145, 397] width 291 height 41
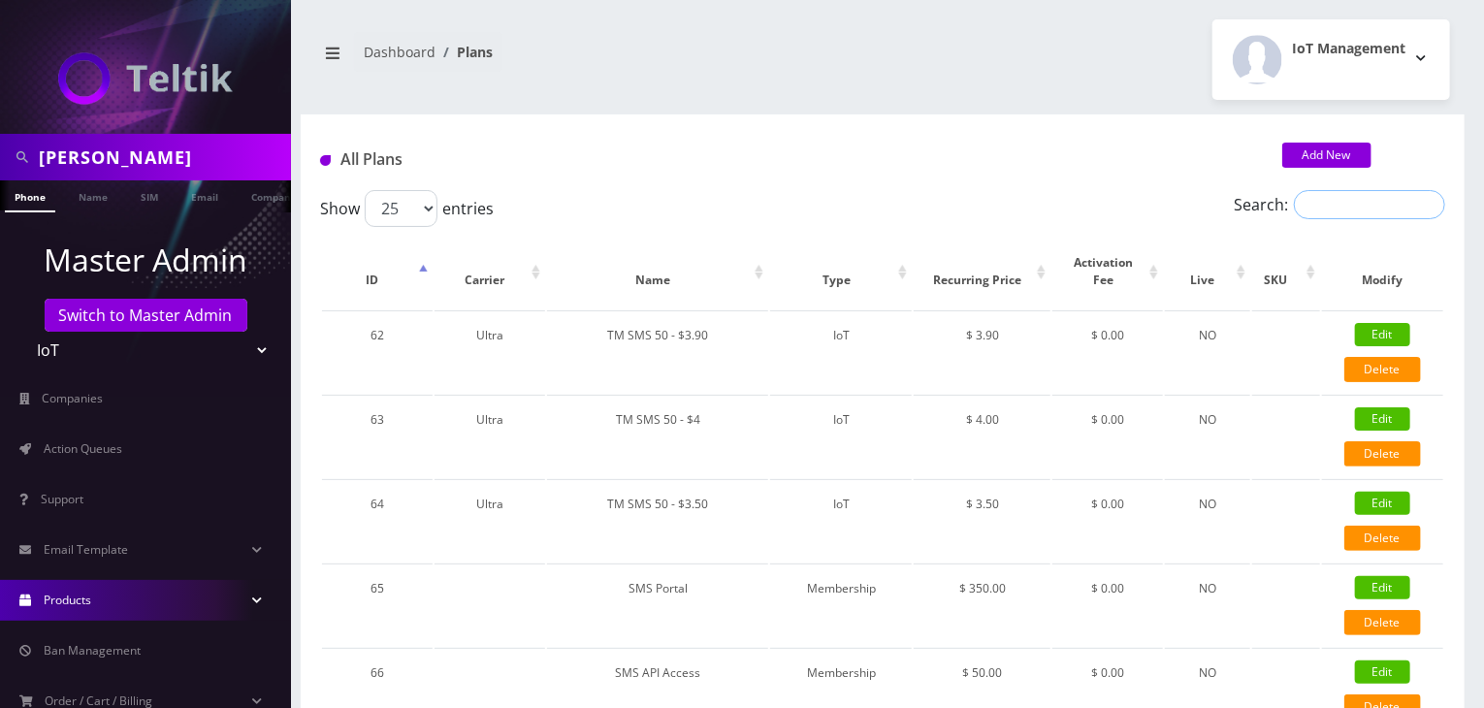
click at [1346, 204] on input "Search:" at bounding box center [1369, 204] width 151 height 29
paste input "TM SMS 50 - $2"
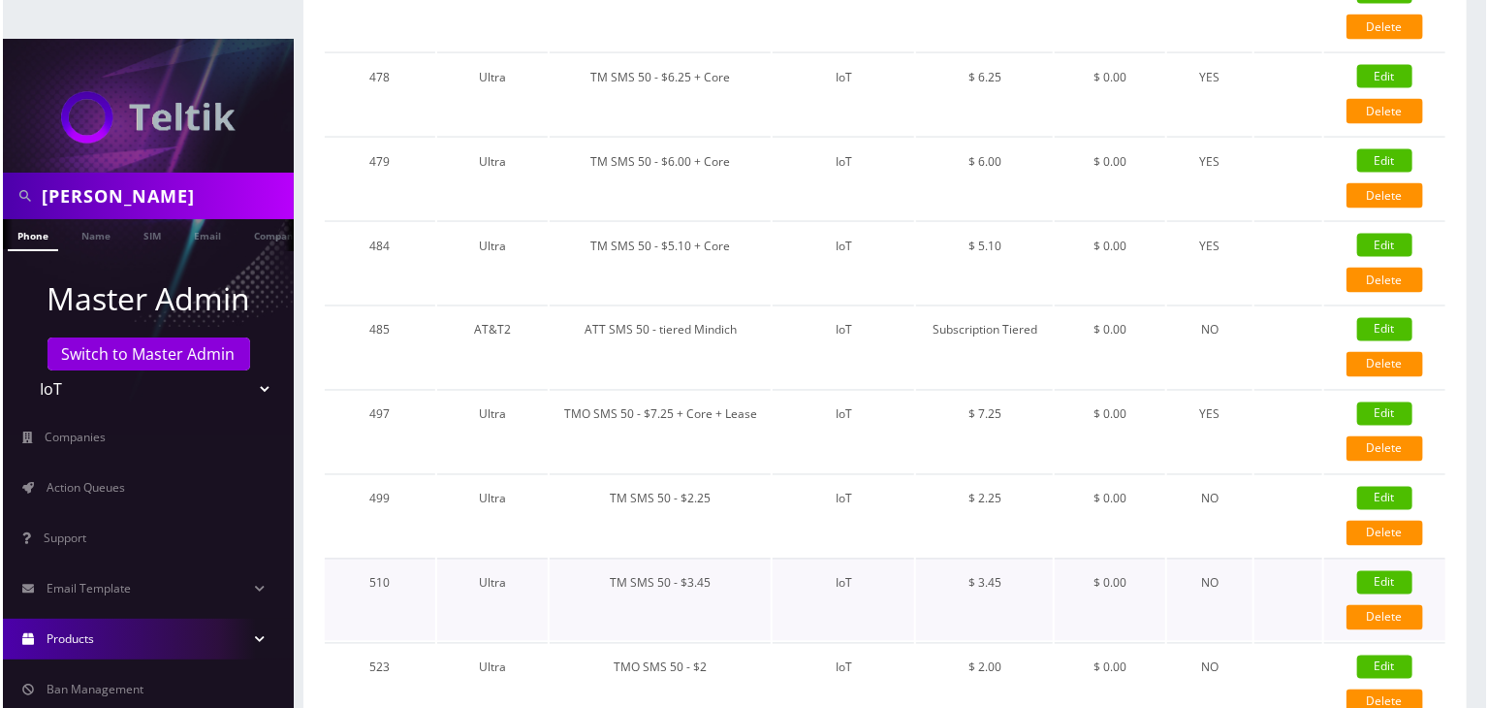
scroll to position [1594, 0]
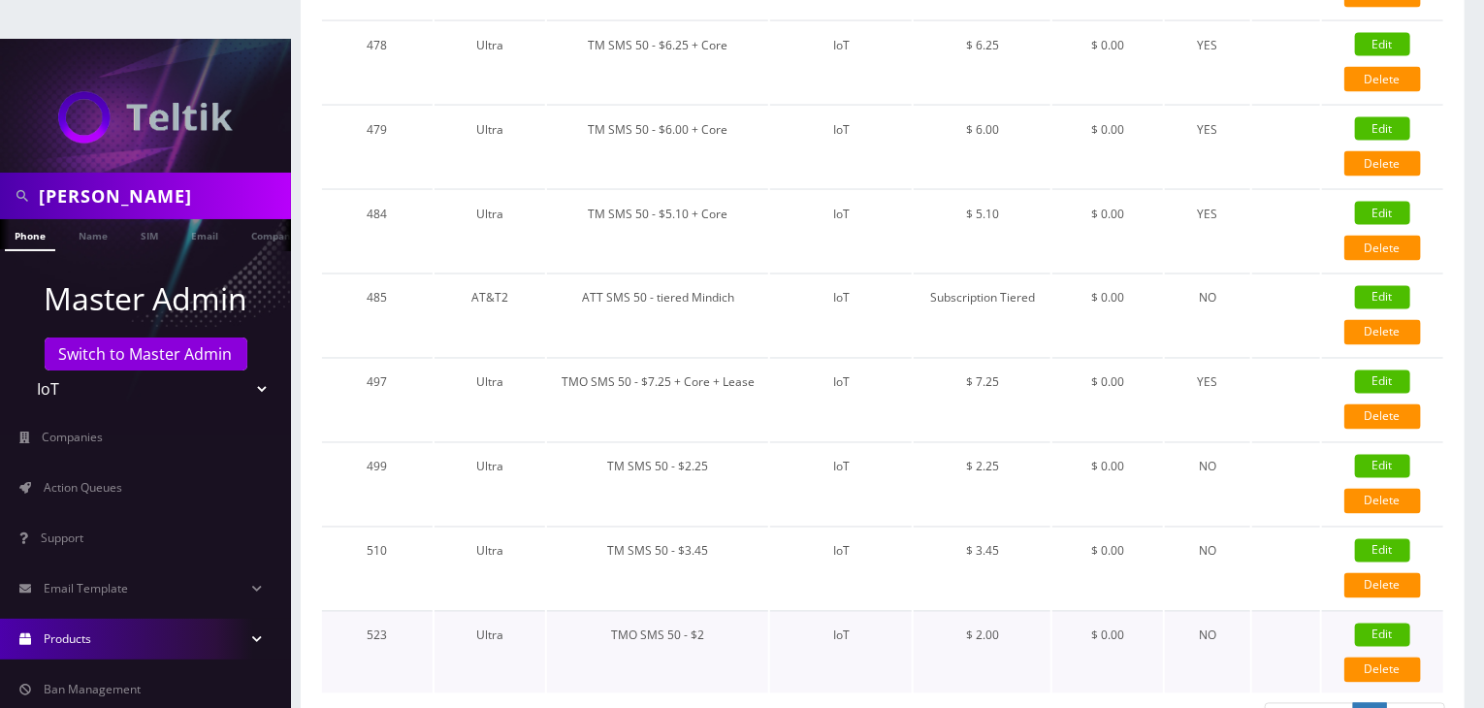
type input "TM SMS 50 - $2"
click at [1368, 624] on link "Edit" at bounding box center [1382, 635] width 55 height 23
type input "TMO SMS 50 - $2"
select select "7"
select select "5"
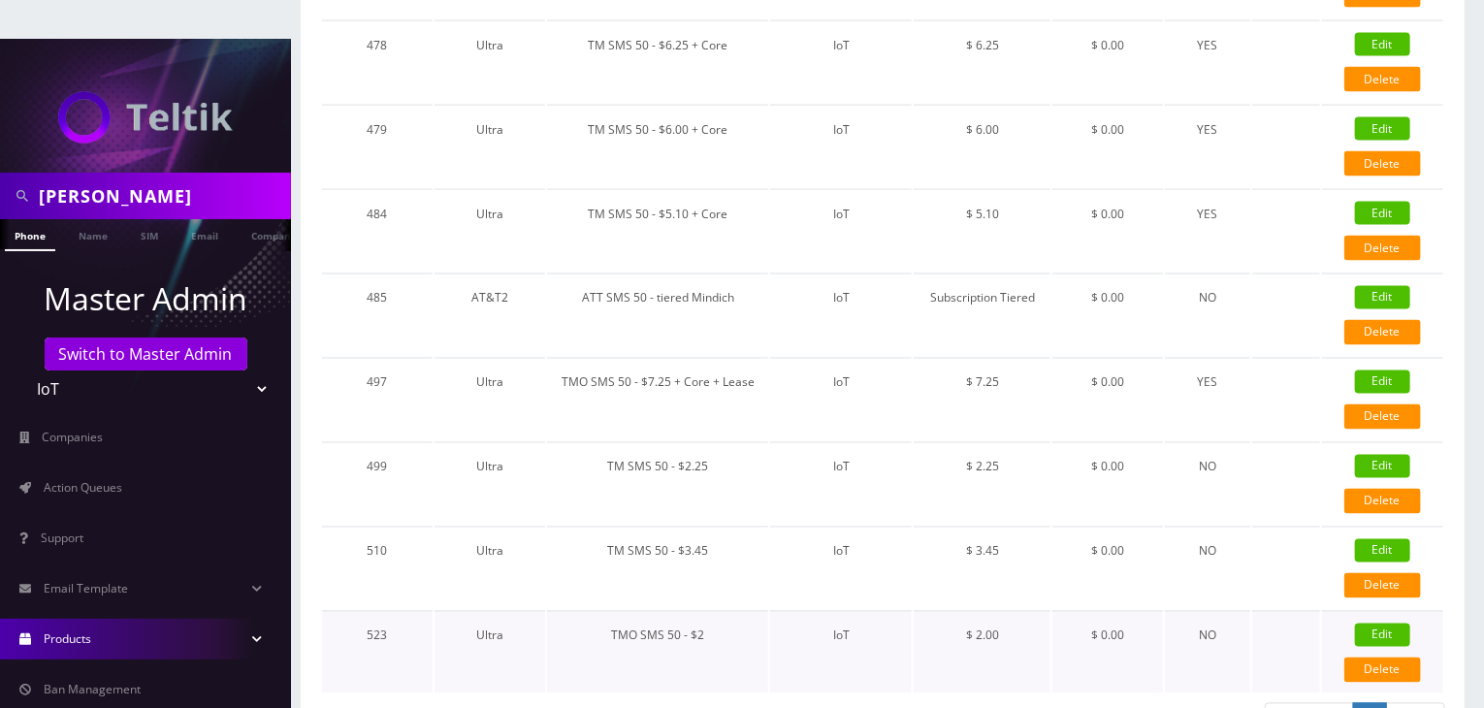
select select "1"
checkbox input "false"
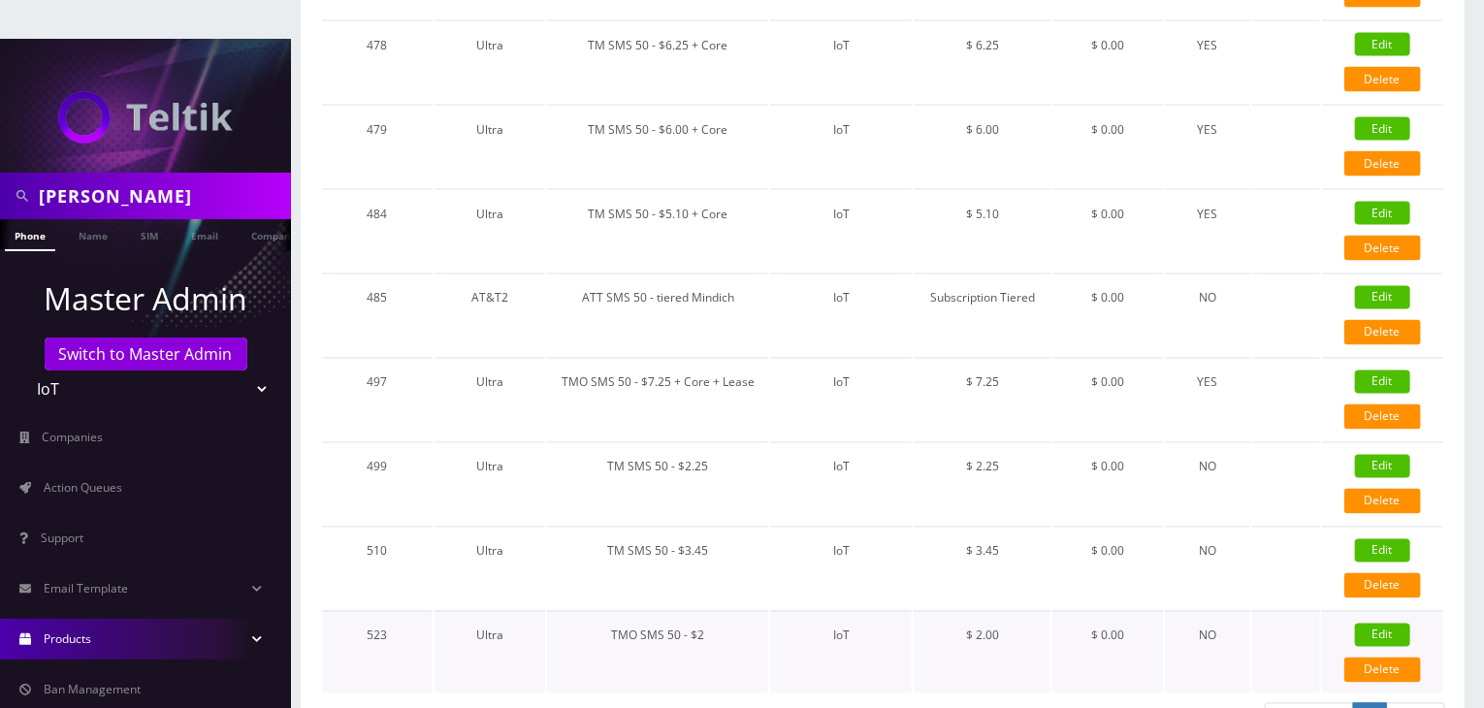
checkbox input "false"
type input "326"
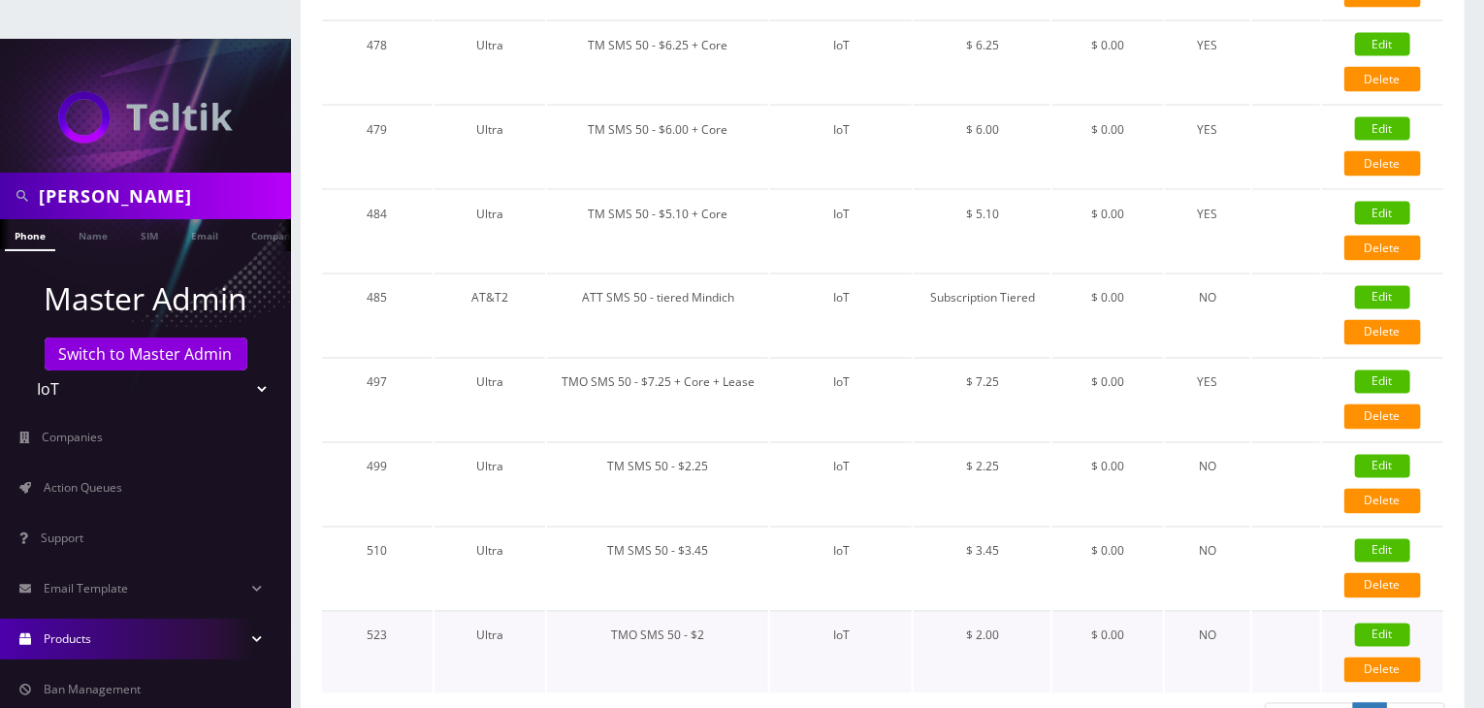
select select "0"
checkbox input "true"
checkbox input "false"
type input "2"
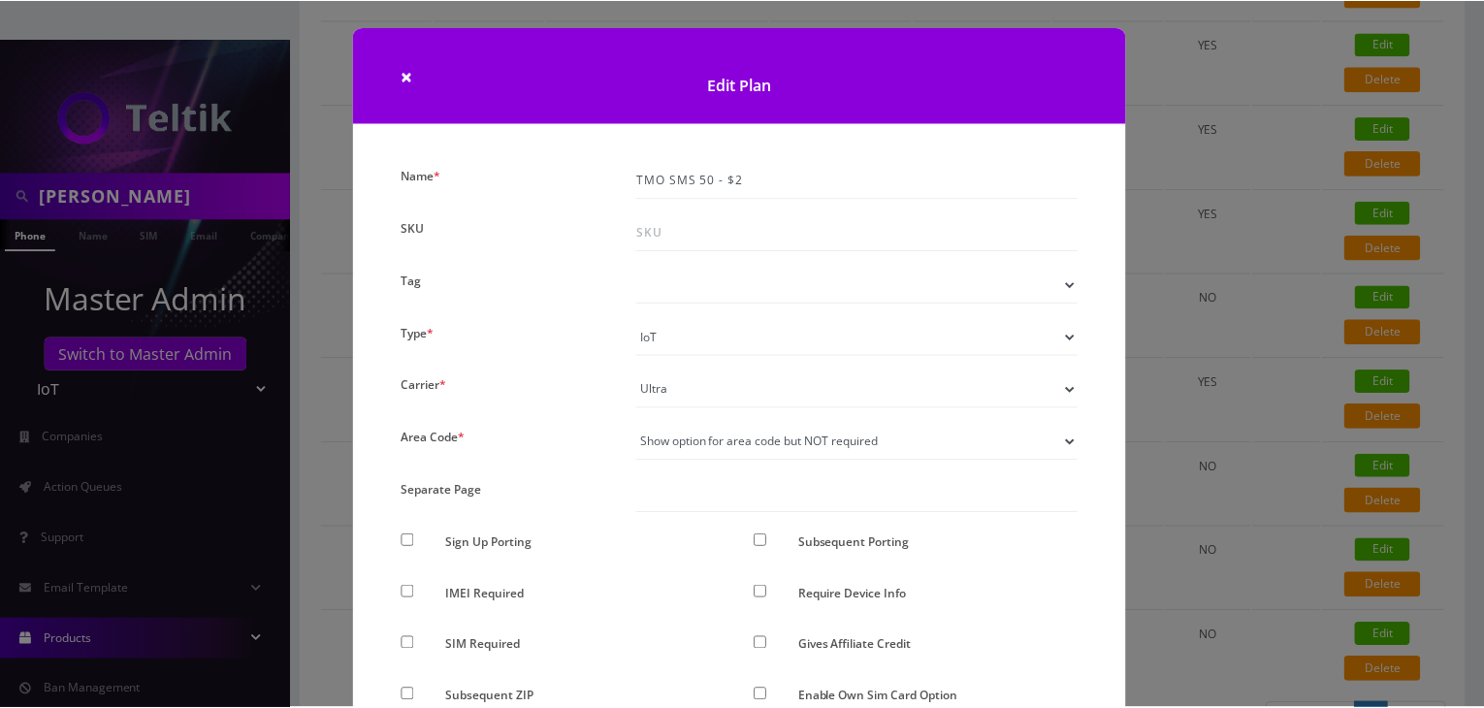
scroll to position [0, 0]
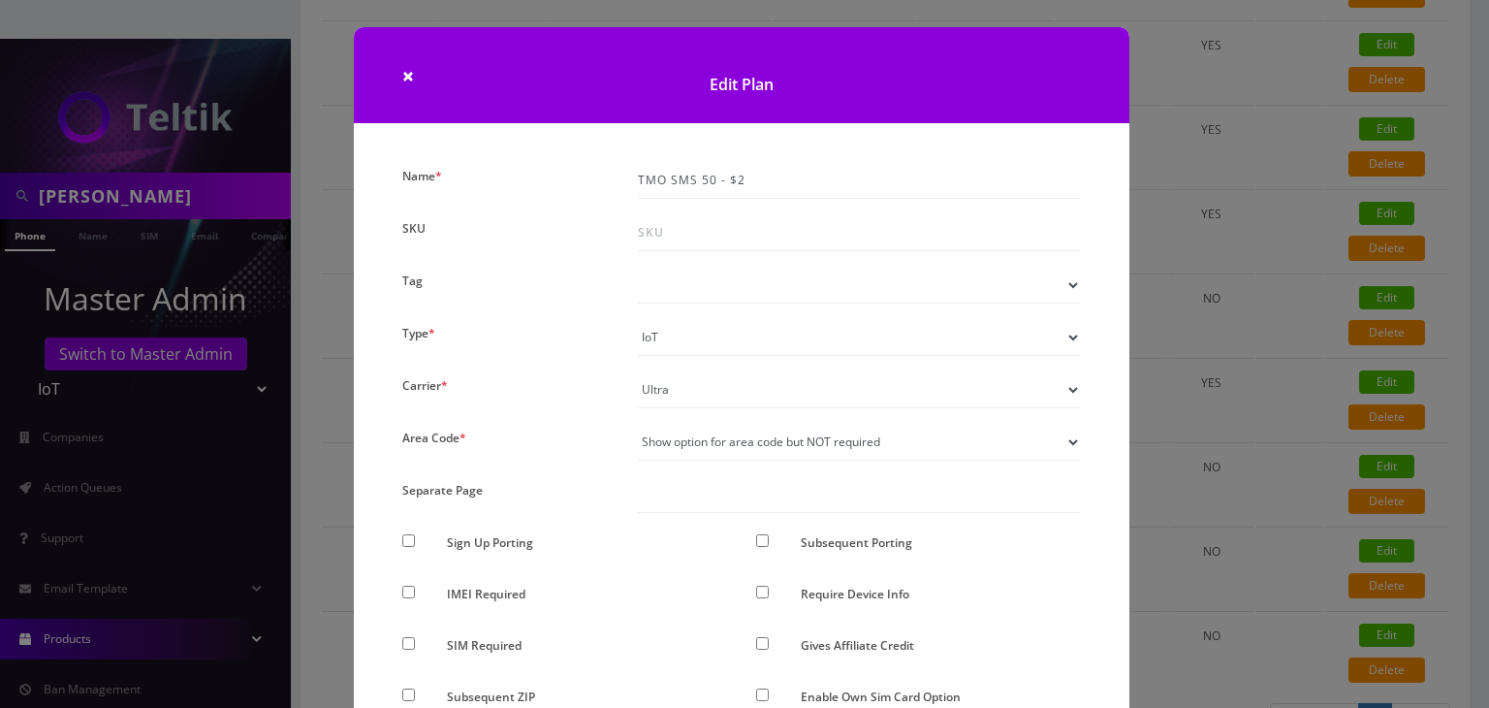
click at [1285, 400] on div "× Edit Plan Name * TMO SMS 50 - $2 SKU Tag Type * Voice Data Wearable Membershi…" at bounding box center [744, 354] width 1489 height 708
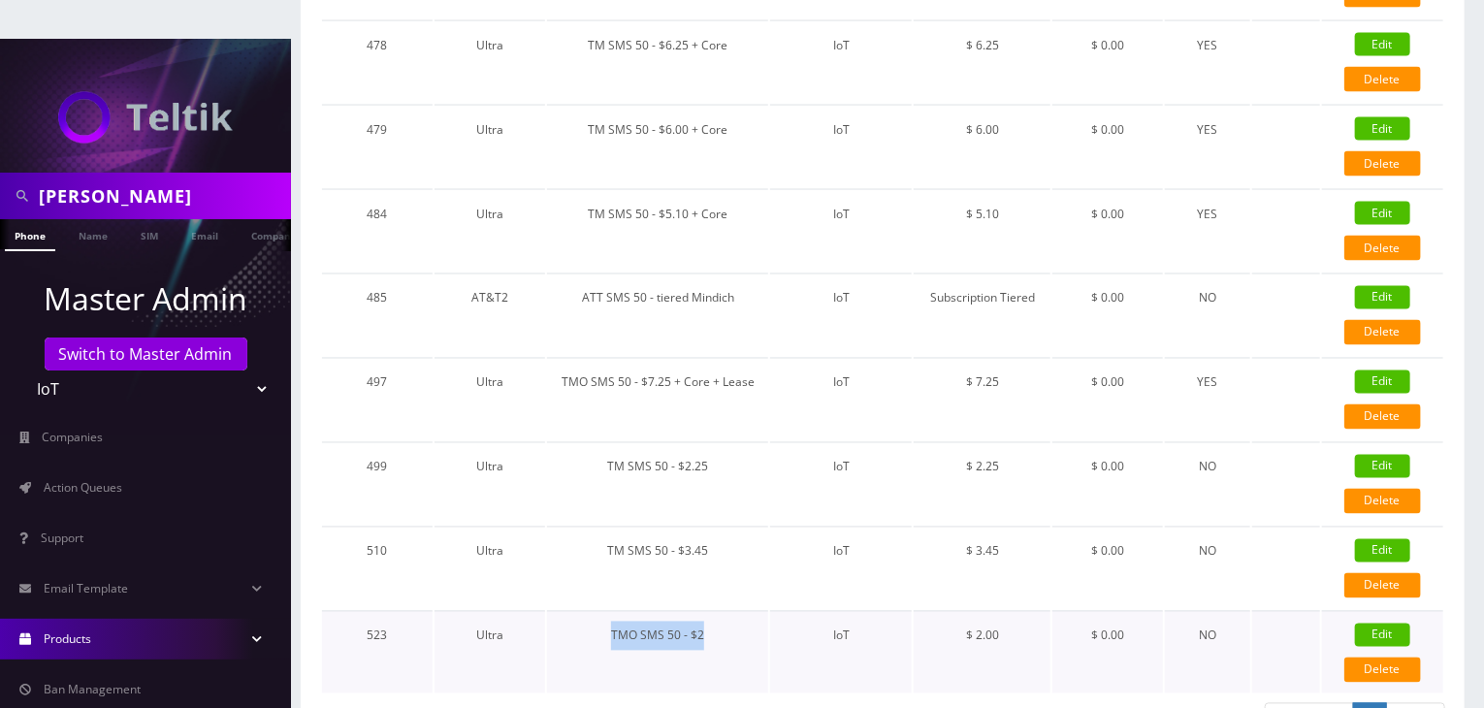
drag, startPoint x: 720, startPoint y: 579, endPoint x: 613, endPoint y: 596, distance: 108.1
click at [613, 611] on td "TMO SMS 50 - $2" at bounding box center [657, 652] width 221 height 82
copy td "TMO SMS 50 - $2"
click at [100, 219] on link "Name" at bounding box center [93, 235] width 48 height 32
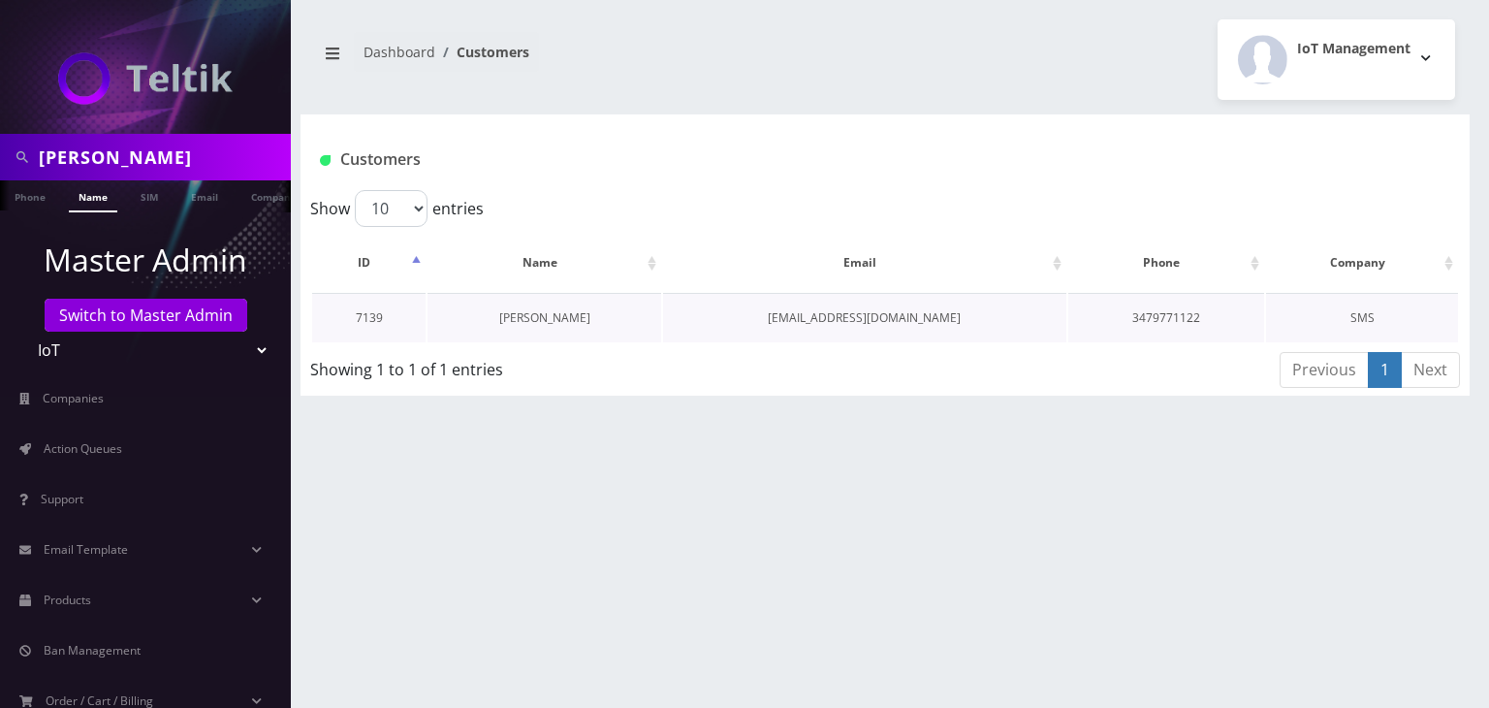
click at [524, 315] on link "[PERSON_NAME]" at bounding box center [544, 317] width 91 height 16
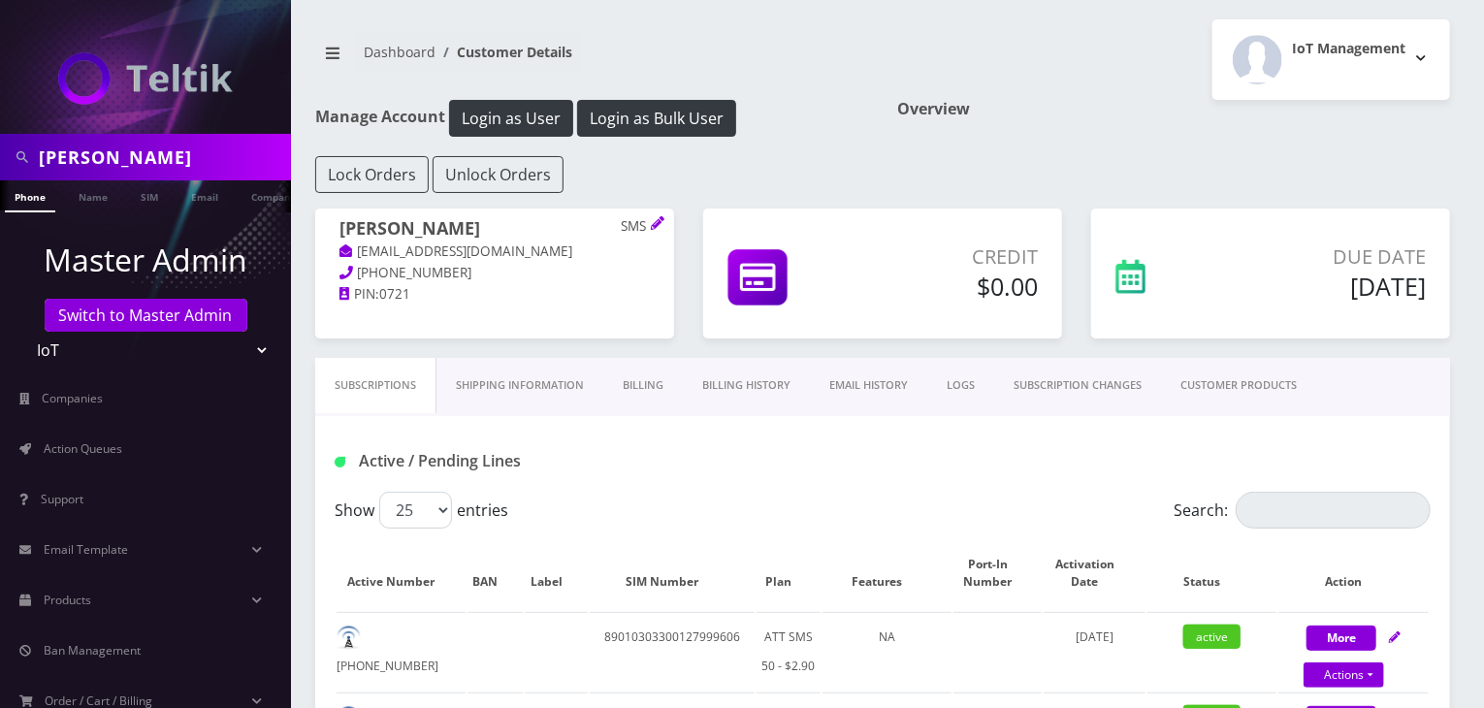
click at [1218, 386] on link "CUSTOMER PRODUCTS" at bounding box center [1238, 385] width 155 height 55
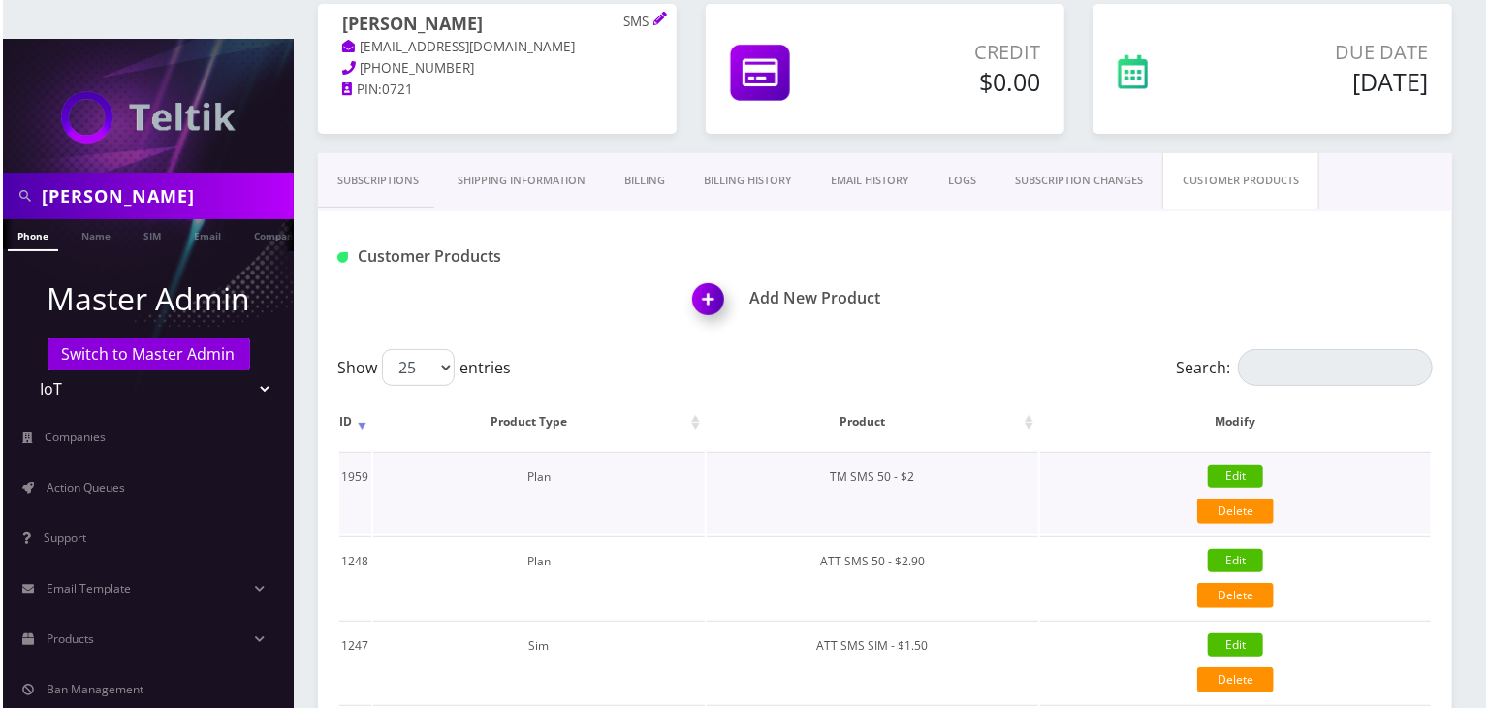
scroll to position [323, 0]
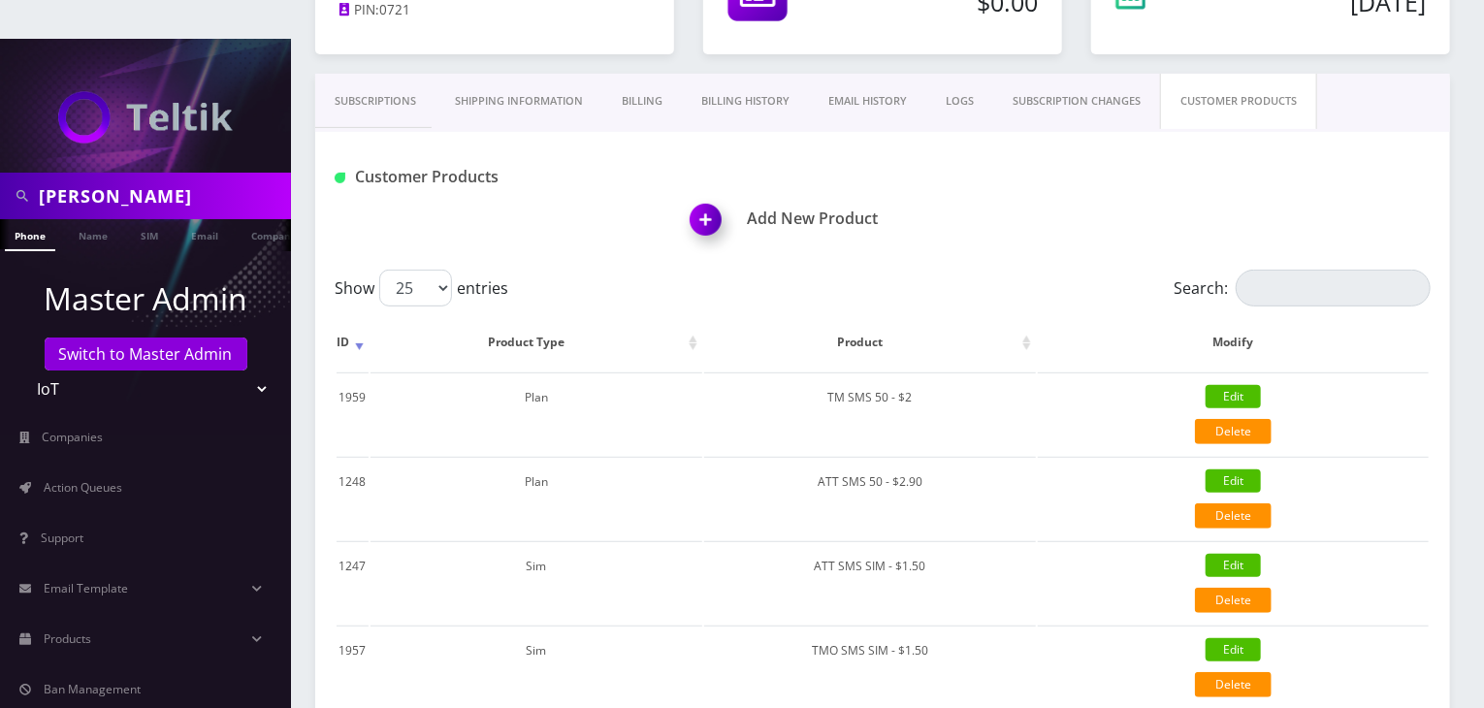
click at [708, 198] on img at bounding box center [709, 226] width 57 height 57
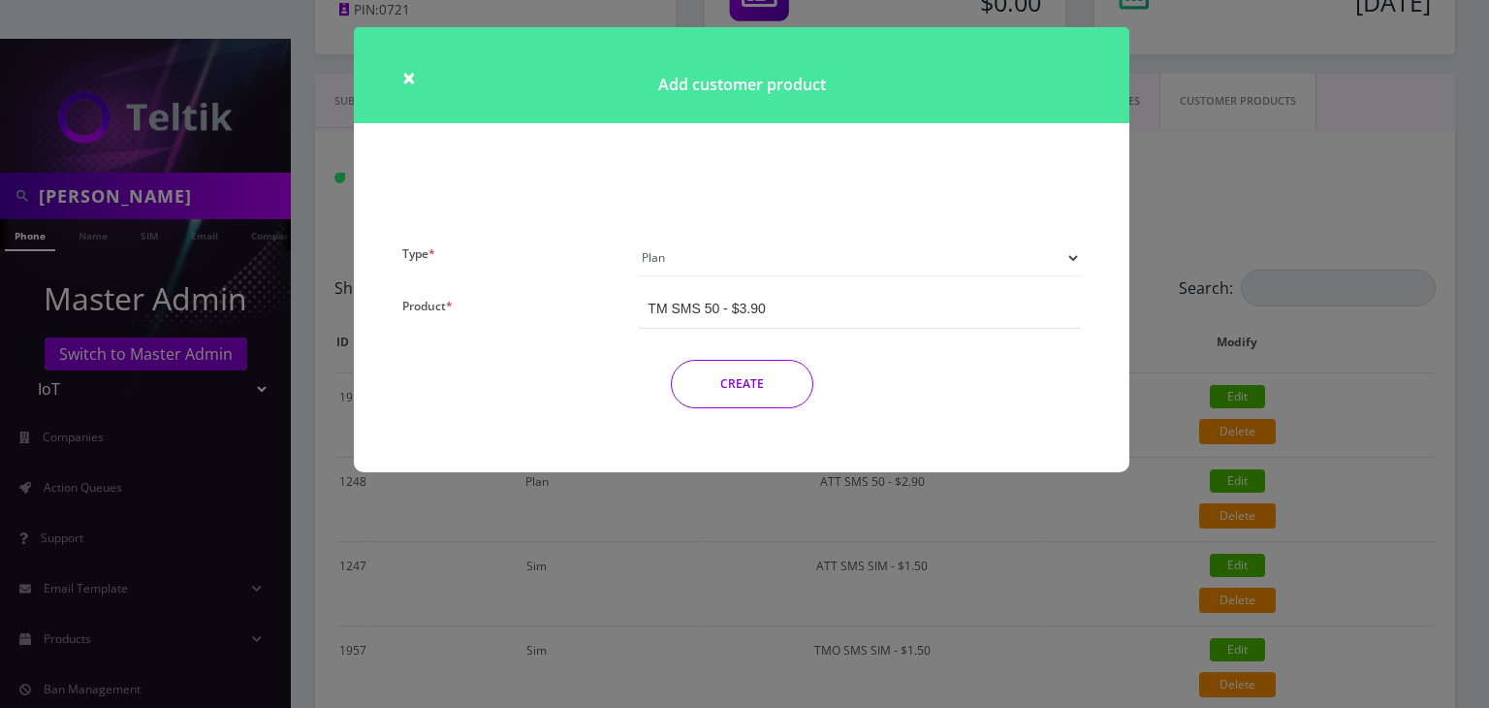
click at [726, 252] on select "Plan Device Sim Addon One-off" at bounding box center [859, 258] width 443 height 37
click at [638, 240] on select "Plan Device Sim Addon One-off" at bounding box center [859, 258] width 443 height 37
click at [753, 317] on div "TM SMS 50 - $3.90" at bounding box center [706, 308] width 117 height 19
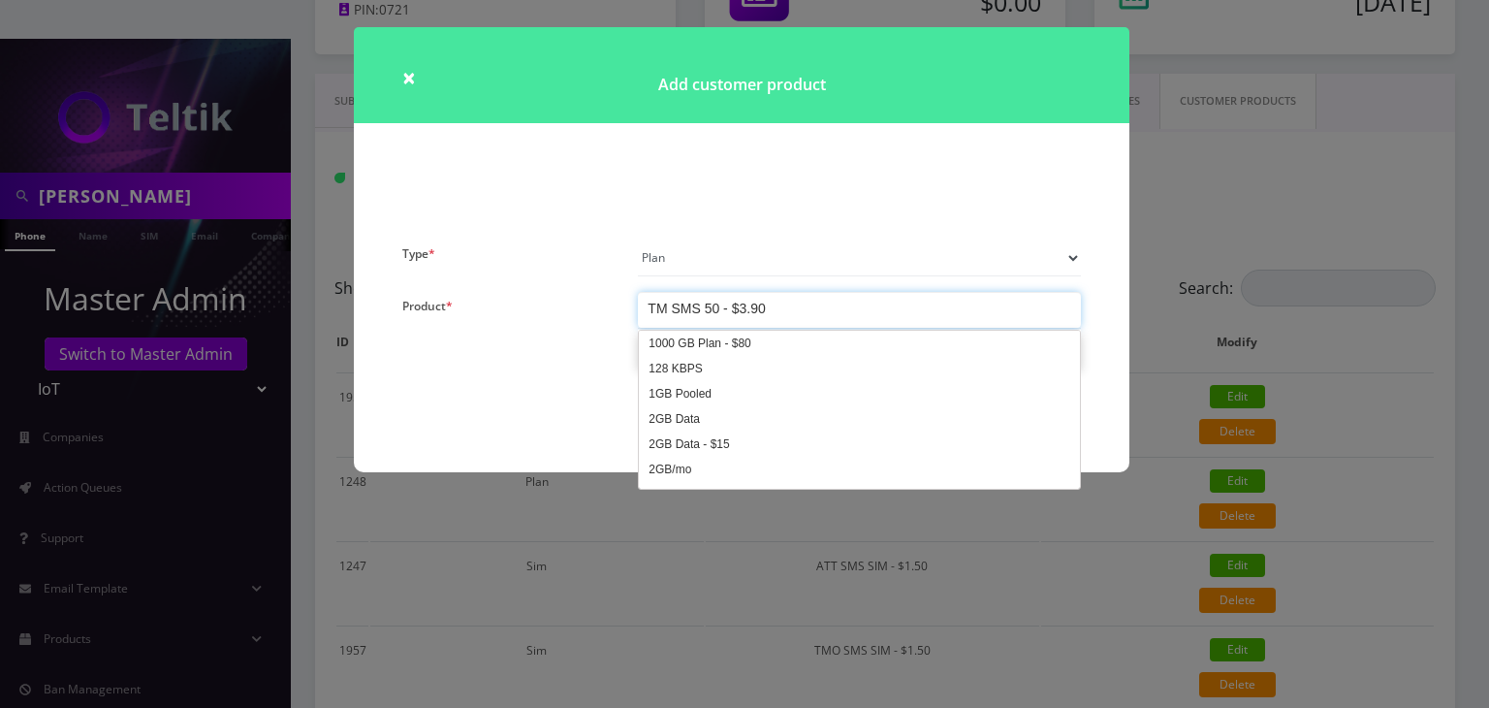
scroll to position [4671, 0]
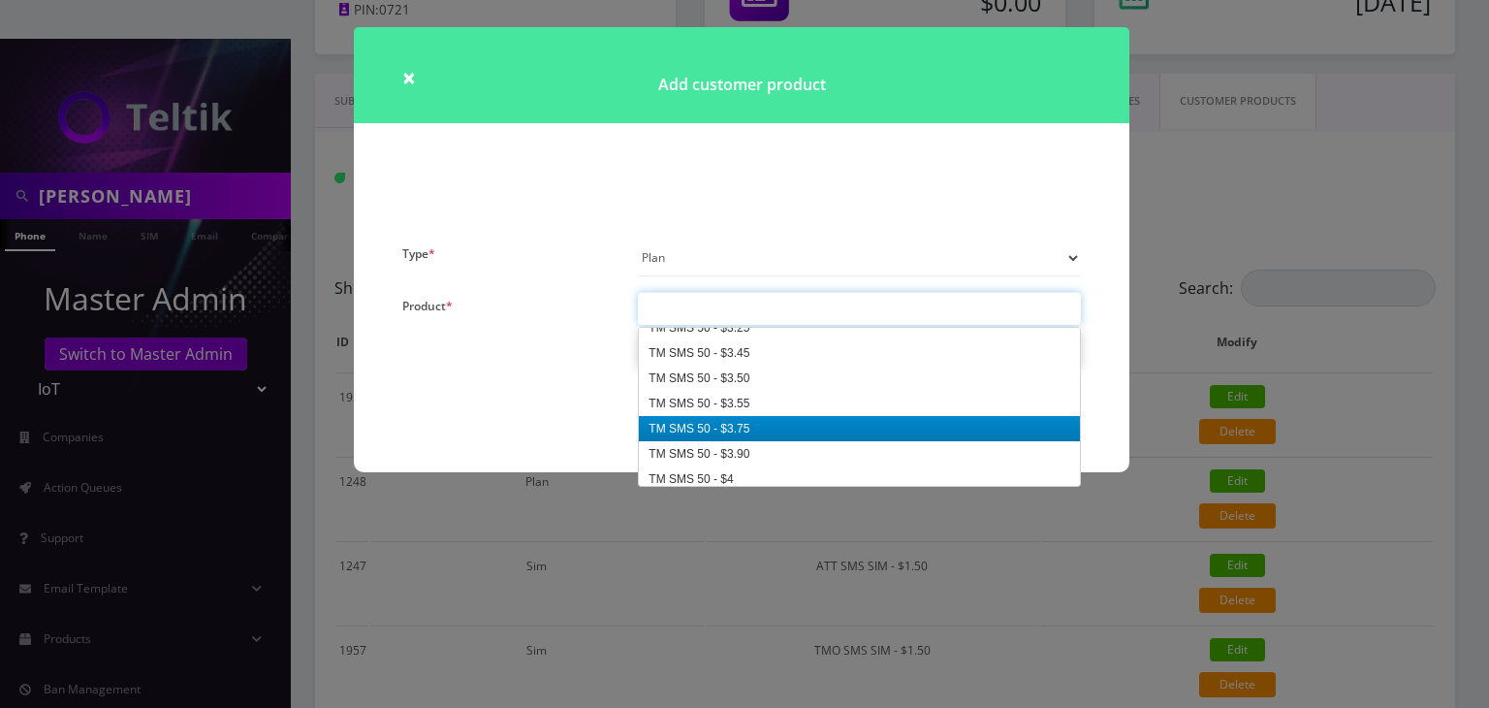
paste input "TMO SMS 50 - $2"
type input "TMO SMS 50 - $2"
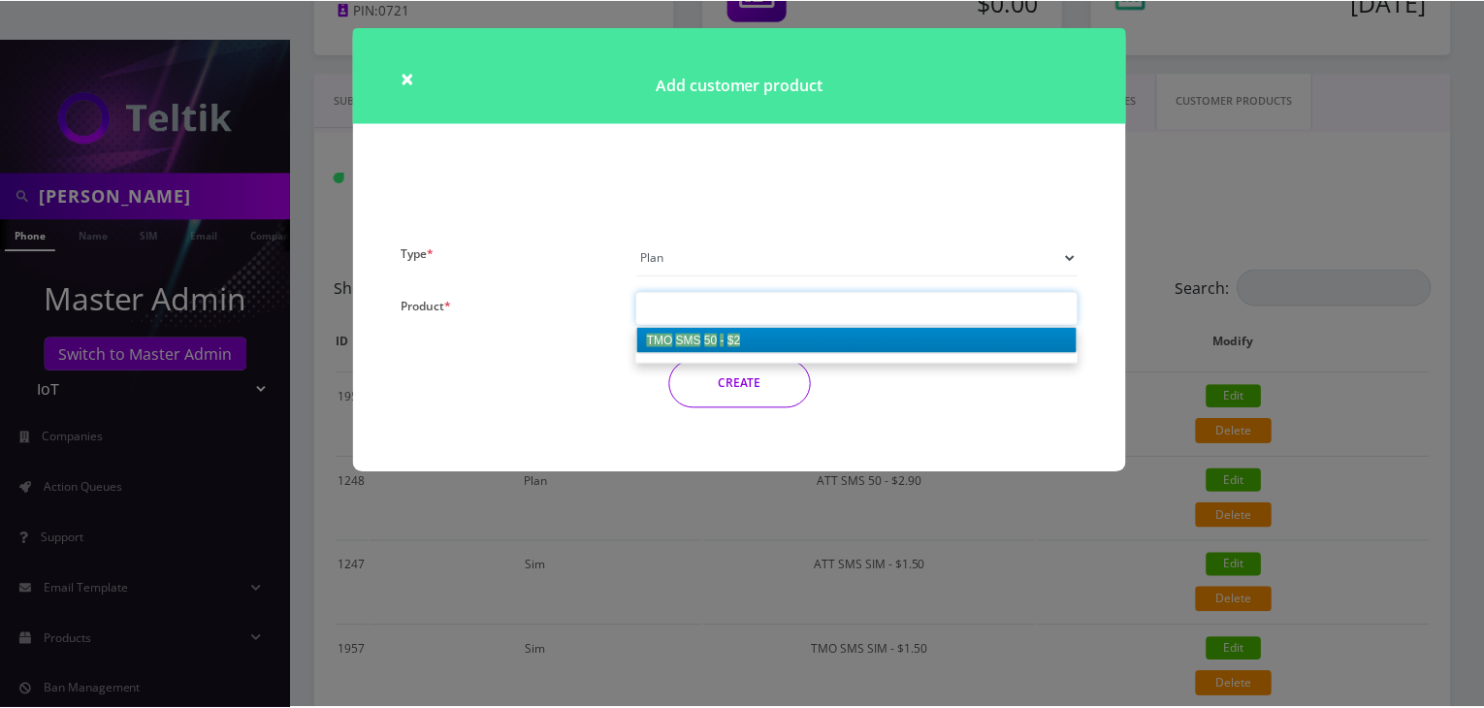
scroll to position [0, 0]
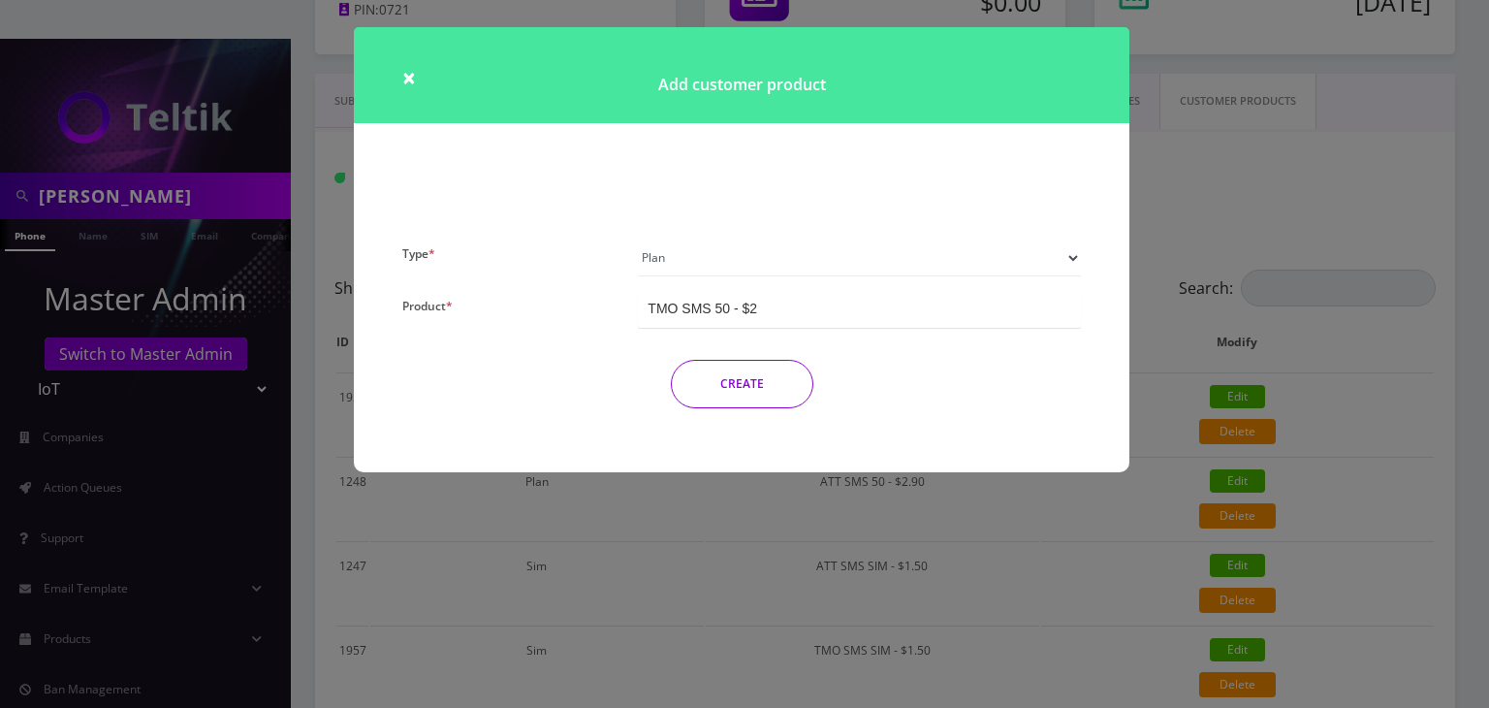
click at [757, 384] on button "CREATE" at bounding box center [742, 384] width 143 height 48
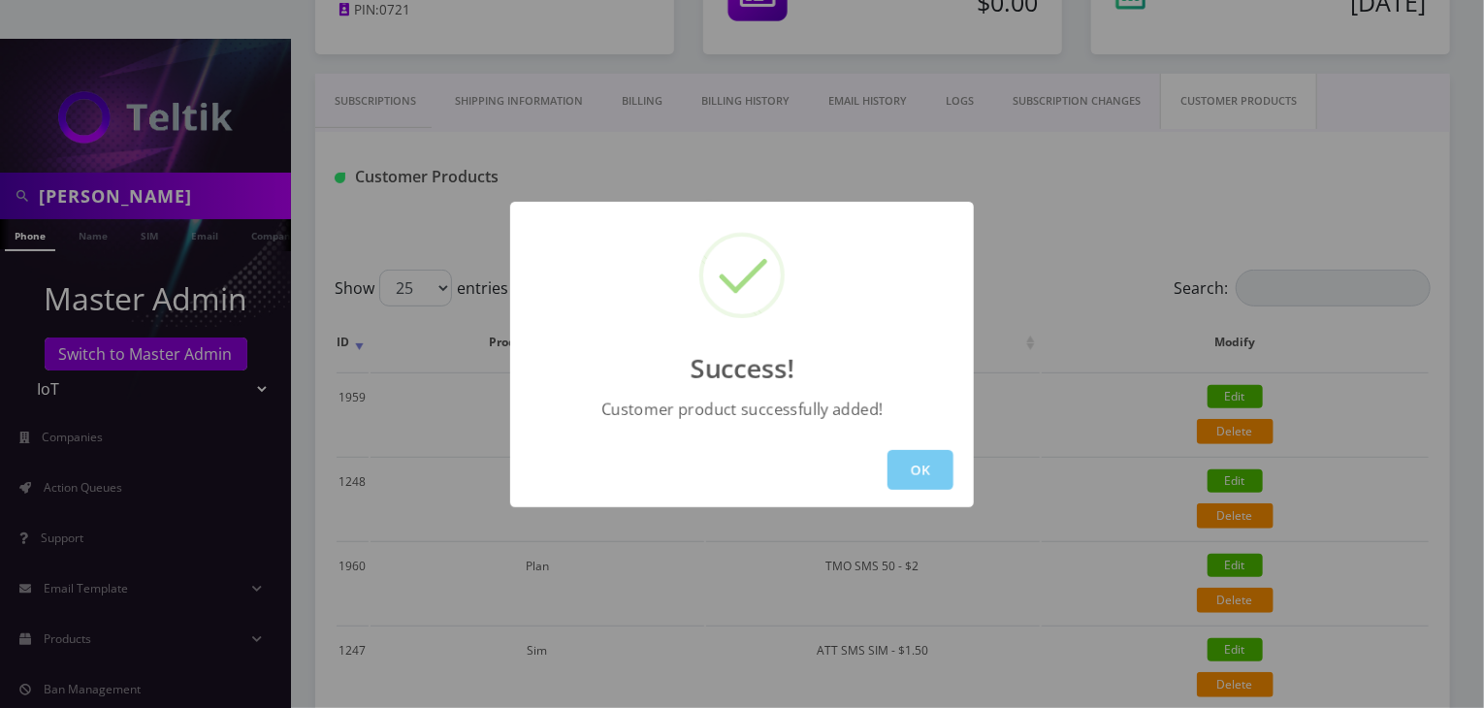
click at [931, 461] on button "OK" at bounding box center [920, 470] width 66 height 40
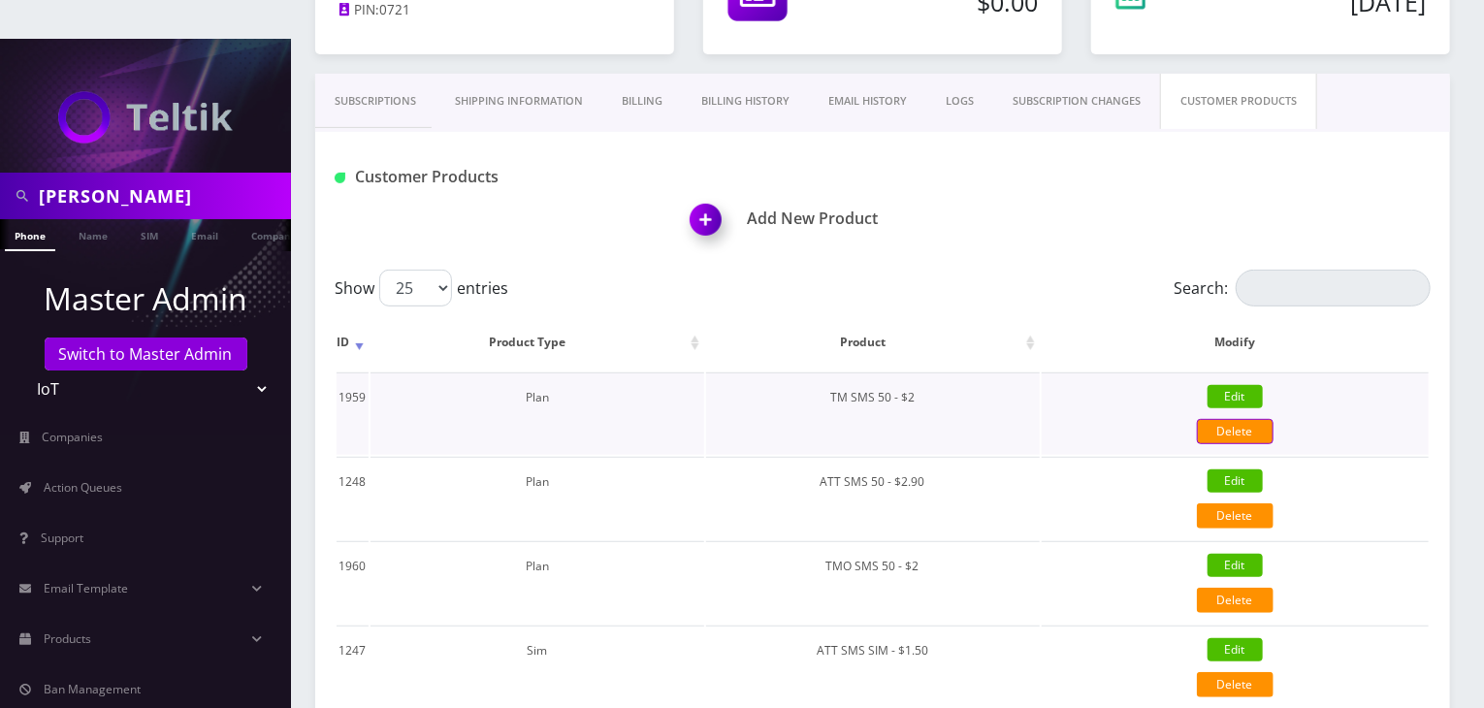
click at [1233, 419] on link "Delete" at bounding box center [1235, 431] width 77 height 25
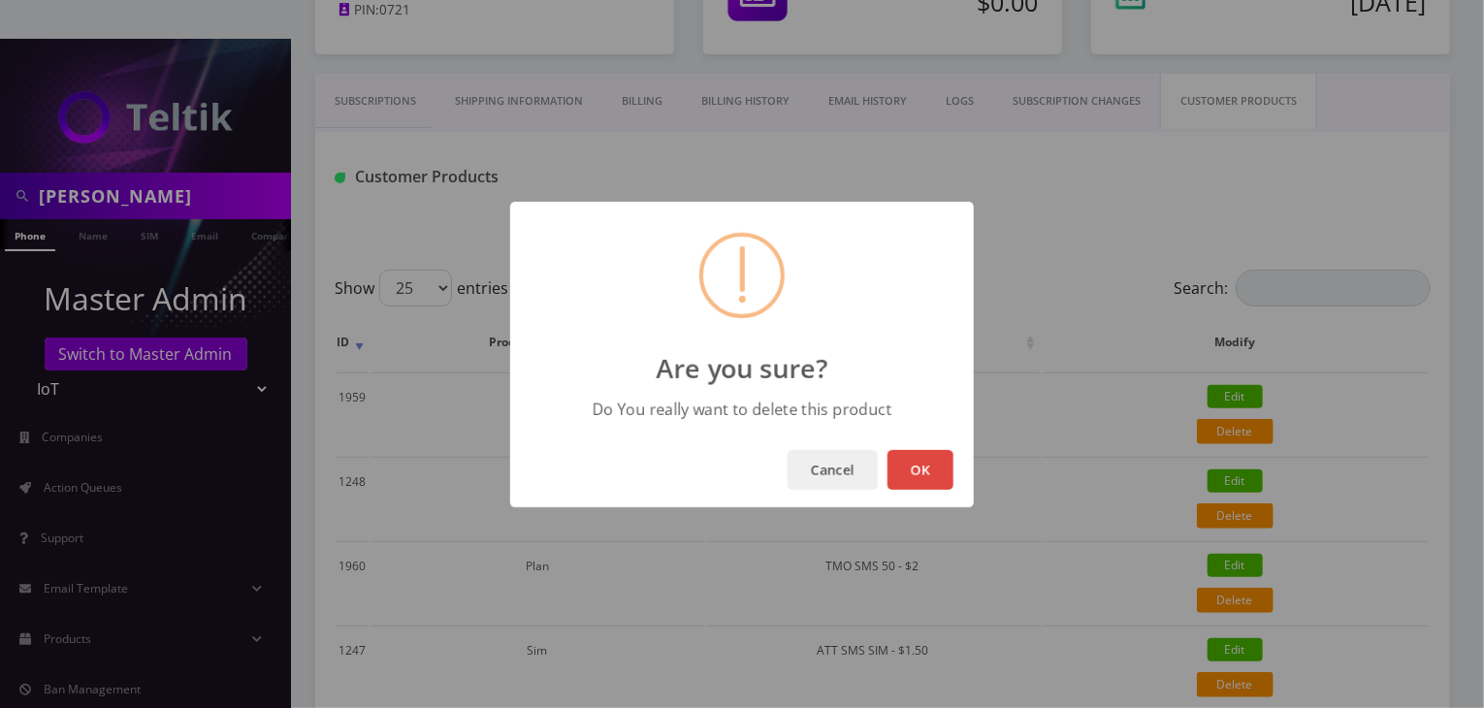
click at [903, 459] on button "OK" at bounding box center [920, 470] width 66 height 40
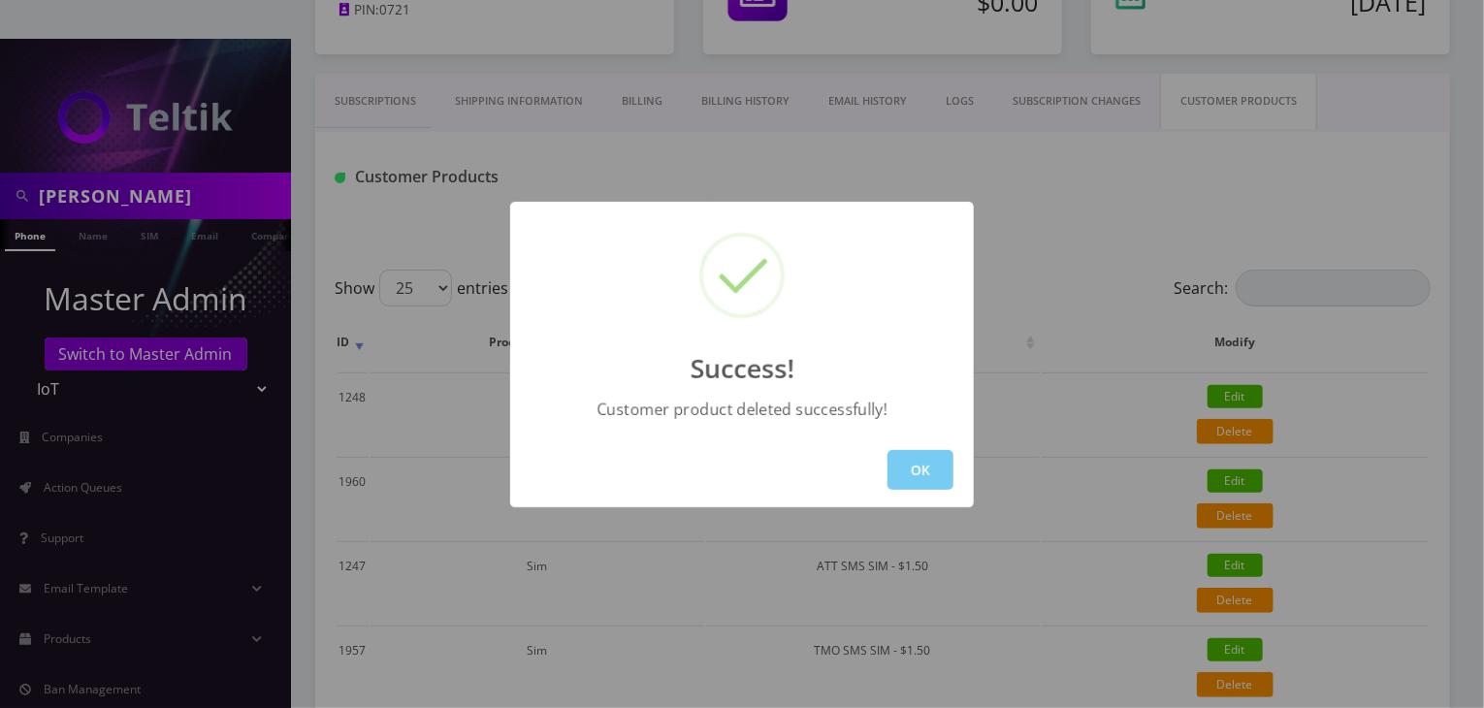
click at [921, 483] on button "OK" at bounding box center [920, 470] width 66 height 40
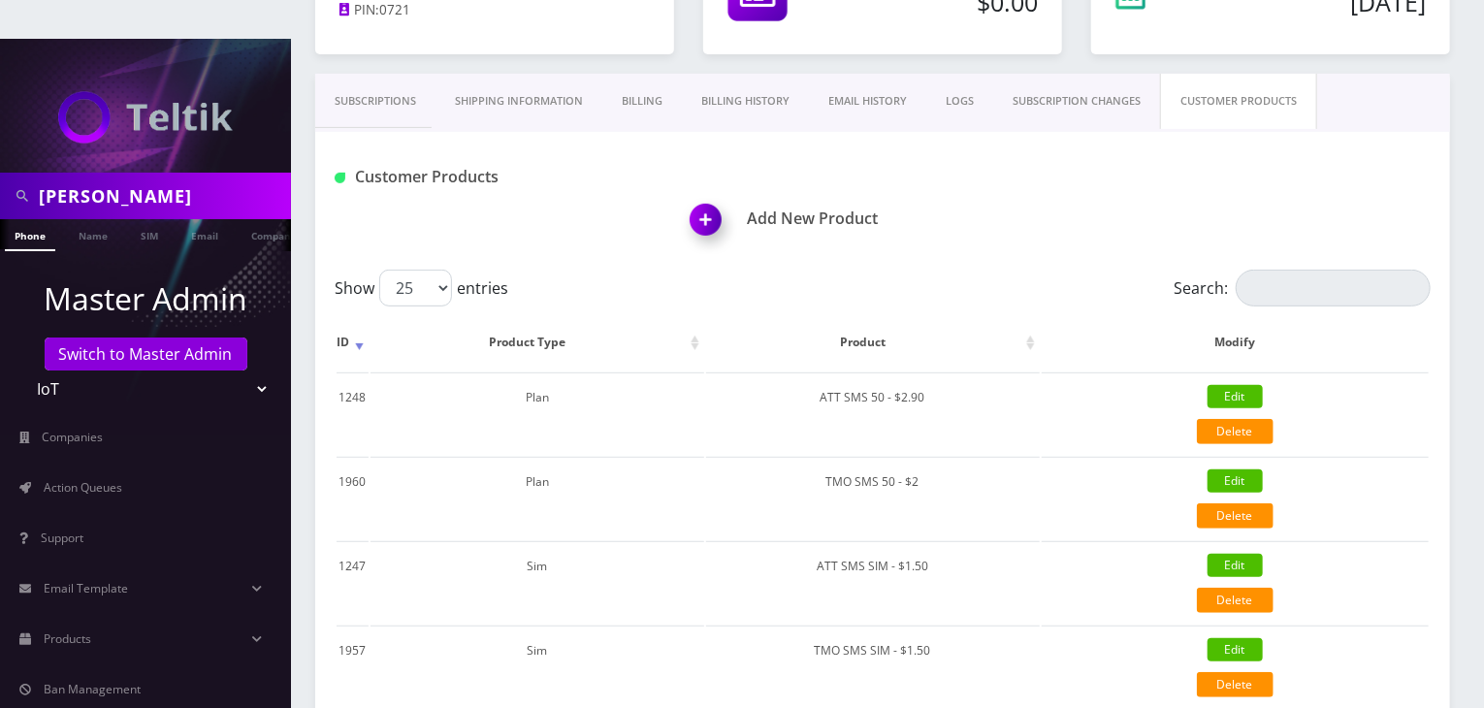
click at [887, 450] on button "OK" at bounding box center [920, 470] width 66 height 40
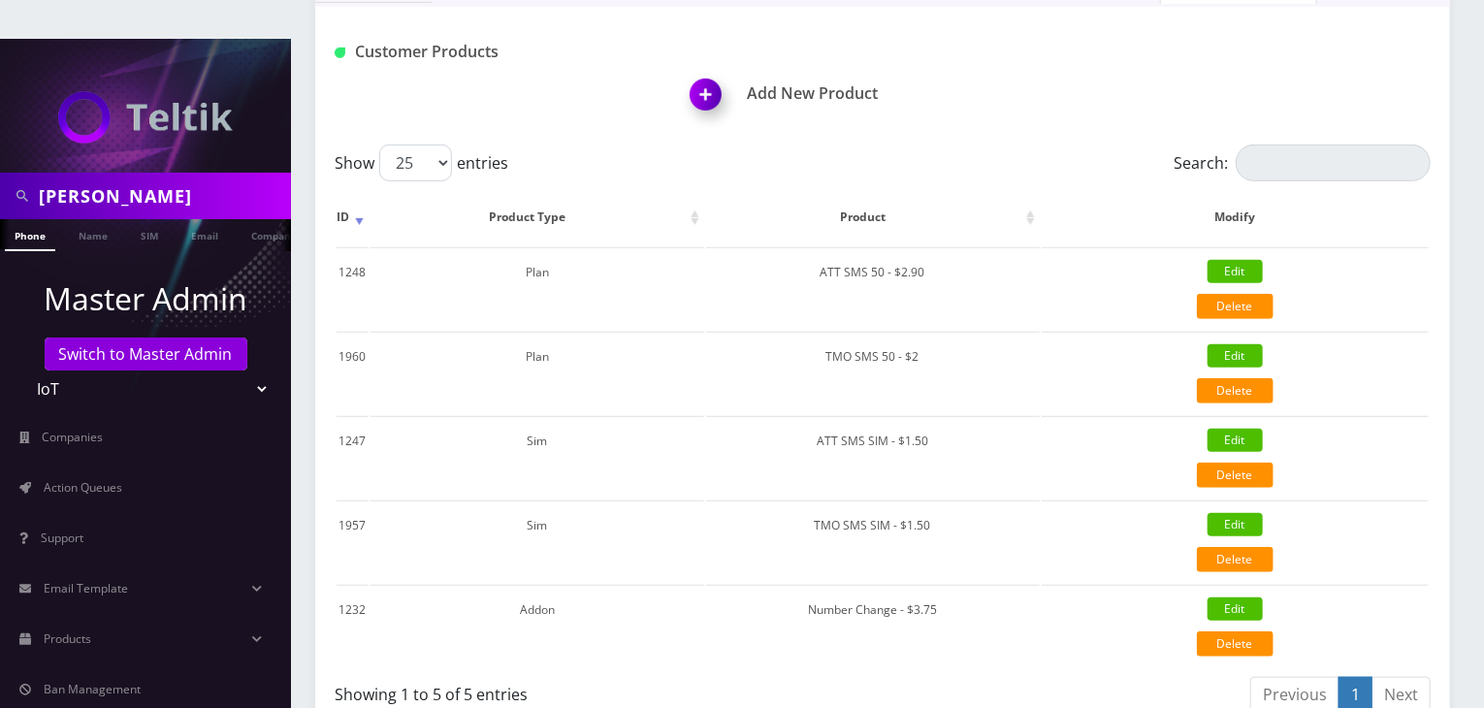
scroll to position [485, 0]
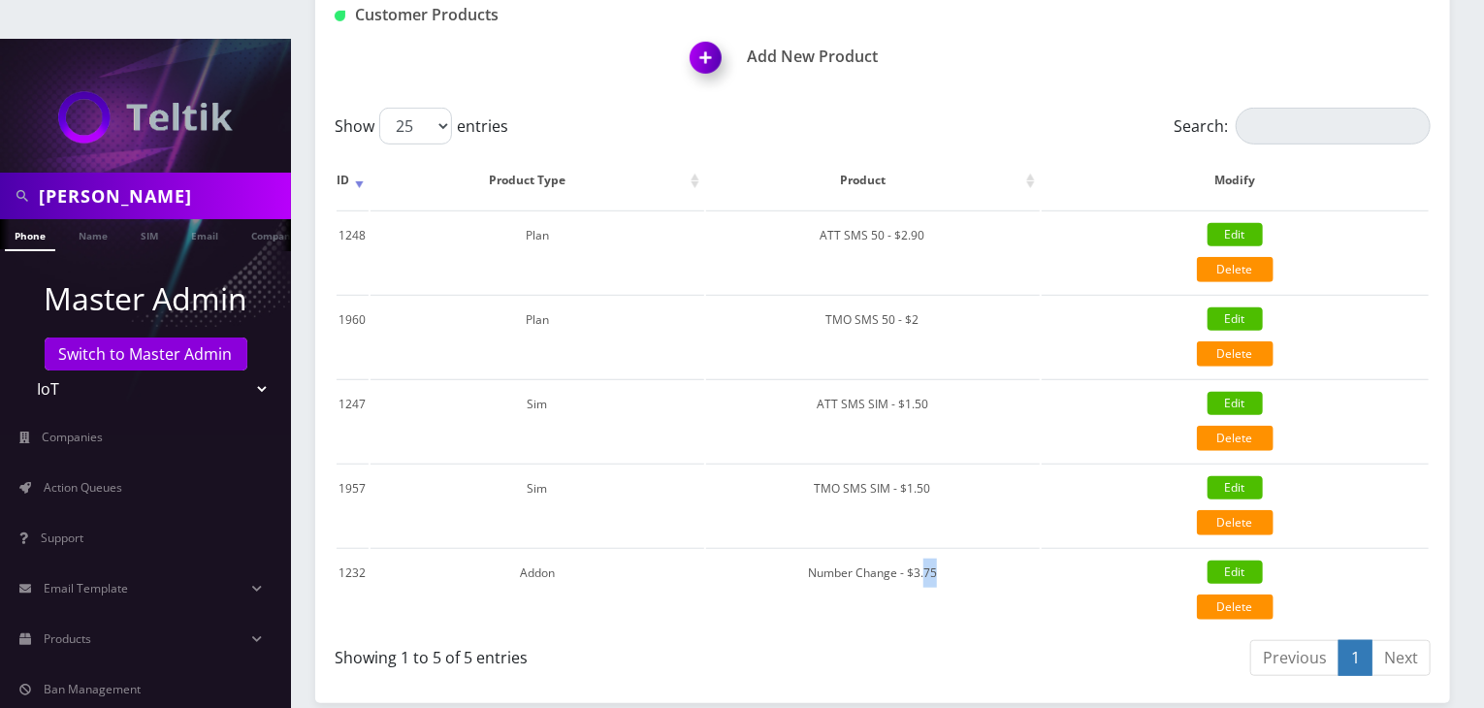
drag, startPoint x: 945, startPoint y: 536, endPoint x: 924, endPoint y: 588, distance: 55.6
click at [924, 588] on table "ID Product Type Product Modify 1248 Plan ATT SMS 50 - $2.90 Edit Delete {"id":1…" at bounding box center [883, 391] width 1096 height 482
click at [913, 638] on div "Previous 1 Next" at bounding box center [1163, 661] width 533 height 46
drag, startPoint x: 564, startPoint y: 529, endPoint x: 710, endPoint y: 549, distance: 146.7
click at [702, 549] on td "Addon" at bounding box center [537, 589] width 334 height 82
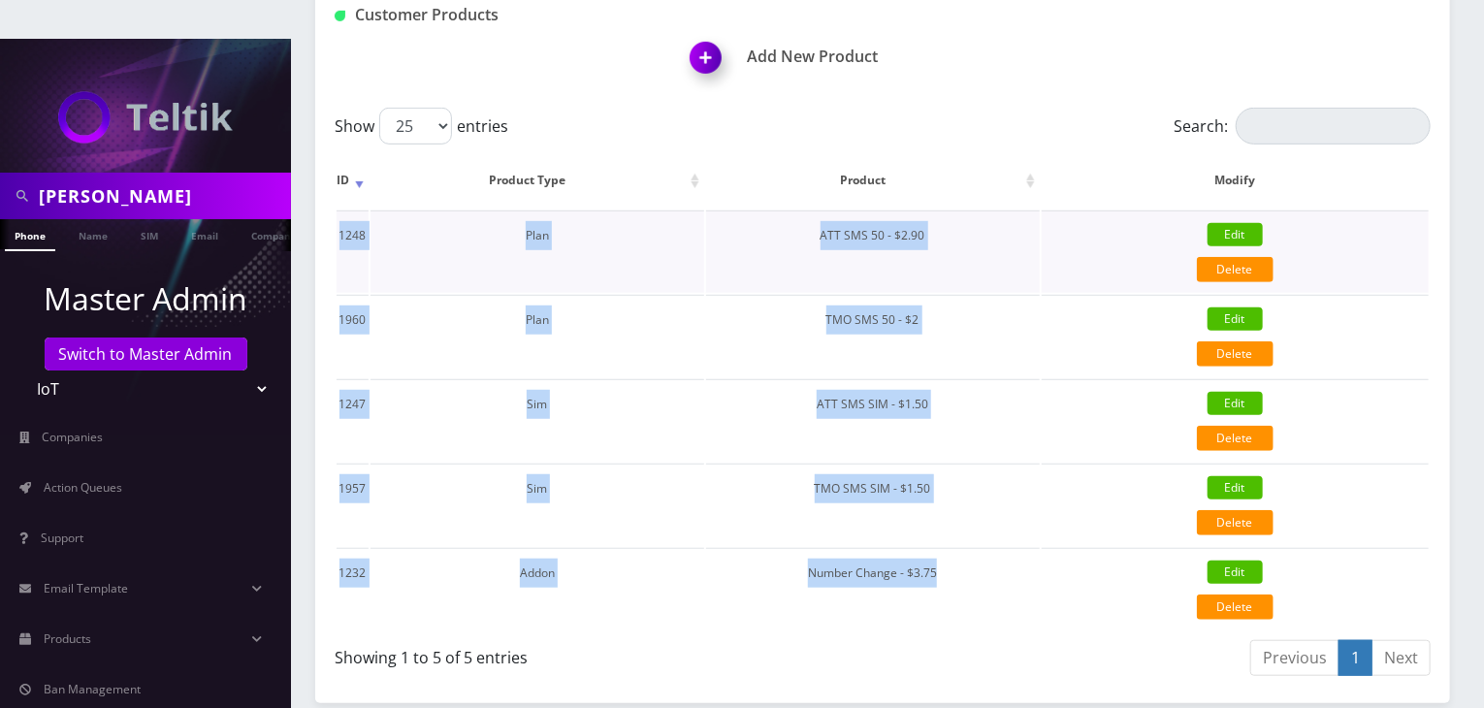
drag, startPoint x: 968, startPoint y: 539, endPoint x: 341, endPoint y: 210, distance: 707.4
click at [341, 210] on tbody "1248 Plan ATT SMS 50 - $2.90 Edit Delete {"id":1248,"customer_id":7139,"product…" at bounding box center [882, 420] width 1092 height 420
click at [713, 464] on td "TMO SMS SIM - $1.50" at bounding box center [873, 505] width 334 height 82
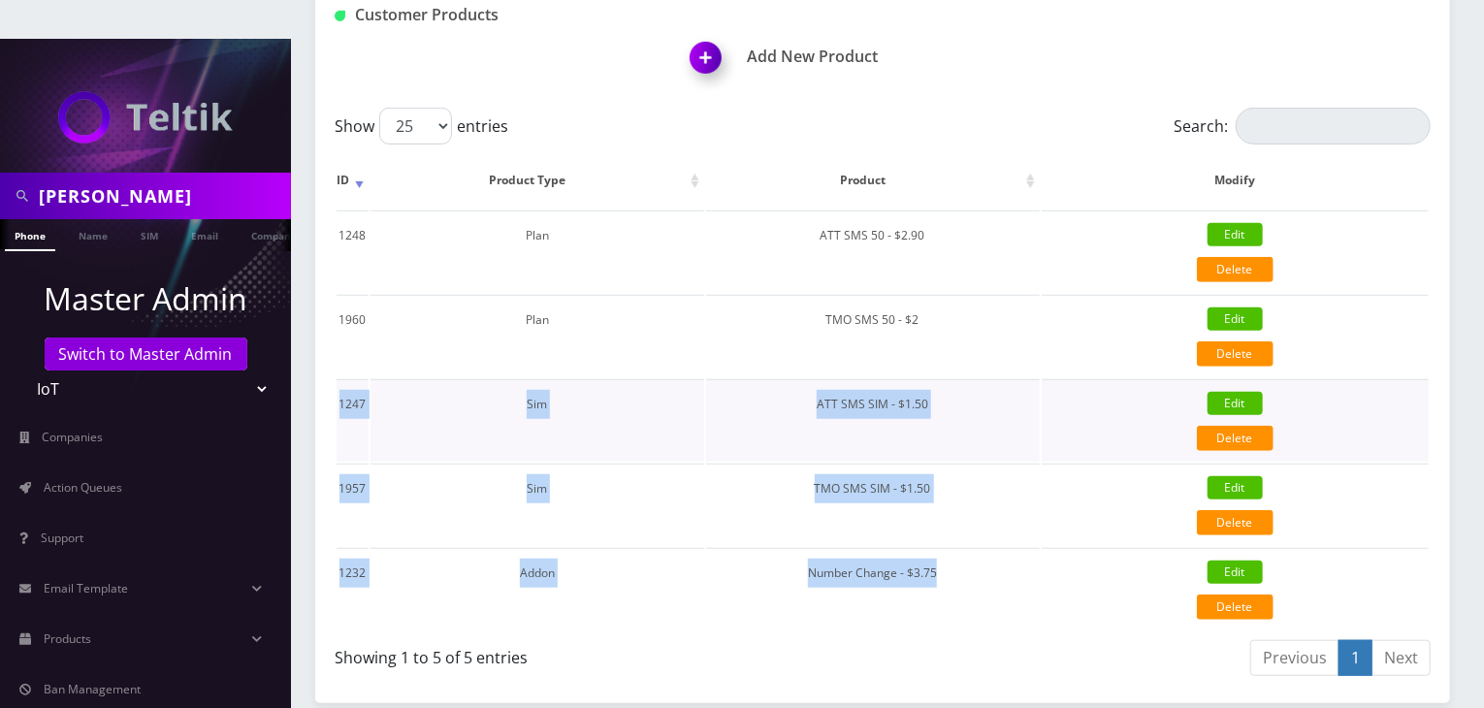
drag, startPoint x: 961, startPoint y: 524, endPoint x: 339, endPoint y: 374, distance: 639.3
click at [339, 374] on tbody "1248 Plan ATT SMS 50 - $2.90 Edit Delete {"id":1248,"customer_id":7139,"product…" at bounding box center [882, 420] width 1092 height 420
click at [946, 548] on td "Number Change - $3.75" at bounding box center [873, 589] width 334 height 82
drag, startPoint x: 946, startPoint y: 532, endPoint x: 343, endPoint y: 442, distance: 609.9
click at [343, 442] on tbody "1248 Plan ATT SMS 50 - $2.90 Edit Delete {"id":1248,"customer_id":7139,"product…" at bounding box center [882, 420] width 1092 height 420
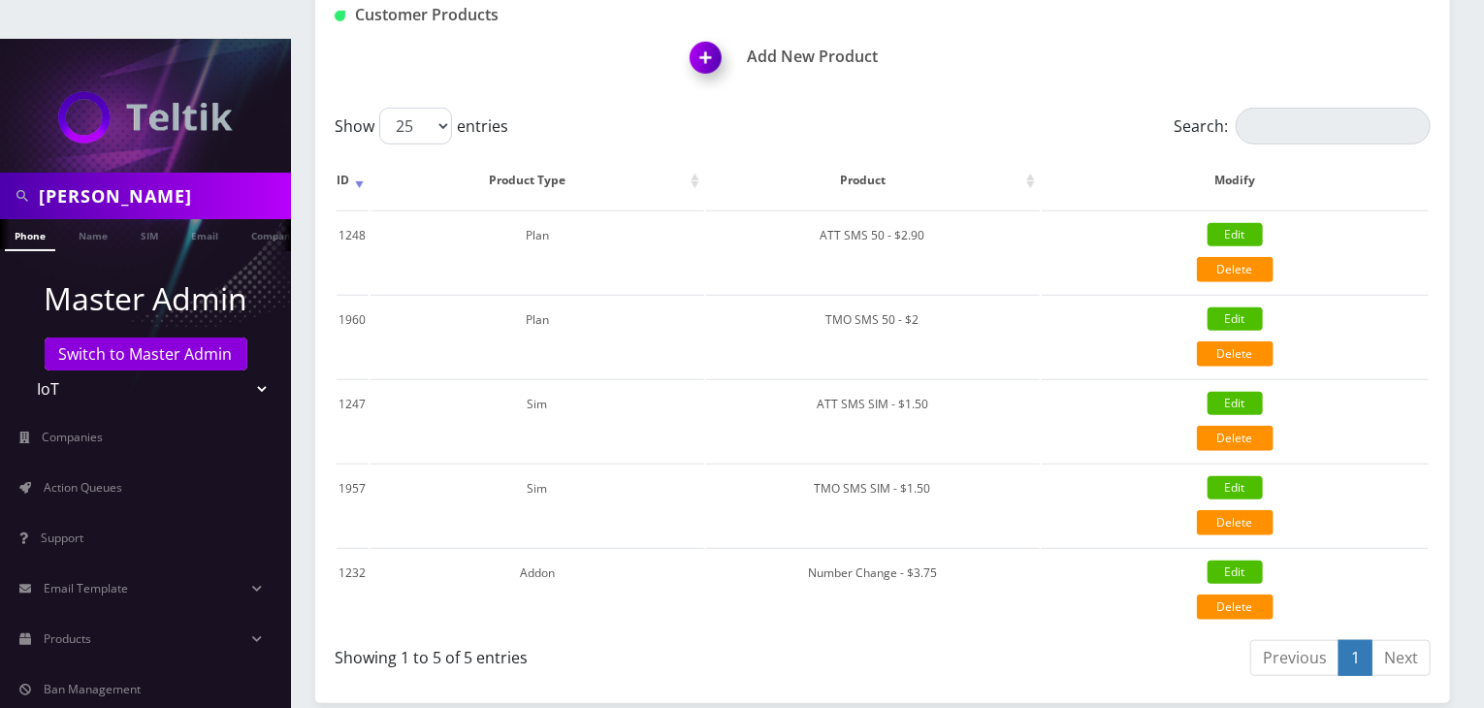
click at [935, 638] on div "Previous 1 Next" at bounding box center [1163, 661] width 533 height 46
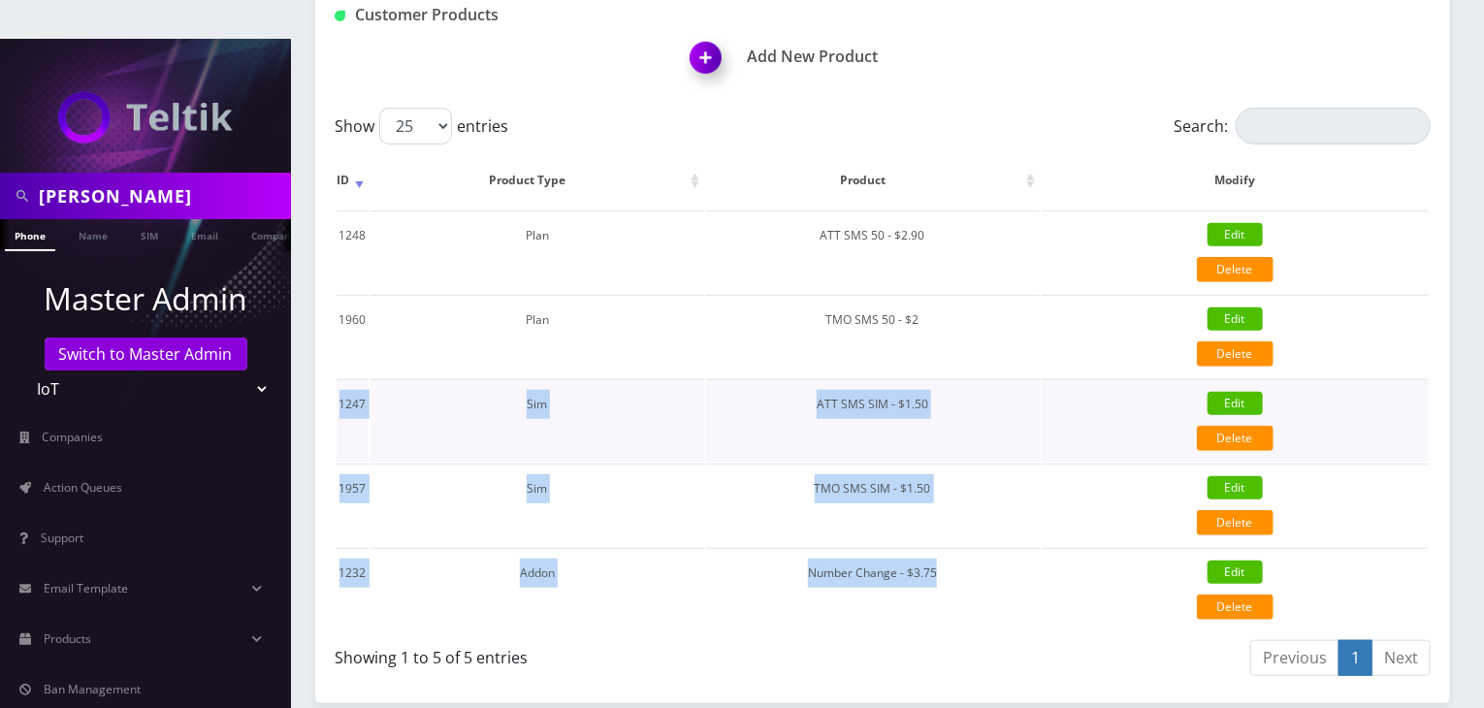
drag, startPoint x: 947, startPoint y: 529, endPoint x: 345, endPoint y: 382, distance: 620.0
click at [336, 371] on tbody "1248 Plan ATT SMS 50 - $2.90 Edit Delete {"id":1248,"customer_id":7139,"product…" at bounding box center [882, 420] width 1092 height 420
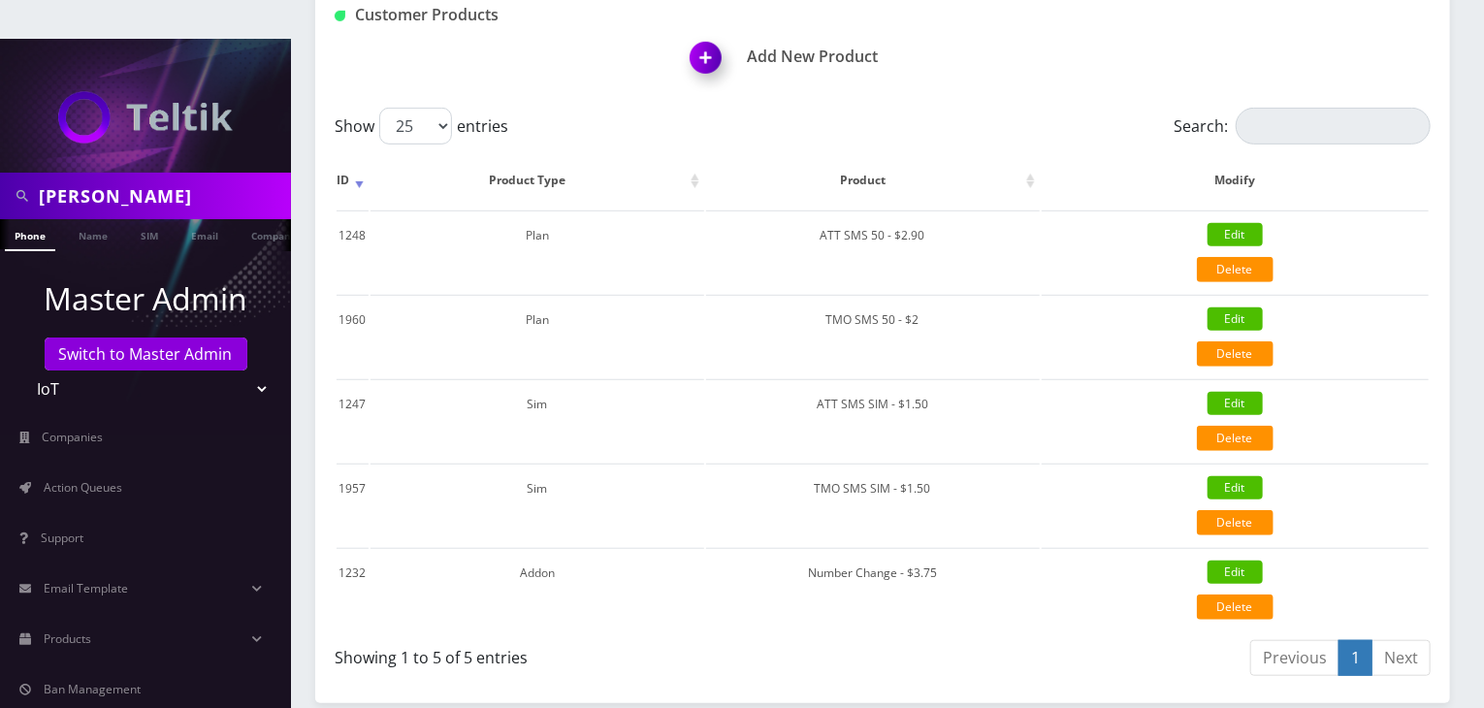
click at [592, 38] on div "Customer Products" at bounding box center [507, 46] width 375 height 94
click at [137, 467] on link "Action Queues" at bounding box center [145, 487] width 291 height 41
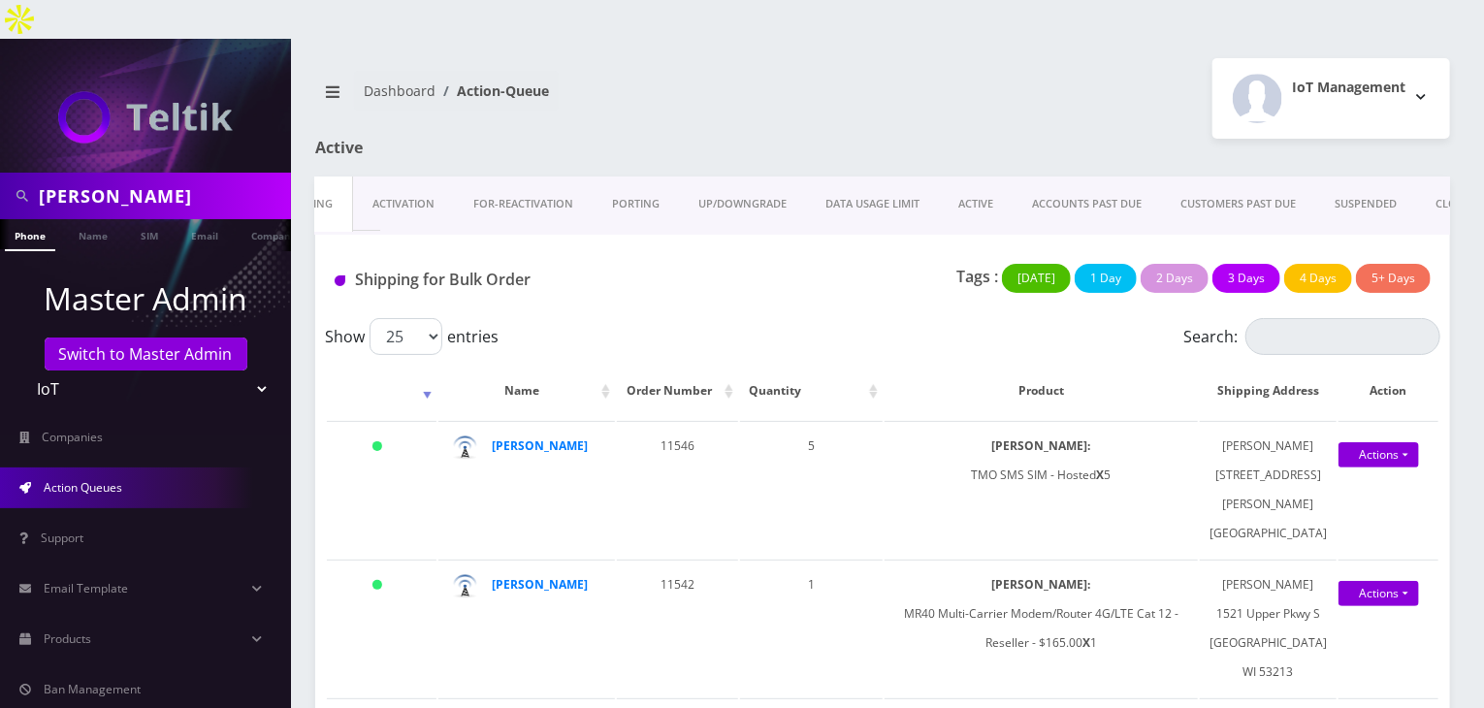
scroll to position [0, 54]
